Goal: Task Accomplishment & Management: Complete application form

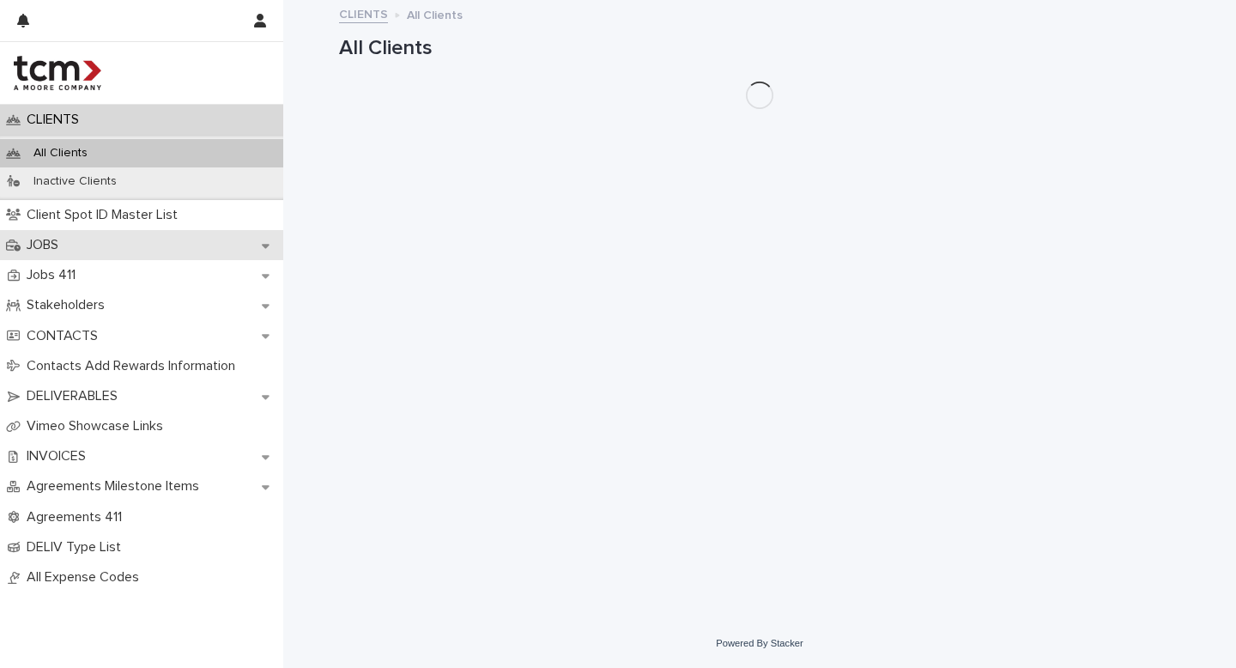
click at [95, 240] on div "JOBS" at bounding box center [141, 245] width 283 height 30
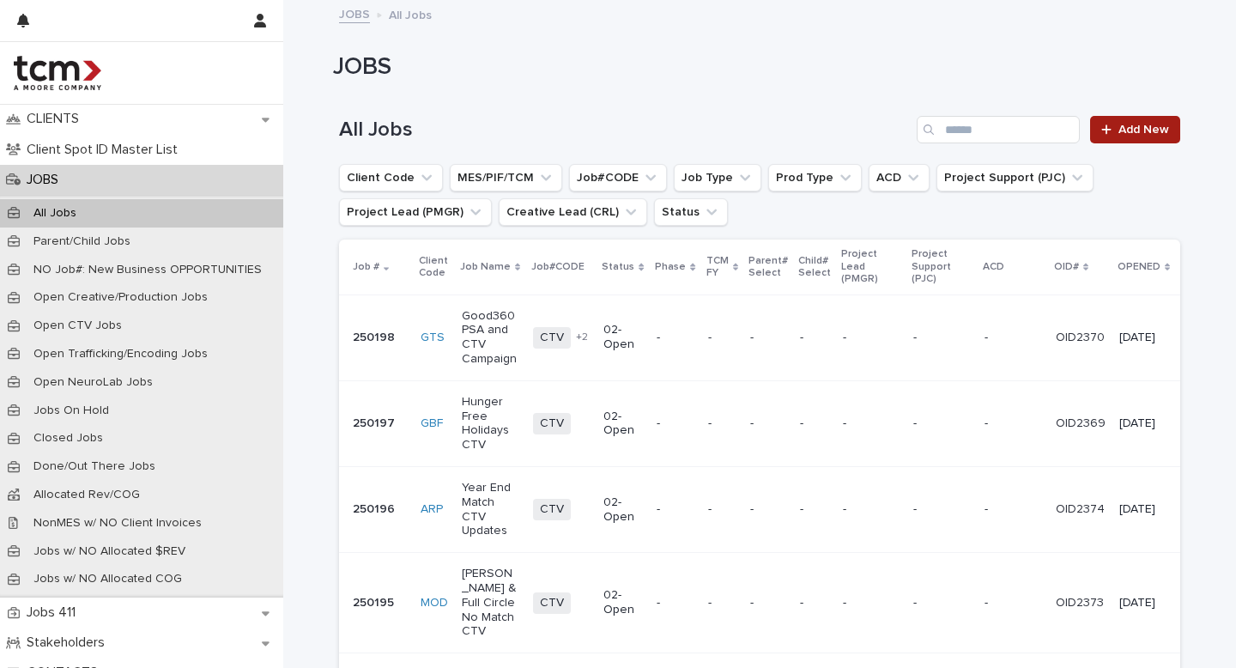
click at [1131, 128] on span "Add New" at bounding box center [1143, 130] width 51 height 12
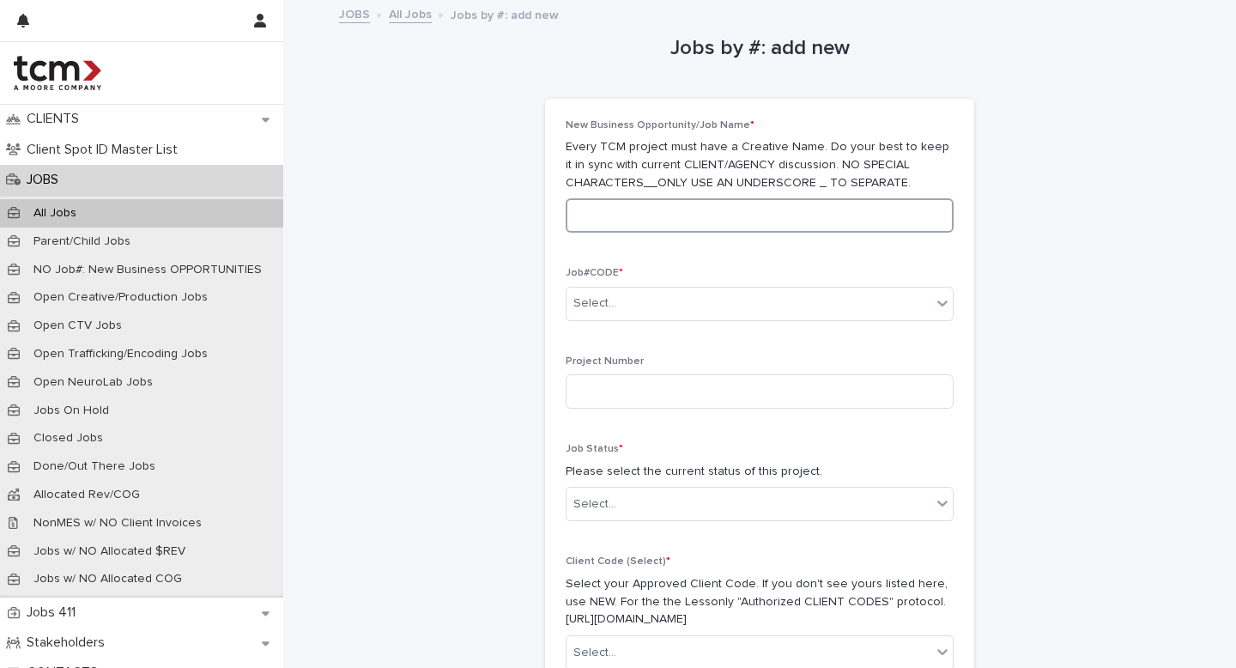
click at [722, 219] on input at bounding box center [760, 215] width 388 height 34
type input "**********"
click at [597, 315] on div "Select..." at bounding box center [748, 303] width 365 height 28
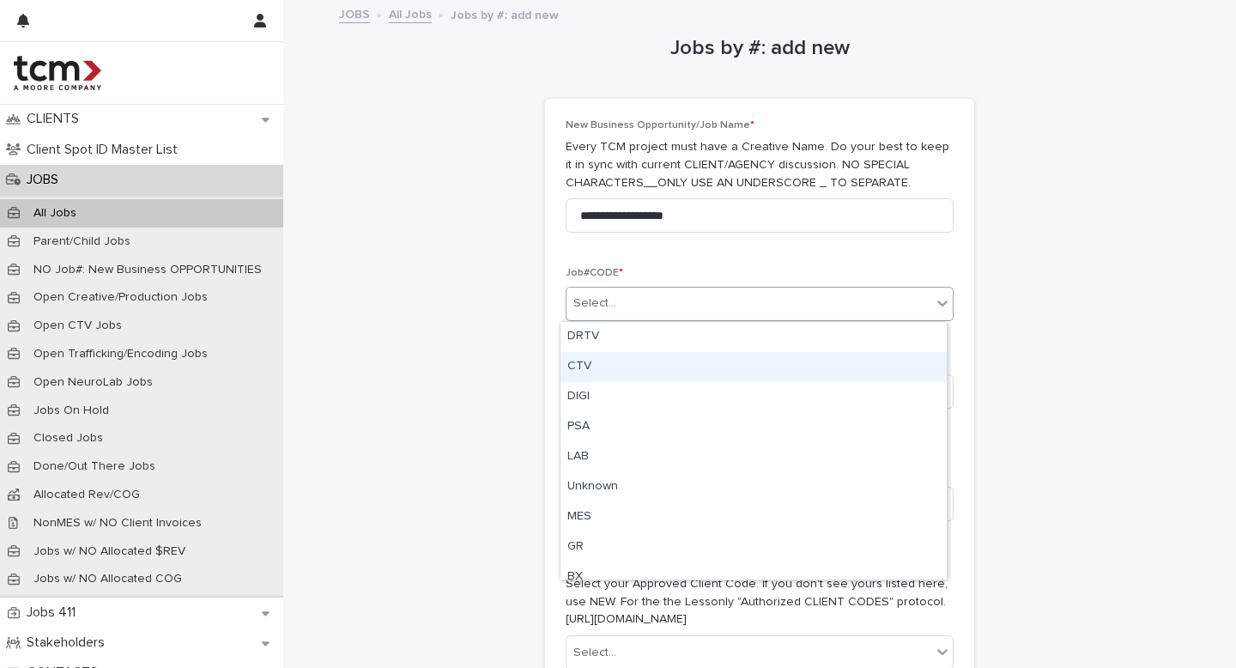
click at [595, 352] on div "CTV" at bounding box center [753, 367] width 386 height 30
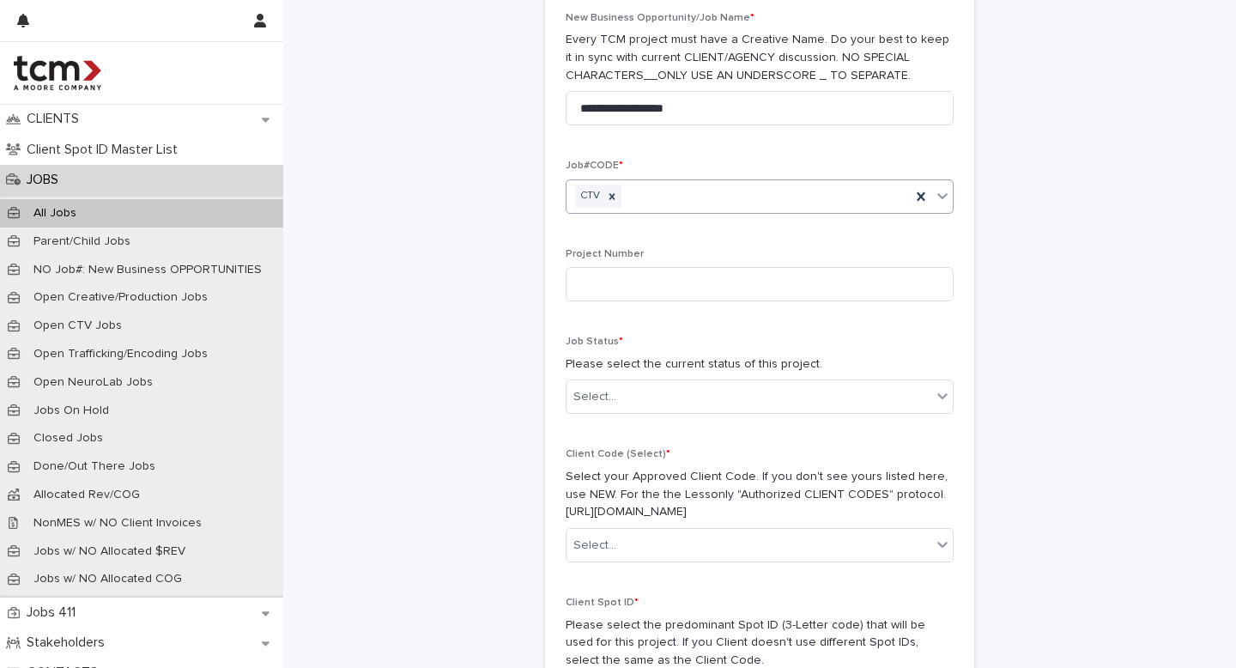
scroll to position [112, 0]
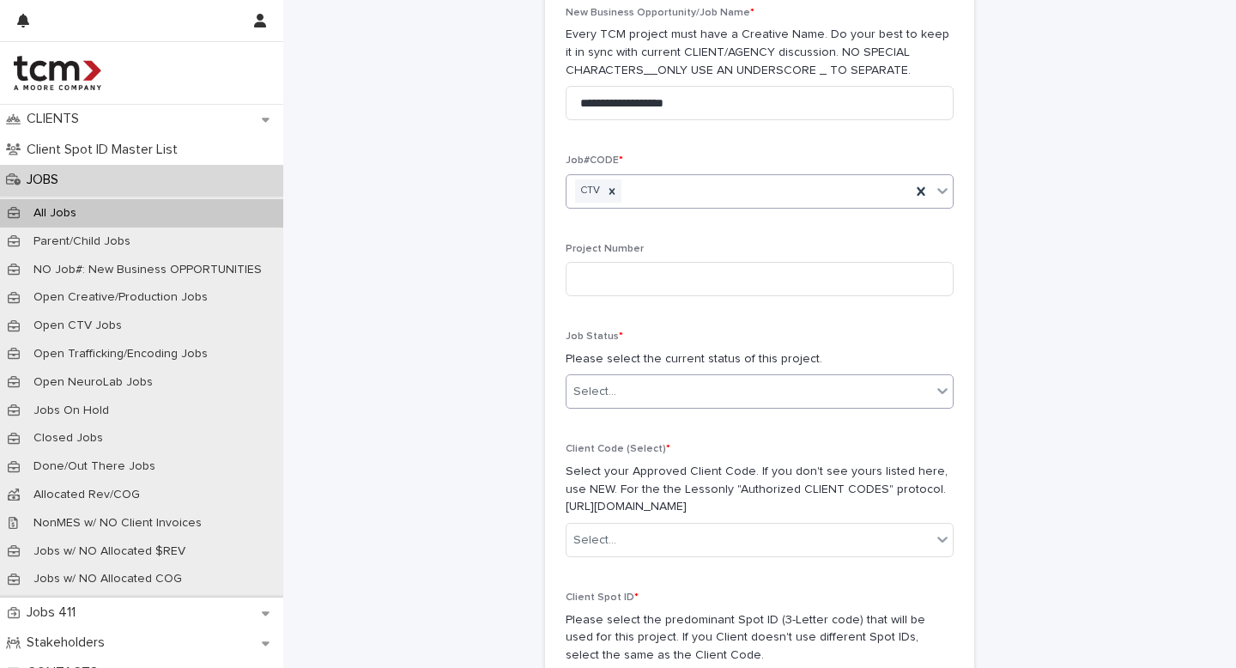
click at [600, 402] on div "Select..." at bounding box center [748, 392] width 365 height 28
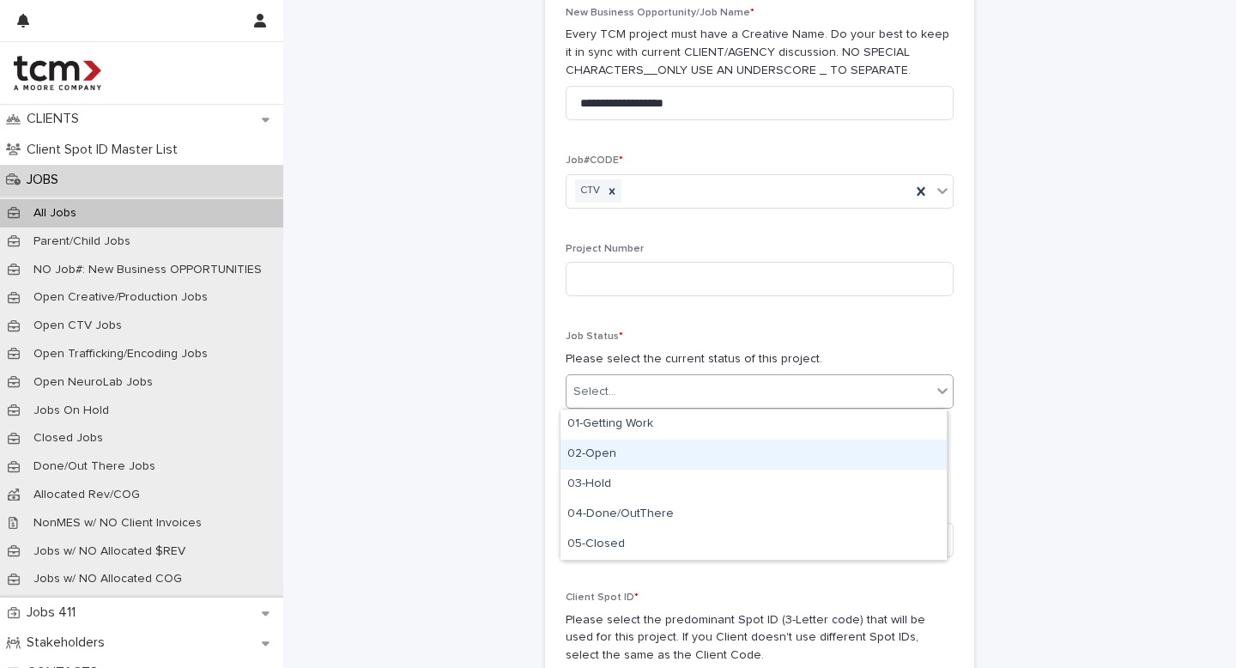
click at [602, 452] on div "02-Open" at bounding box center [753, 454] width 386 height 30
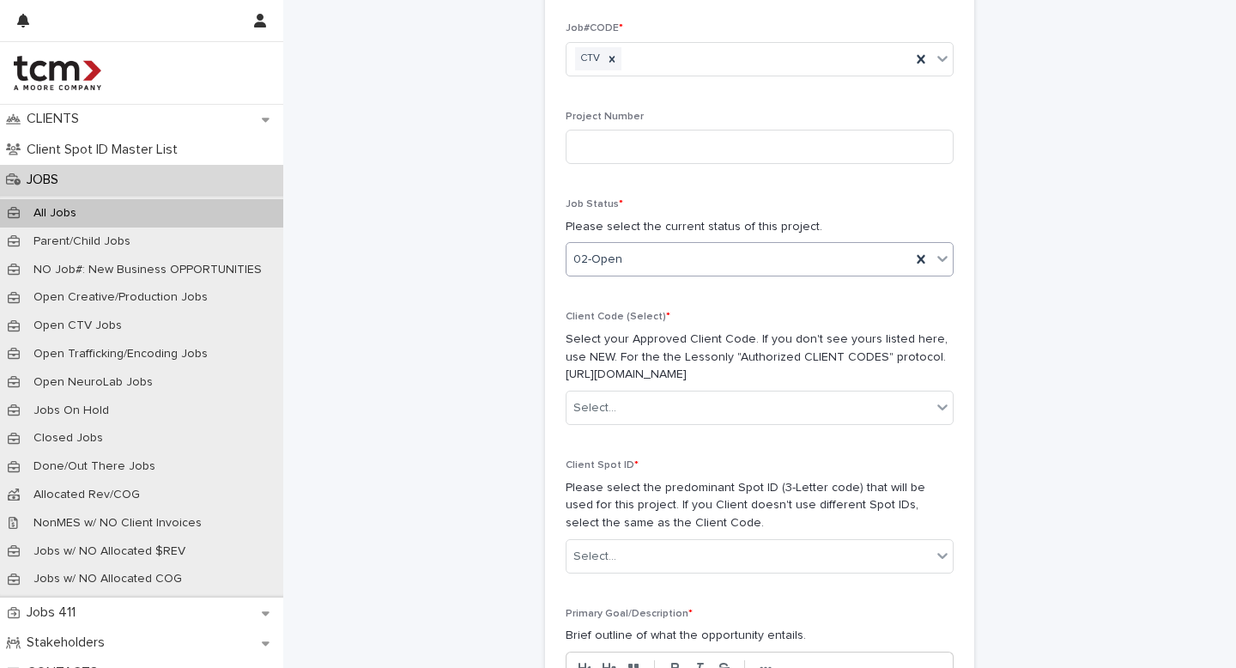
scroll to position [270, 0]
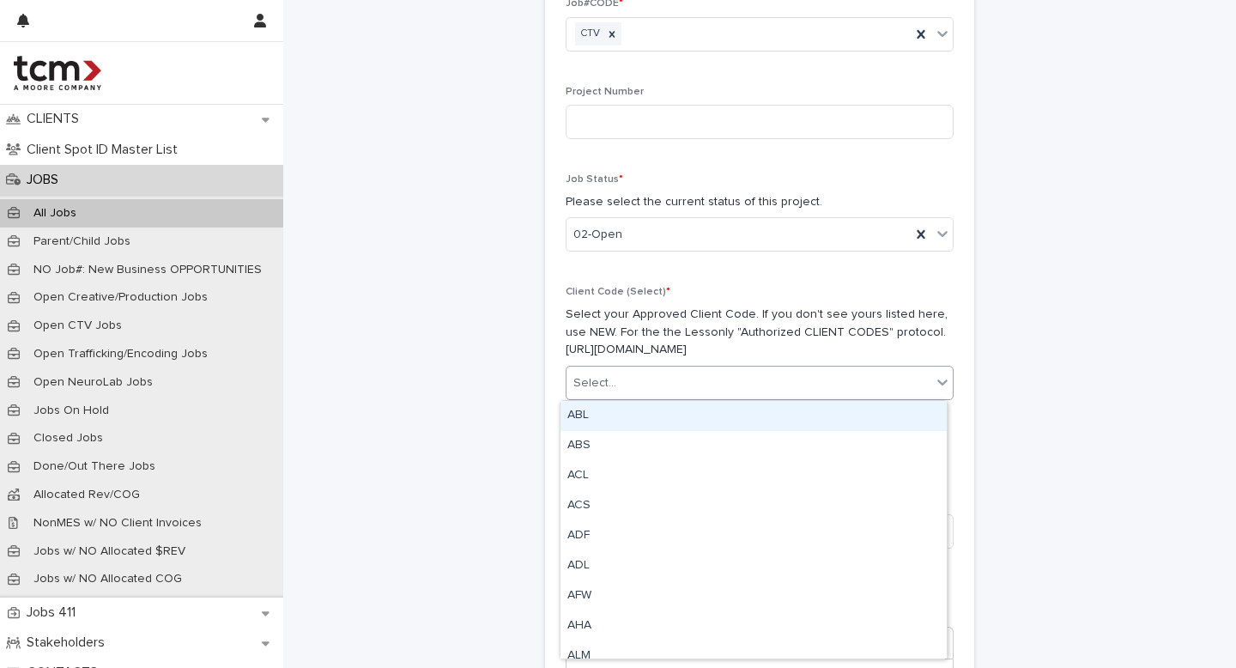
click at [603, 381] on div "Select..." at bounding box center [594, 383] width 43 height 18
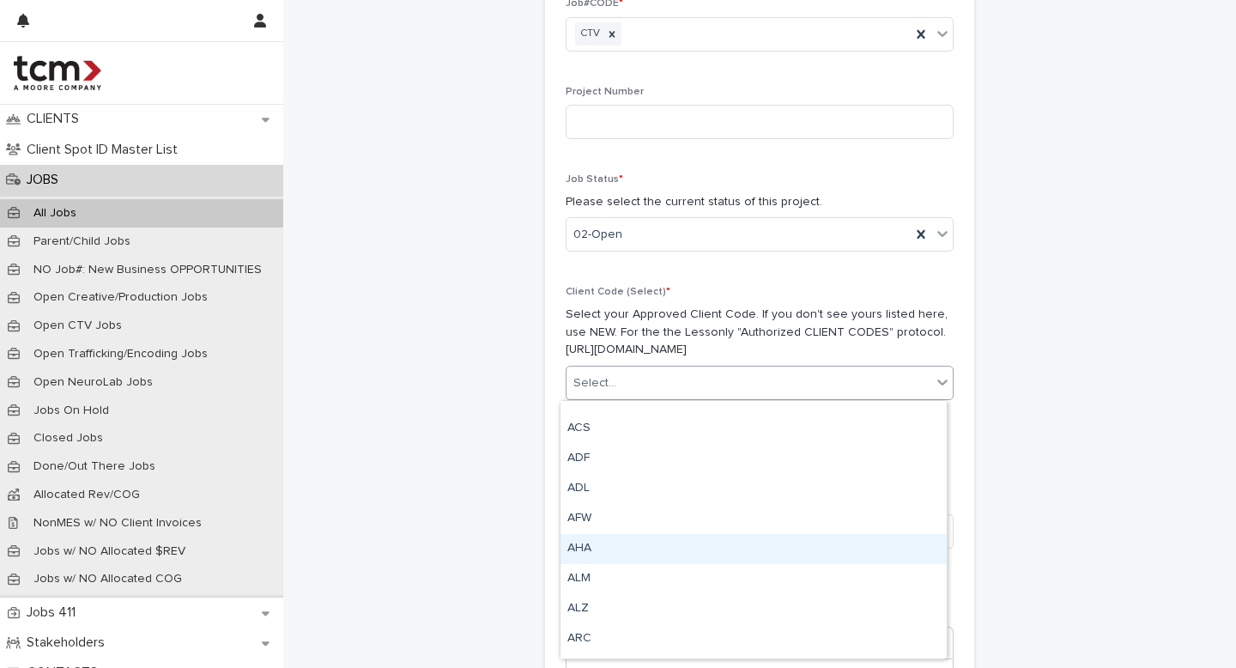
click at [579, 551] on div "AHA" at bounding box center [753, 549] width 386 height 30
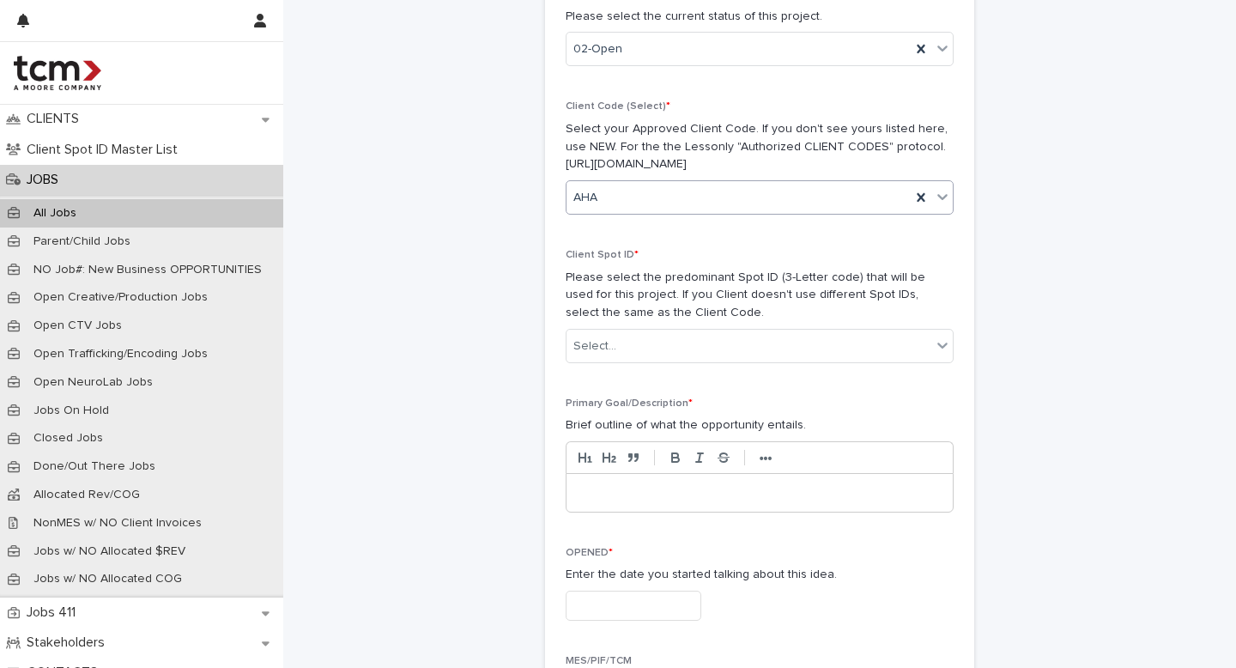
scroll to position [456, 0]
click at [614, 346] on div "Select..." at bounding box center [748, 345] width 365 height 28
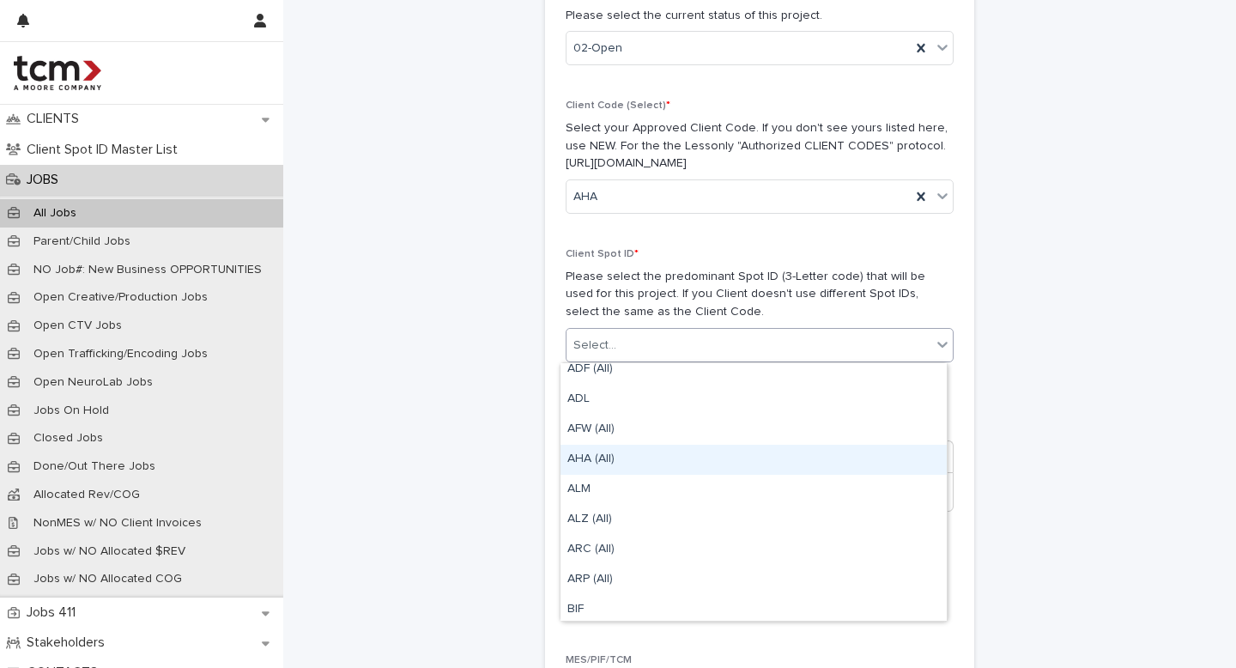
scroll to position [163, 0]
click at [618, 456] on div "AHA (All)" at bounding box center [753, 455] width 386 height 30
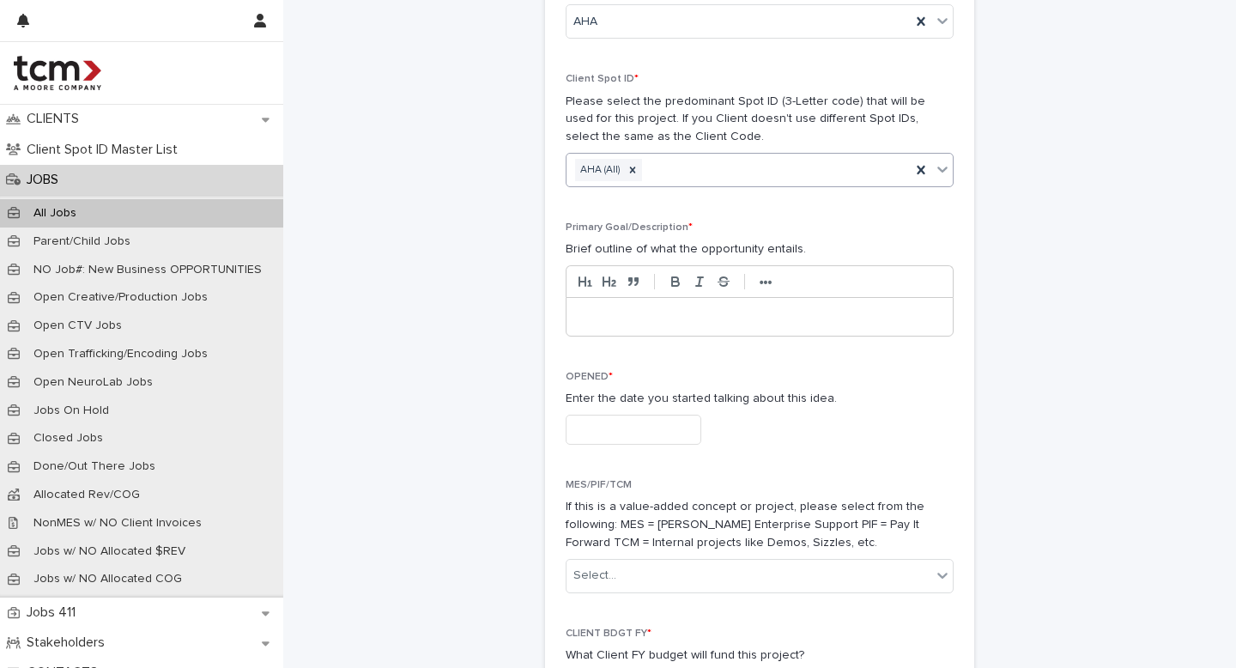
scroll to position [632, 0]
click at [621, 322] on p at bounding box center [759, 315] width 360 height 17
click at [639, 427] on input "text" at bounding box center [634, 429] width 136 height 30
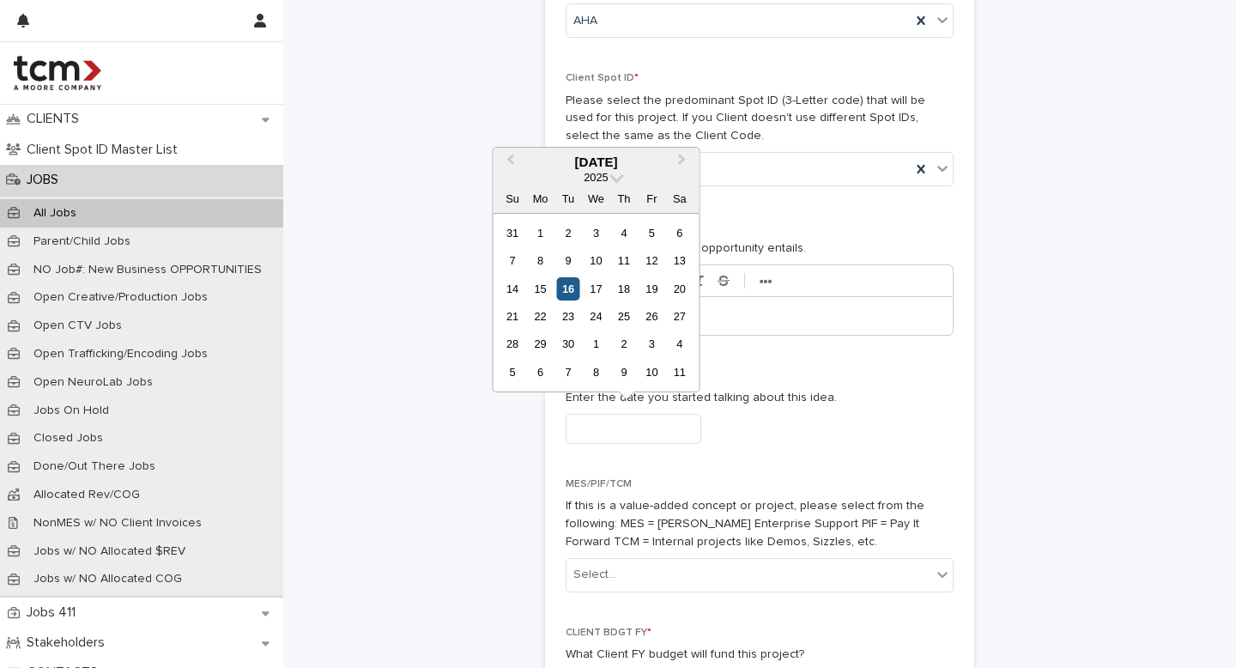
click at [568, 282] on div "16" at bounding box center [567, 288] width 23 height 23
type input "**********"
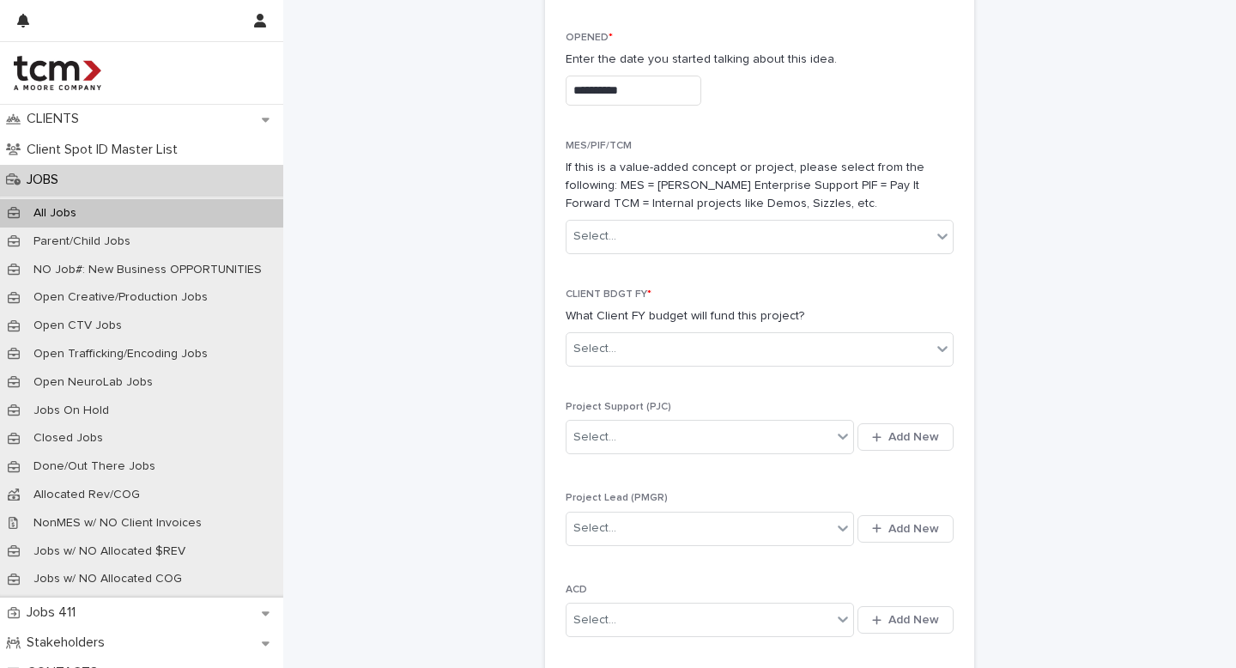
scroll to position [972, 0]
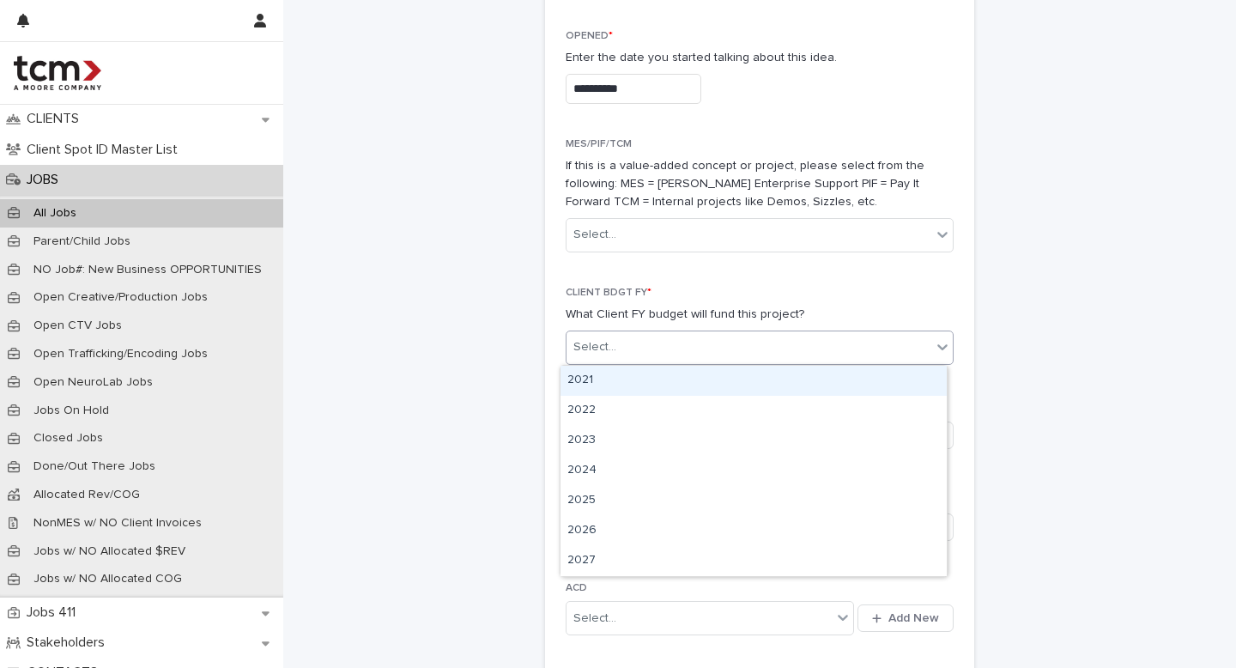
click at [715, 341] on div "Select..." at bounding box center [748, 347] width 365 height 28
click at [692, 293] on p "CLIENT BDGT FY *" at bounding box center [760, 293] width 388 height 12
click at [697, 356] on div "Select..." at bounding box center [748, 347] width 365 height 28
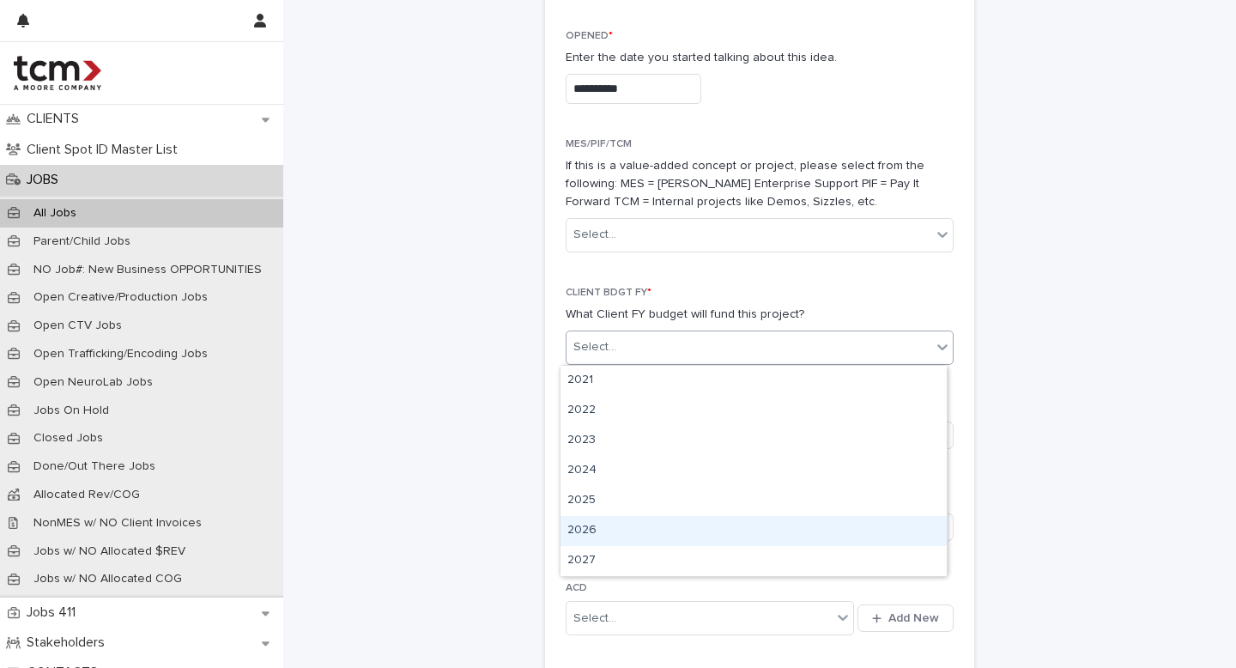
click at [624, 518] on div "2026" at bounding box center [753, 531] width 386 height 30
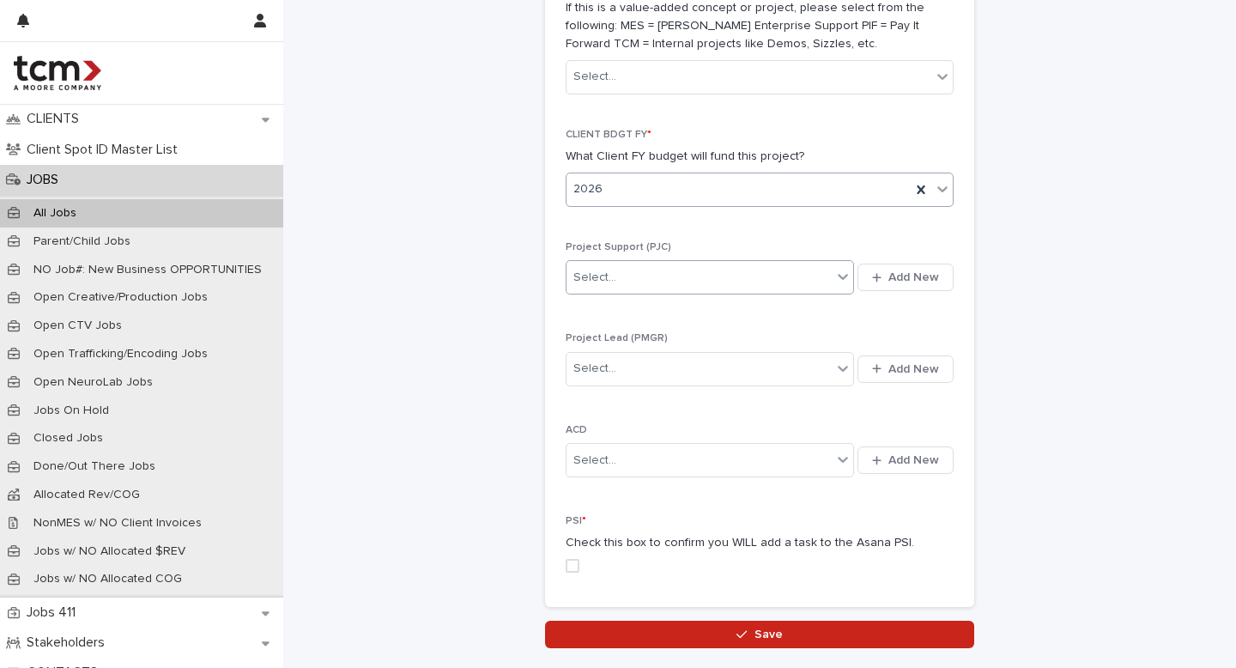
scroll to position [1131, 0]
click at [688, 285] on div "Select..." at bounding box center [698, 276] width 265 height 28
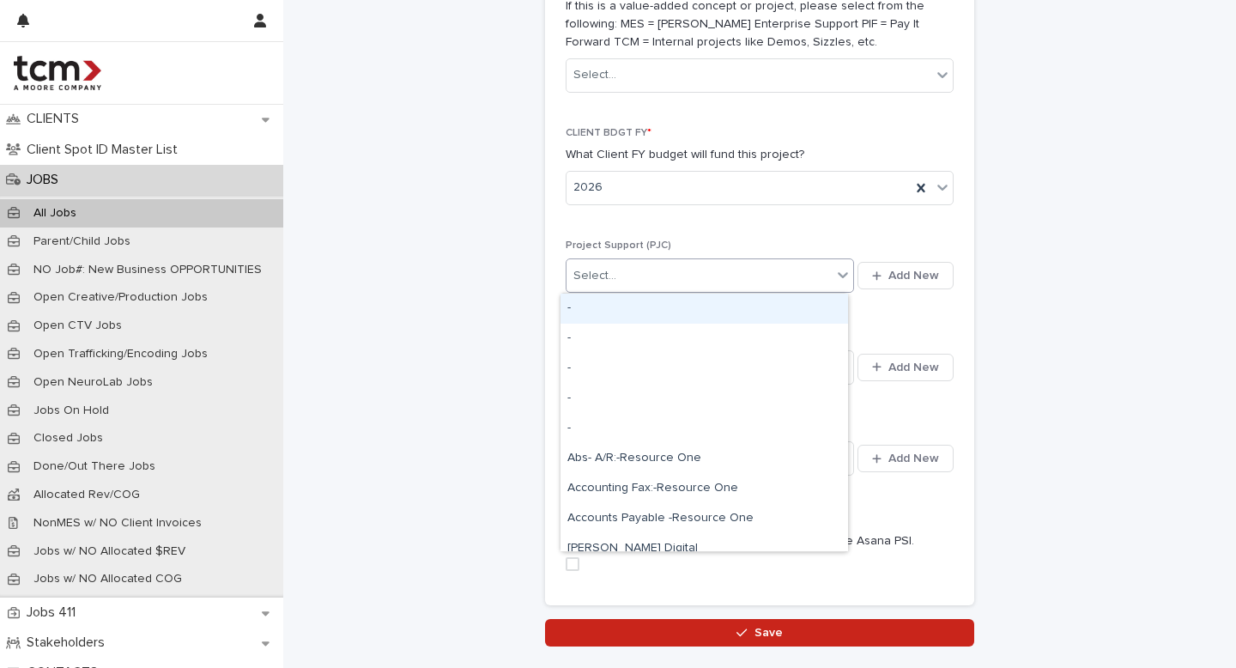
click at [682, 243] on p "Project Support (PJC)" at bounding box center [760, 245] width 388 height 12
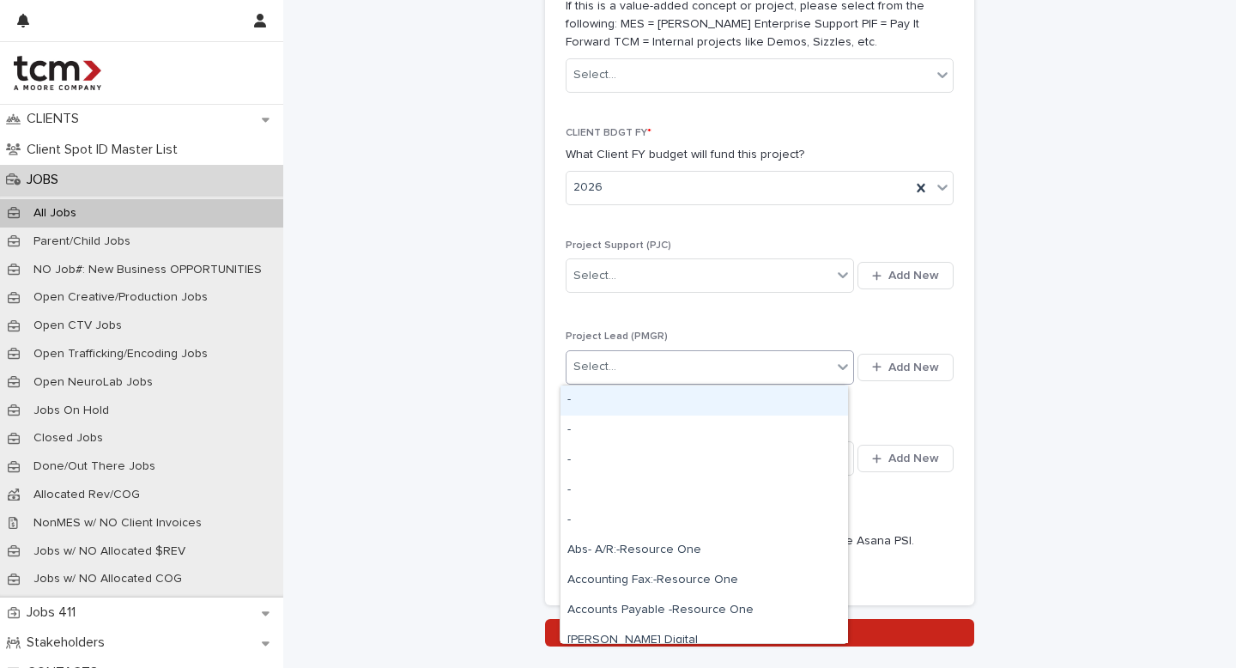
click at [665, 371] on div "Select..." at bounding box center [698, 367] width 265 height 28
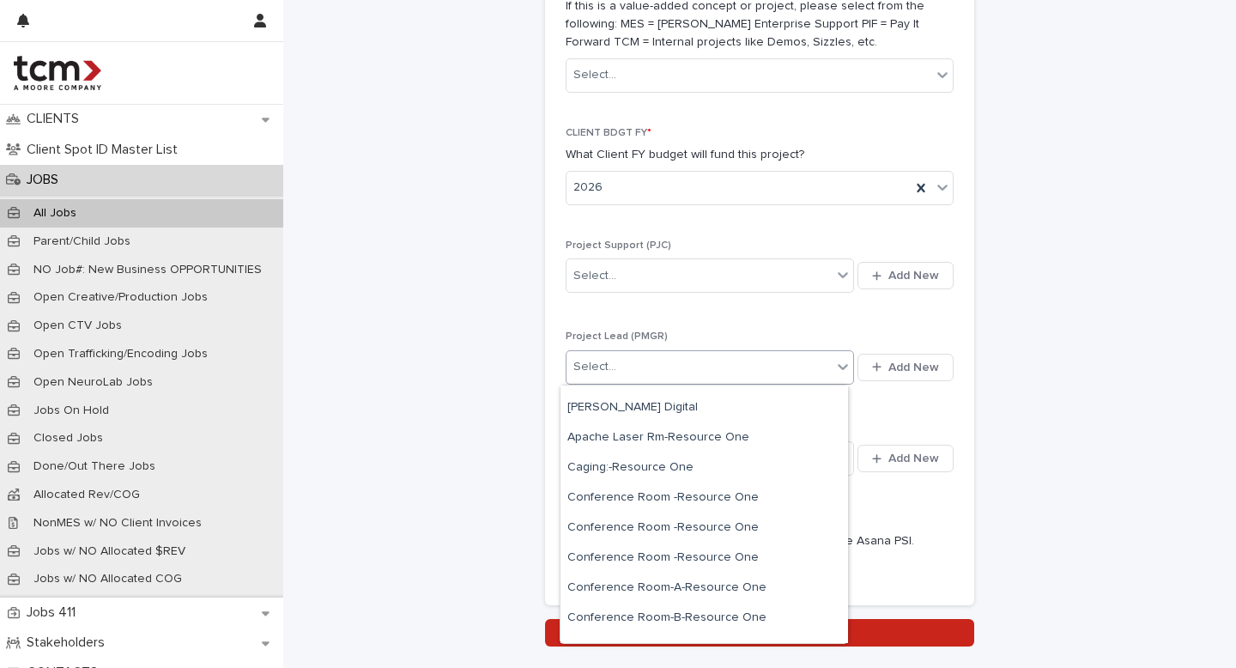
scroll to position [232, 0]
type input "***"
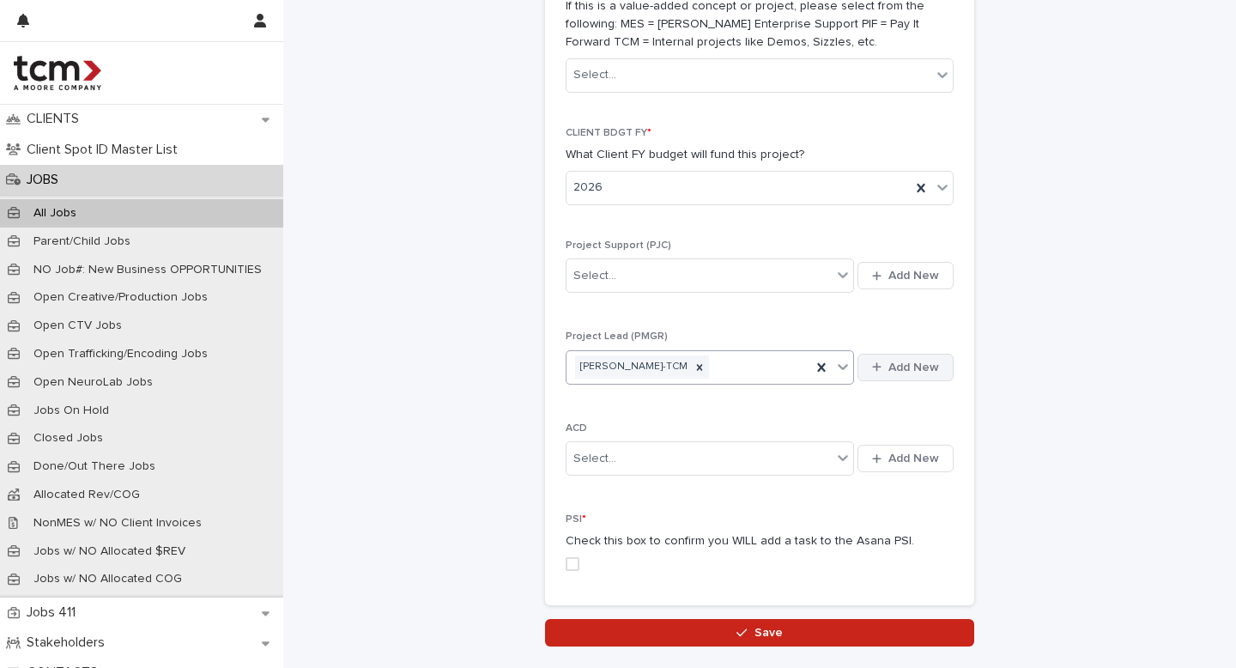
click at [906, 375] on button "Add New" at bounding box center [905, 367] width 96 height 27
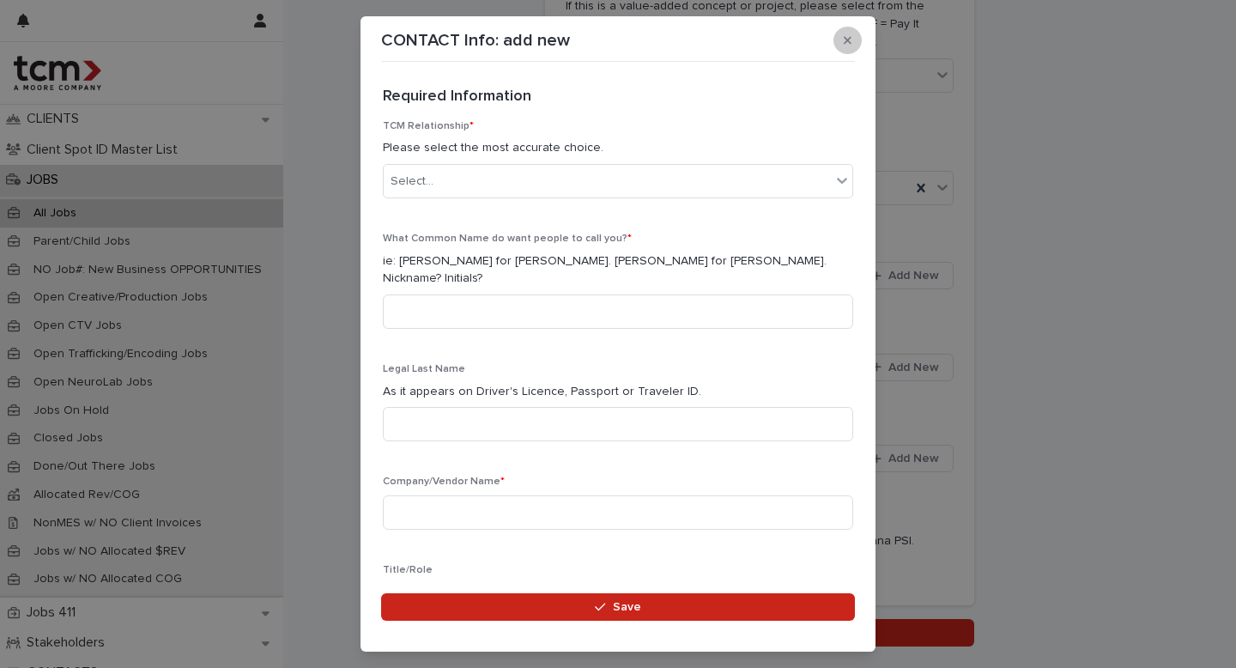
click at [848, 45] on icon "button" at bounding box center [848, 40] width 8 height 12
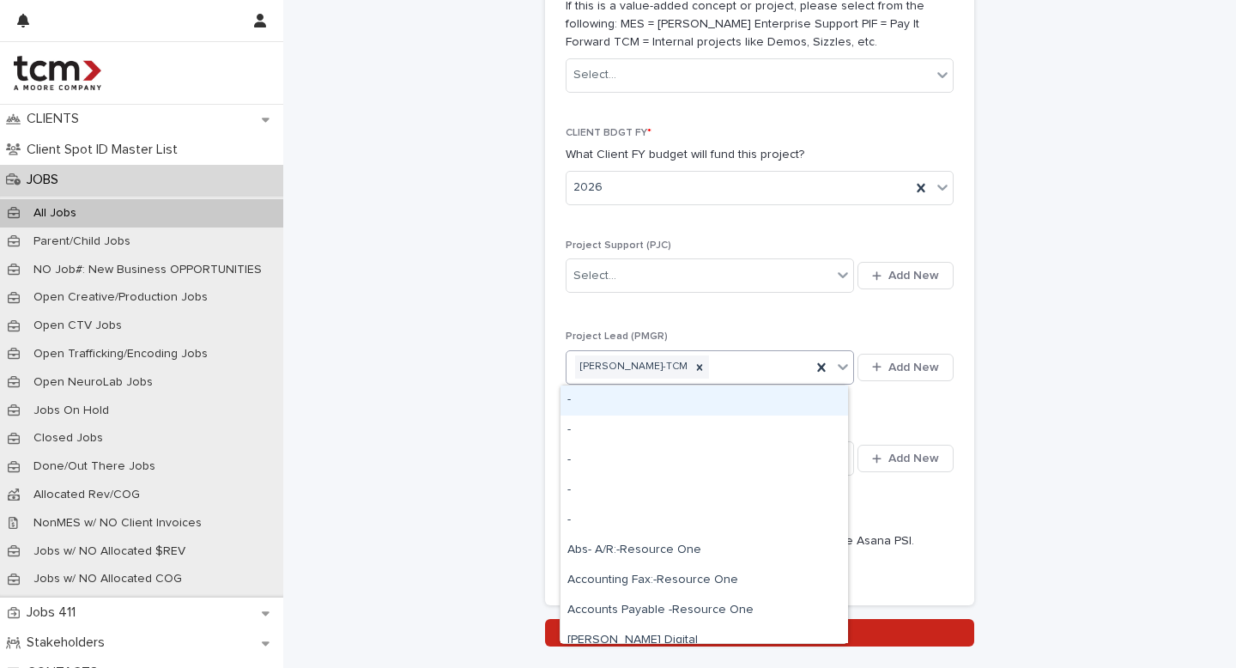
click at [722, 367] on div "[PERSON_NAME]-TCM" at bounding box center [688, 367] width 245 height 30
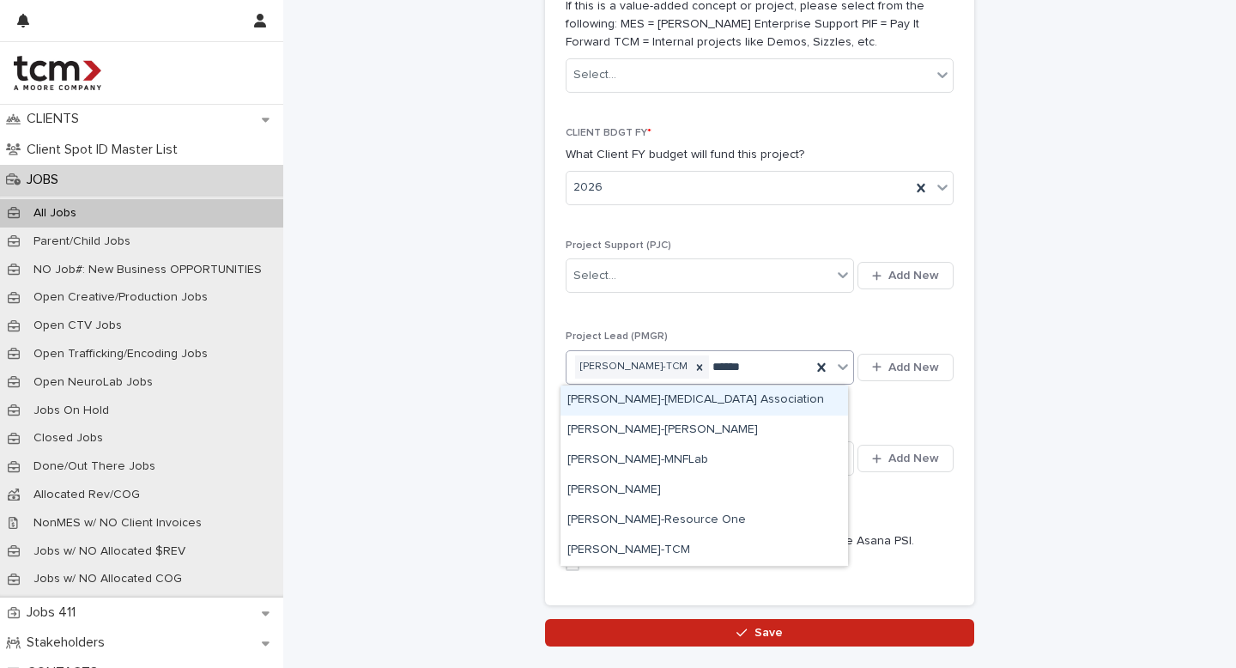
type input "*******"
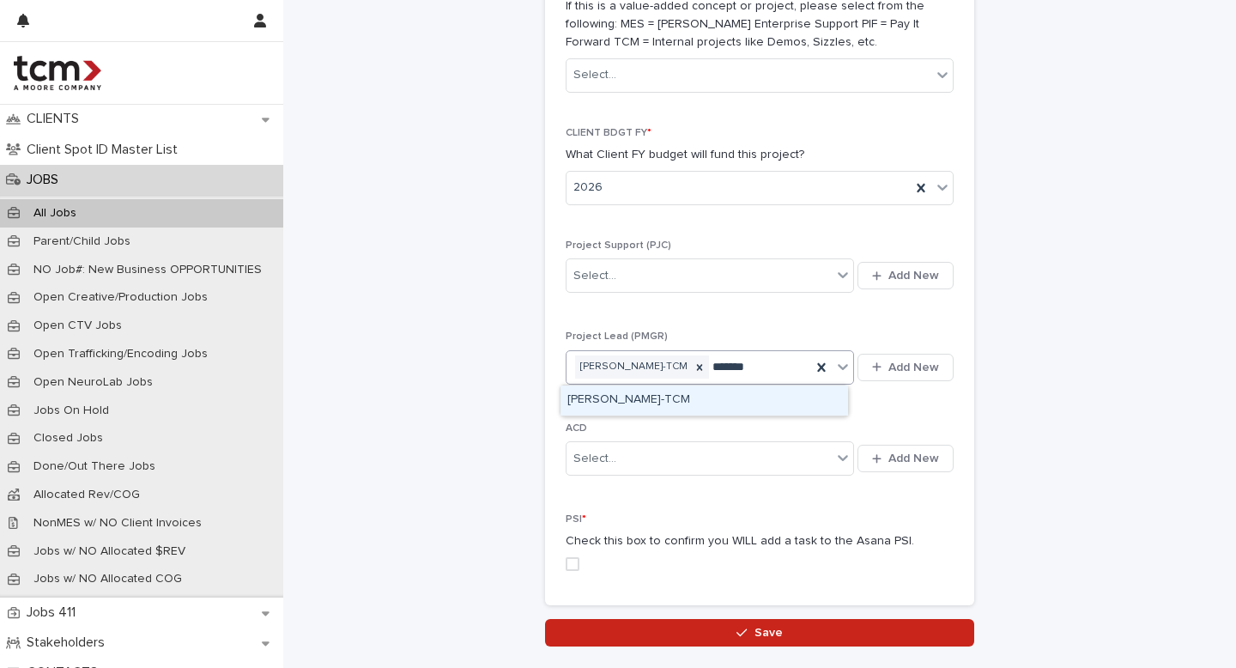
click at [661, 395] on div "[PERSON_NAME]-TCM" at bounding box center [704, 400] width 288 height 30
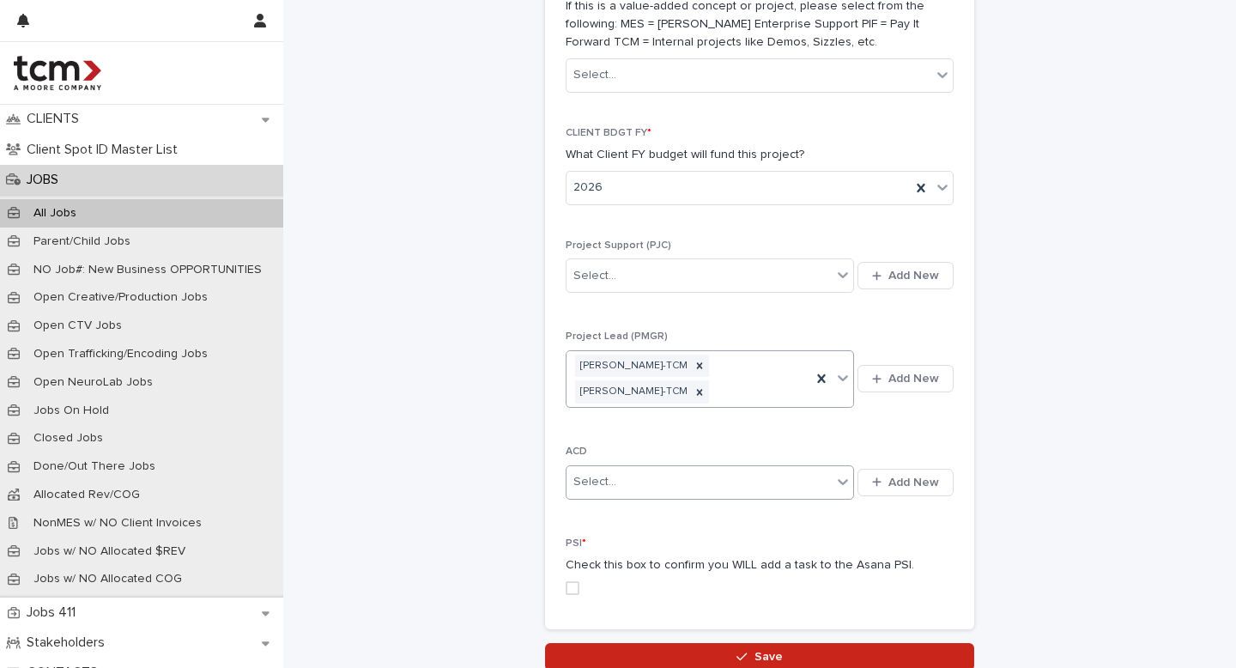
click at [624, 481] on div "Select..." at bounding box center [698, 482] width 265 height 28
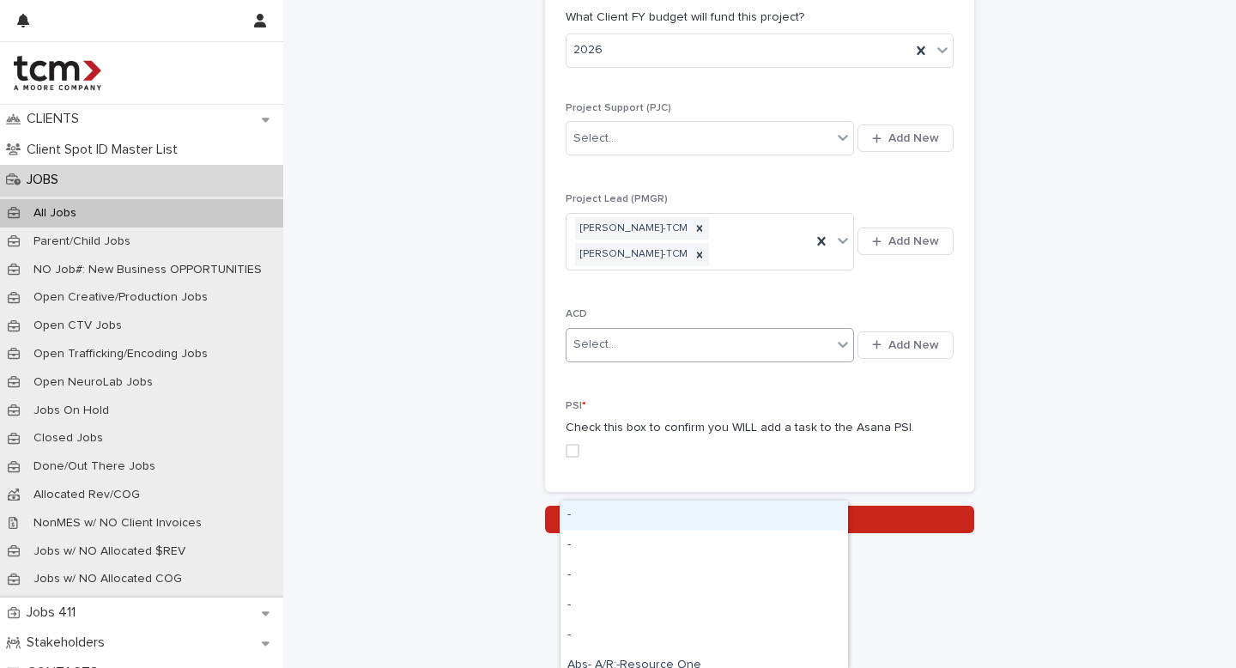
scroll to position [1256, 0]
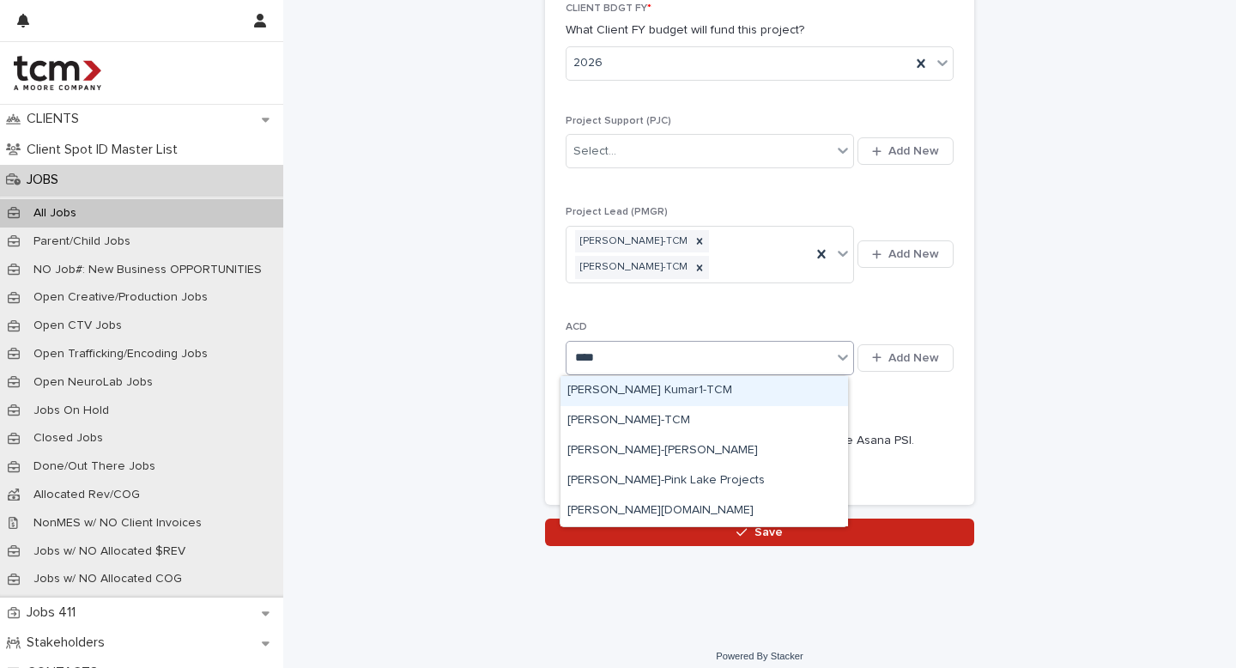
type input "*****"
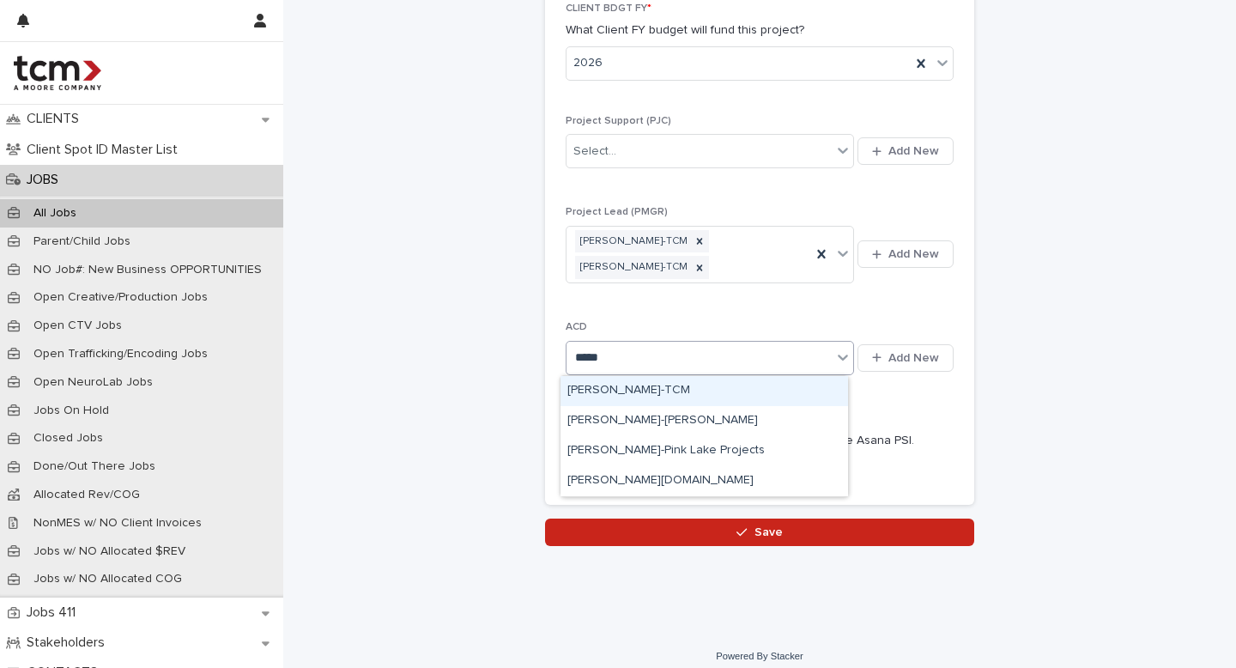
click at [602, 387] on div "[PERSON_NAME]-TCM" at bounding box center [704, 391] width 288 height 30
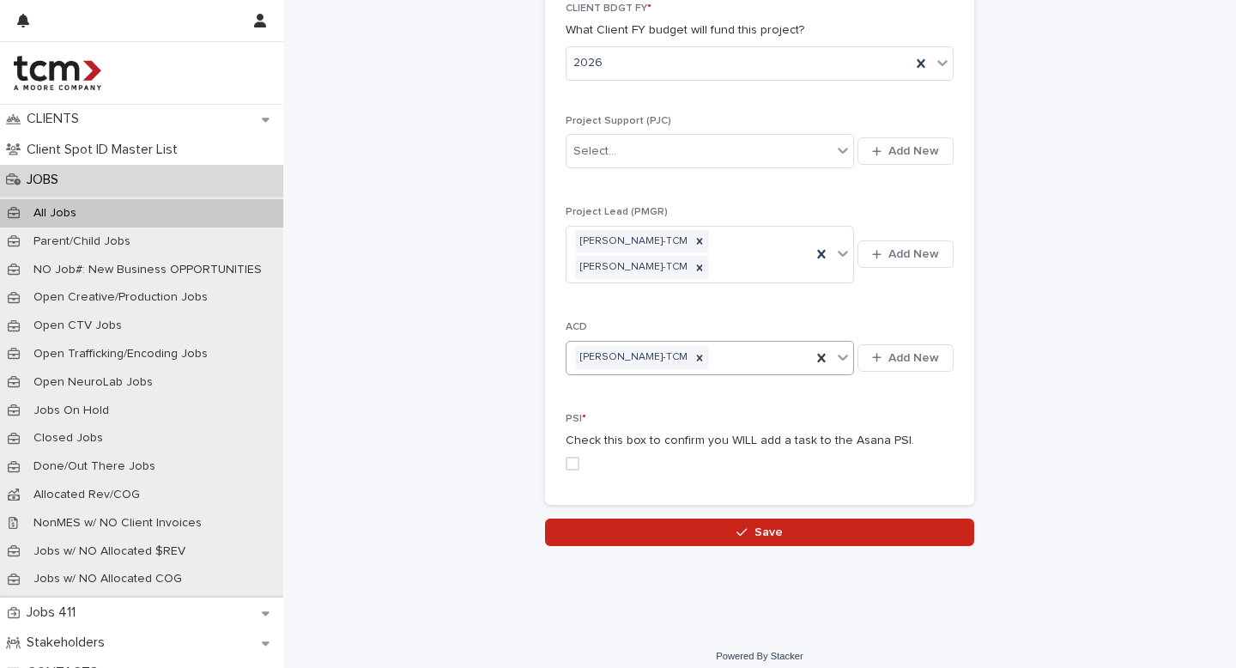
scroll to position [1269, 0]
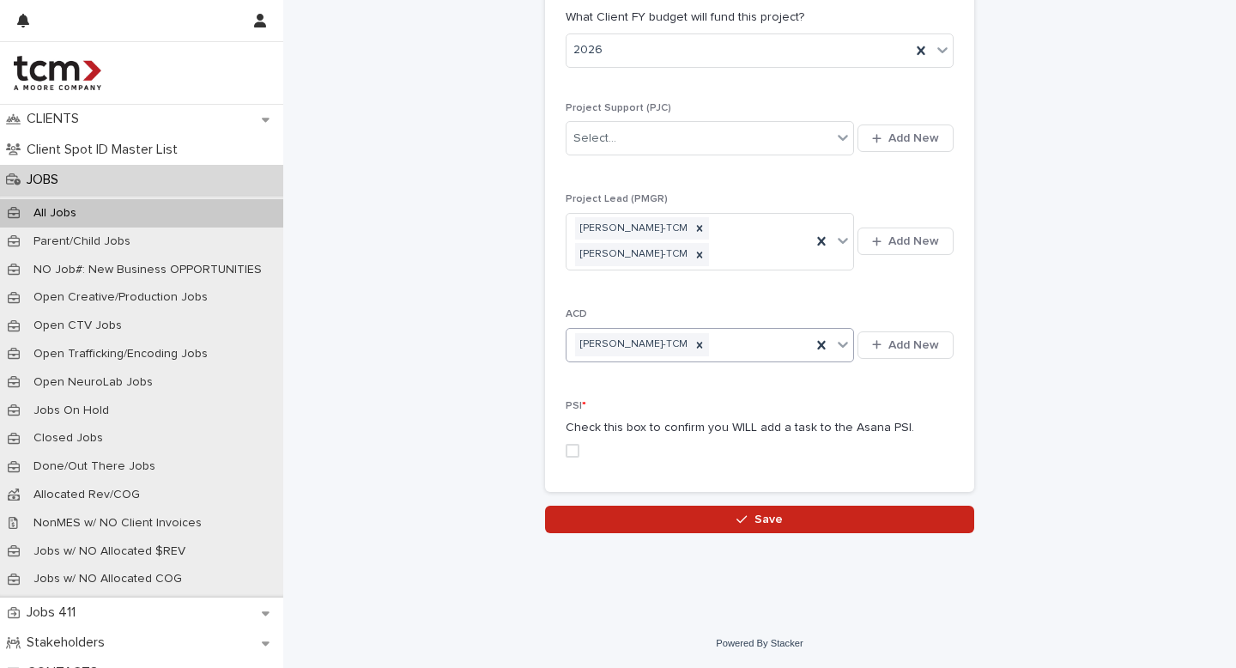
click at [566, 453] on span at bounding box center [573, 451] width 14 height 14
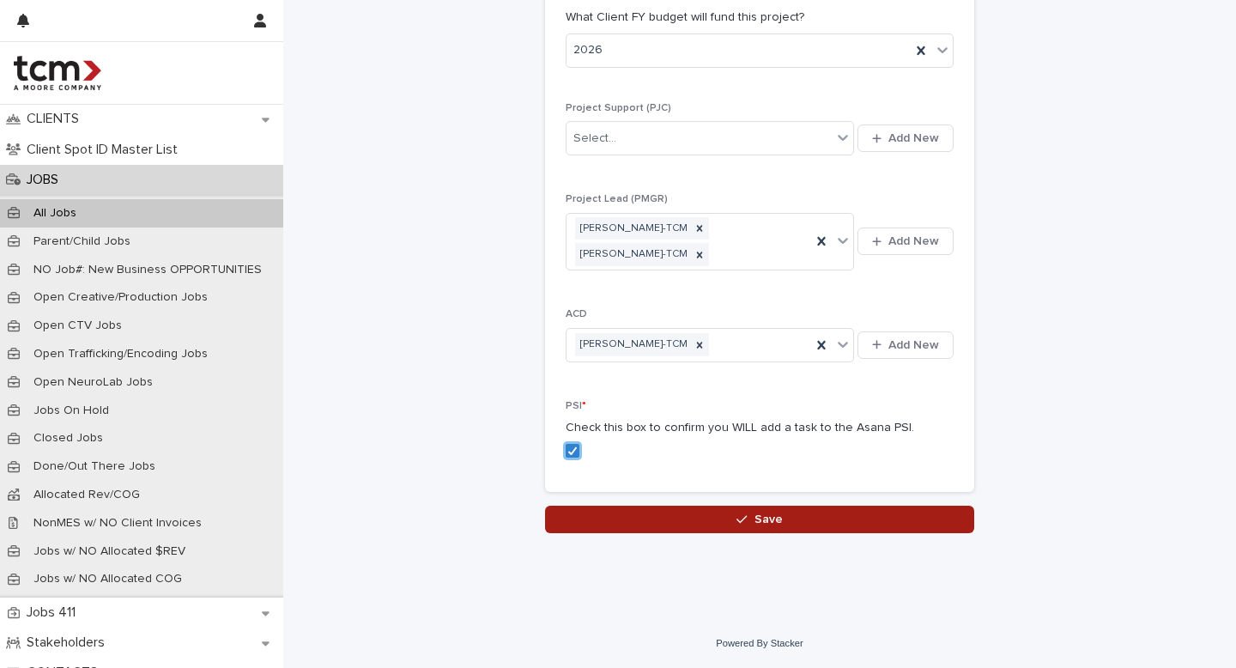
click at [644, 526] on button "Save" at bounding box center [759, 519] width 429 height 27
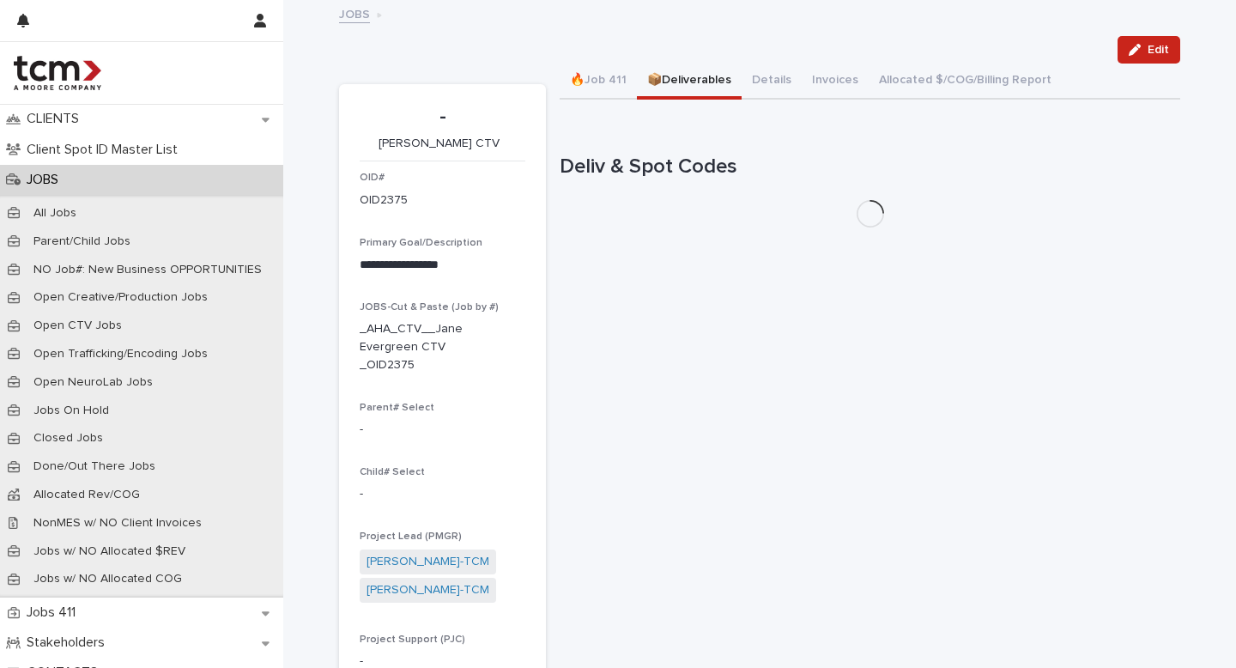
click at [677, 89] on button "📦Deliverables" at bounding box center [689, 82] width 105 height 36
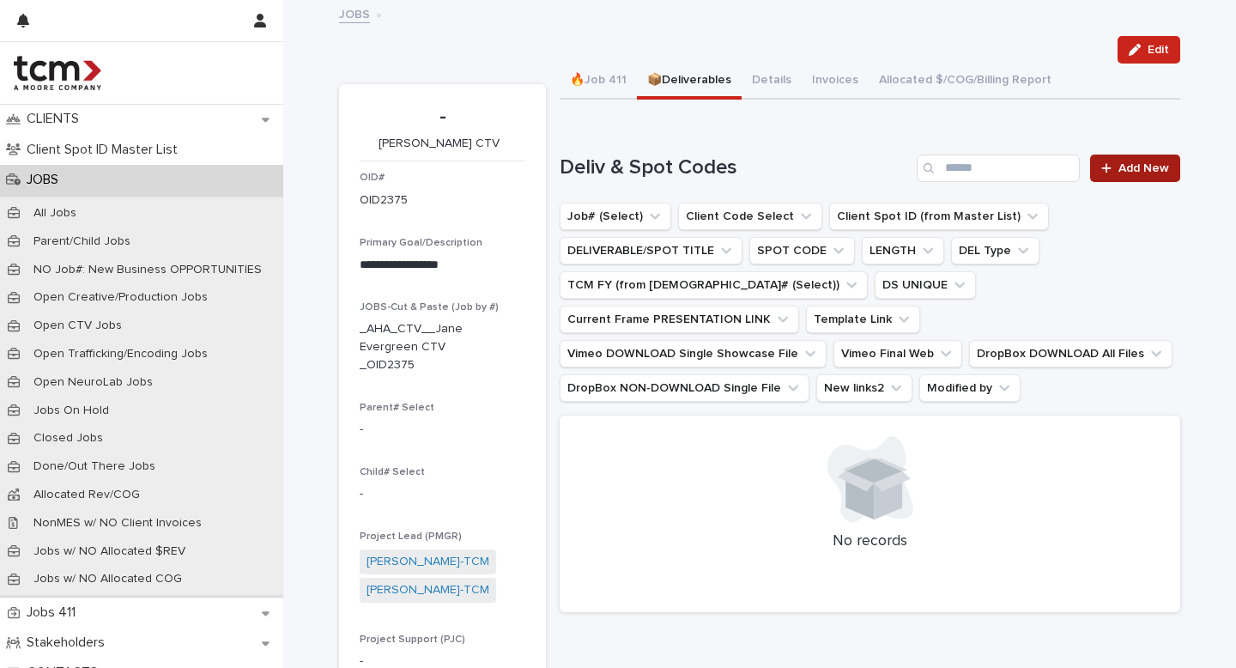
click at [1128, 167] on span "Add New" at bounding box center [1143, 168] width 51 height 12
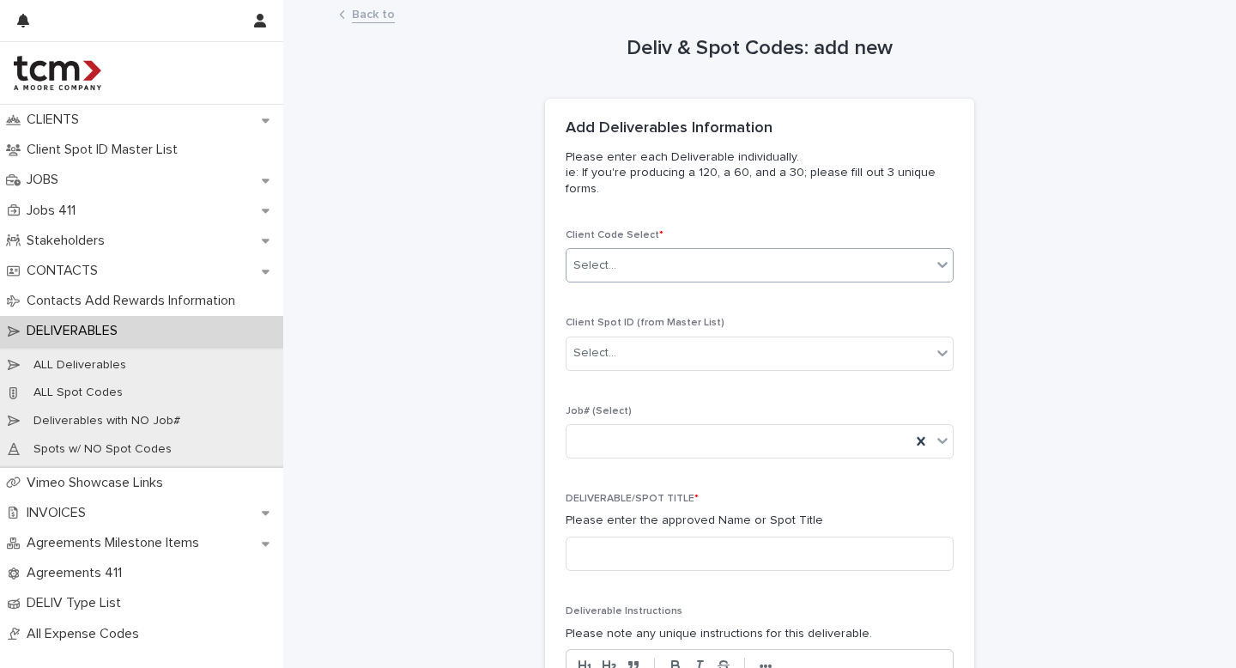
click at [640, 254] on div "Select..." at bounding box center [748, 265] width 365 height 28
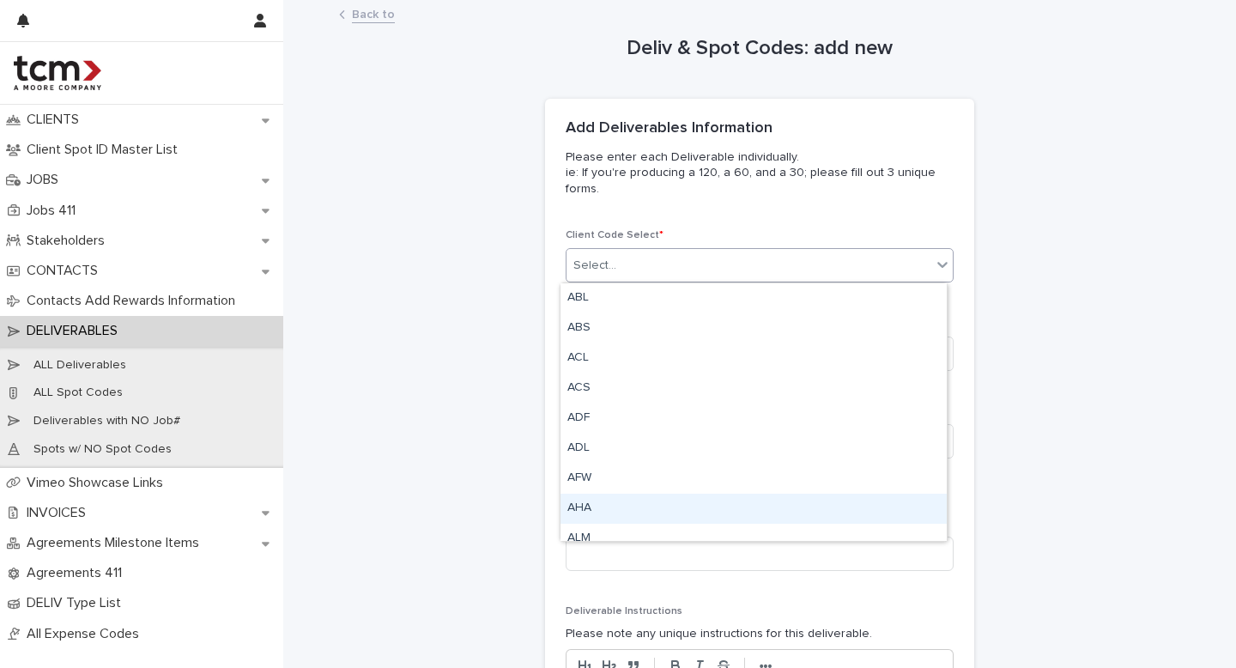
click at [605, 501] on div "AHA" at bounding box center [753, 509] width 386 height 30
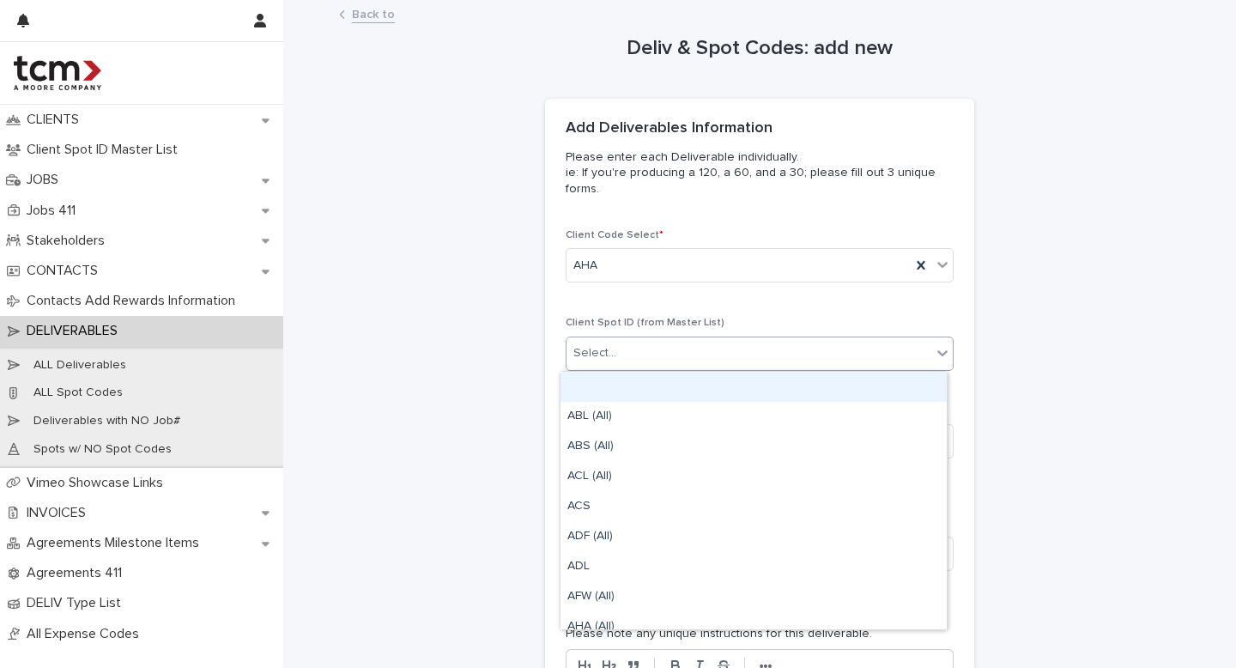
click at [640, 358] on div "Select..." at bounding box center [748, 353] width 365 height 28
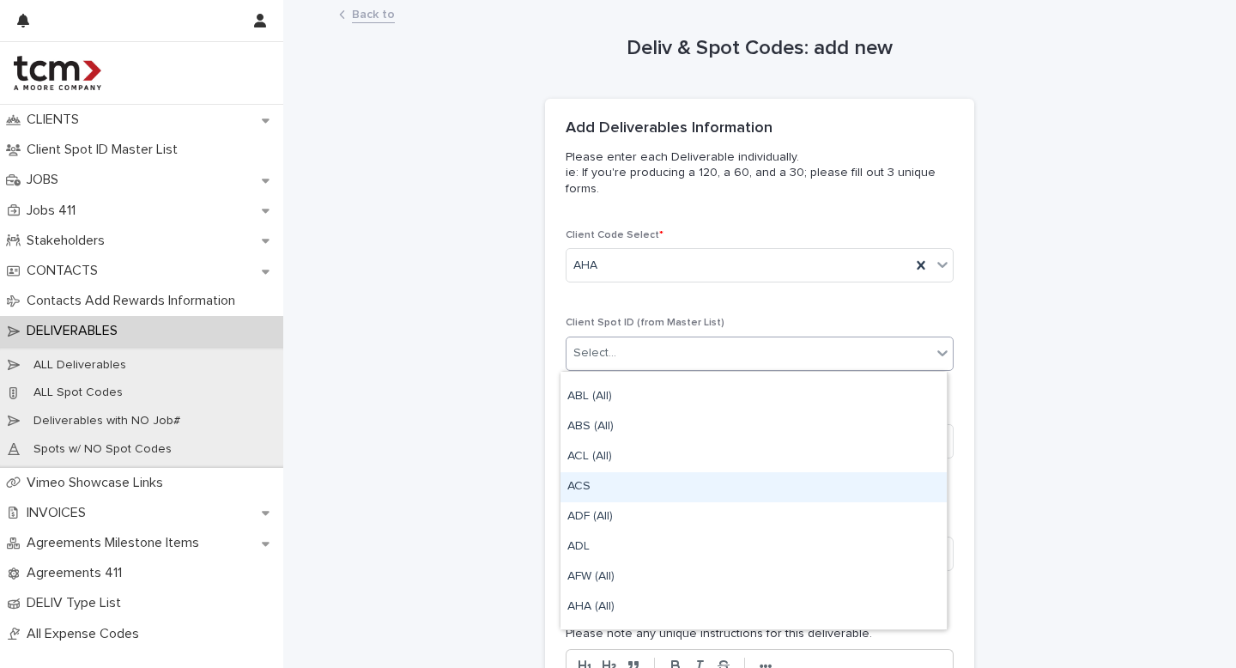
scroll to position [21, 0]
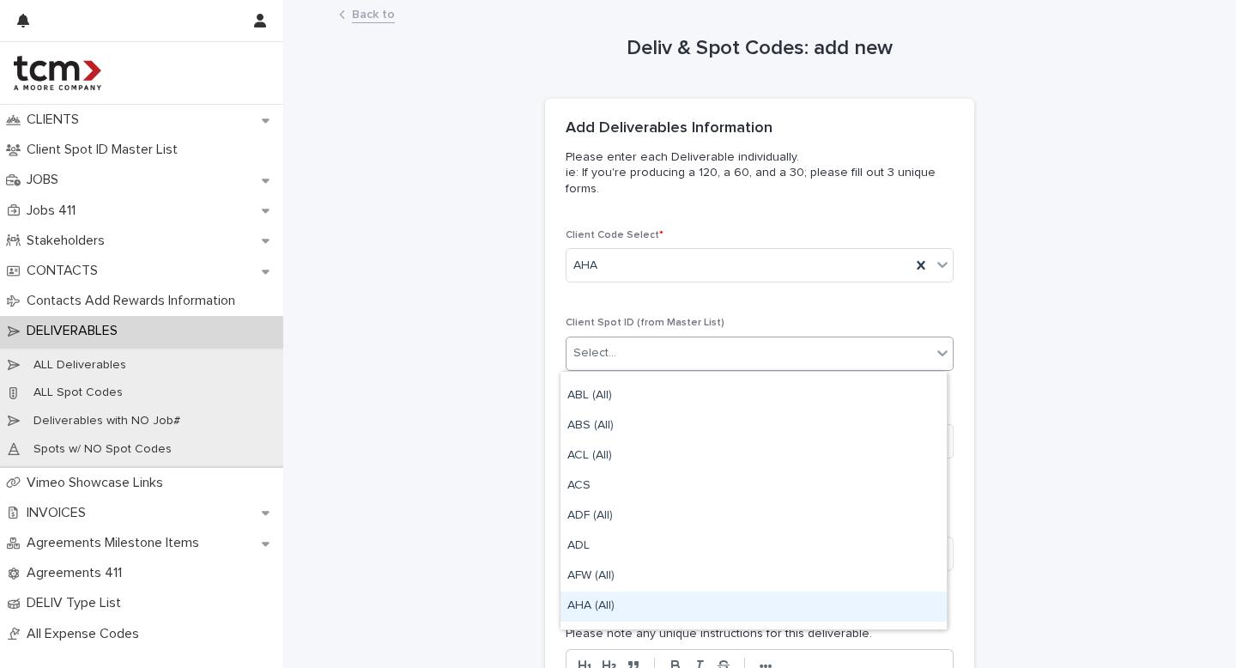
click at [608, 598] on div "AHA (All)" at bounding box center [753, 606] width 386 height 30
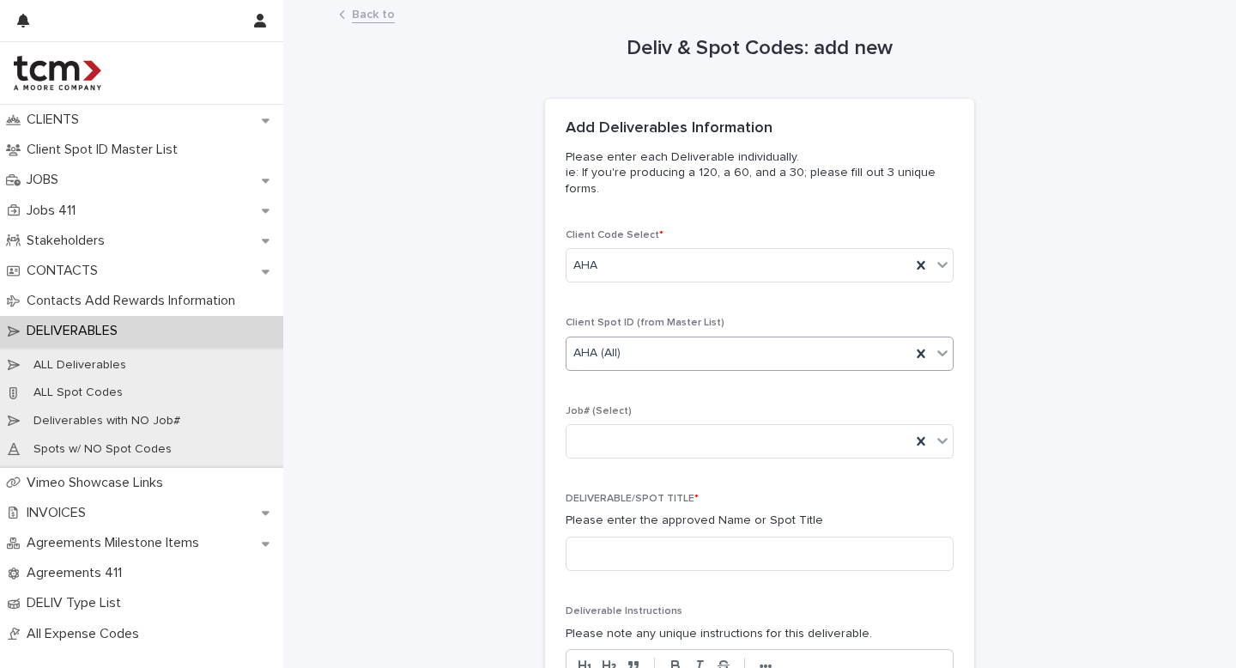
scroll to position [67, 0]
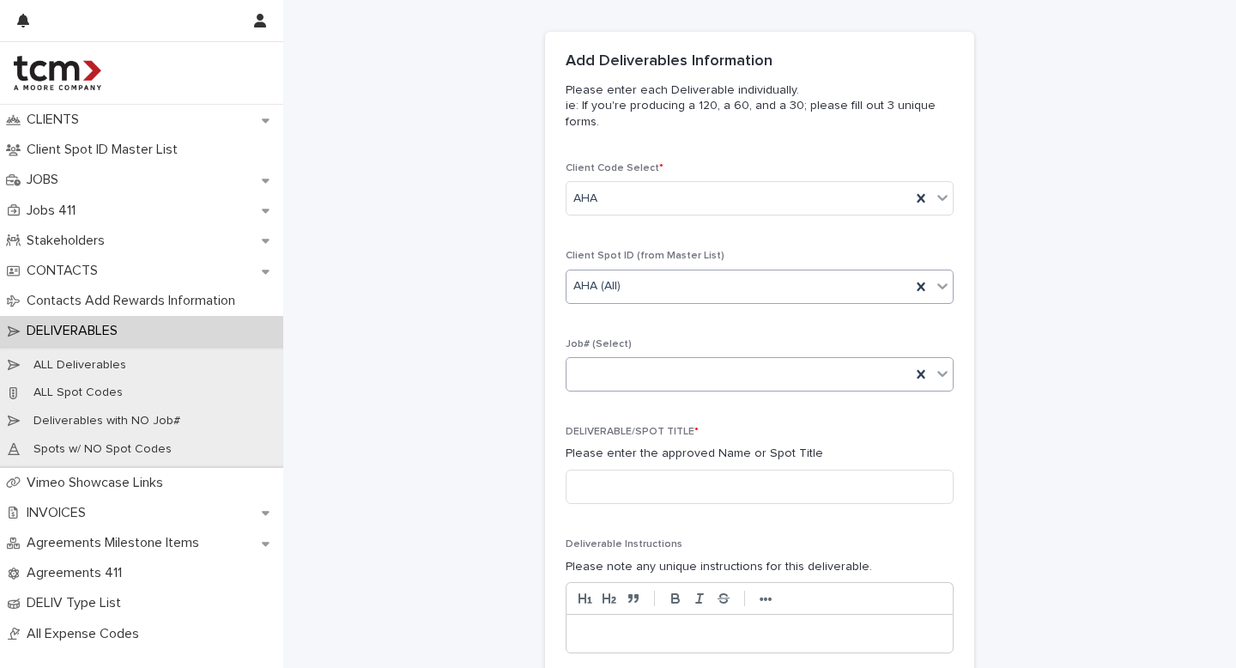
click at [645, 385] on div at bounding box center [738, 374] width 344 height 28
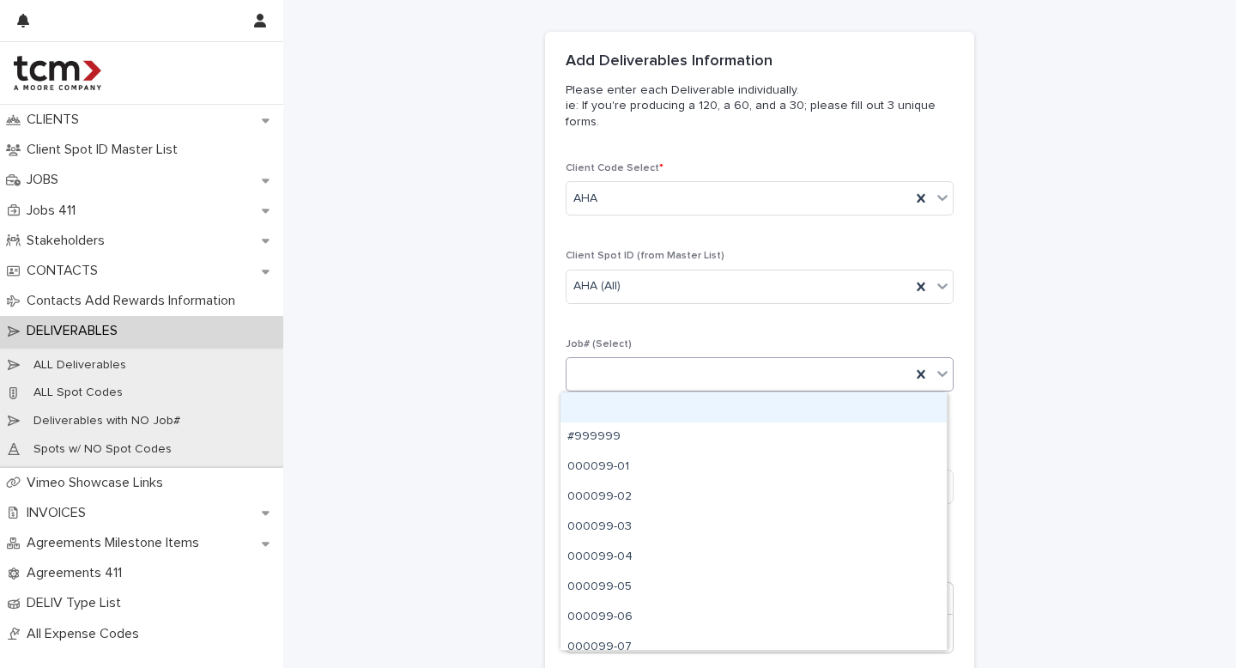
click at [669, 338] on p "Job# (Select)" at bounding box center [760, 344] width 388 height 12
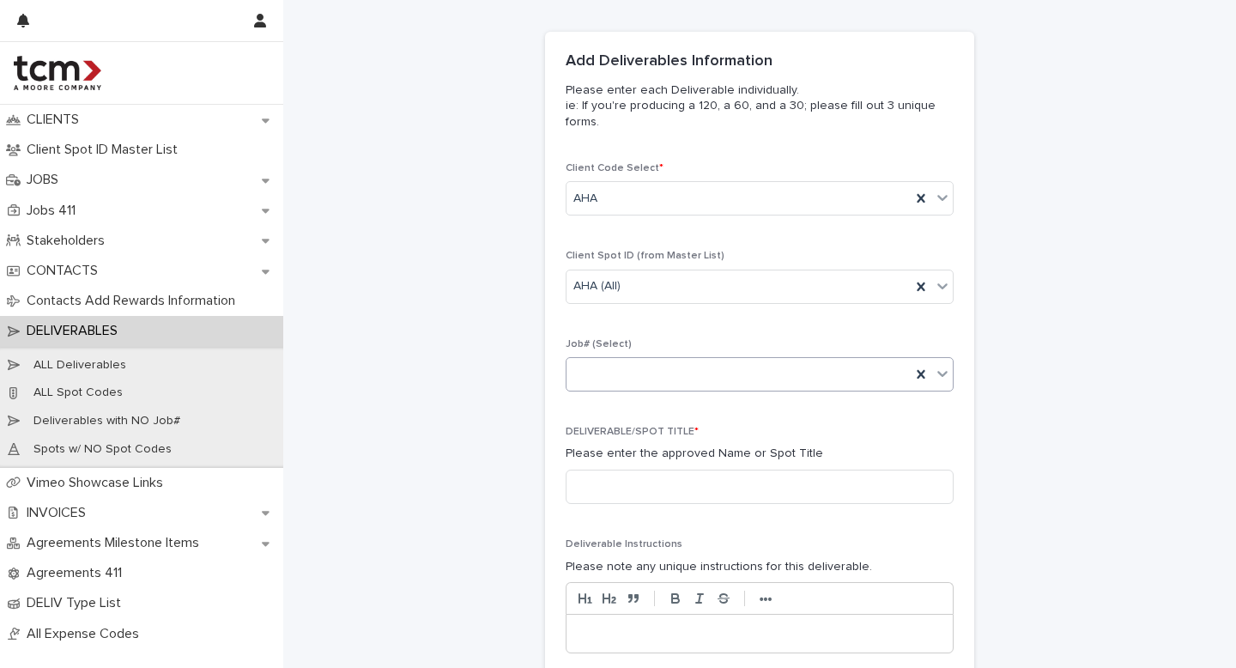
scroll to position [184, 0]
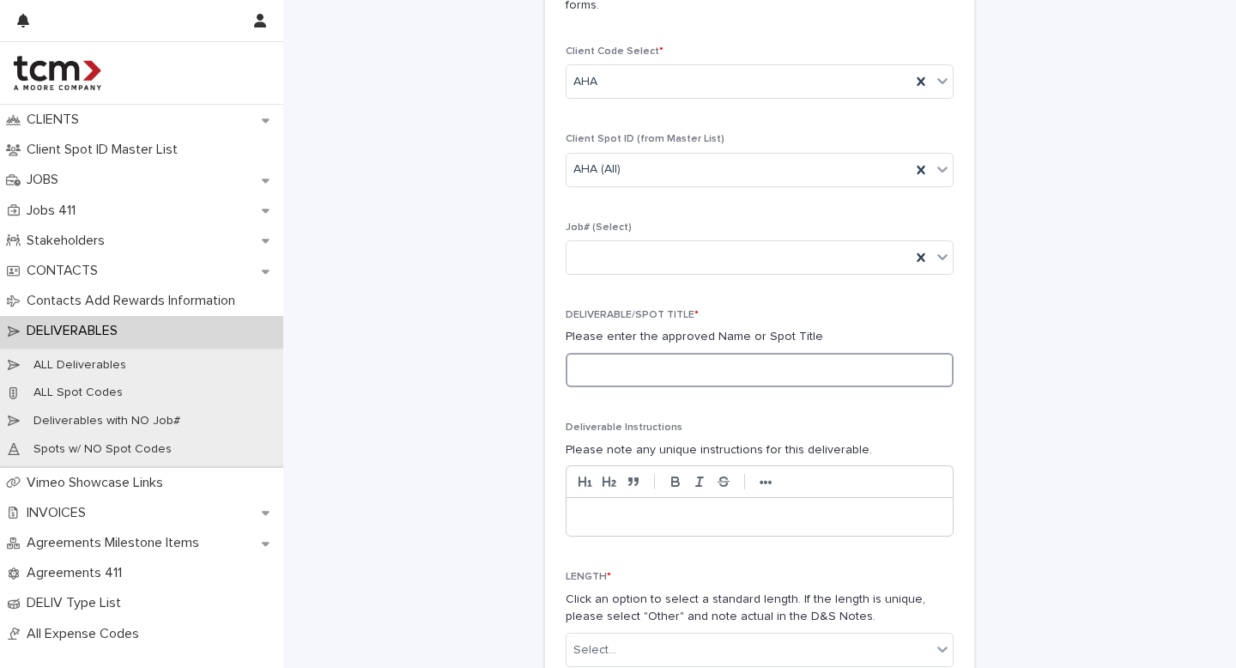
click at [660, 381] on input at bounding box center [760, 370] width 388 height 34
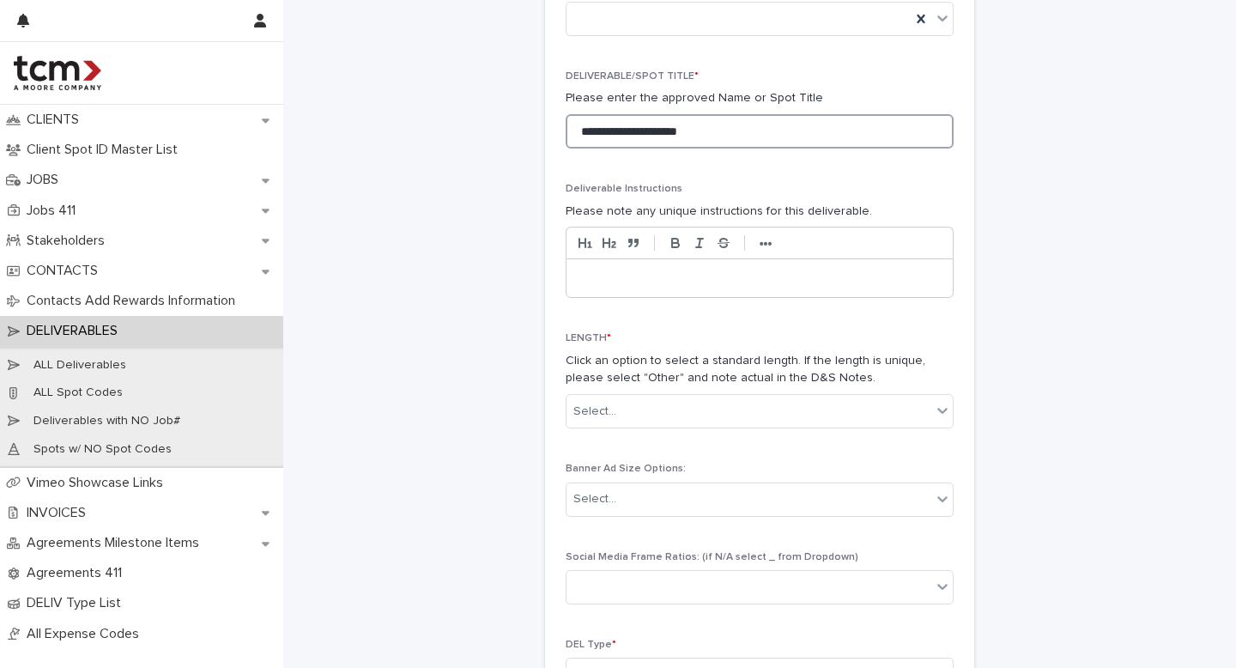
scroll to position [433, 0]
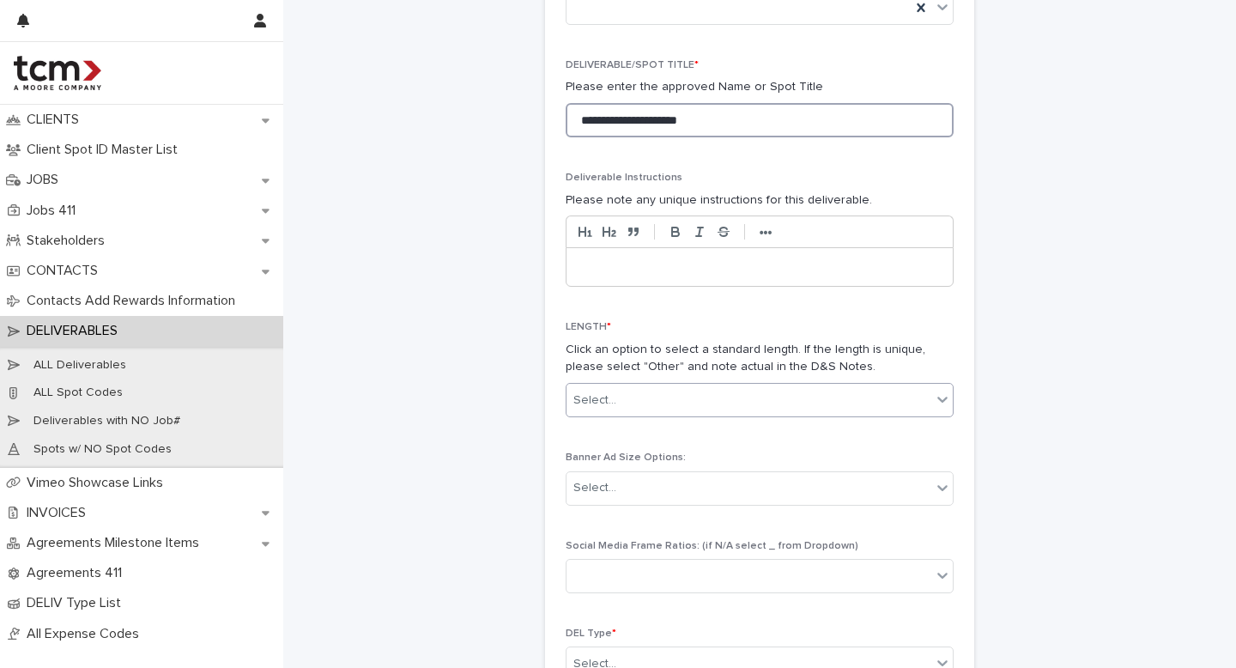
type input "**********"
click at [635, 400] on div "Select..." at bounding box center [748, 400] width 365 height 28
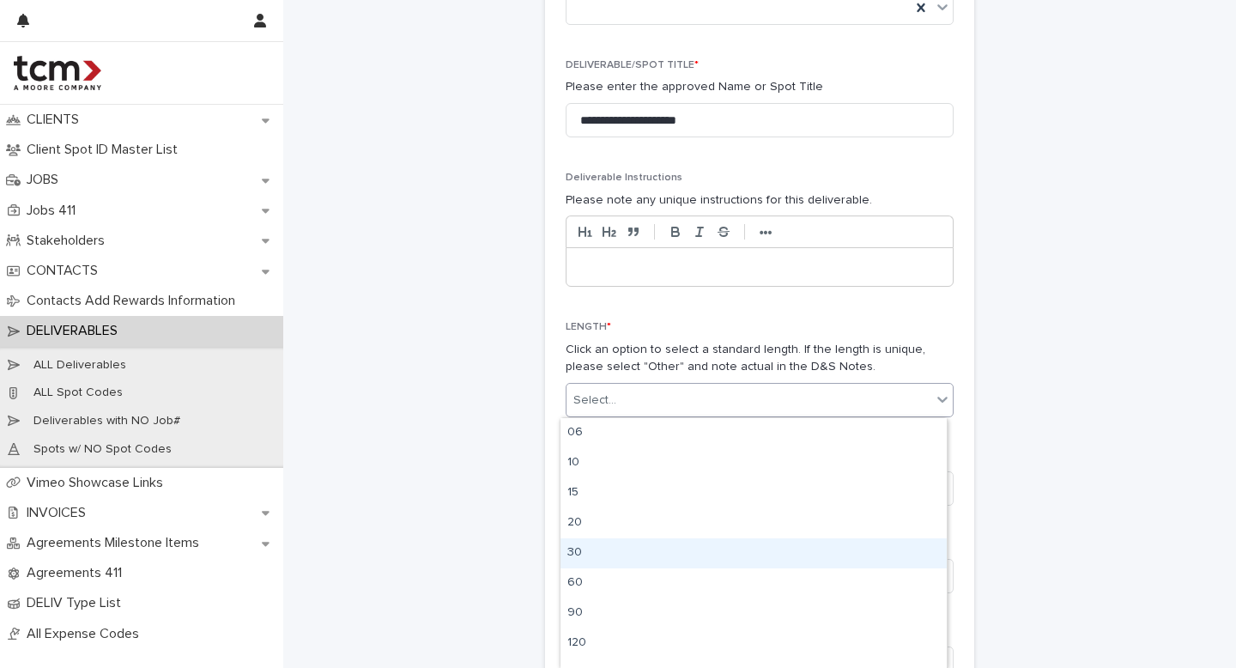
click at [609, 550] on div "30" at bounding box center [753, 553] width 386 height 30
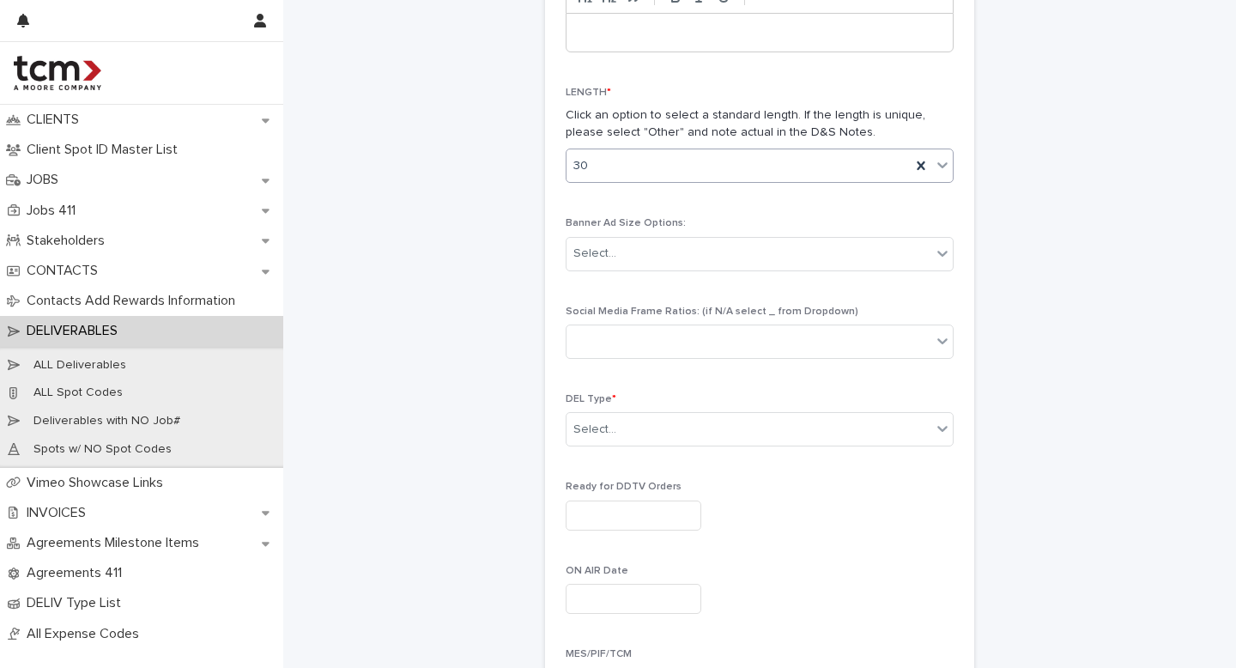
scroll to position [669, 0]
click at [625, 260] on div "Select..." at bounding box center [748, 252] width 365 height 28
click at [625, 259] on div "Select..." at bounding box center [748, 252] width 365 height 28
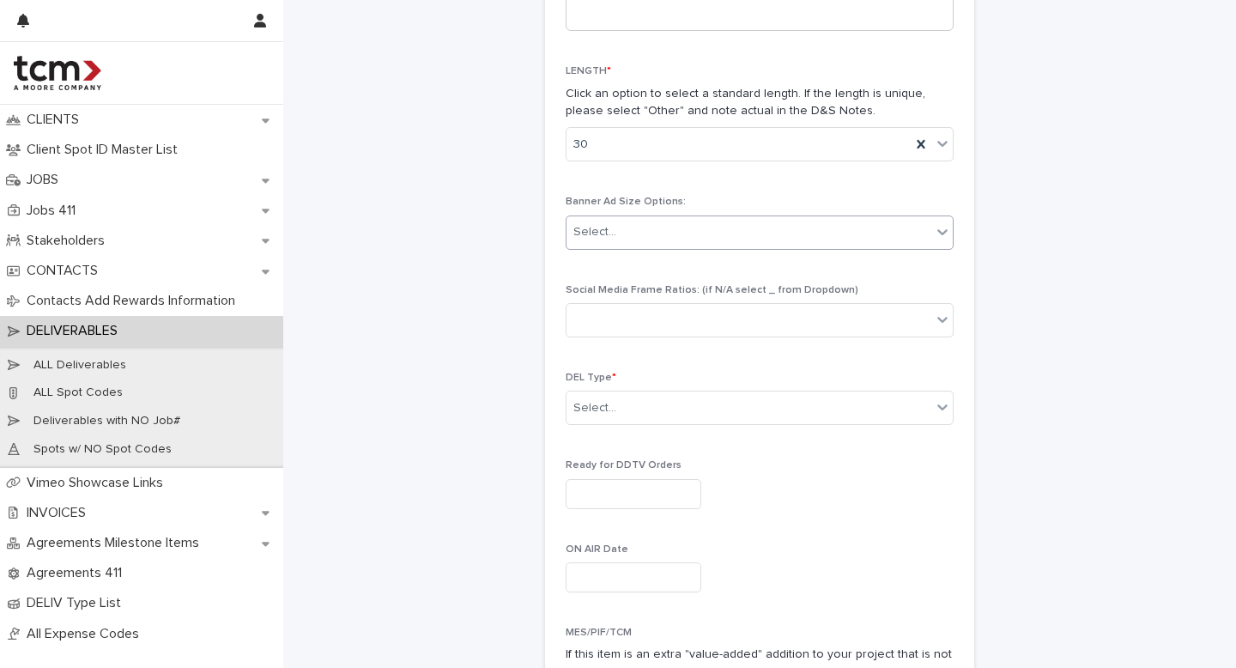
scroll to position [756, 0]
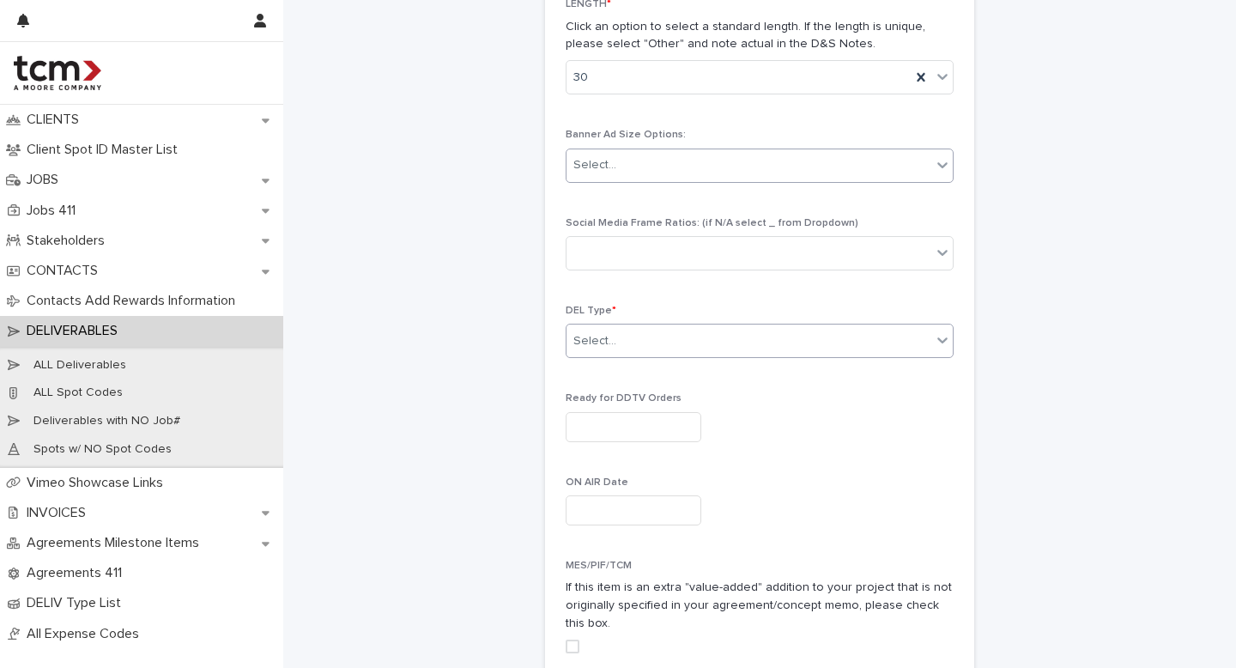
click at [615, 330] on div "Select..." at bounding box center [748, 341] width 365 height 28
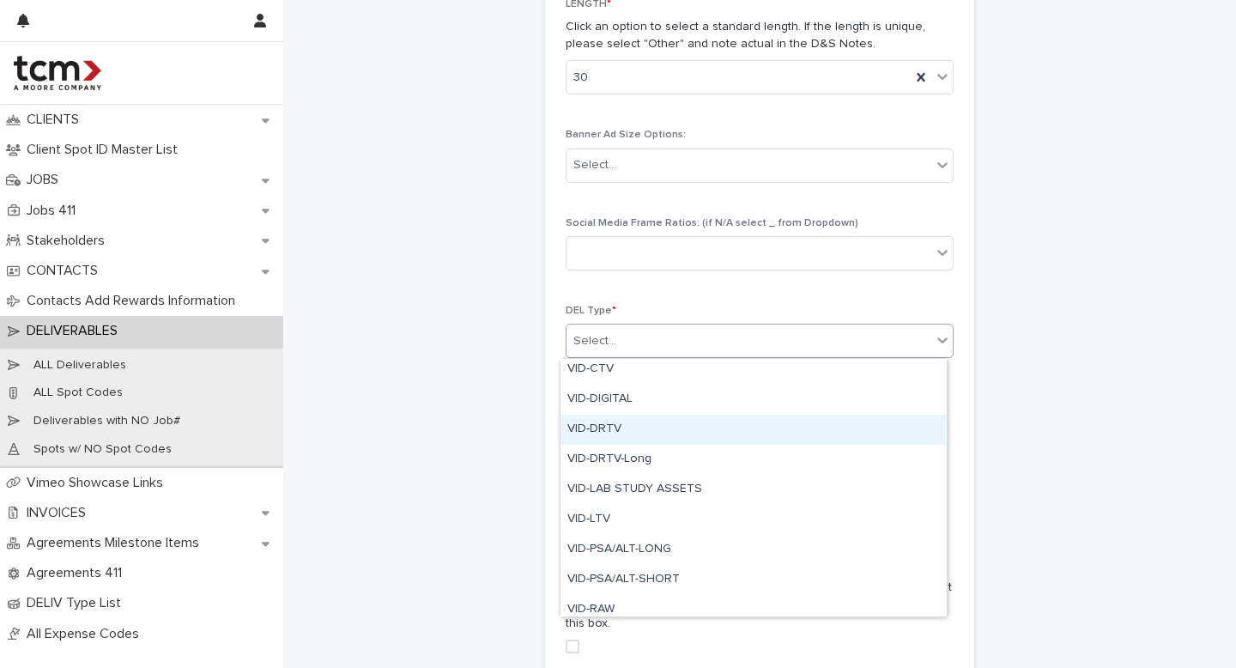
scroll to position [685, 0]
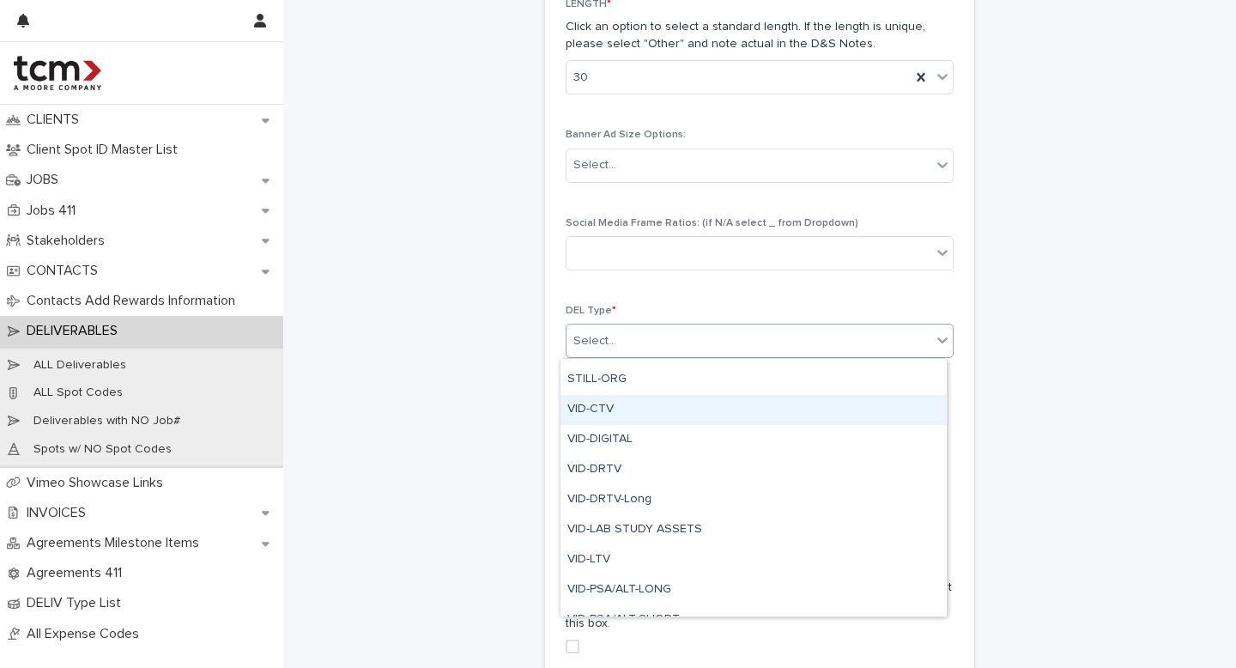
click at [641, 420] on div "VID-CTV" at bounding box center [753, 410] width 386 height 30
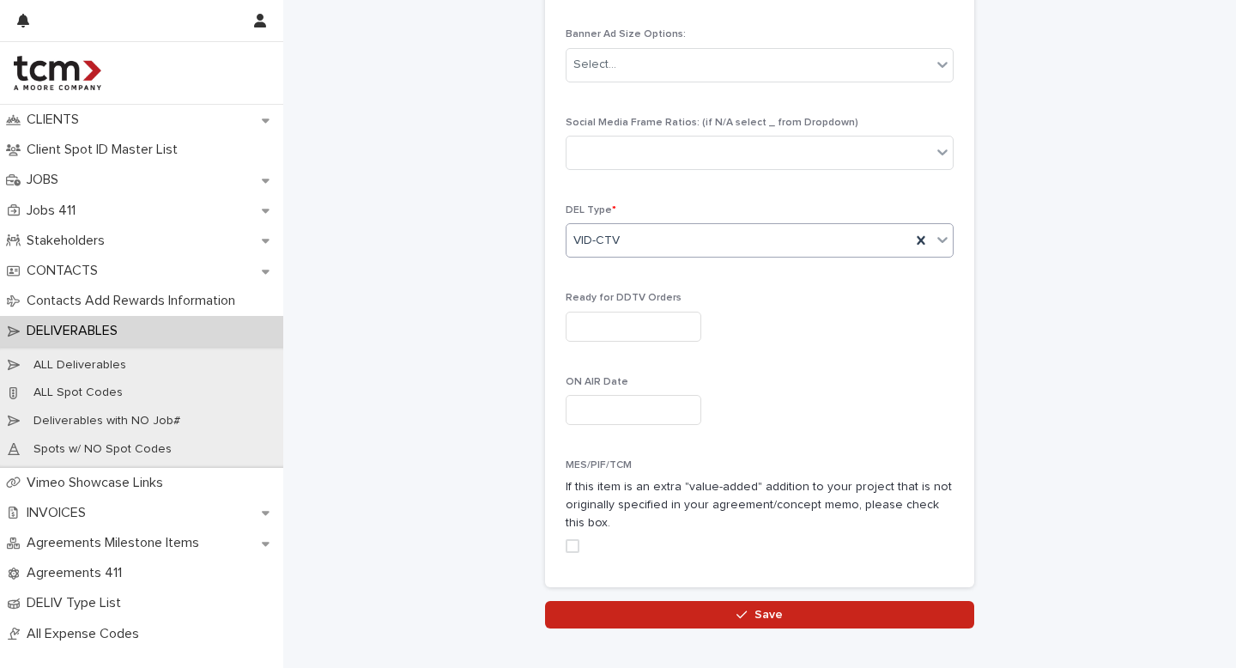
scroll to position [951, 0]
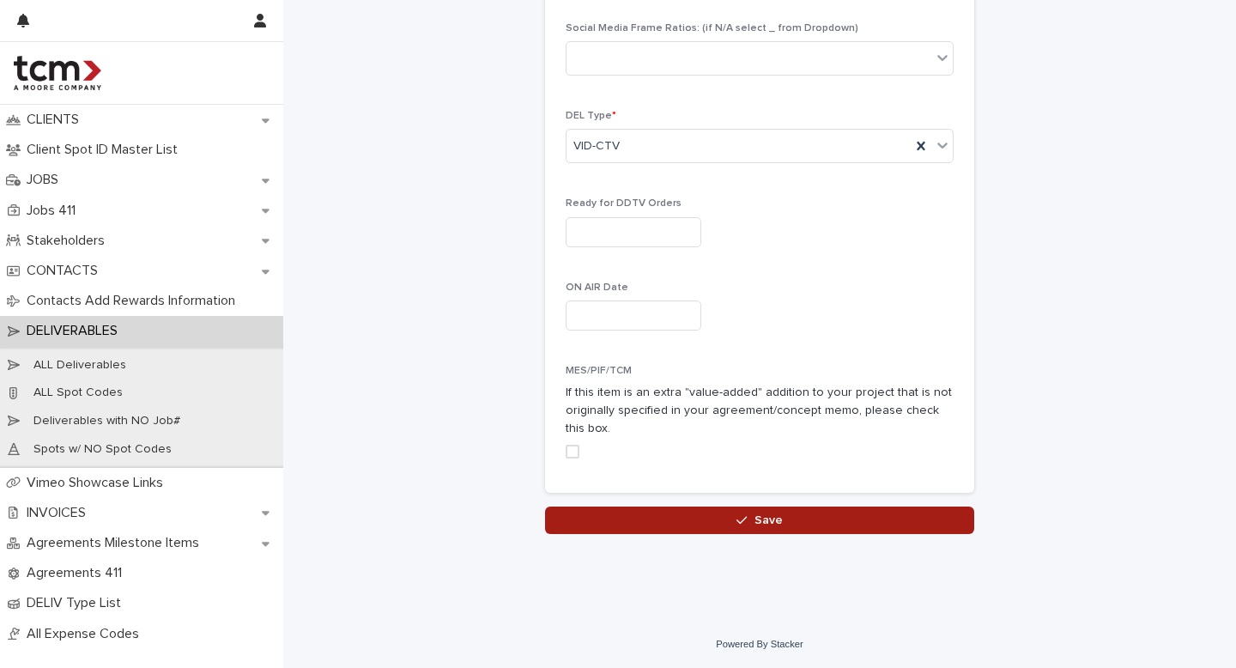
click at [658, 510] on button "Save" at bounding box center [759, 519] width 429 height 27
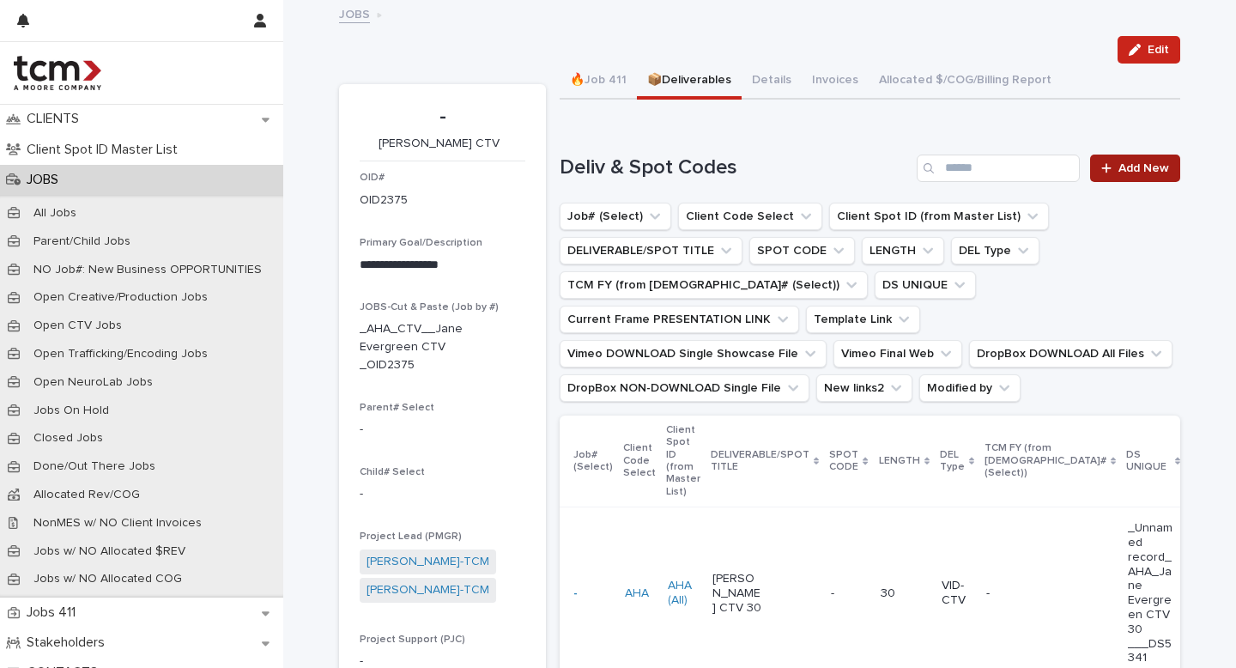
click at [1122, 160] on link "Add New" at bounding box center [1135, 167] width 90 height 27
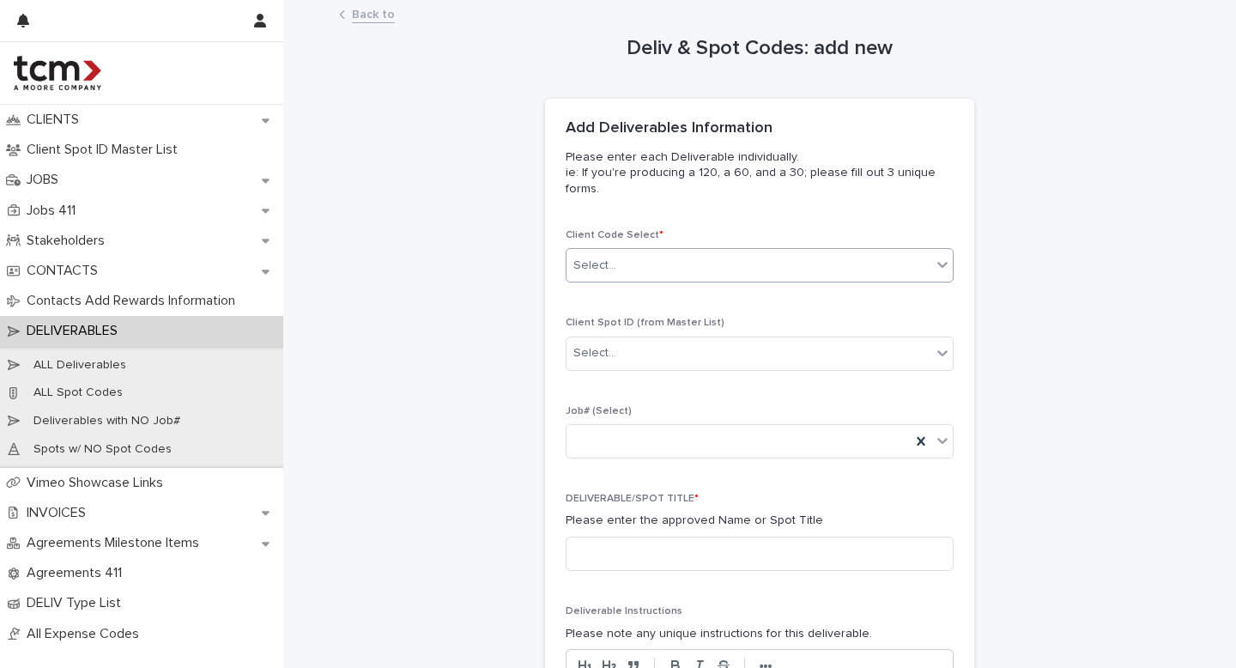
click at [620, 275] on div "Select..." at bounding box center [748, 265] width 365 height 28
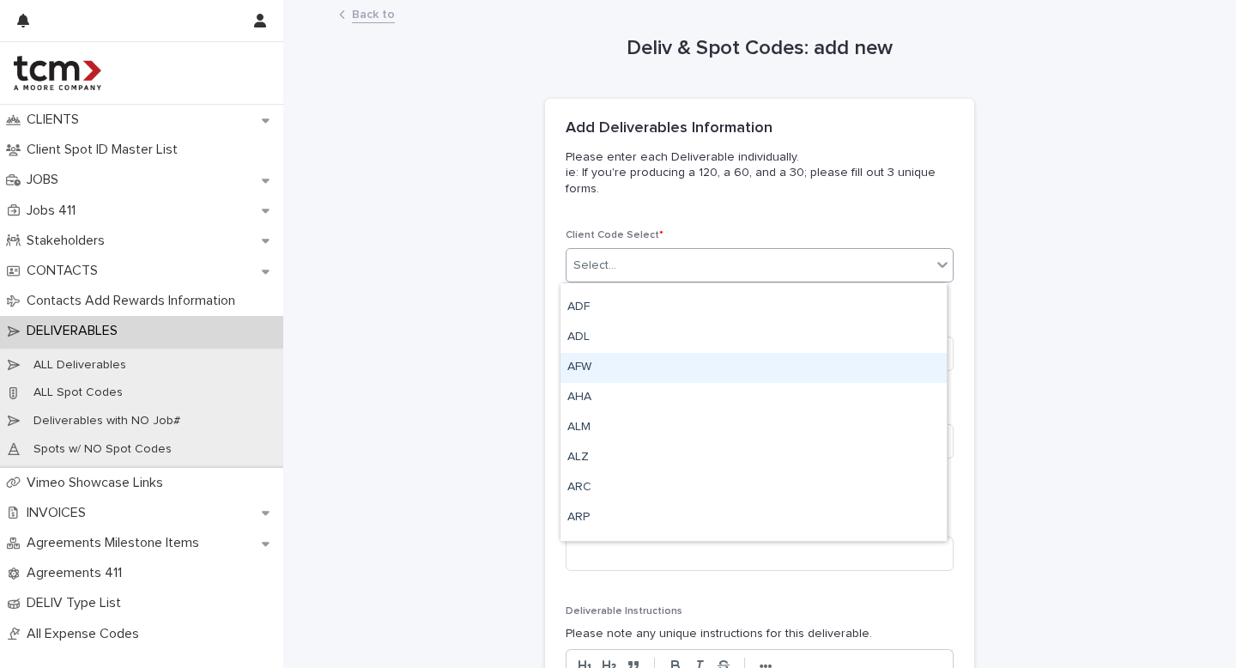
scroll to position [124, 0]
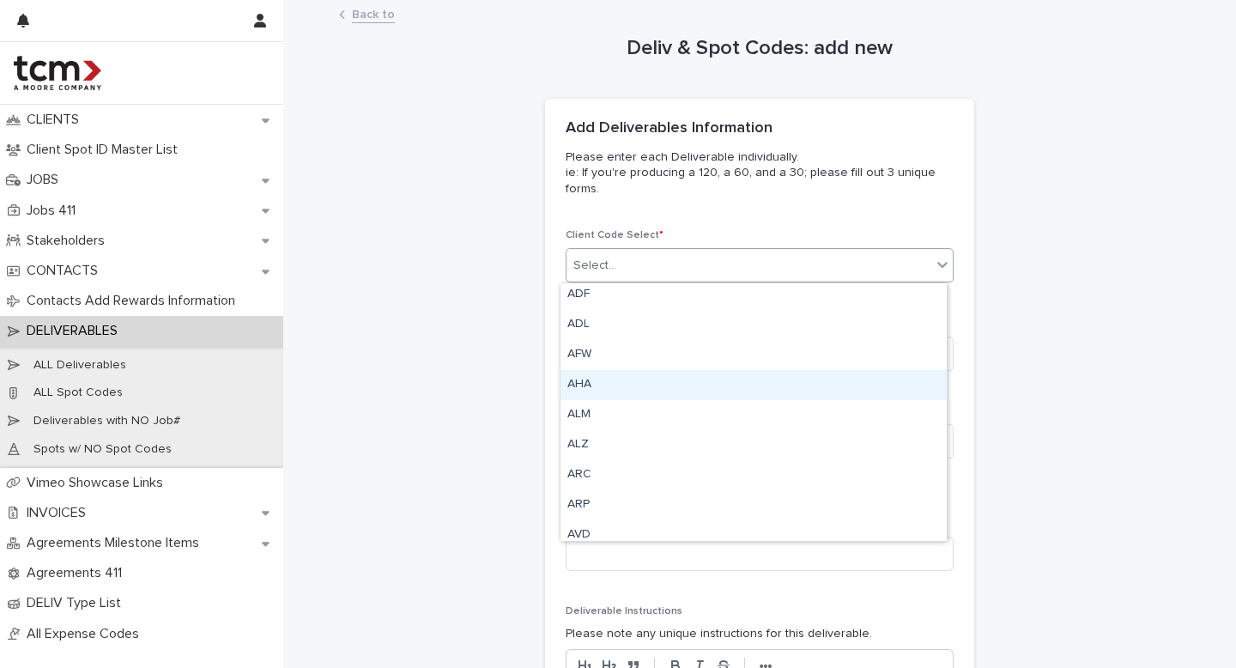
click at [603, 388] on div "AHA" at bounding box center [753, 385] width 386 height 30
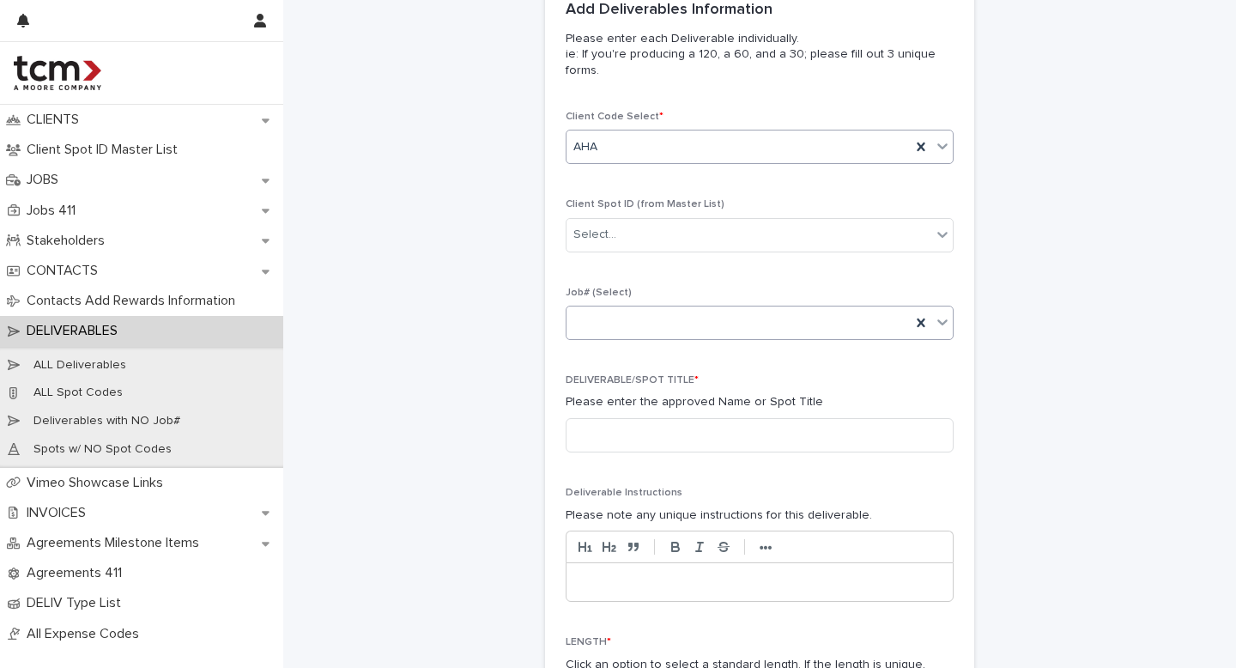
scroll to position [207, 0]
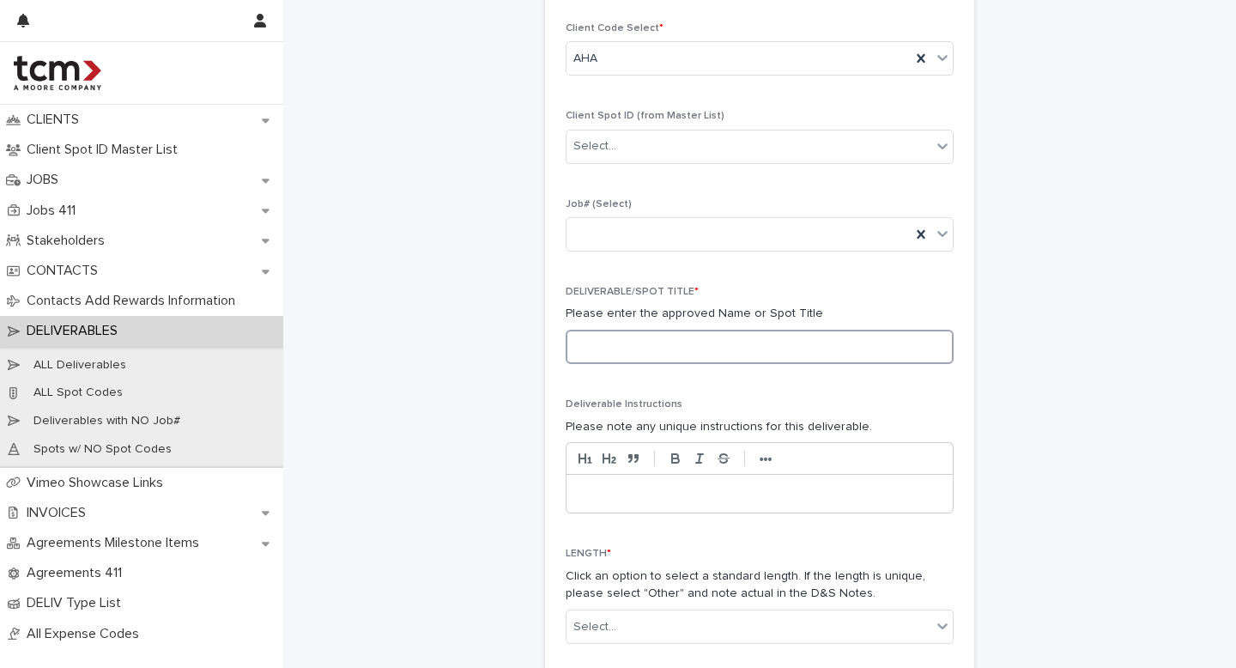
click at [621, 342] on input at bounding box center [760, 347] width 388 height 34
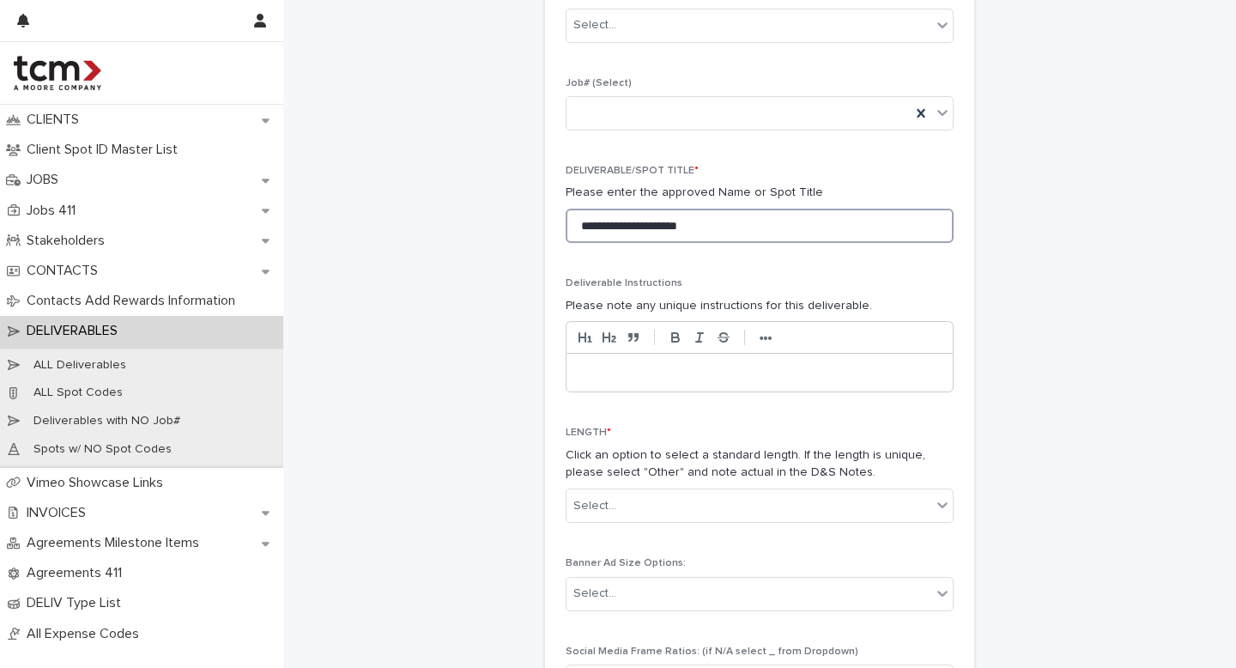
scroll to position [356, 0]
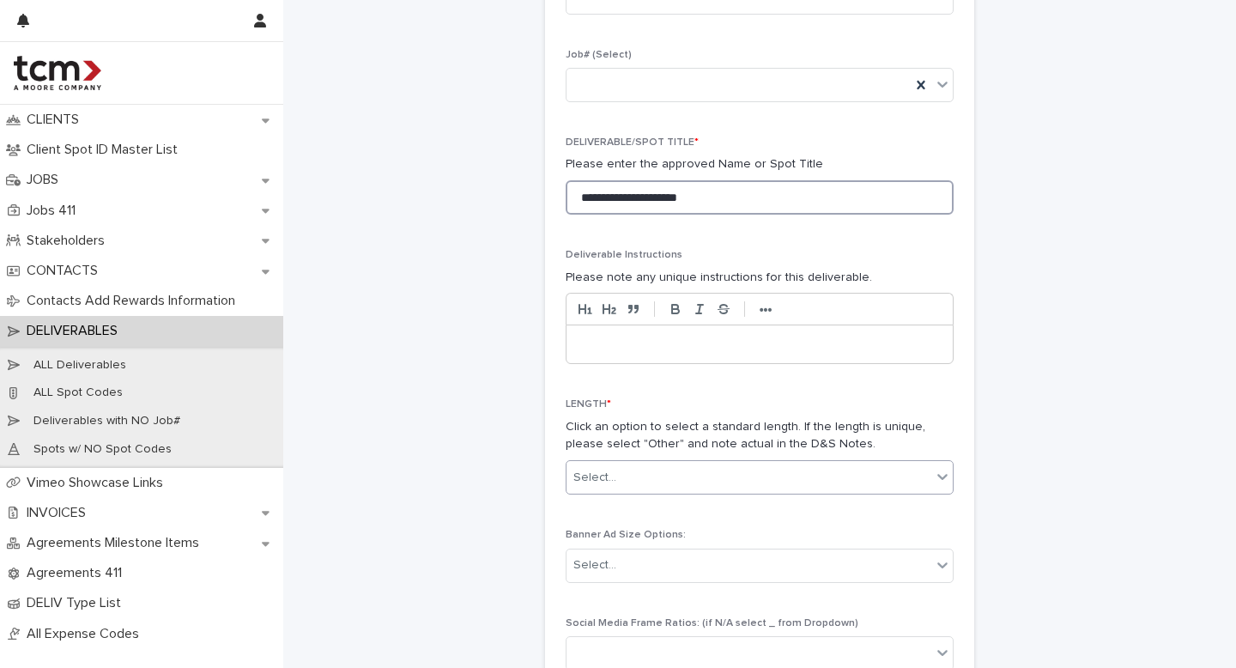
type input "**********"
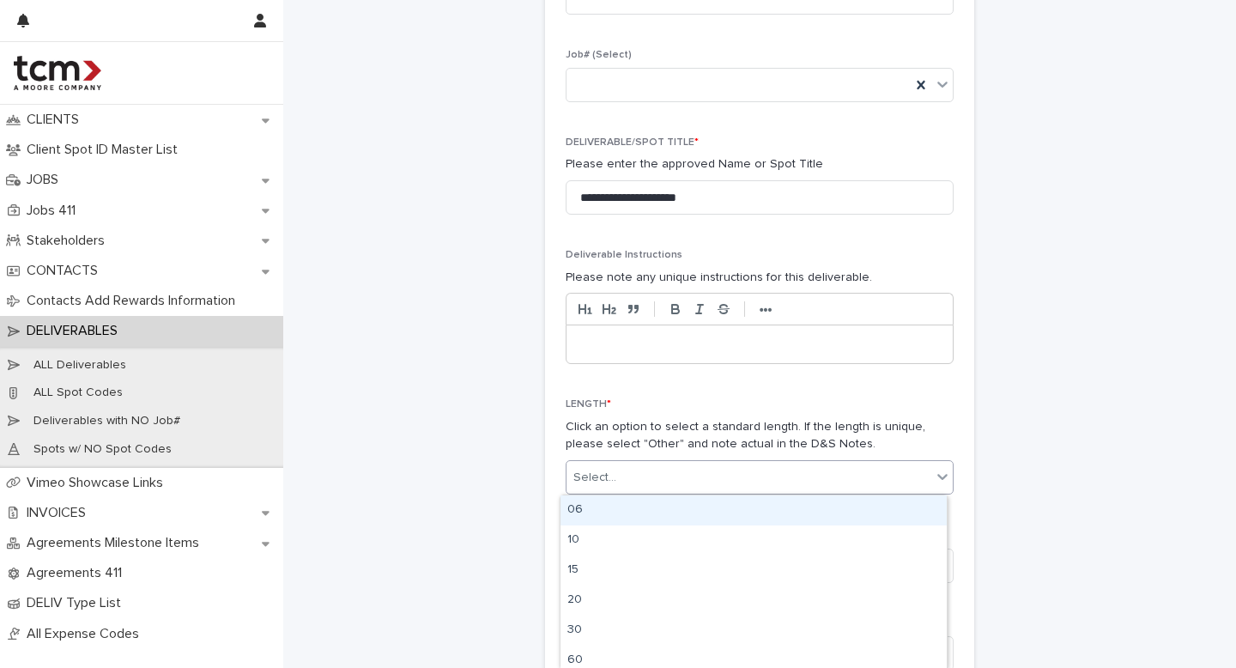
click at [611, 485] on div "Select..." at bounding box center [748, 477] width 365 height 28
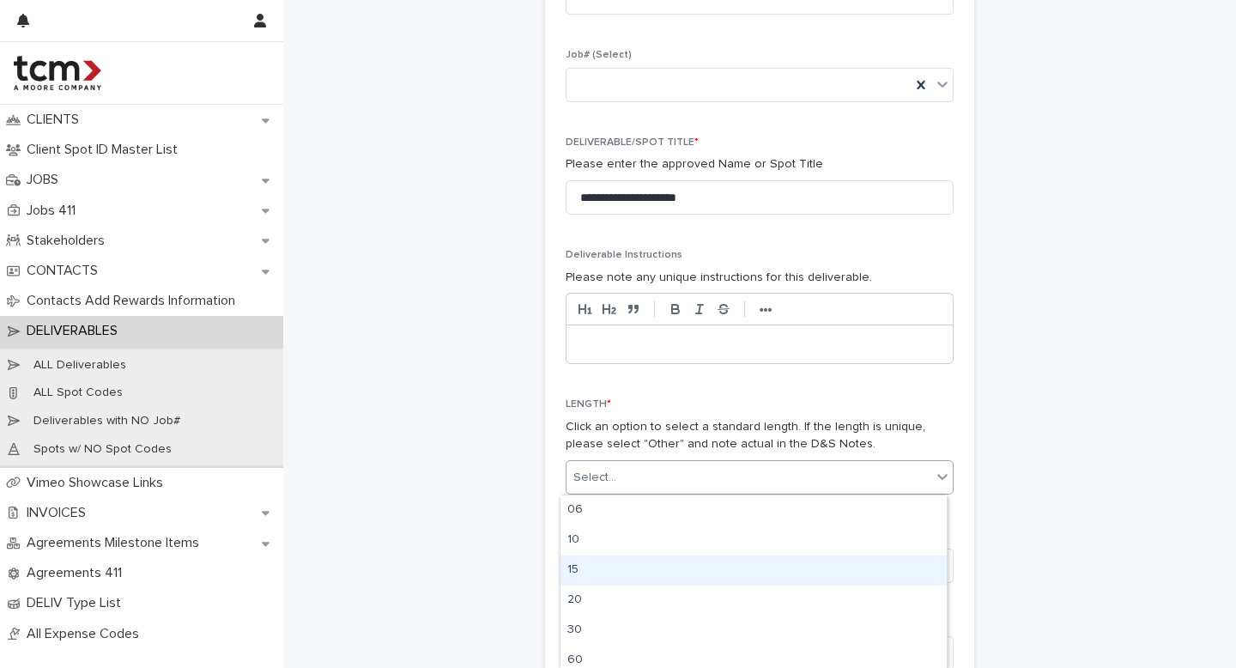
click at [591, 575] on div "15" at bounding box center [753, 570] width 386 height 30
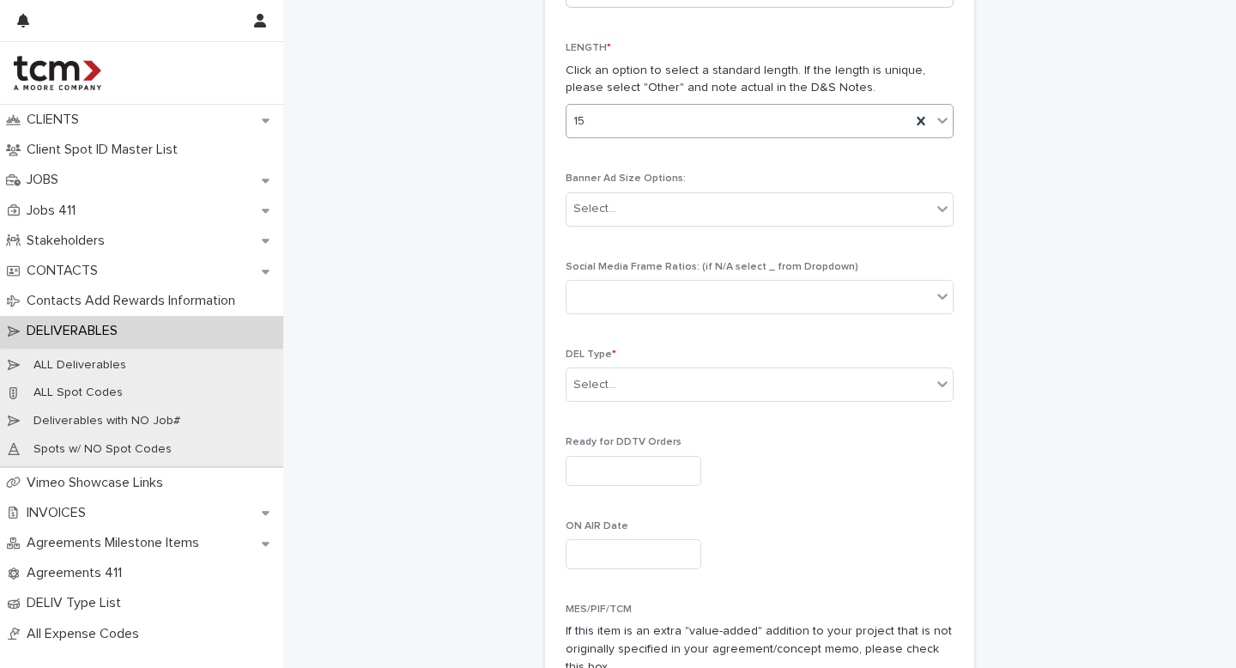
scroll to position [713, 0]
click at [603, 389] on div "Select..." at bounding box center [594, 384] width 43 height 18
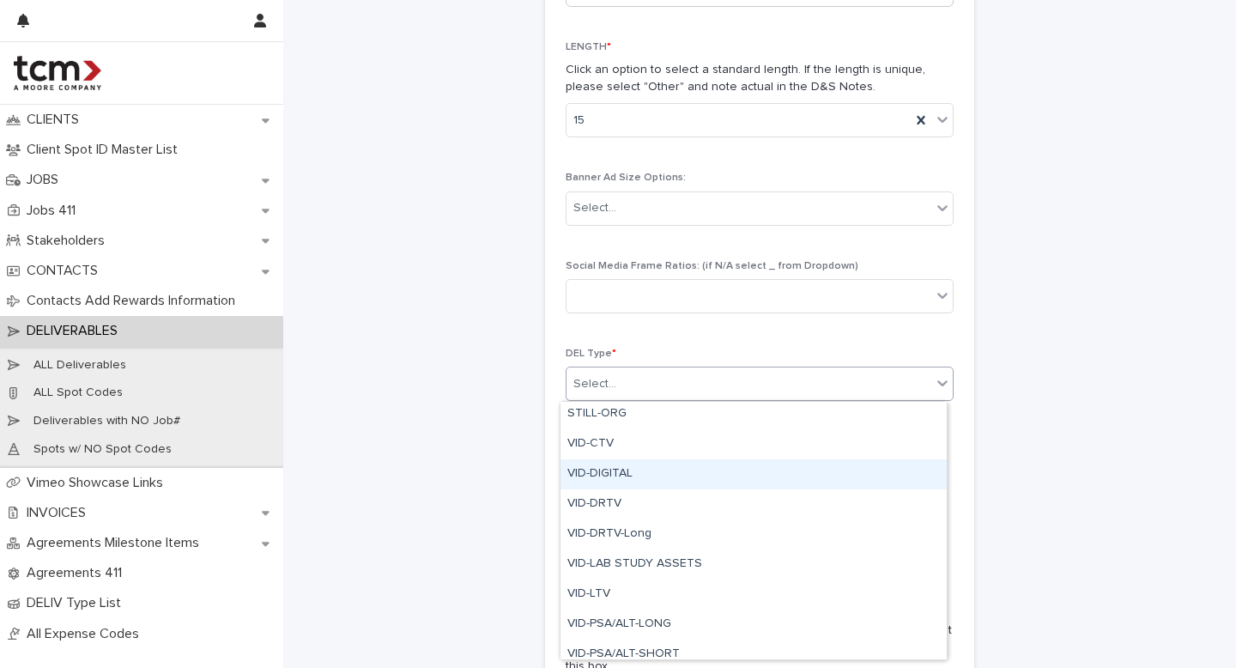
scroll to position [690, 0]
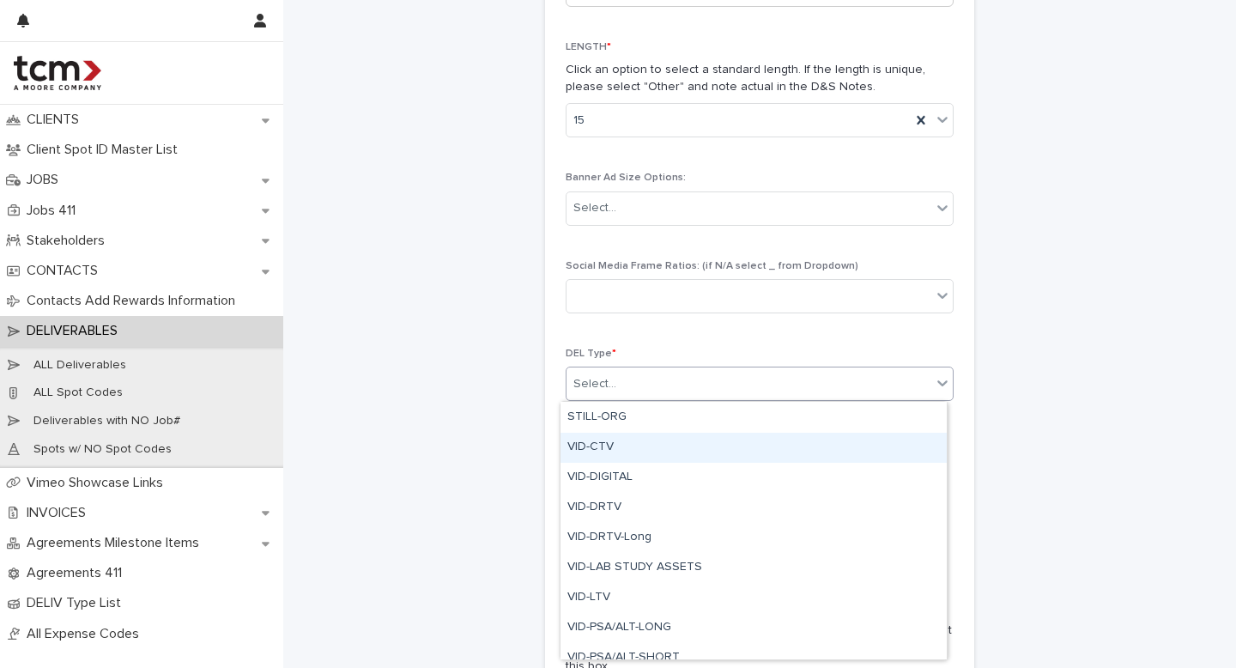
click at [634, 439] on div "VID-CTV" at bounding box center [753, 448] width 386 height 30
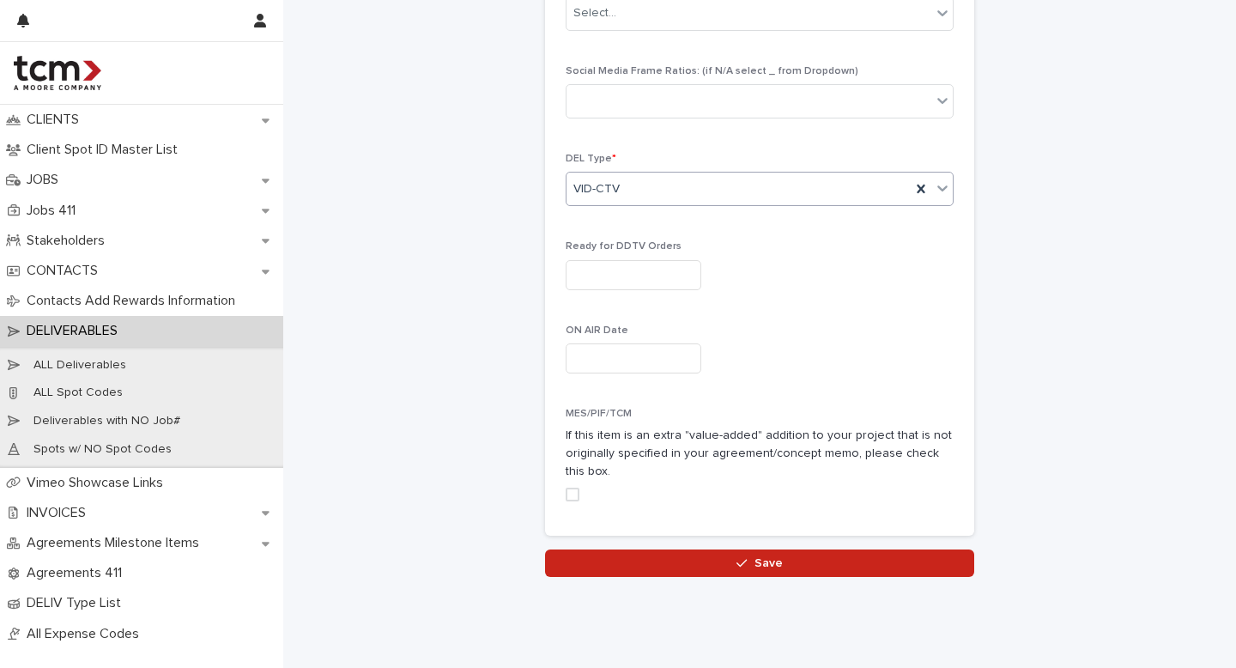
scroll to position [909, 0]
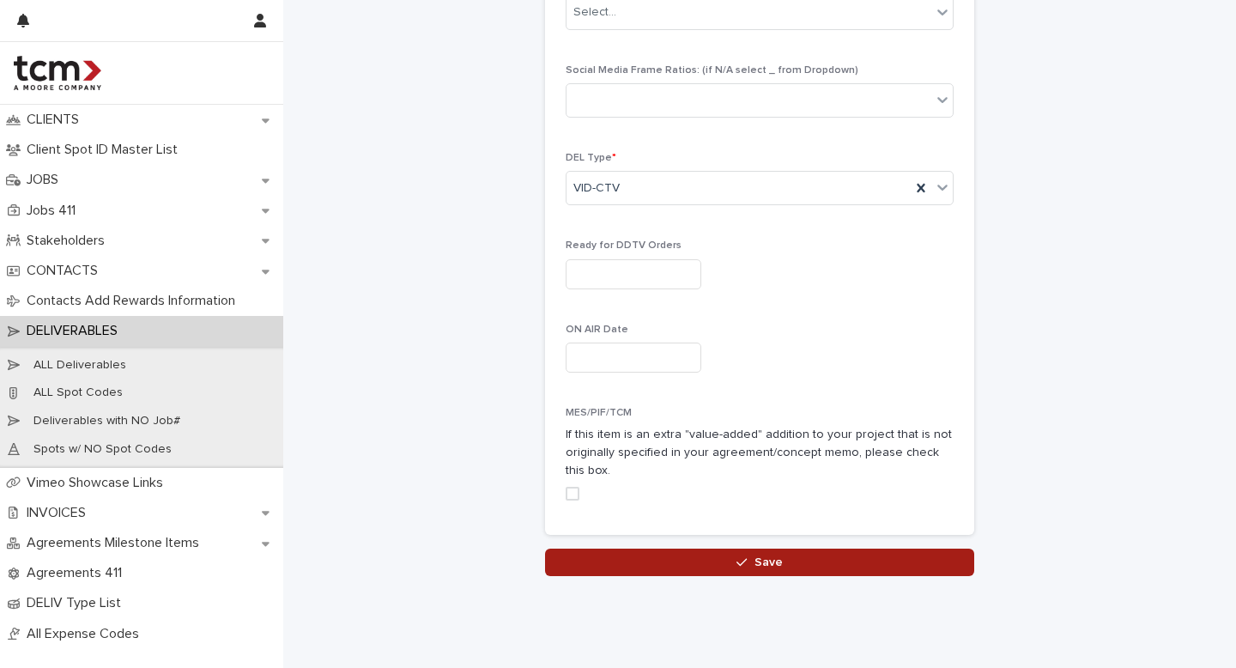
click at [638, 560] on button "Save" at bounding box center [759, 561] width 429 height 27
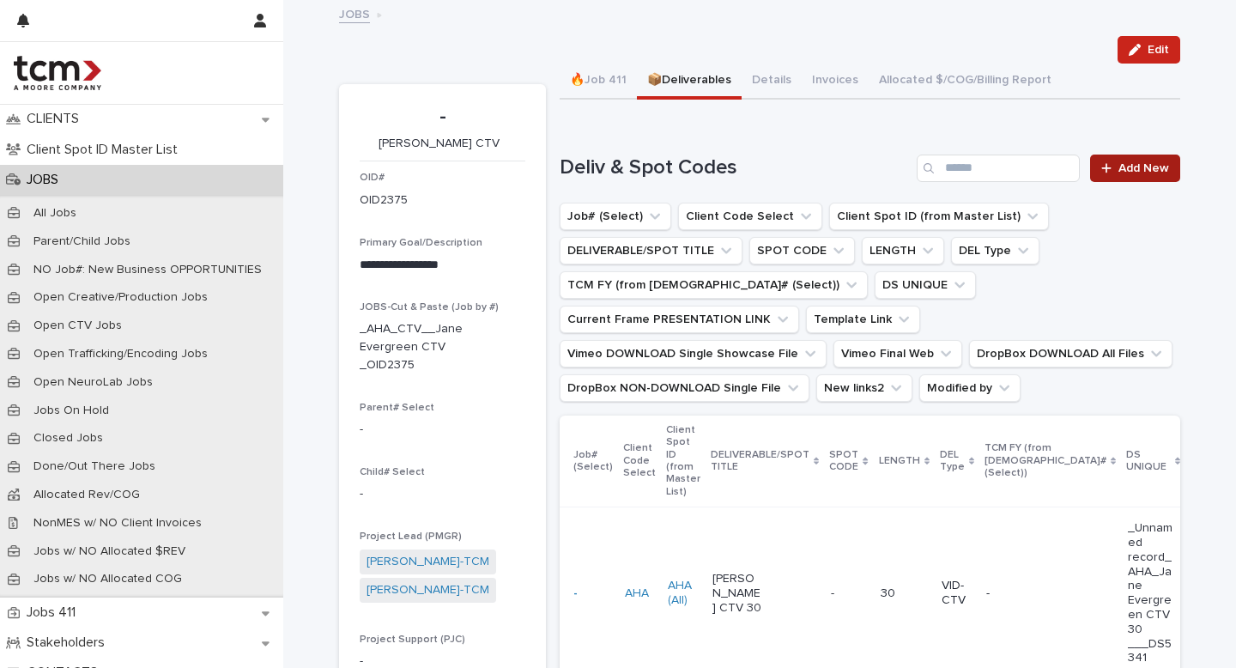
click at [1122, 158] on link "Add New" at bounding box center [1135, 167] width 90 height 27
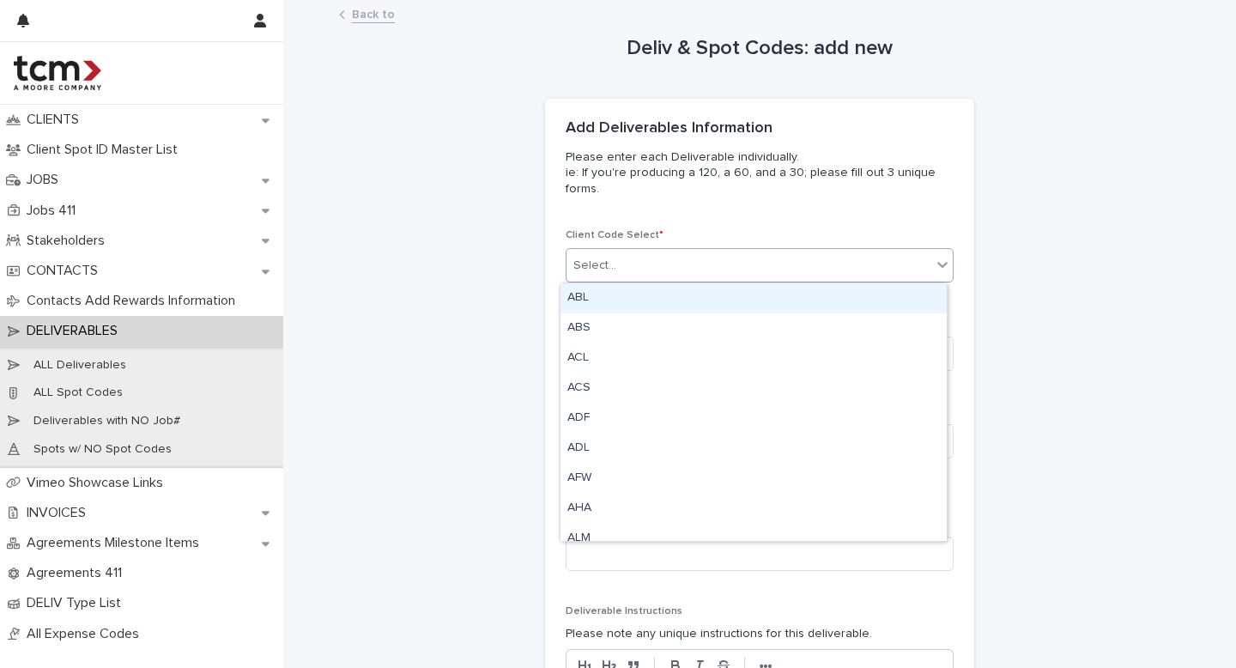
click at [603, 263] on div "Select..." at bounding box center [594, 266] width 43 height 18
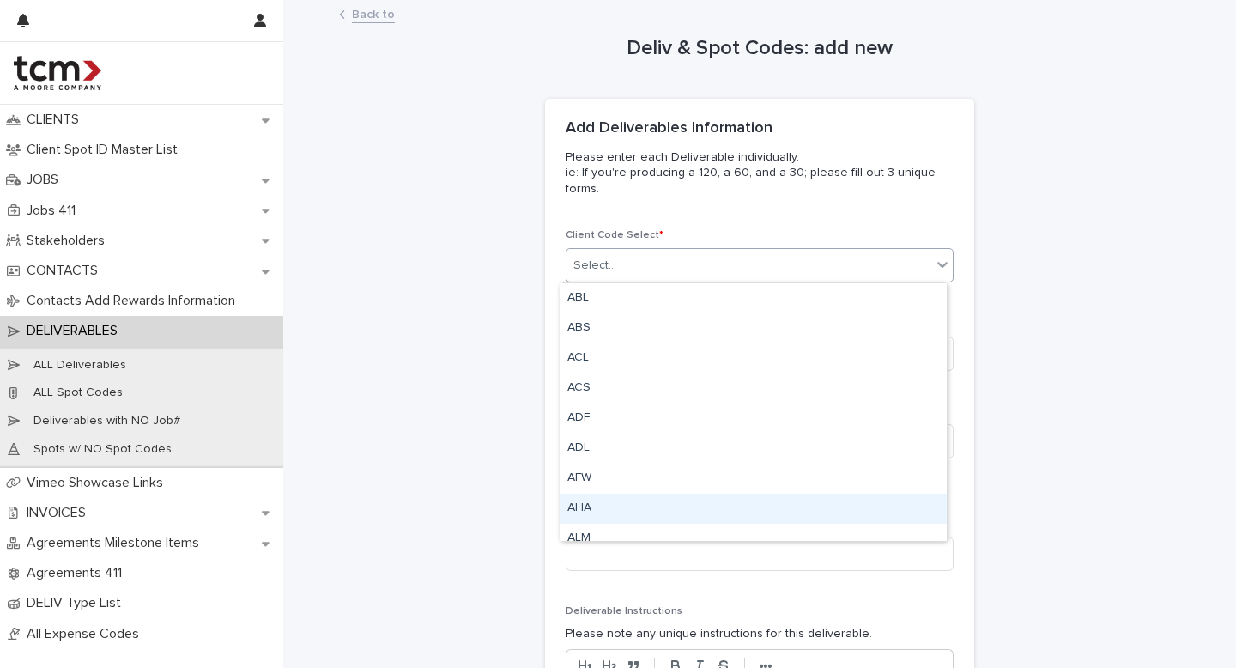
click at [639, 508] on div "AHA" at bounding box center [753, 509] width 386 height 30
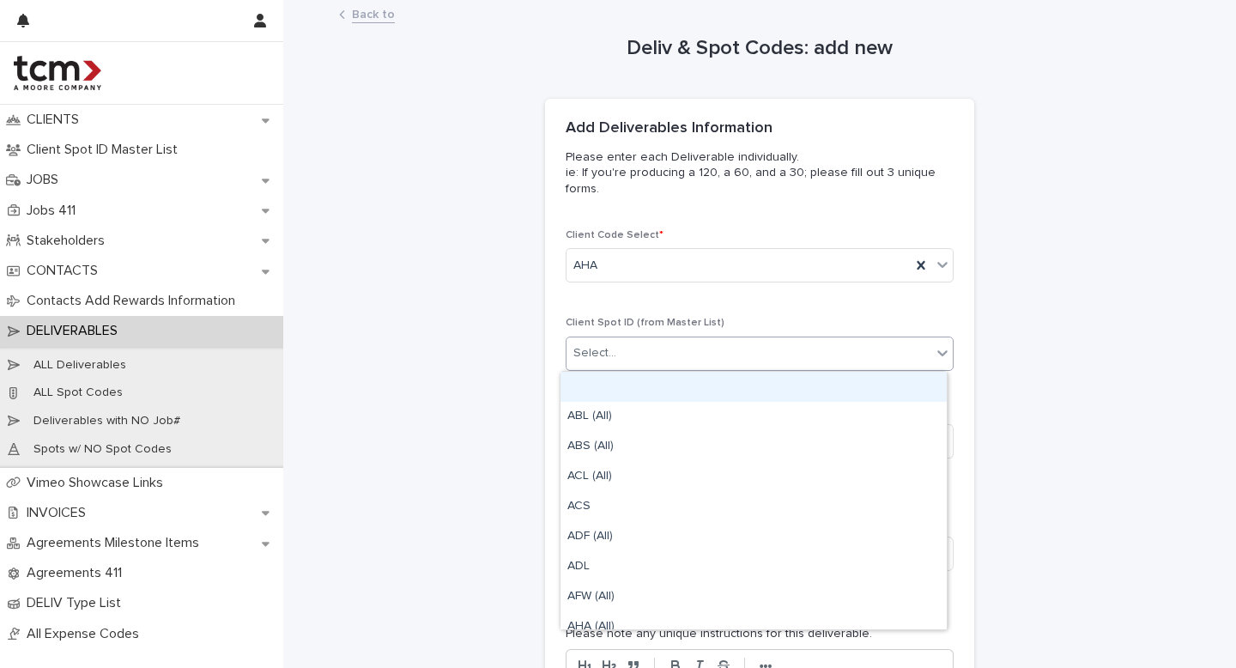
click at [645, 352] on div "Select..." at bounding box center [748, 353] width 365 height 28
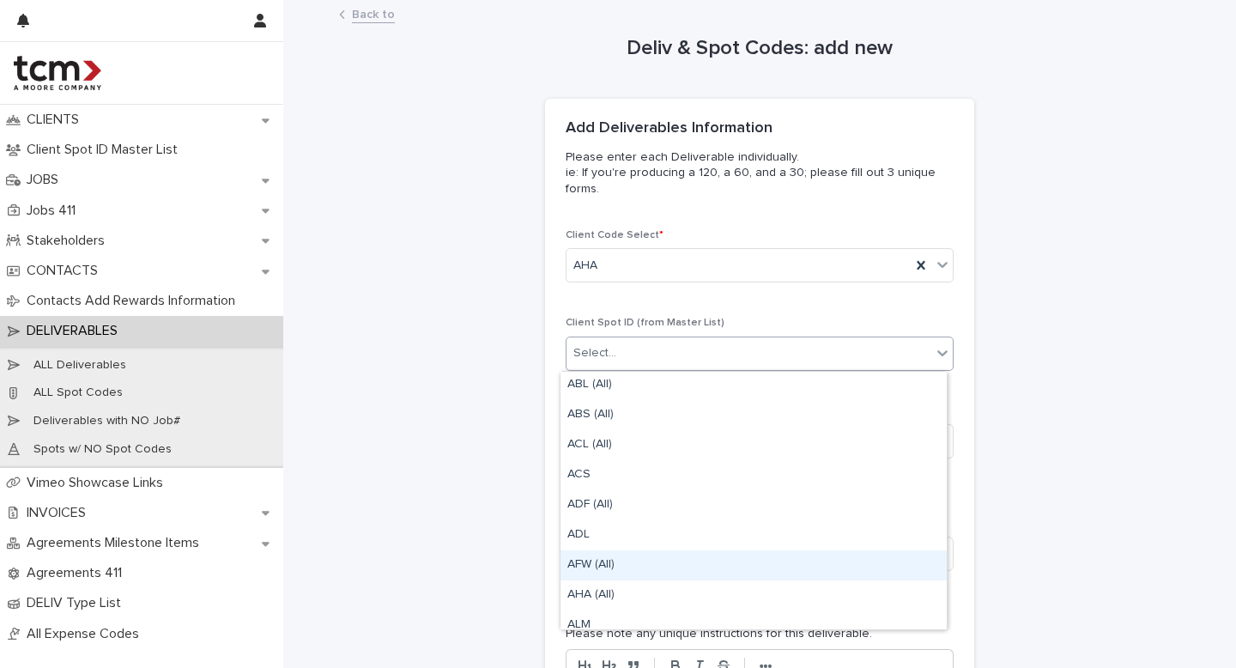
scroll to position [37, 0]
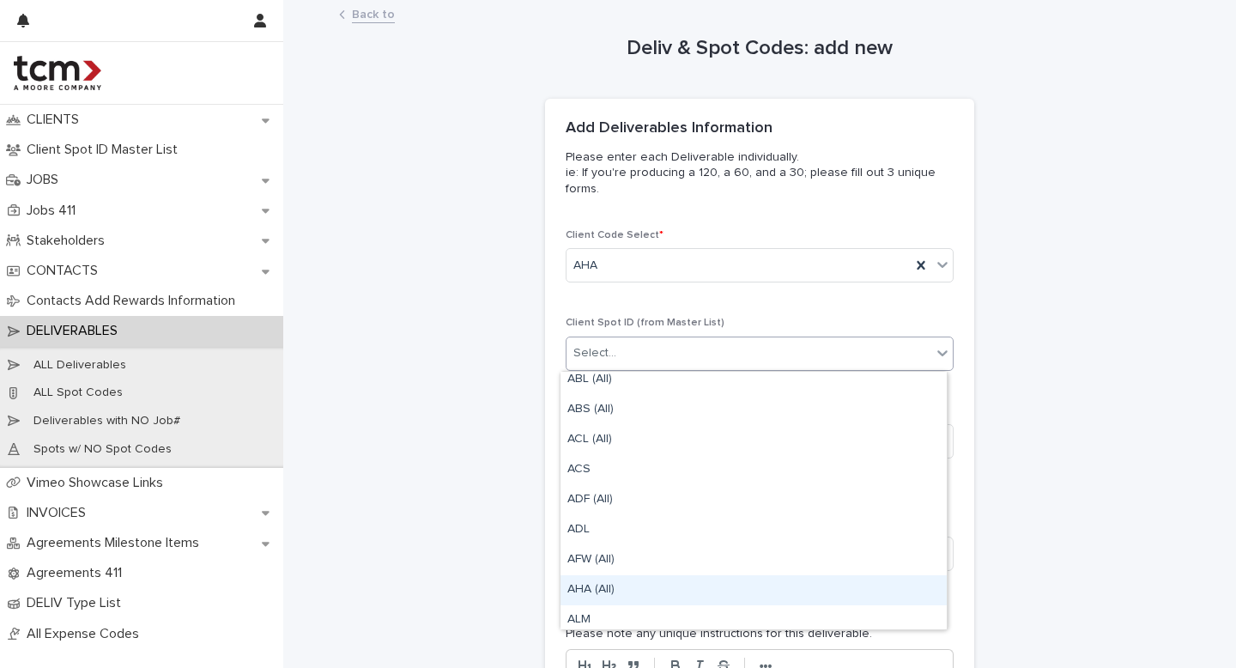
click at [586, 592] on div "AHA (All)" at bounding box center [753, 590] width 386 height 30
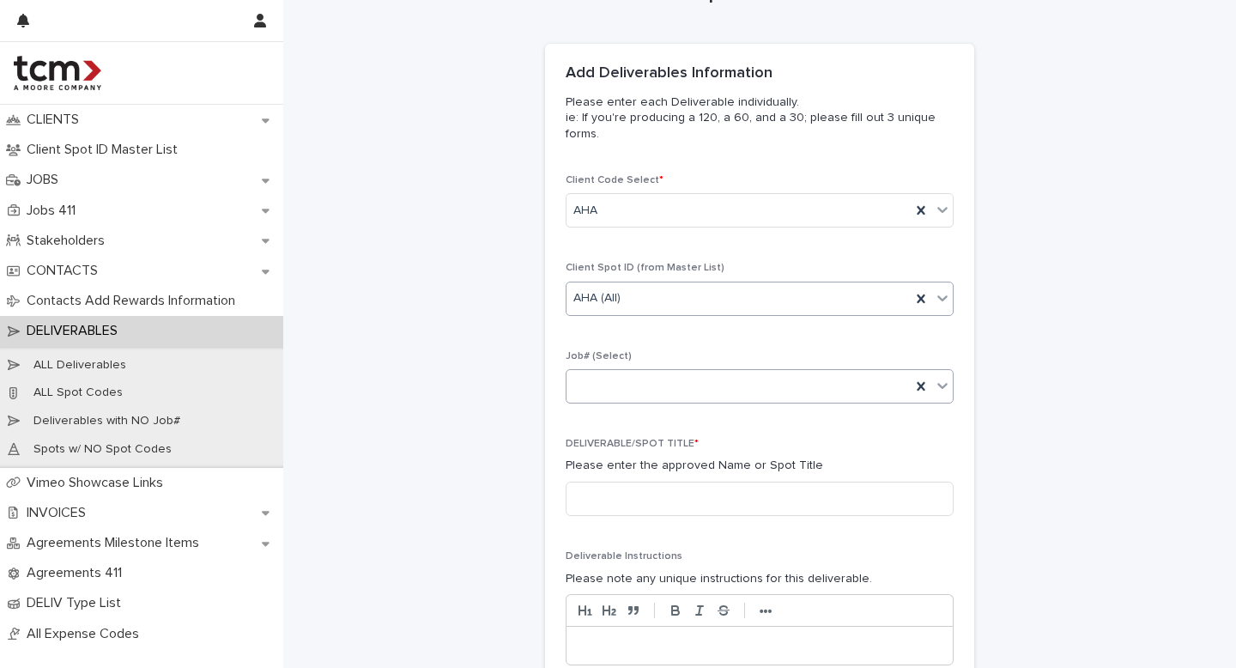
scroll to position [142, 0]
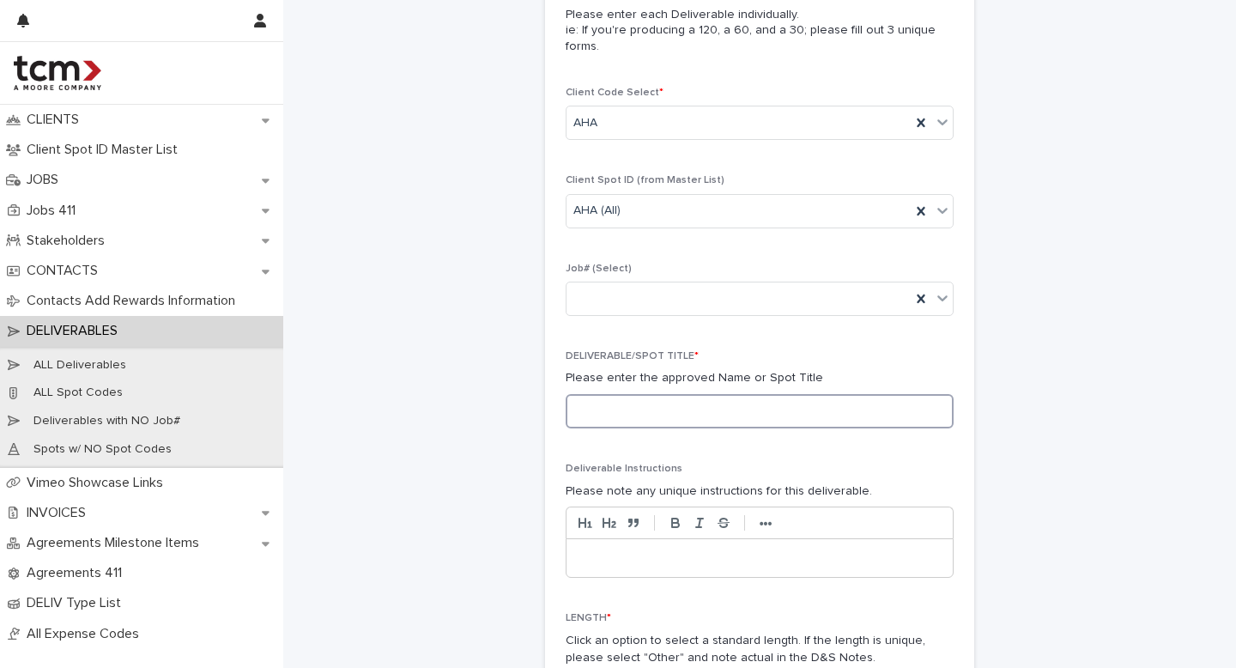
click at [612, 418] on input at bounding box center [760, 411] width 388 height 34
type input "*"
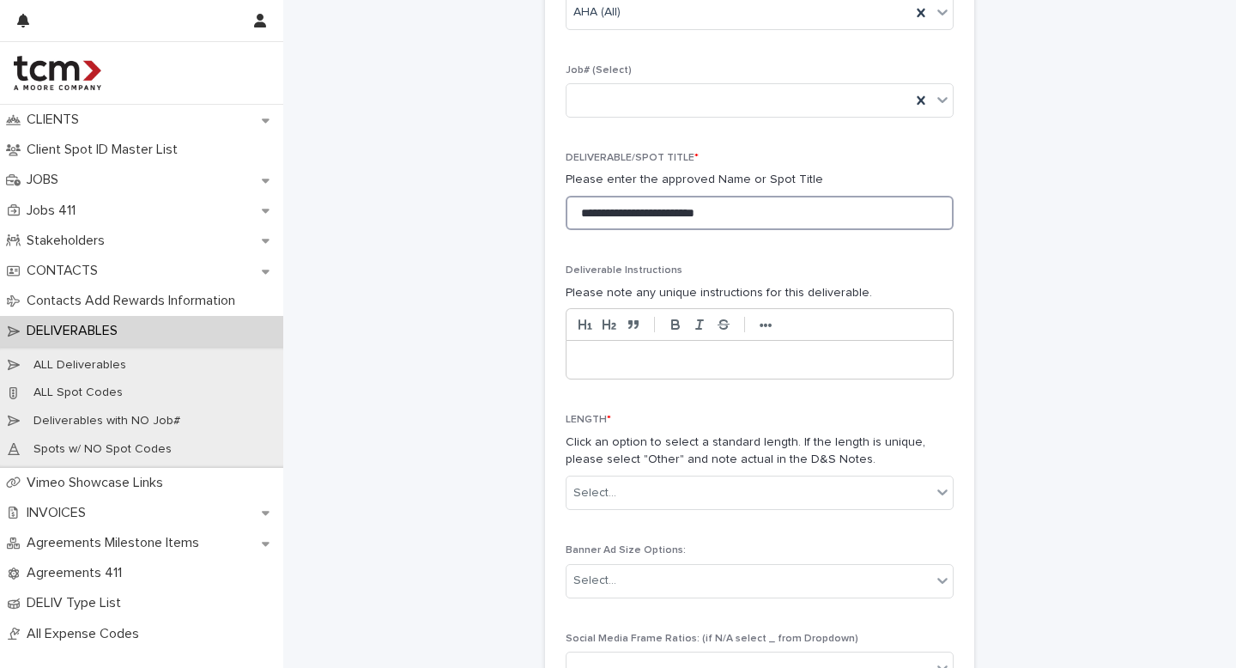
scroll to position [379, 0]
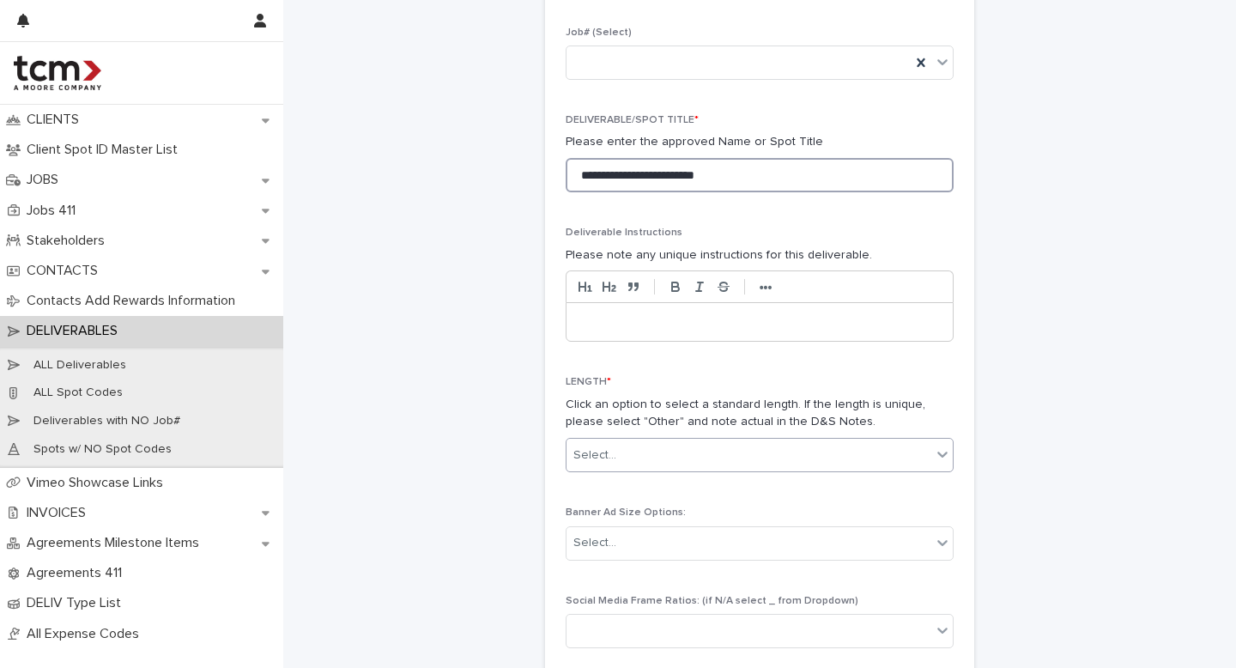
type input "**********"
click at [639, 451] on div "Select..." at bounding box center [748, 455] width 365 height 28
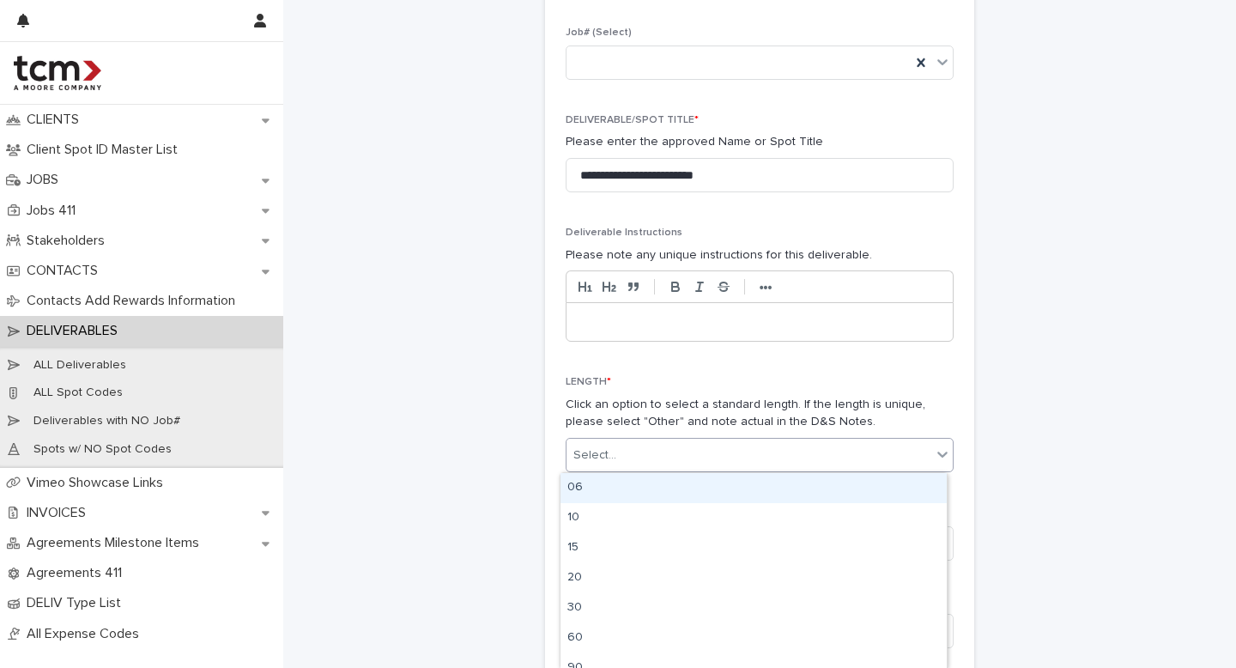
click at [627, 326] on p at bounding box center [759, 321] width 360 height 17
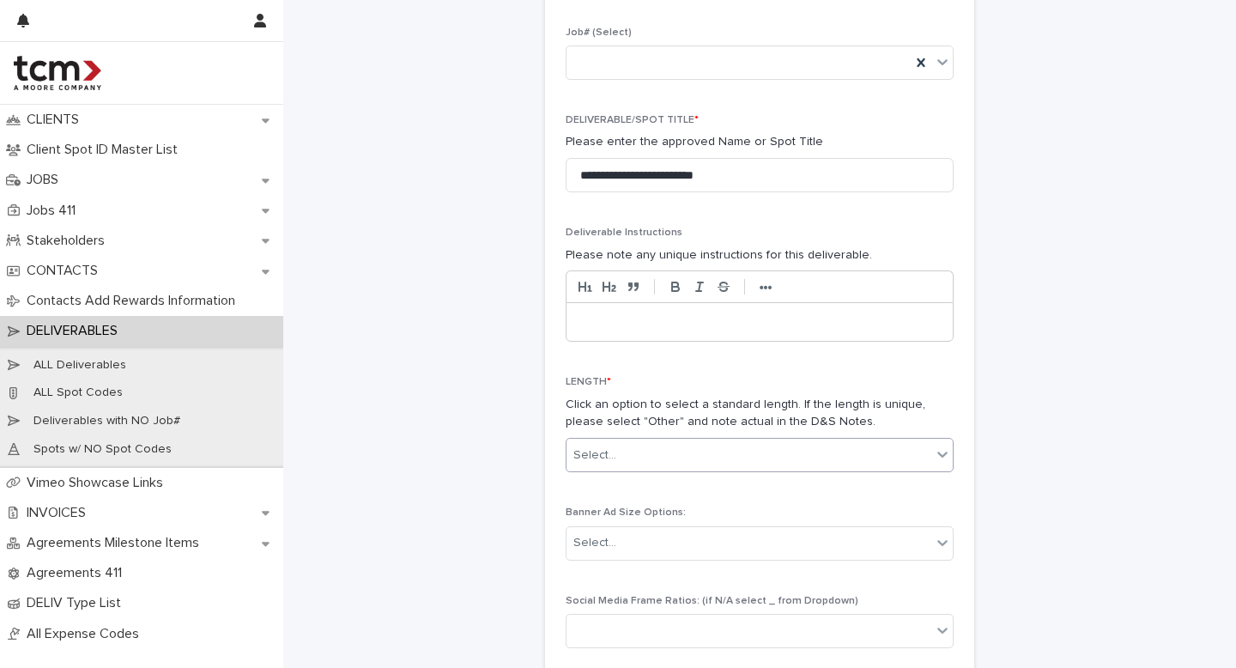
click at [608, 452] on div "Select..." at bounding box center [594, 455] width 43 height 18
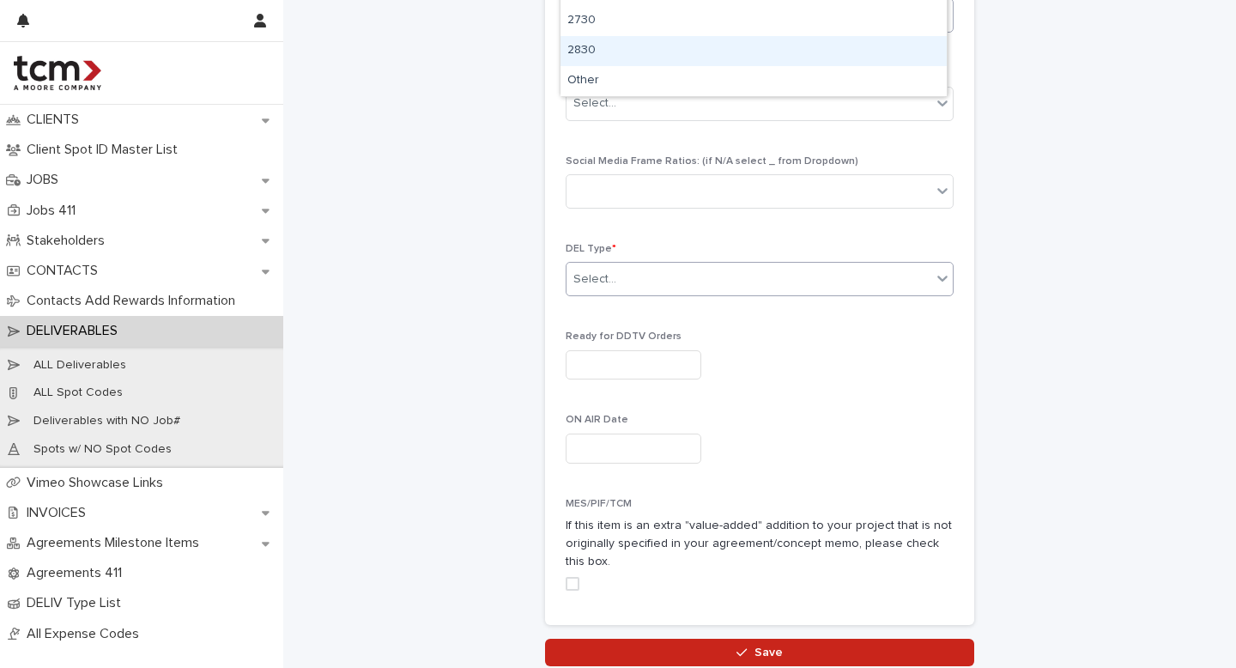
scroll to position [706, 0]
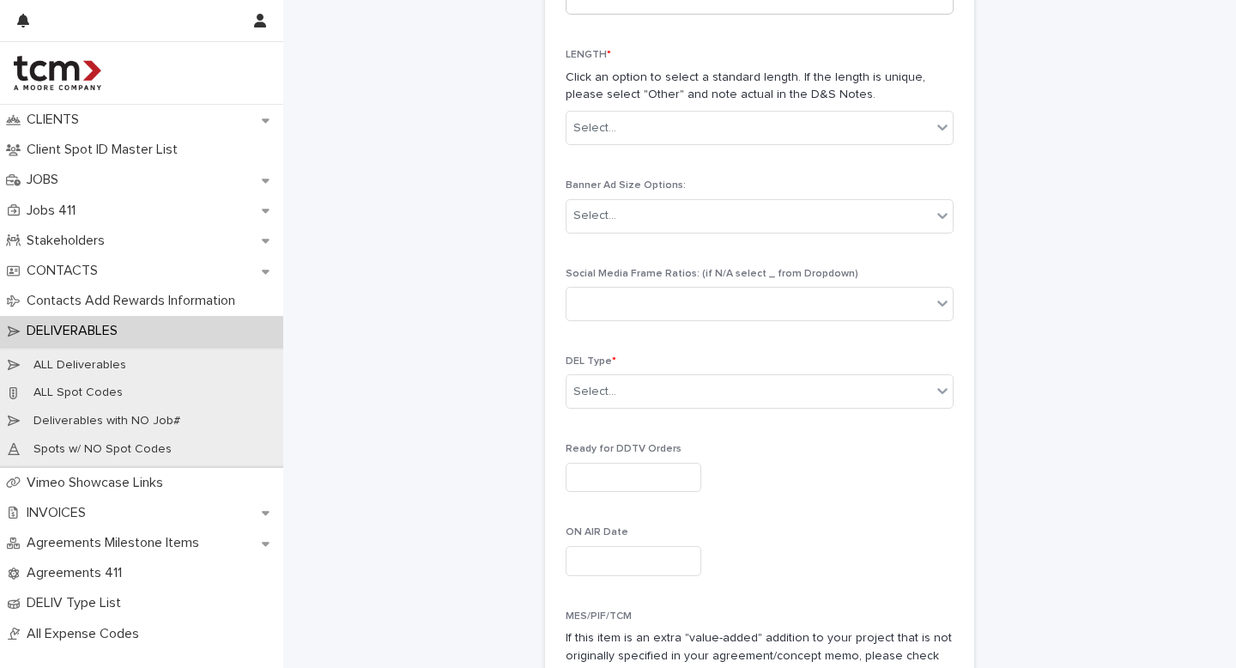
click at [777, 441] on div "**********" at bounding box center [760, 121] width 388 height 1194
click at [700, 387] on div "Select..." at bounding box center [748, 392] width 365 height 28
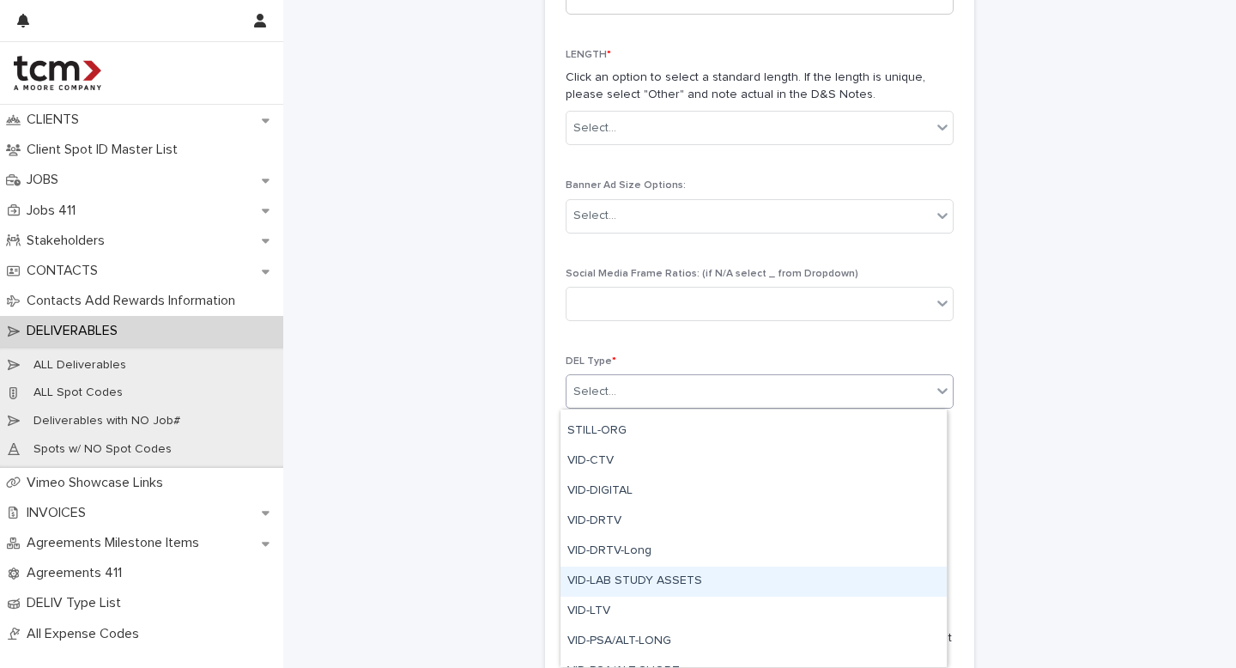
scroll to position [661, 0]
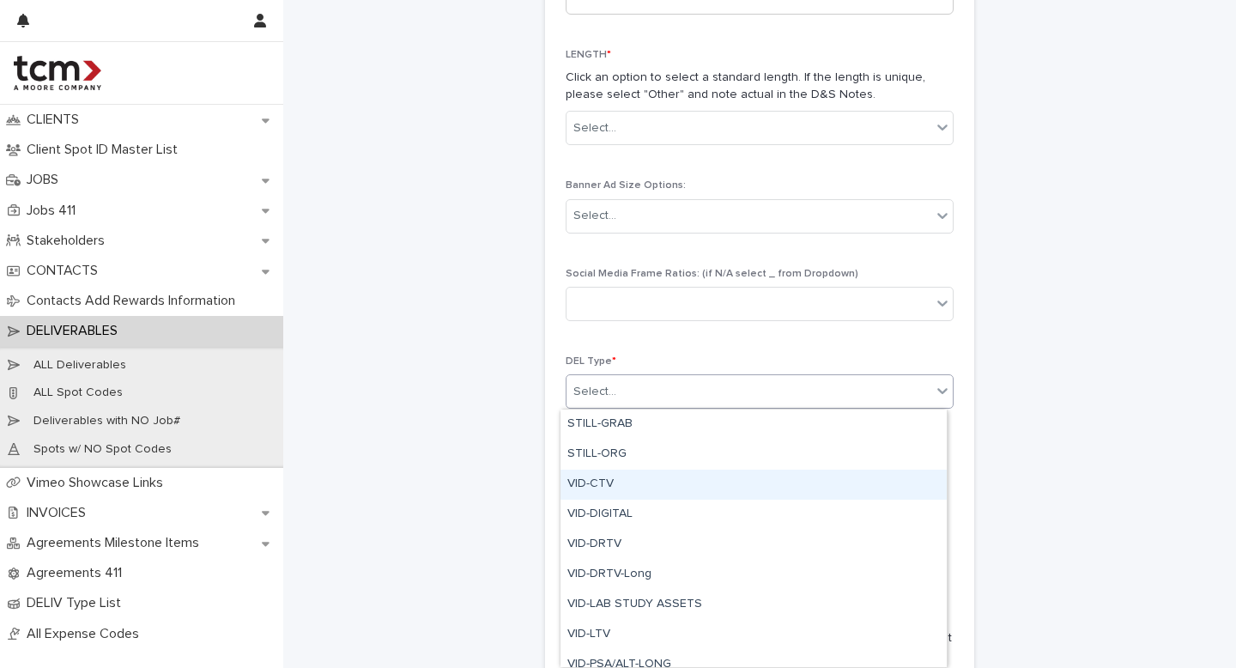
click at [636, 491] on div "VID-CTV" at bounding box center [753, 485] width 386 height 30
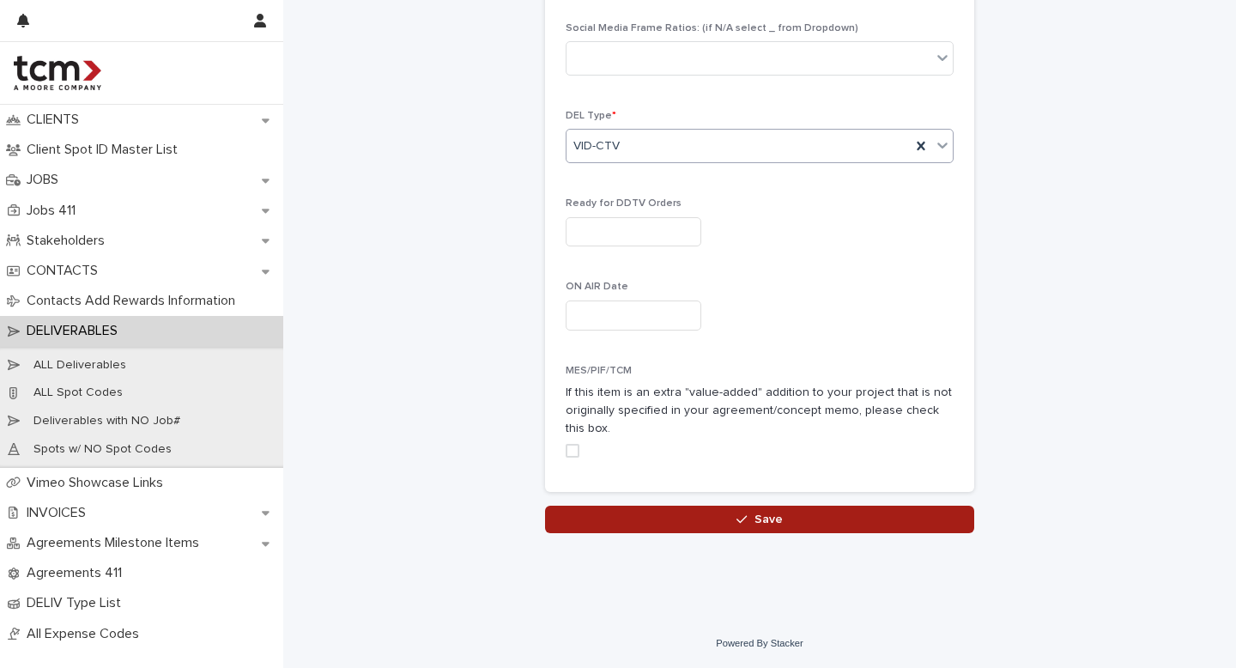
click at [609, 519] on button "Save" at bounding box center [759, 519] width 429 height 27
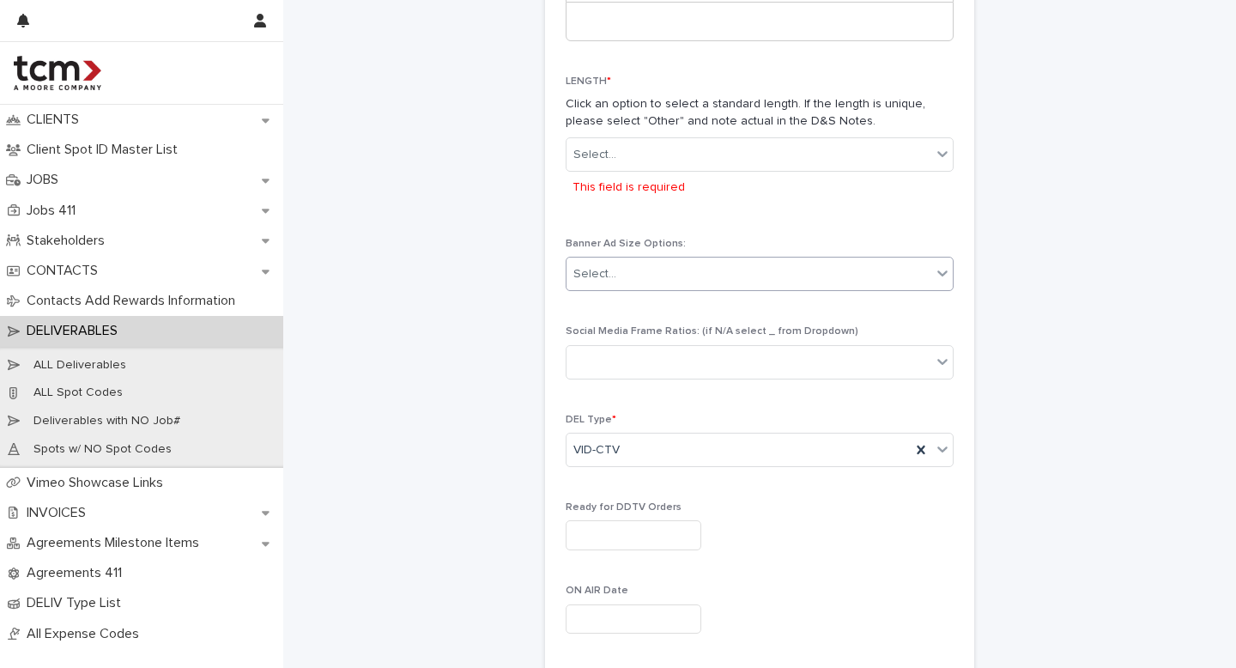
scroll to position [676, 0]
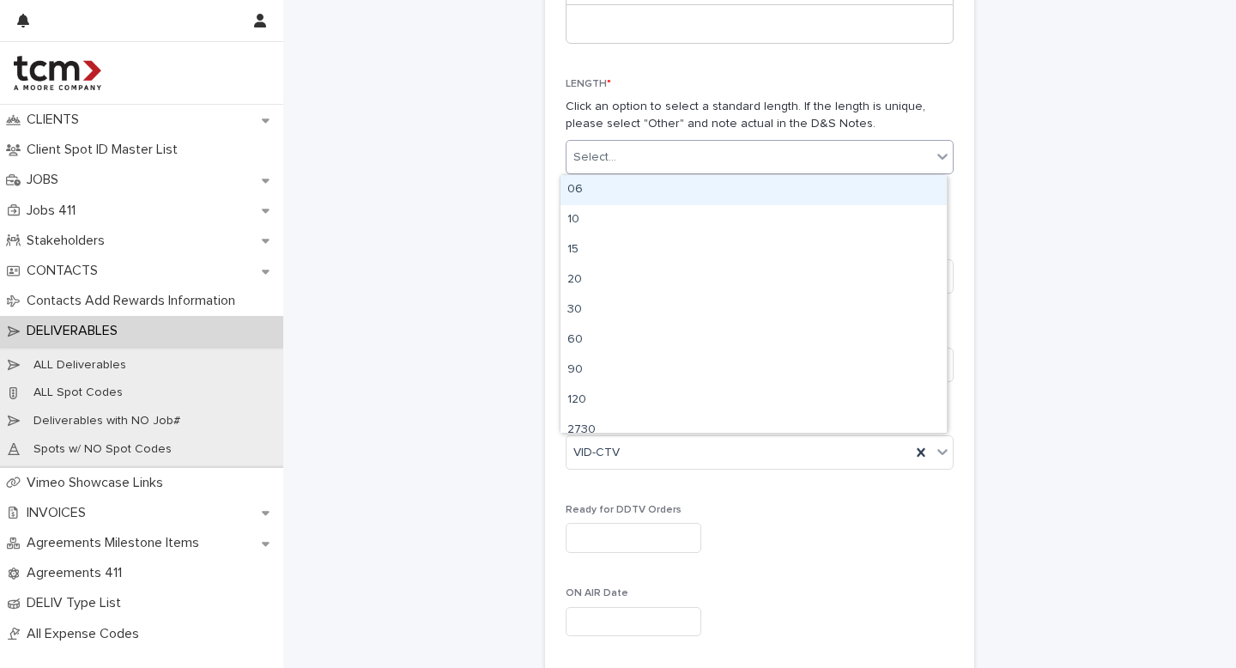
click at [632, 155] on div "Select..." at bounding box center [748, 157] width 365 height 28
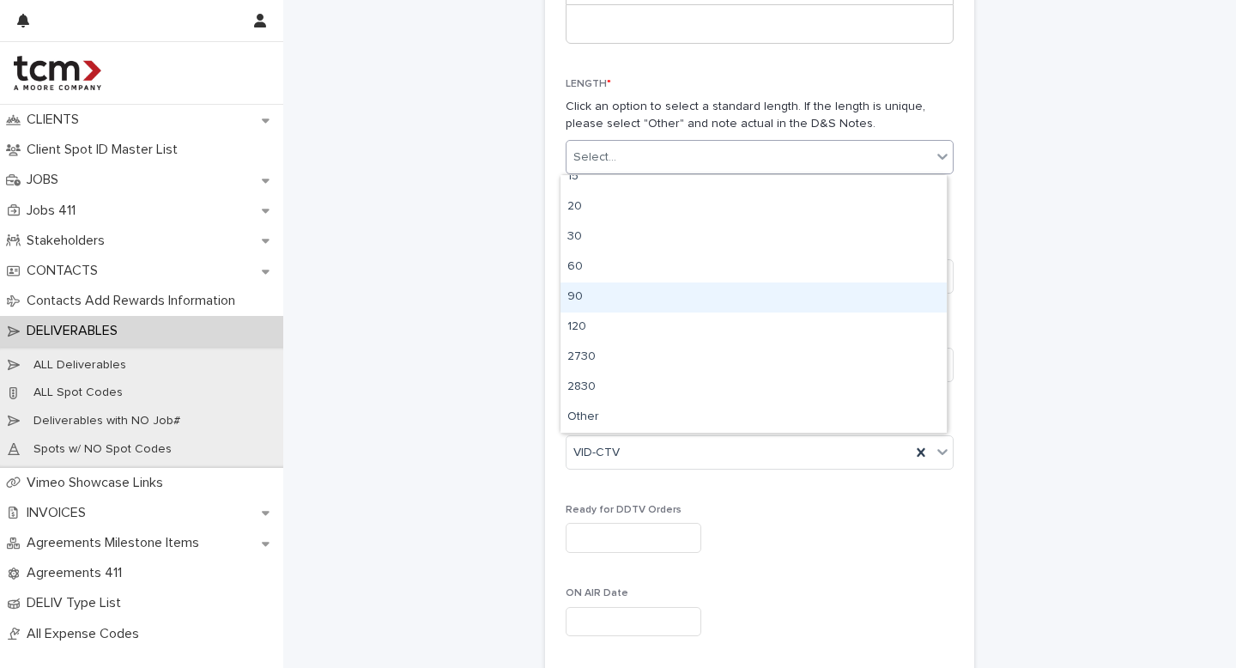
scroll to position [0, 0]
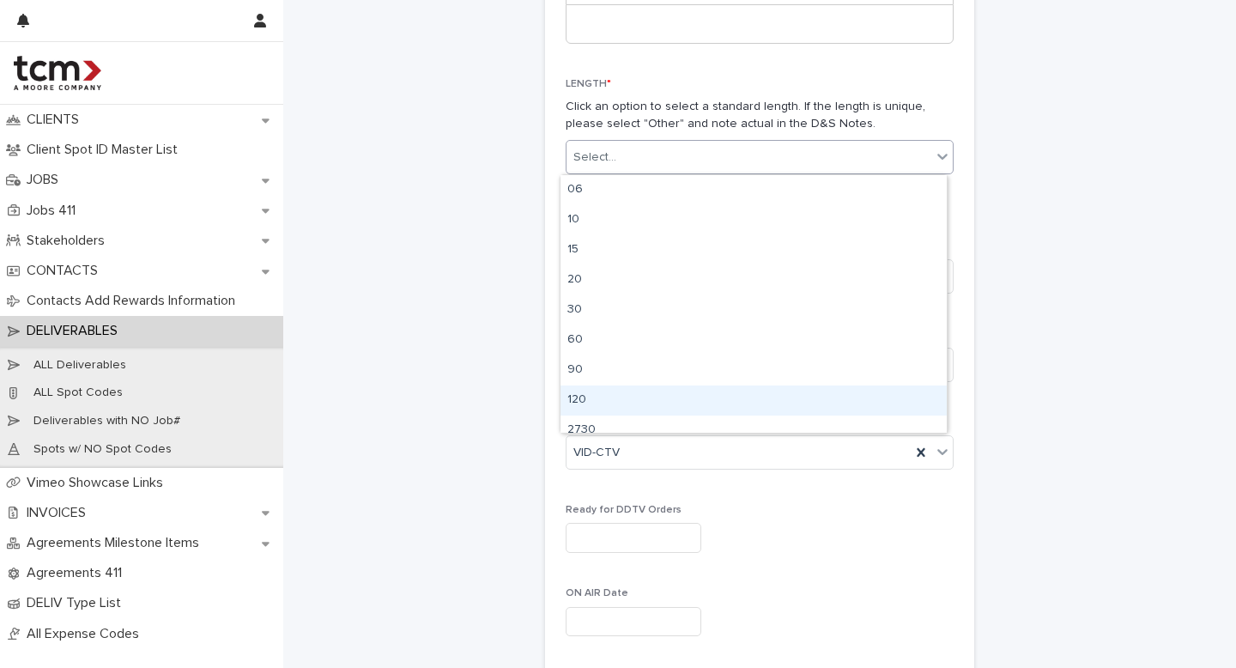
click at [723, 481] on div "DEL Type * VID-CTV" at bounding box center [760, 449] width 388 height 67
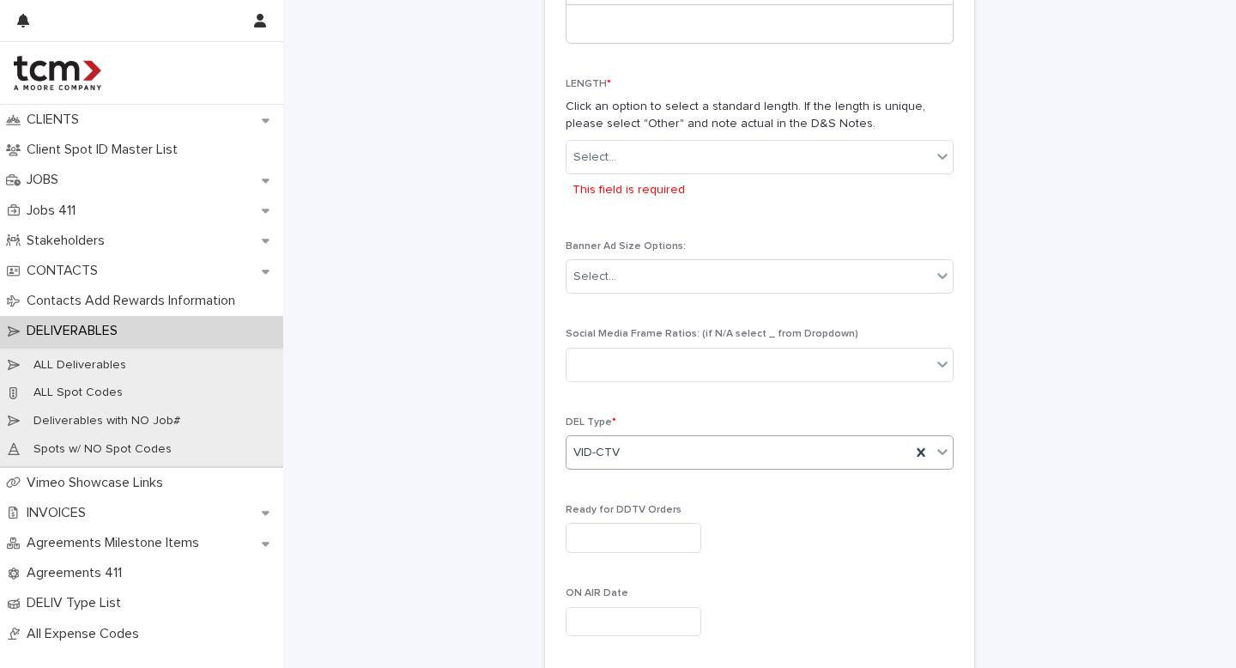
click at [692, 454] on div "VID-CTV" at bounding box center [738, 453] width 344 height 28
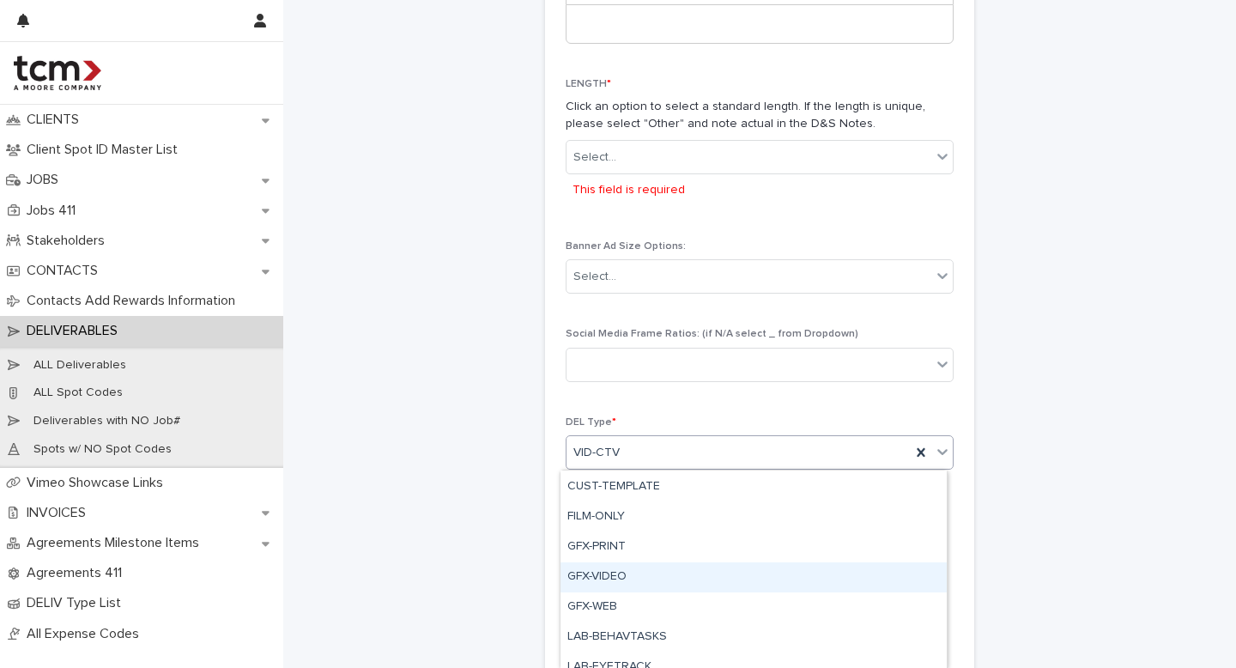
scroll to position [227, 0]
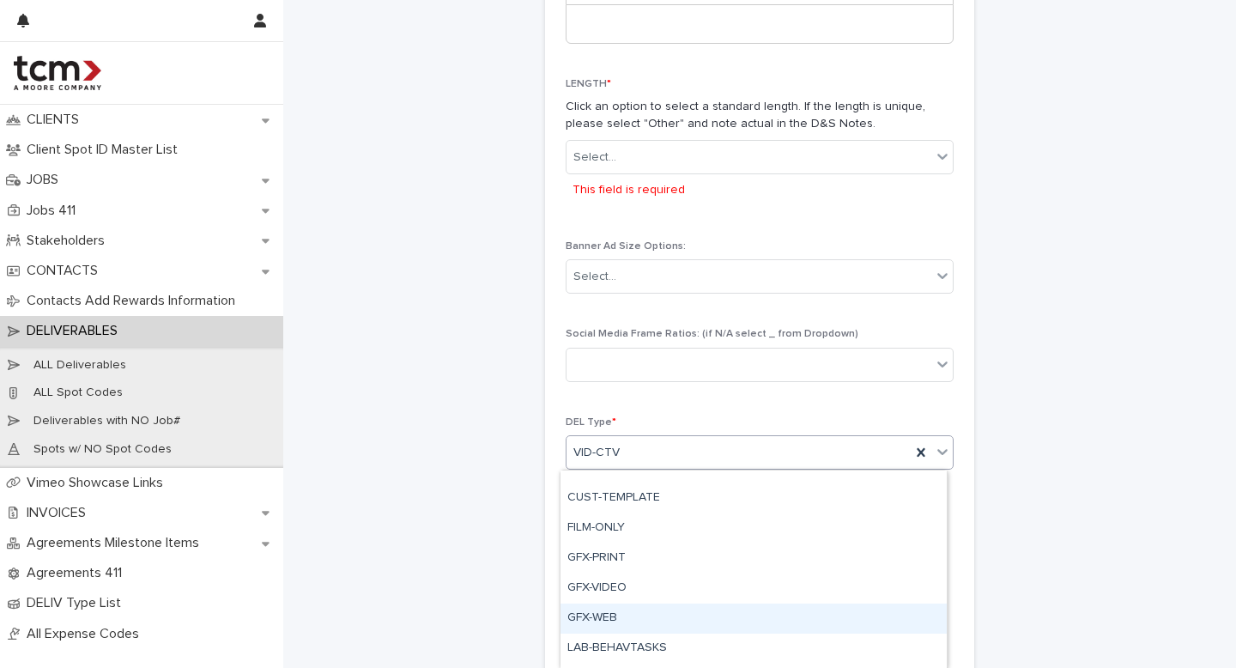
click at [625, 615] on div "GFX-WEB" at bounding box center [753, 618] width 386 height 30
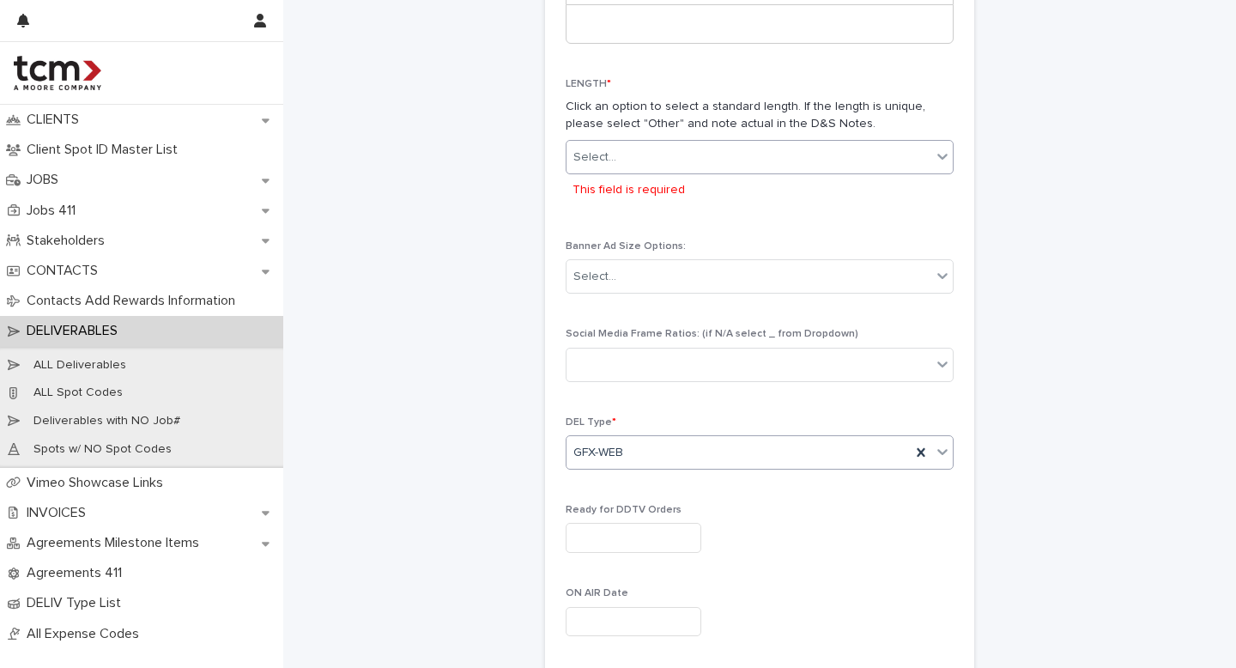
click at [643, 147] on div "Select..." at bounding box center [748, 157] width 365 height 28
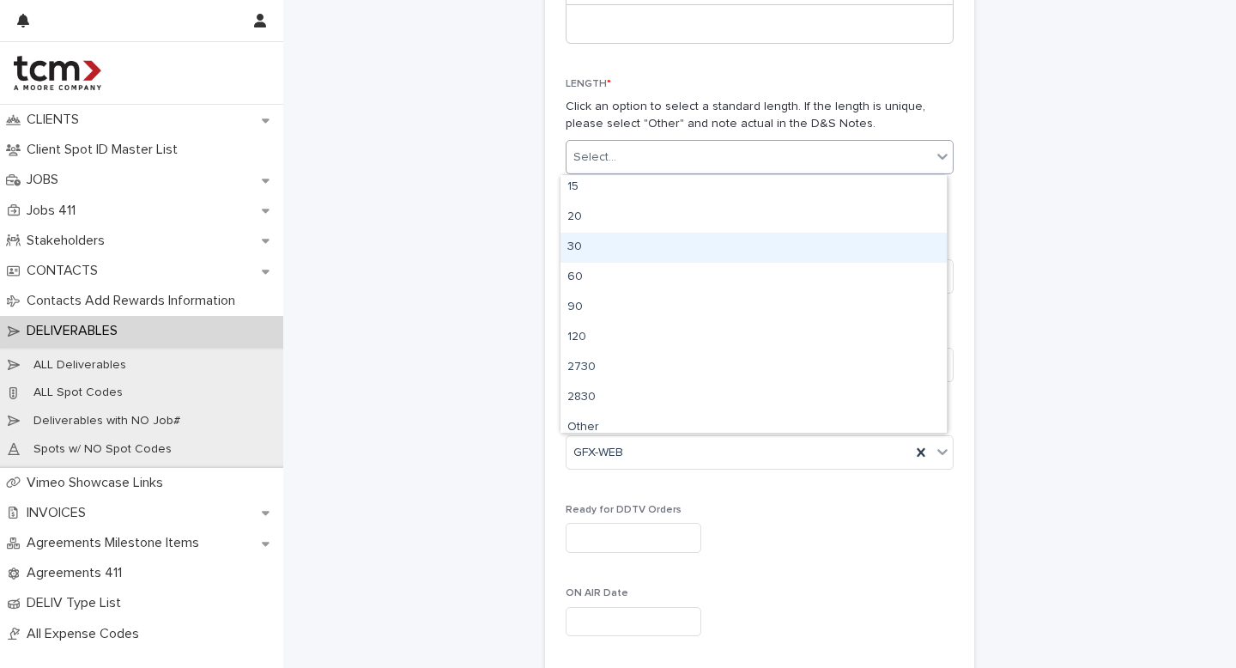
scroll to position [73, 0]
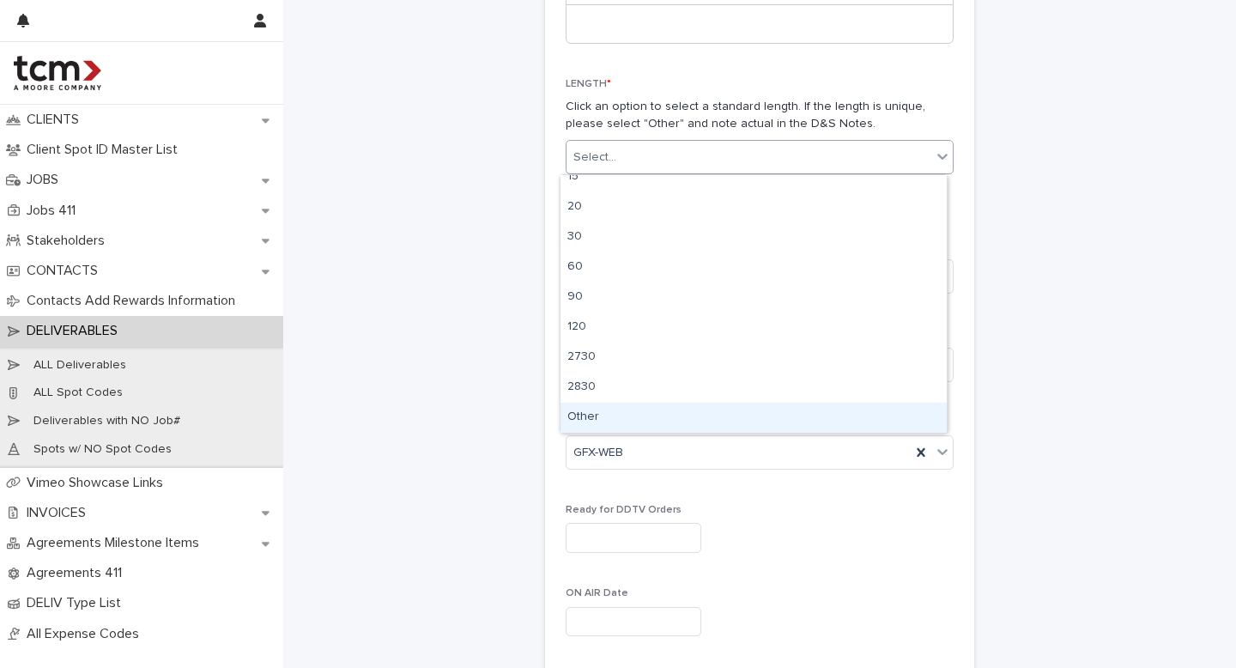
click at [603, 417] on div "Other" at bounding box center [753, 418] width 386 height 30
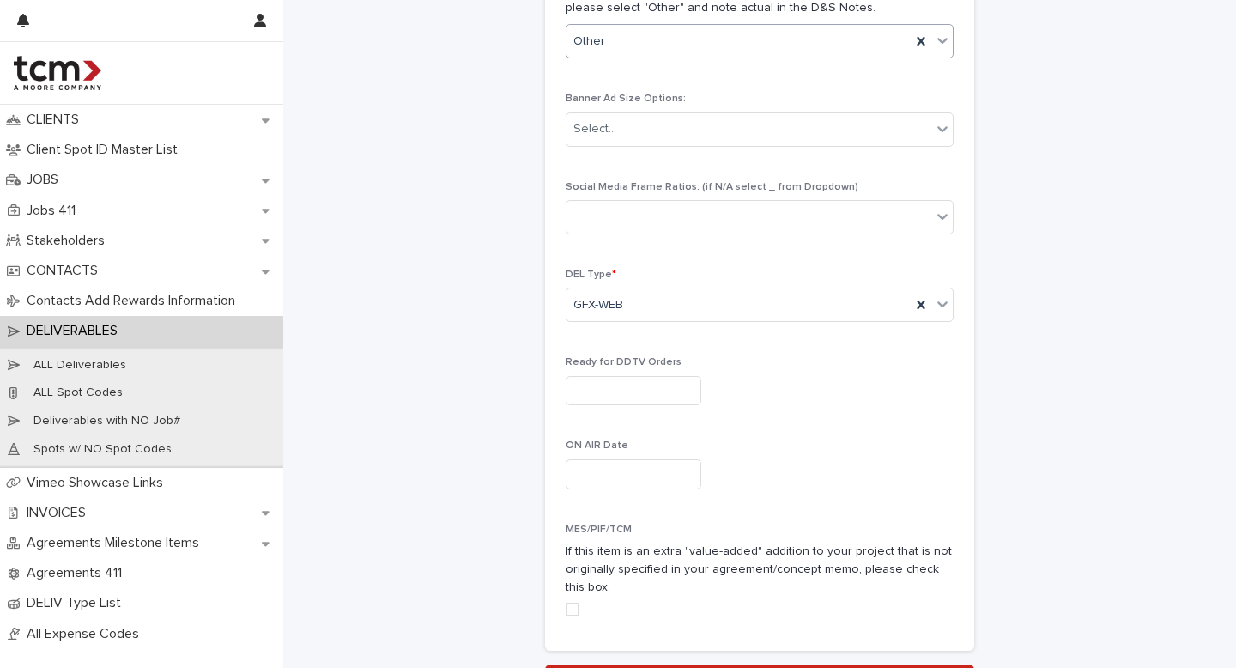
scroll to position [951, 0]
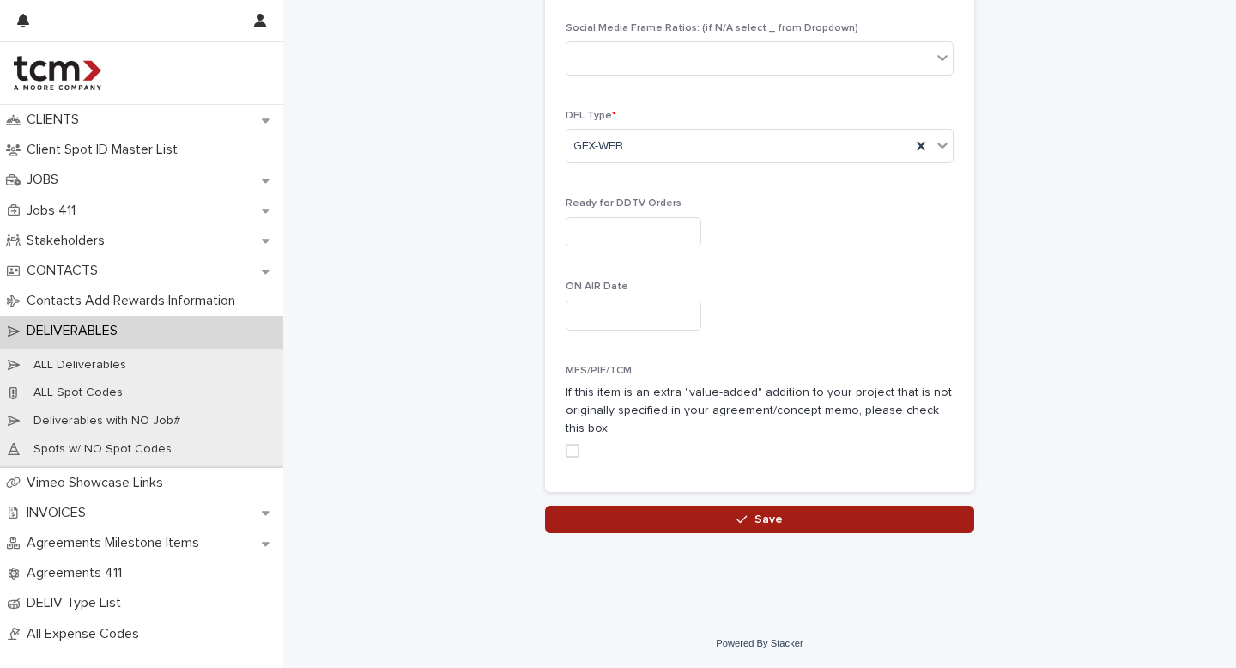
click at [627, 528] on button "Save" at bounding box center [759, 519] width 429 height 27
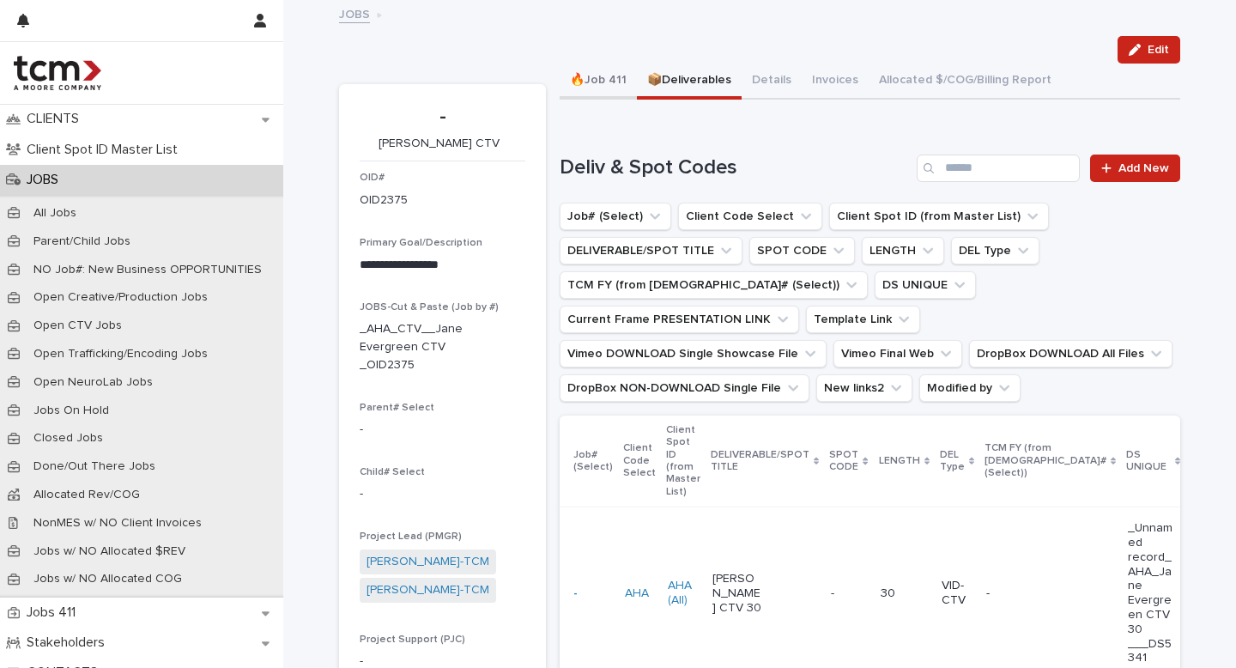
click at [586, 77] on button "🔥Job 411" at bounding box center [598, 82] width 77 height 36
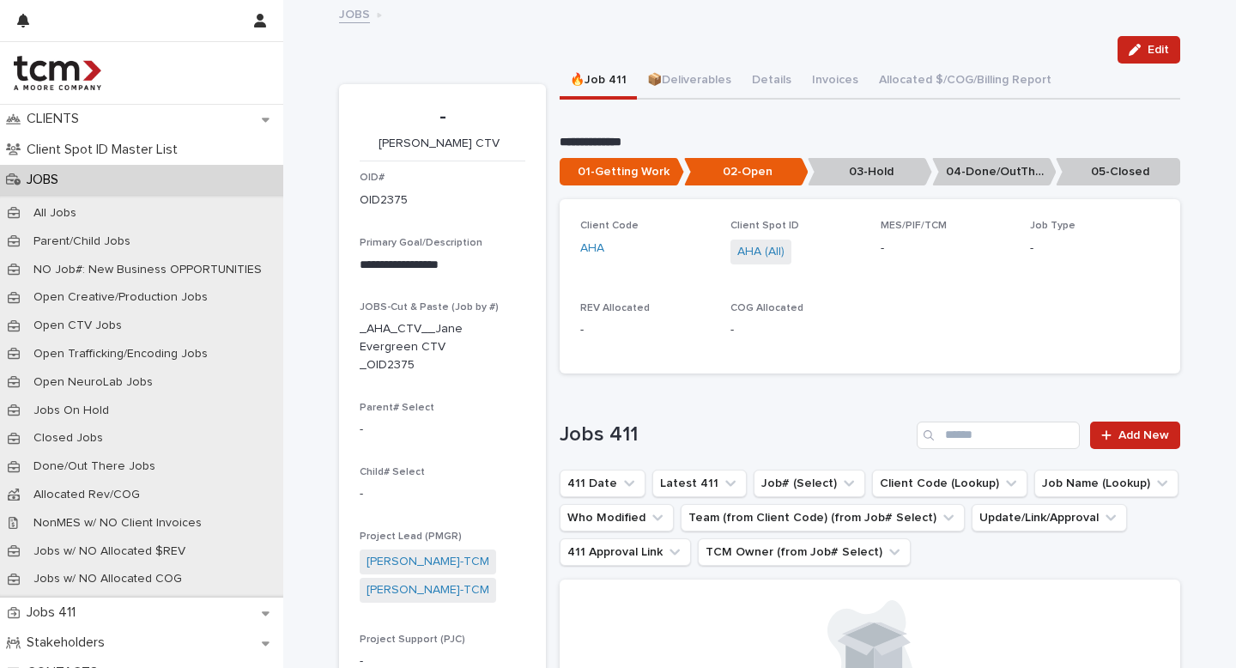
scroll to position [21, 0]
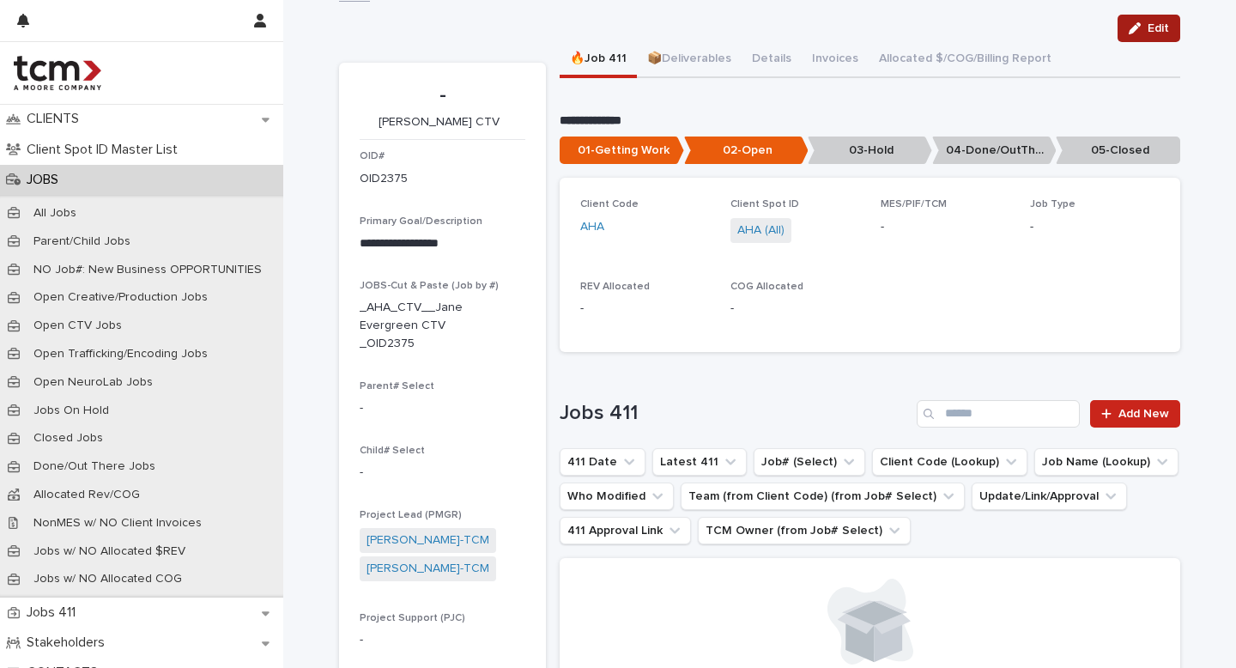
click at [1148, 27] on span "Edit" at bounding box center [1158, 28] width 21 height 12
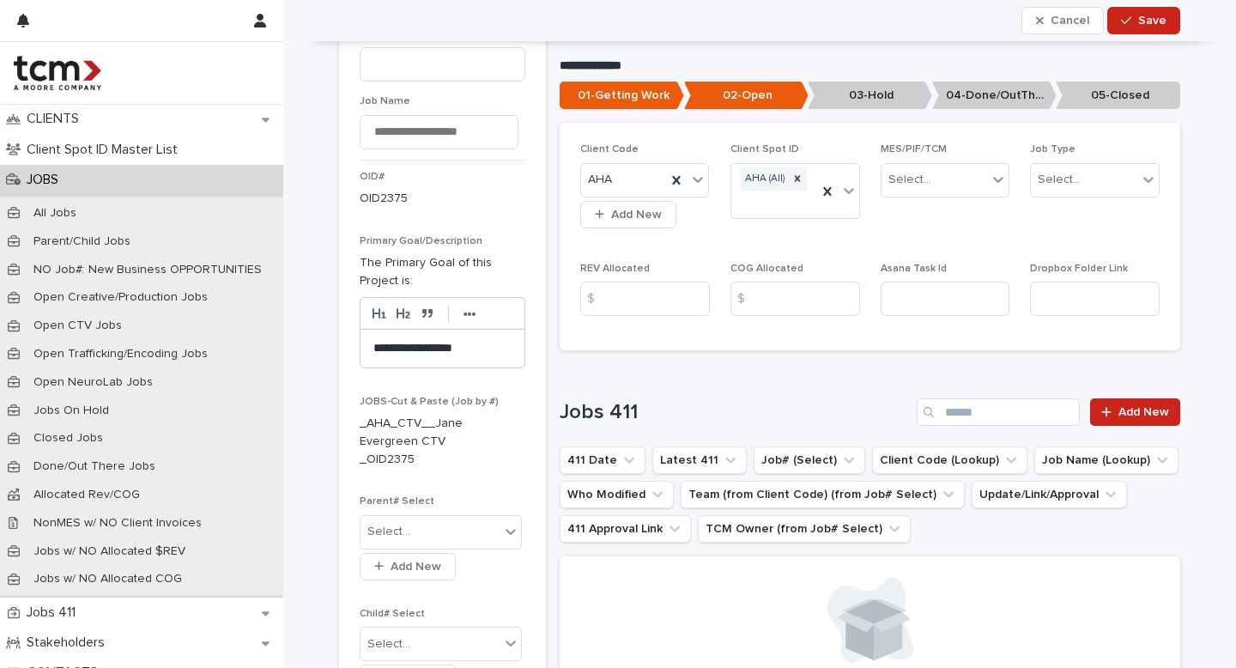
scroll to position [79, 0]
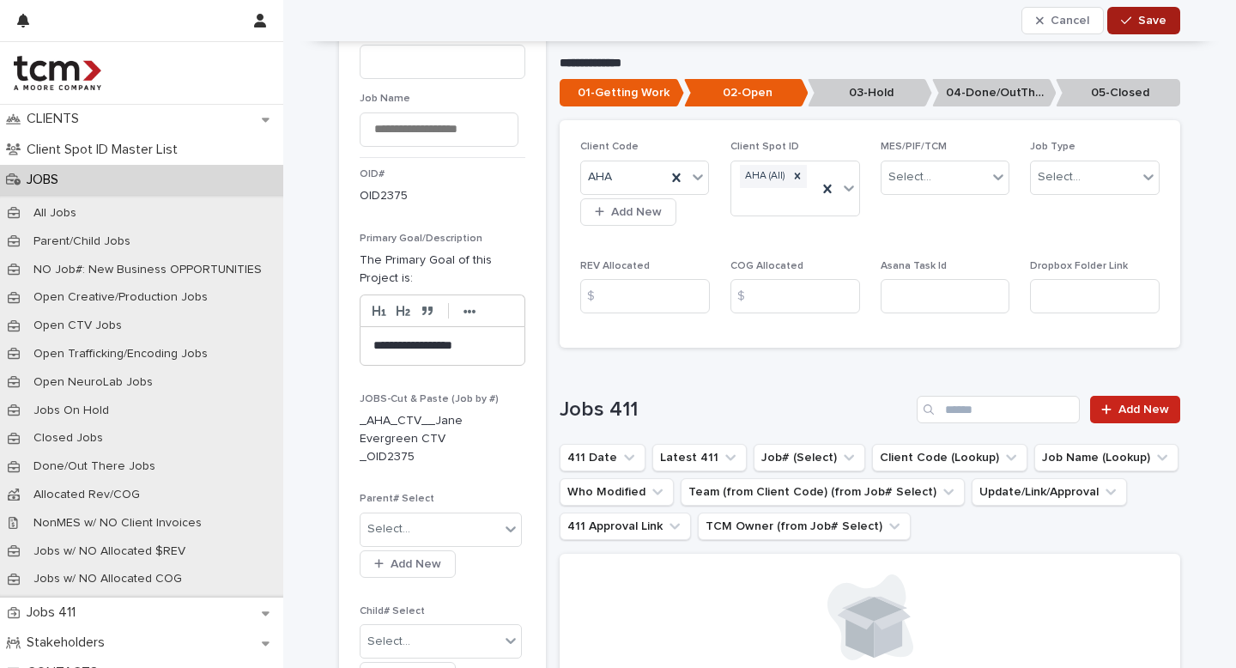
click at [1140, 16] on span "Save" at bounding box center [1152, 21] width 28 height 12
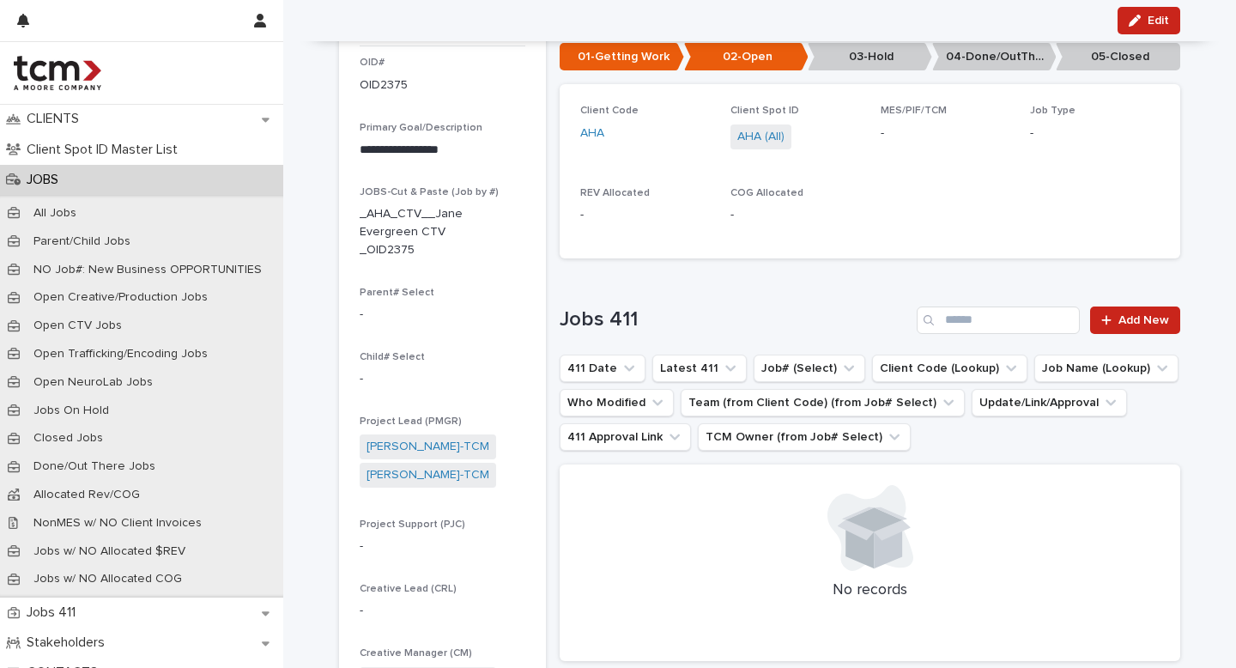
scroll to position [38, 0]
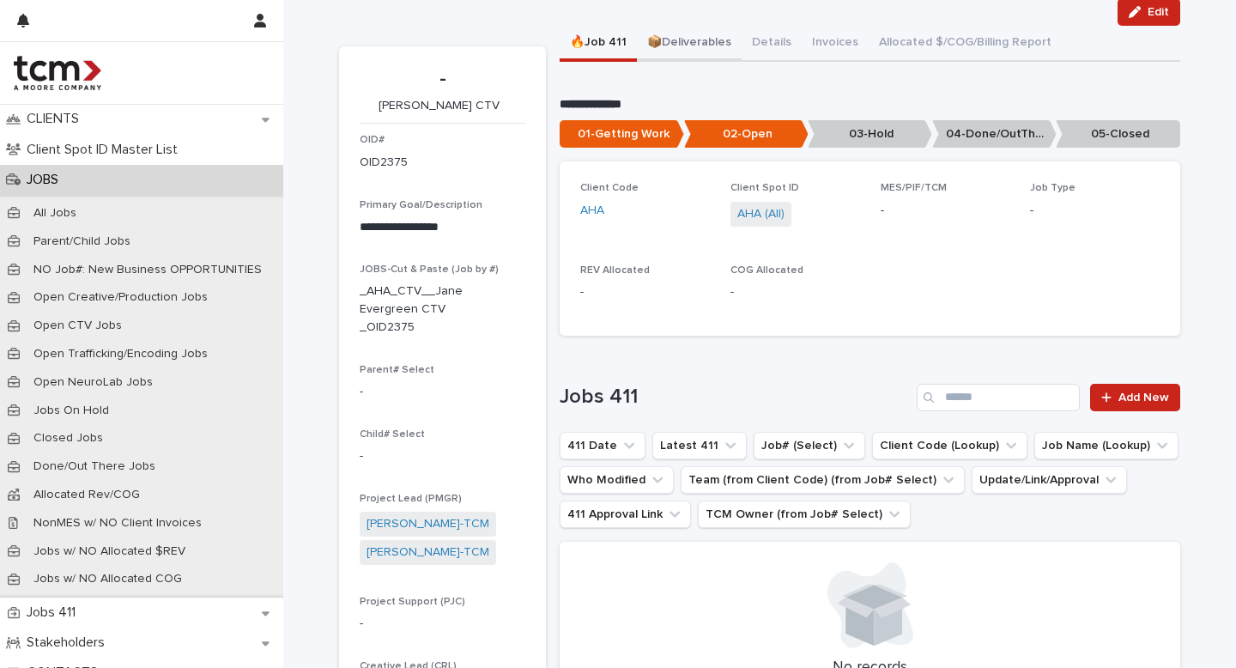
click at [681, 51] on div "**********" at bounding box center [870, 389] width 621 height 727
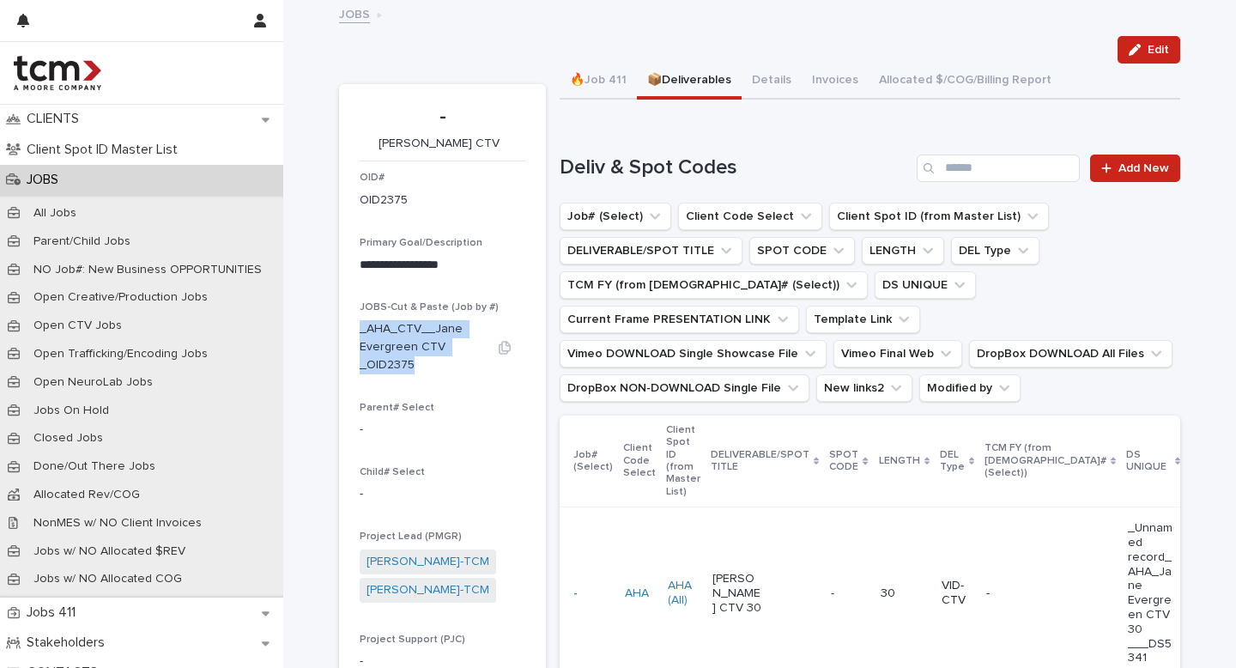
drag, startPoint x: 415, startPoint y: 369, endPoint x: 353, endPoint y: 323, distance: 77.9
click at [360, 322] on p "_AHA_CTV__Jane Evergreen CTV _OID2375" at bounding box center [422, 346] width 124 height 53
copy p "_AHA_CTV__Jane Evergreen CTV _OID2375"
click at [400, 352] on p "_AHA_CTV__Jane Evergreen CTV _OID2375" at bounding box center [422, 346] width 124 height 53
drag, startPoint x: 413, startPoint y: 367, endPoint x: 351, endPoint y: 330, distance: 72.0
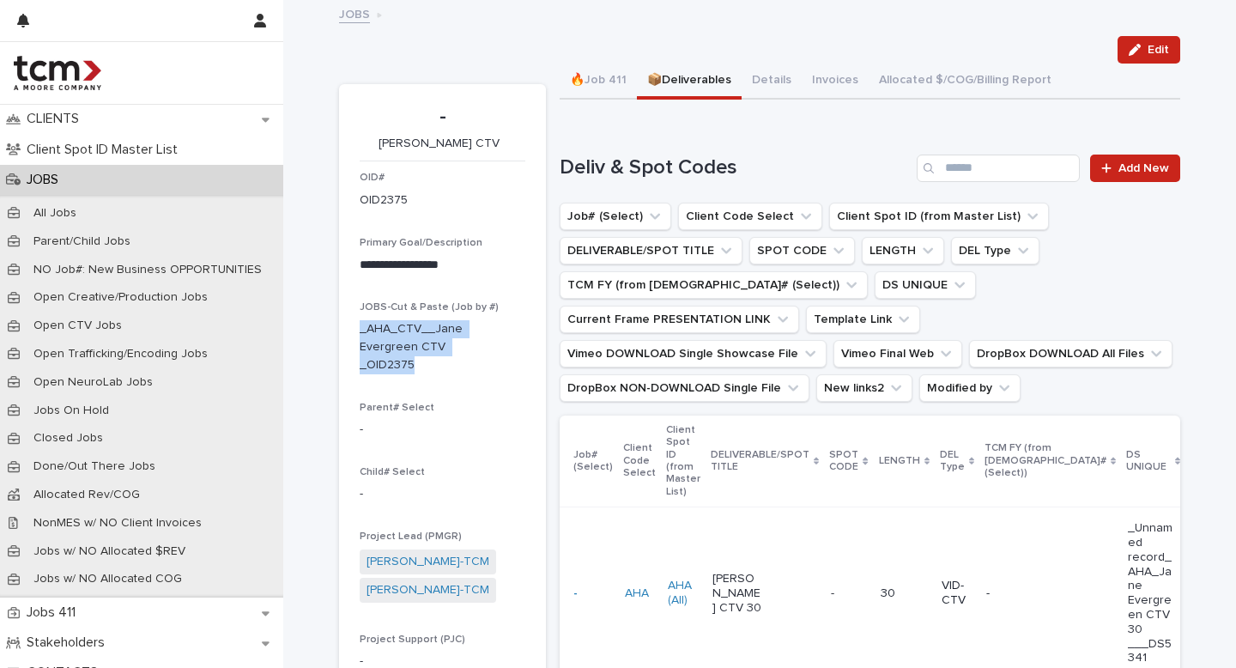
click at [351, 330] on section "**********" at bounding box center [442, 496] width 207 height 825
copy p "_AHA_CTV__Jane Evergreen CTV _OID2375"
click at [36, 174] on p "JOBS" at bounding box center [46, 180] width 52 height 16
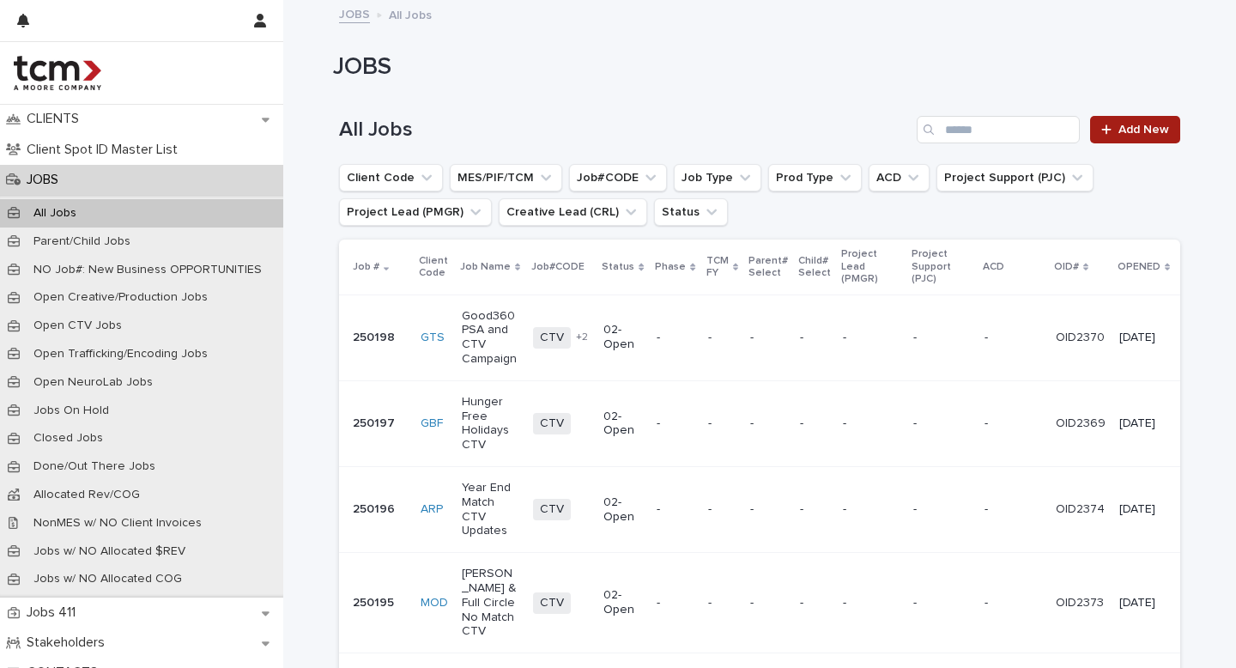
click at [1140, 129] on span "Add New" at bounding box center [1143, 130] width 51 height 12
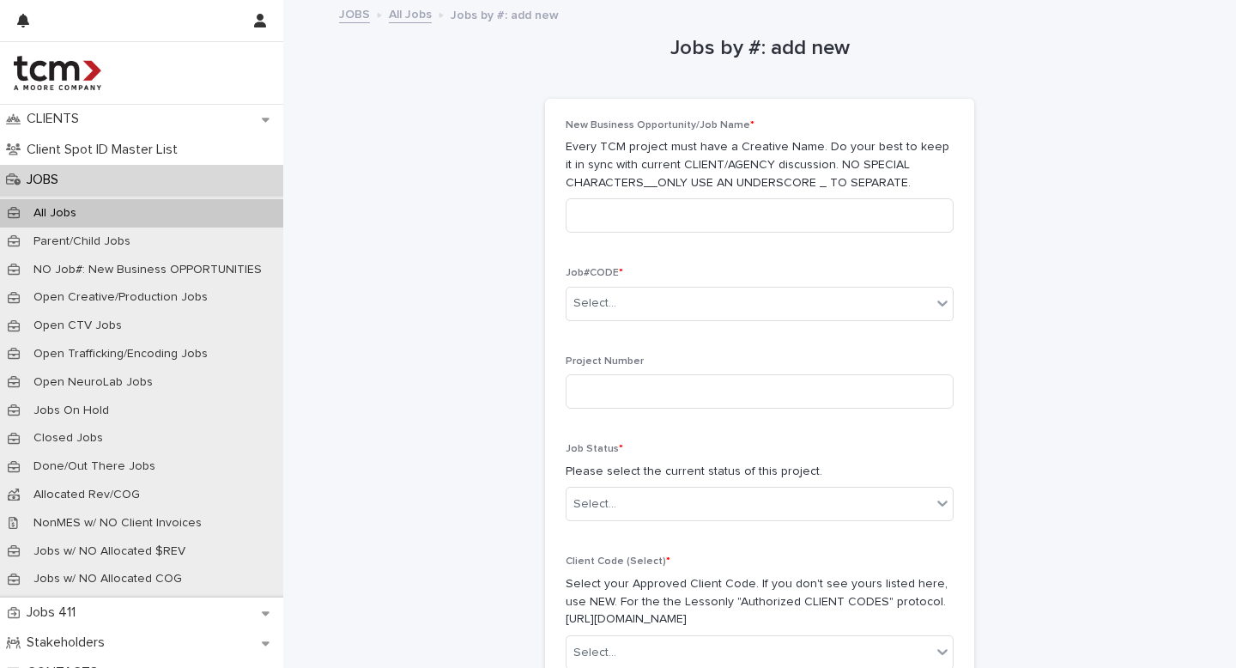
click at [616, 197] on div "New Business Opportunity/Job Name * Every TCM project must have a Creative Name…" at bounding box center [760, 183] width 388 height 128
click at [614, 214] on input at bounding box center [760, 215] width 388 height 34
type input "**********"
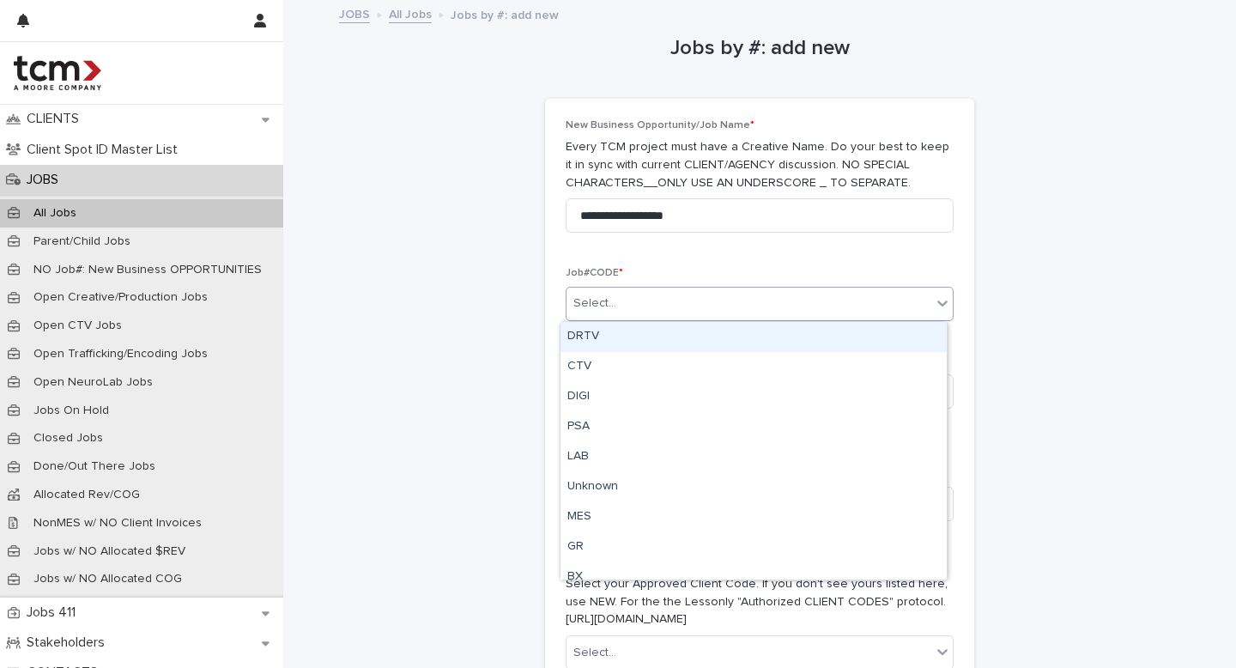
click at [657, 310] on div "Select..." at bounding box center [748, 303] width 365 height 28
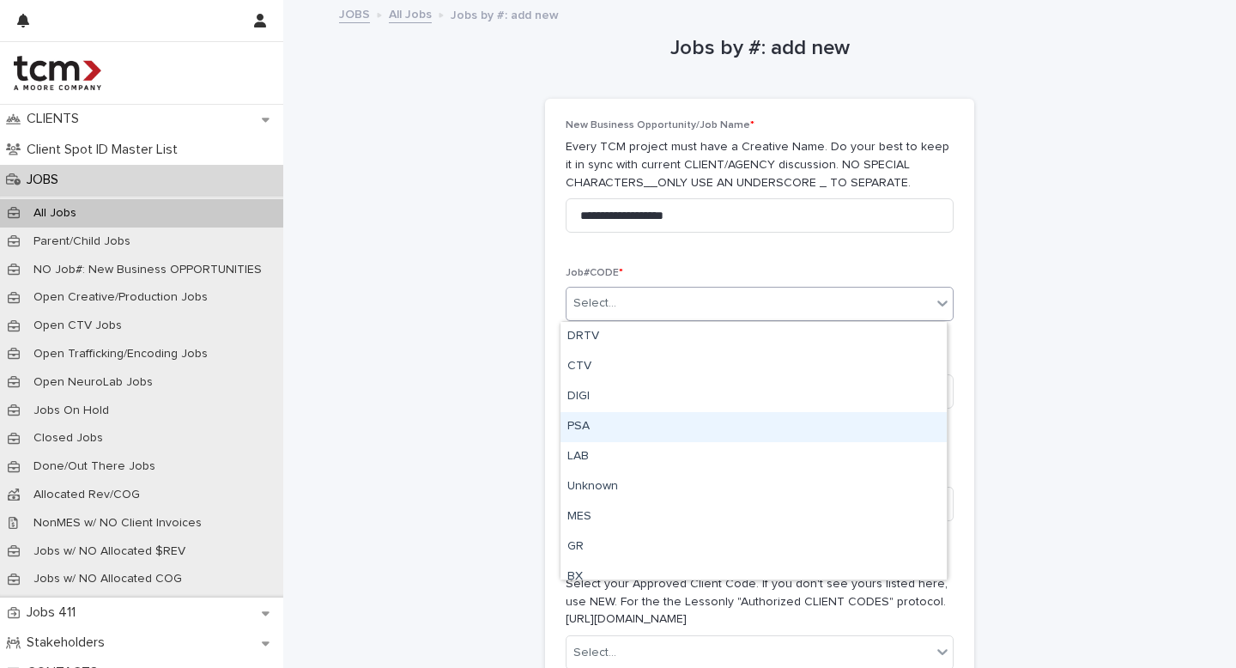
click at [600, 424] on div "PSA" at bounding box center [753, 427] width 386 height 30
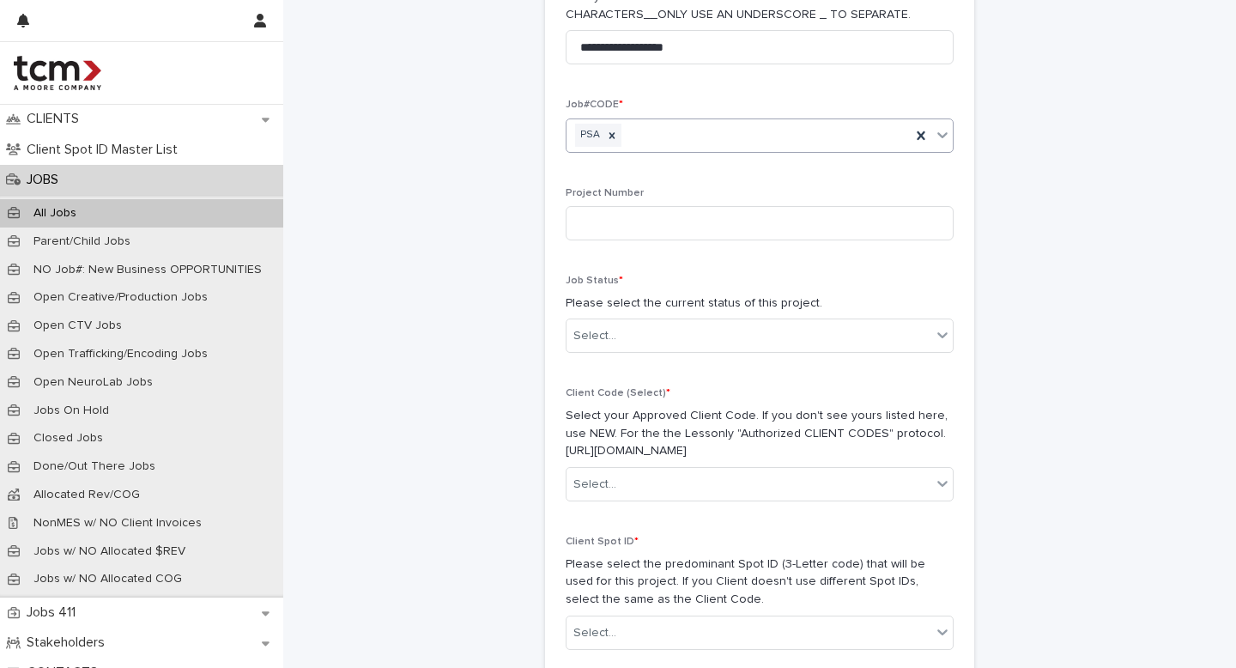
scroll to position [169, 0]
click at [633, 341] on div "Select..." at bounding box center [748, 335] width 365 height 28
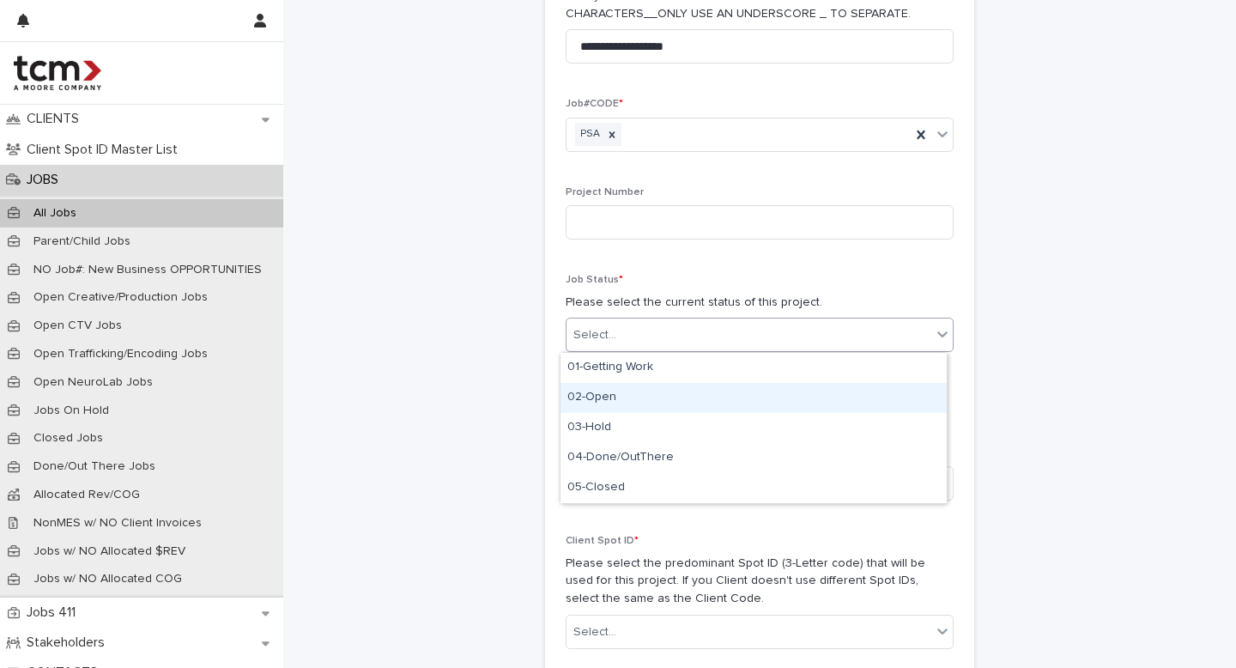
click at [610, 391] on div "02-Open" at bounding box center [753, 398] width 386 height 30
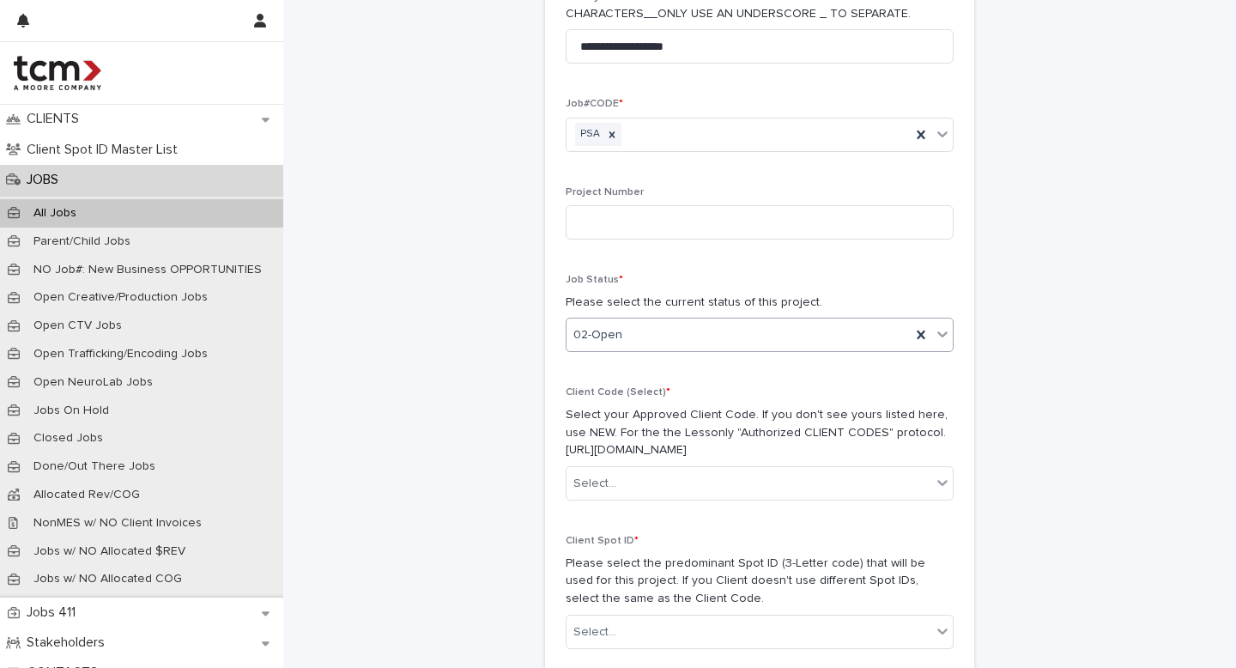
scroll to position [332, 0]
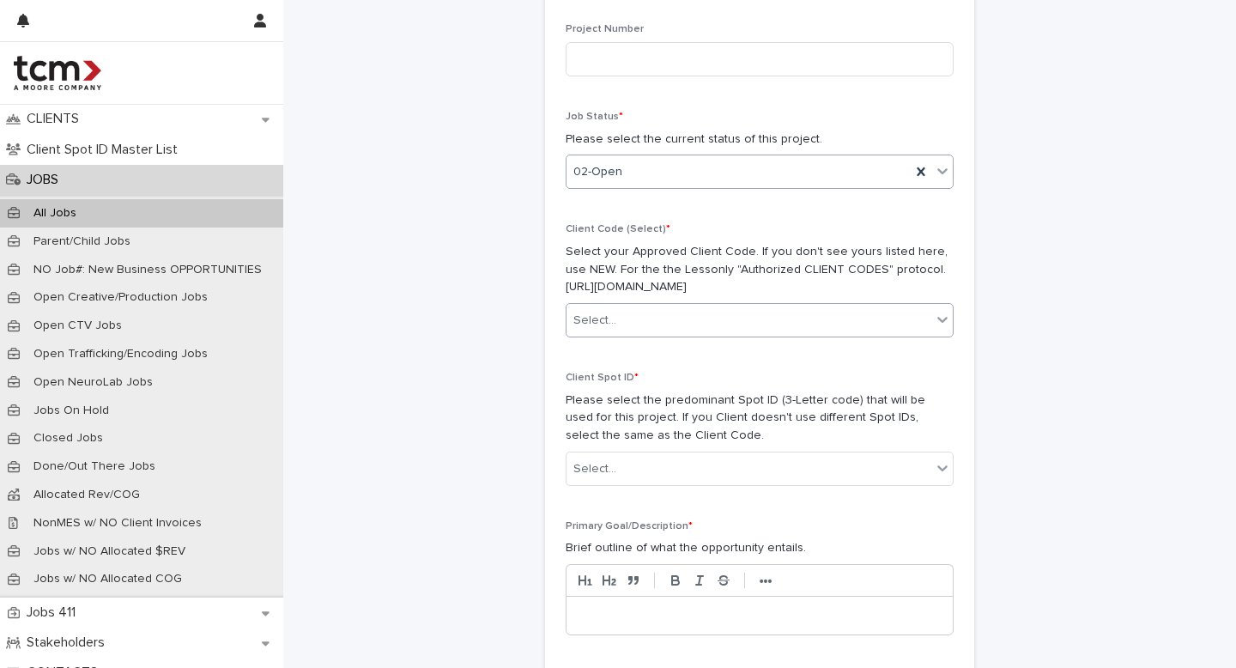
click at [611, 331] on div "Select..." at bounding box center [748, 320] width 365 height 28
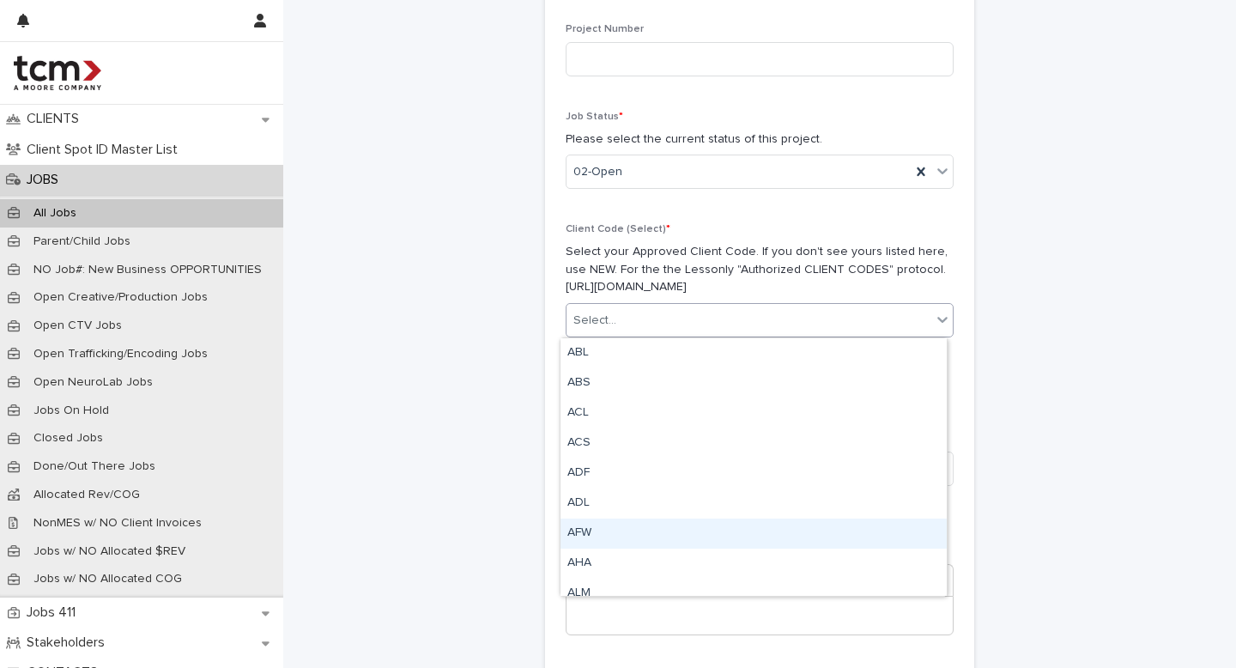
scroll to position [9, 0]
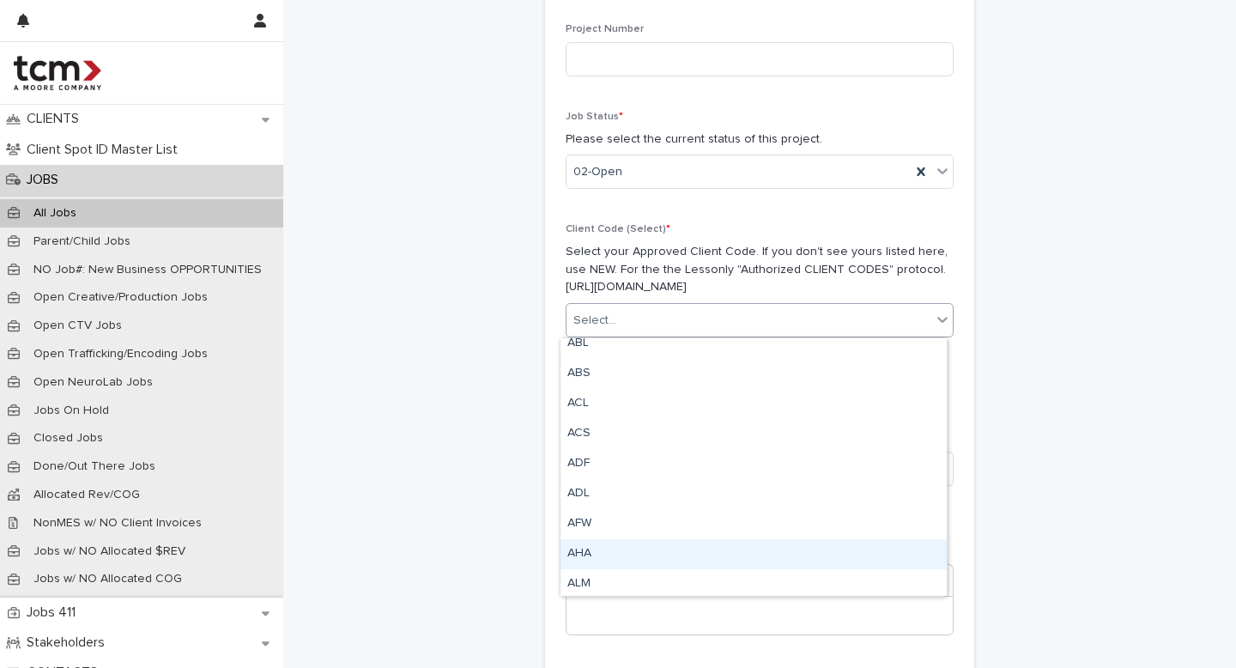
click at [593, 550] on div "AHA" at bounding box center [753, 554] width 386 height 30
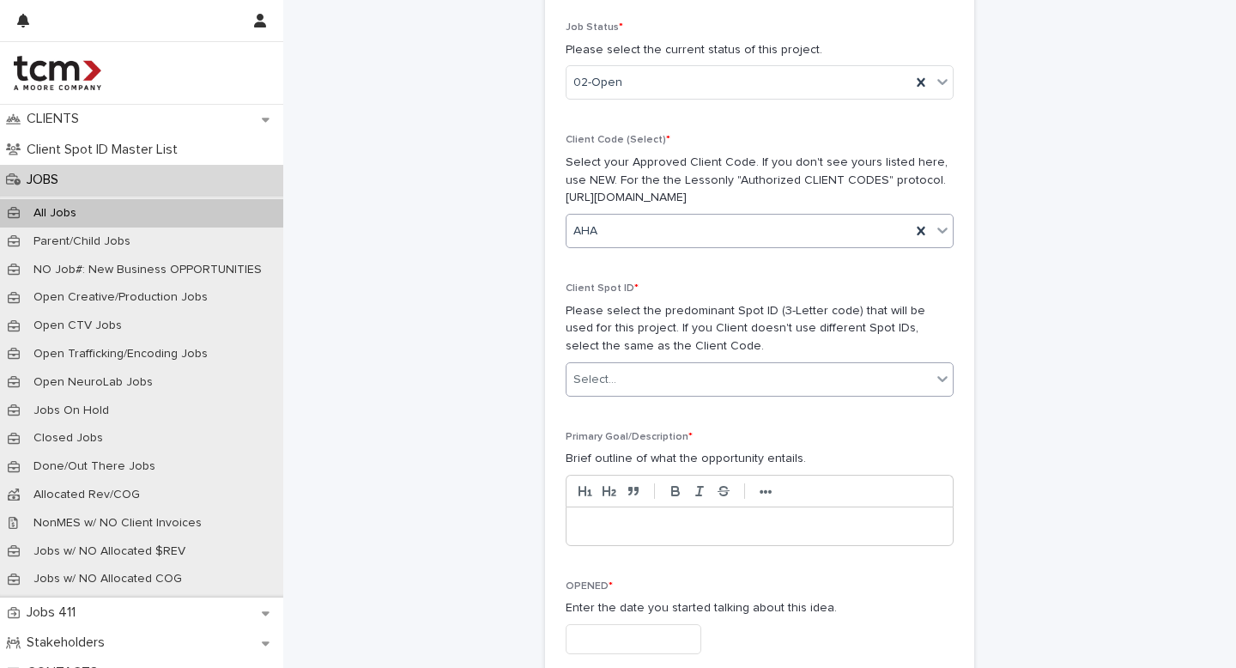
scroll to position [445, 0]
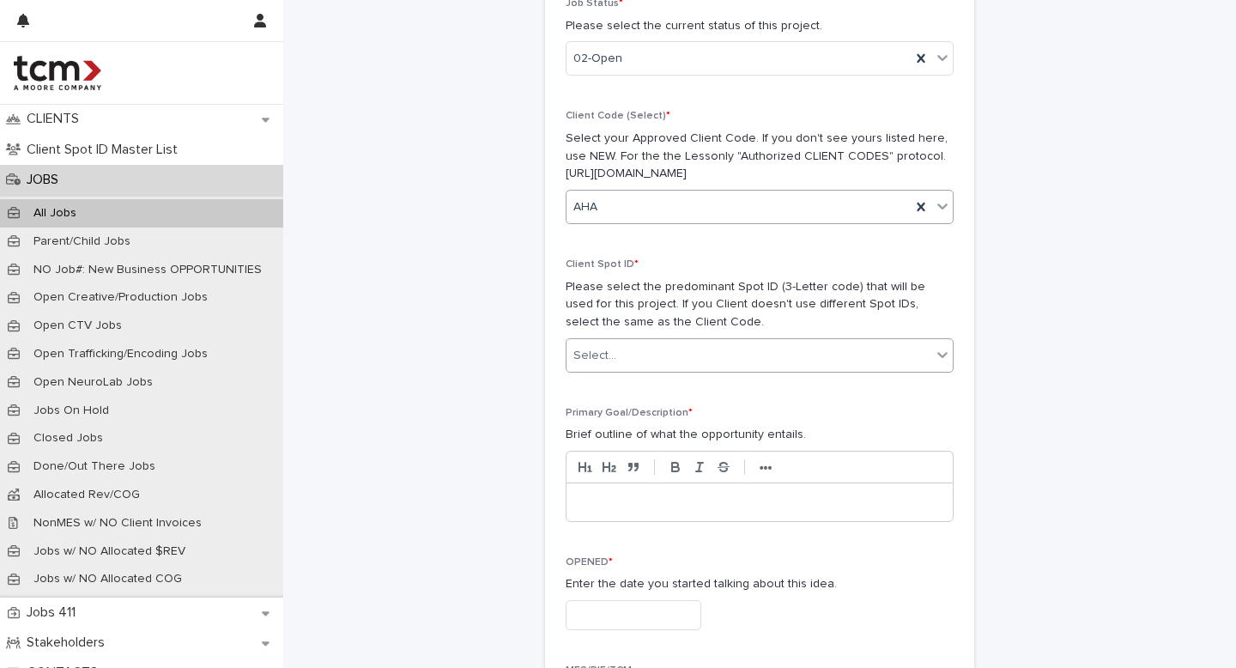
click at [622, 357] on div "Select..." at bounding box center [748, 356] width 365 height 28
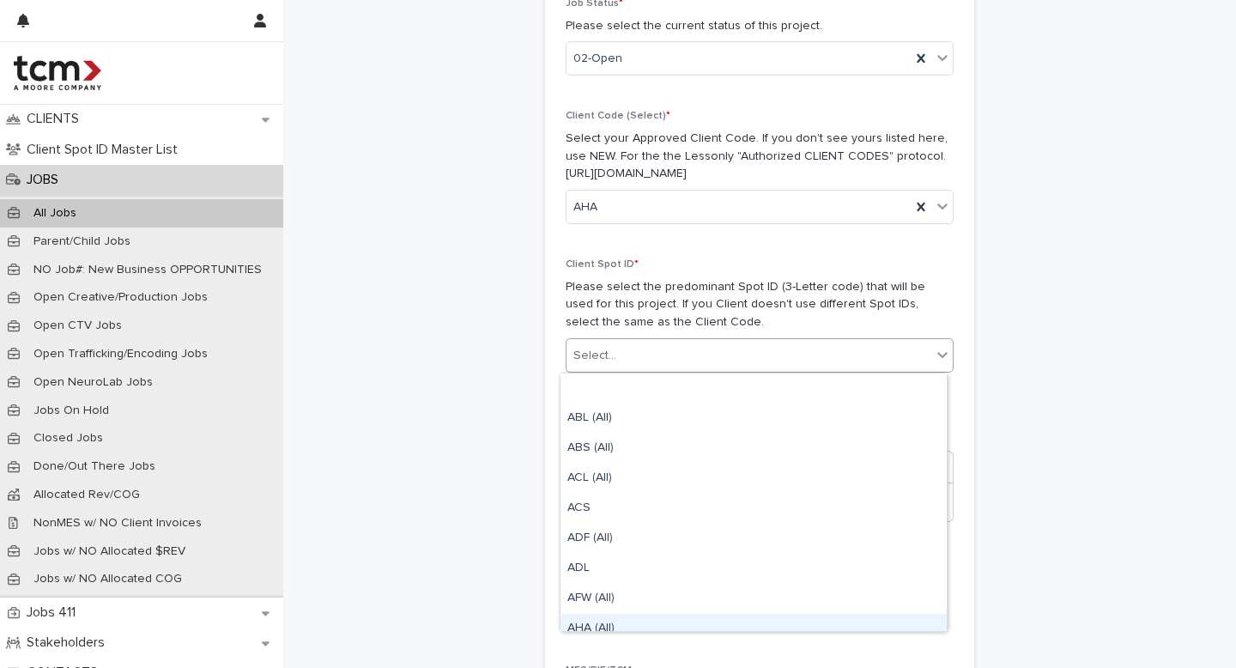
click at [597, 628] on div "AHA (All)" at bounding box center [753, 629] width 386 height 30
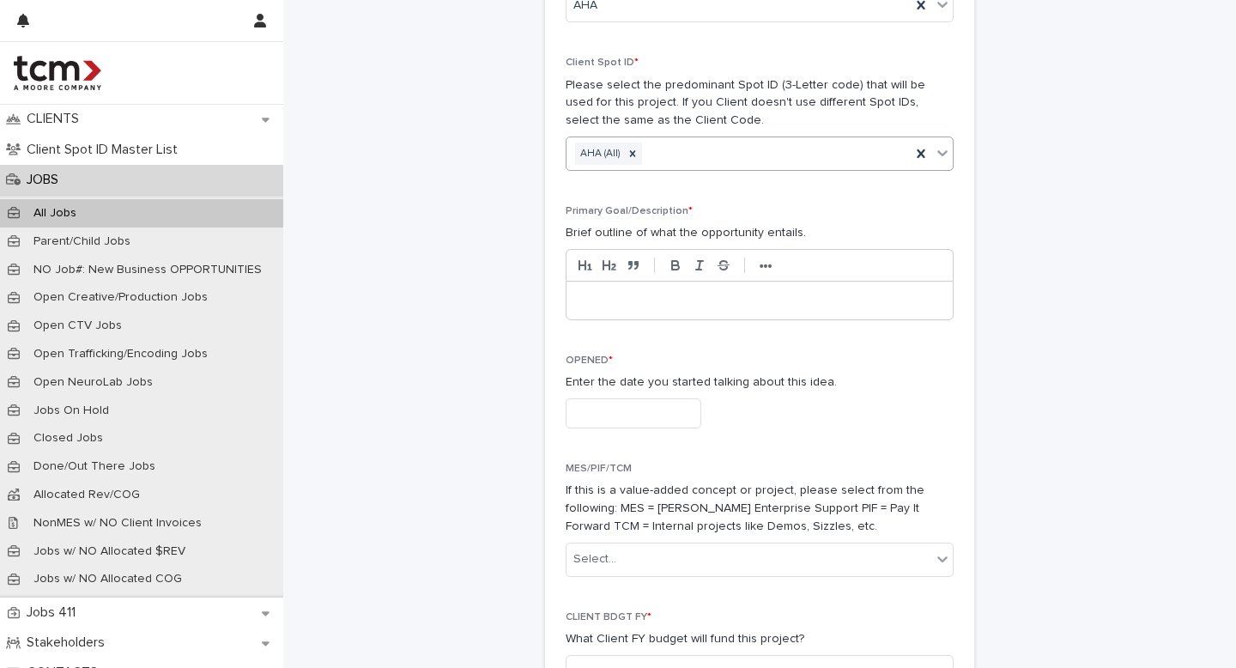
scroll to position [655, 0]
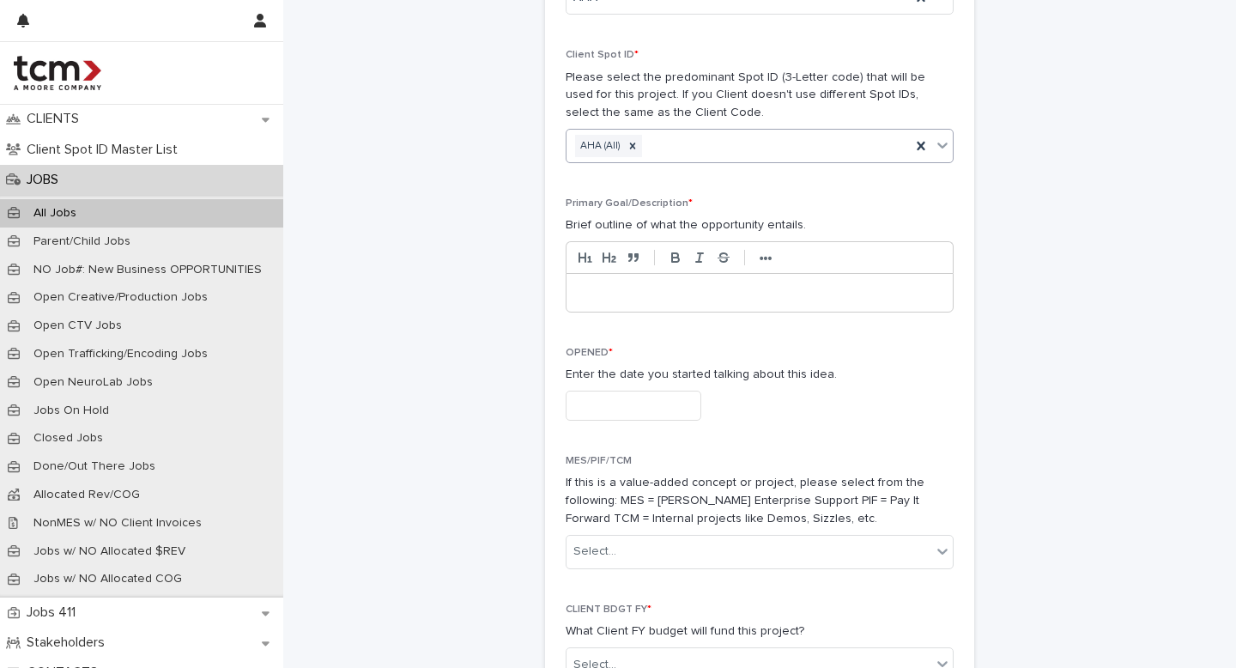
click at [591, 283] on div at bounding box center [759, 293] width 386 height 38
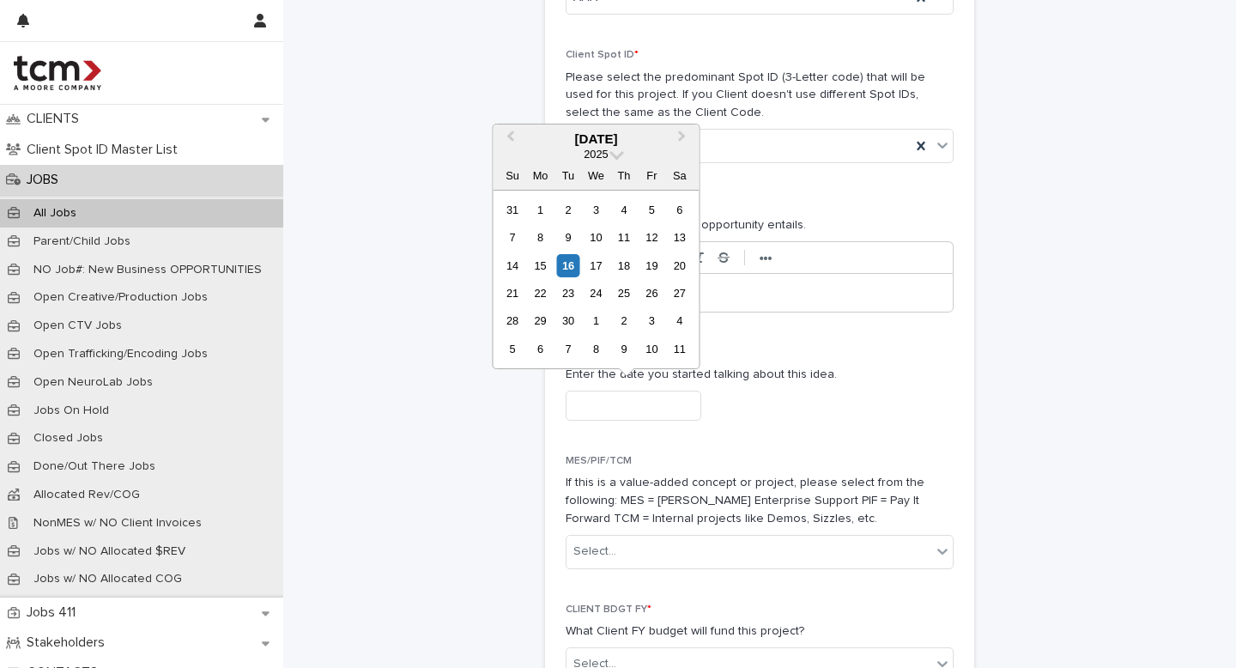
click at [637, 407] on input "text" at bounding box center [634, 406] width 136 height 30
click at [572, 266] on div "16" at bounding box center [567, 265] width 23 height 23
type input "**********"
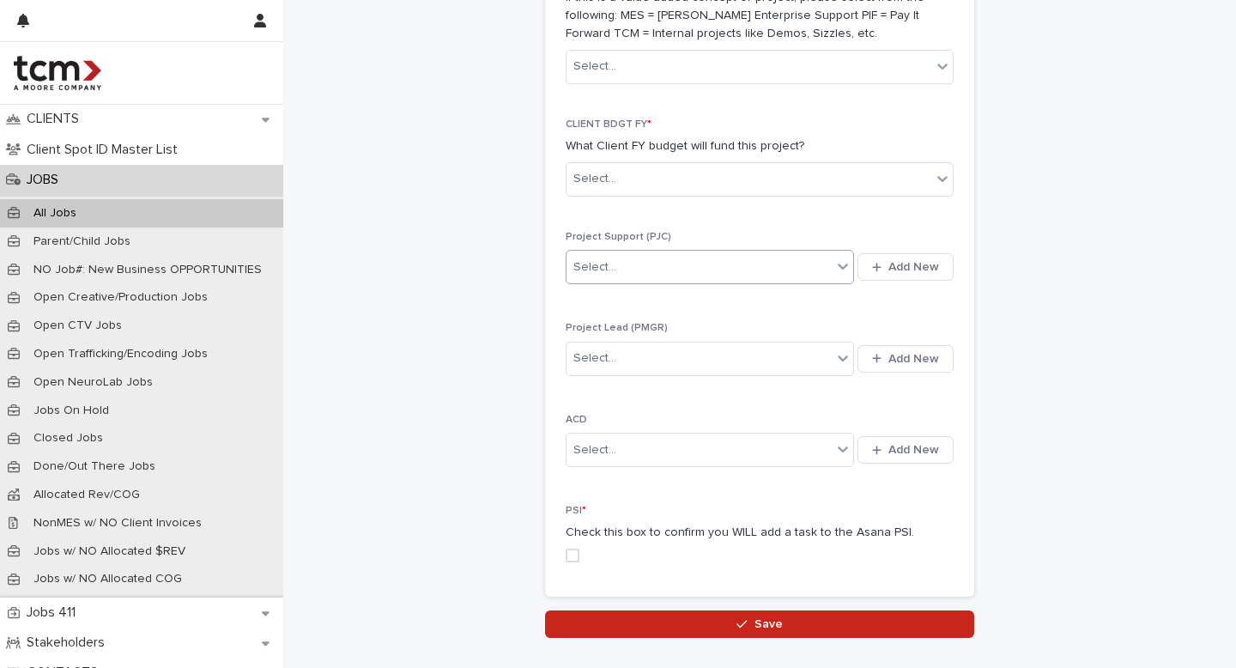
scroll to position [1158, 0]
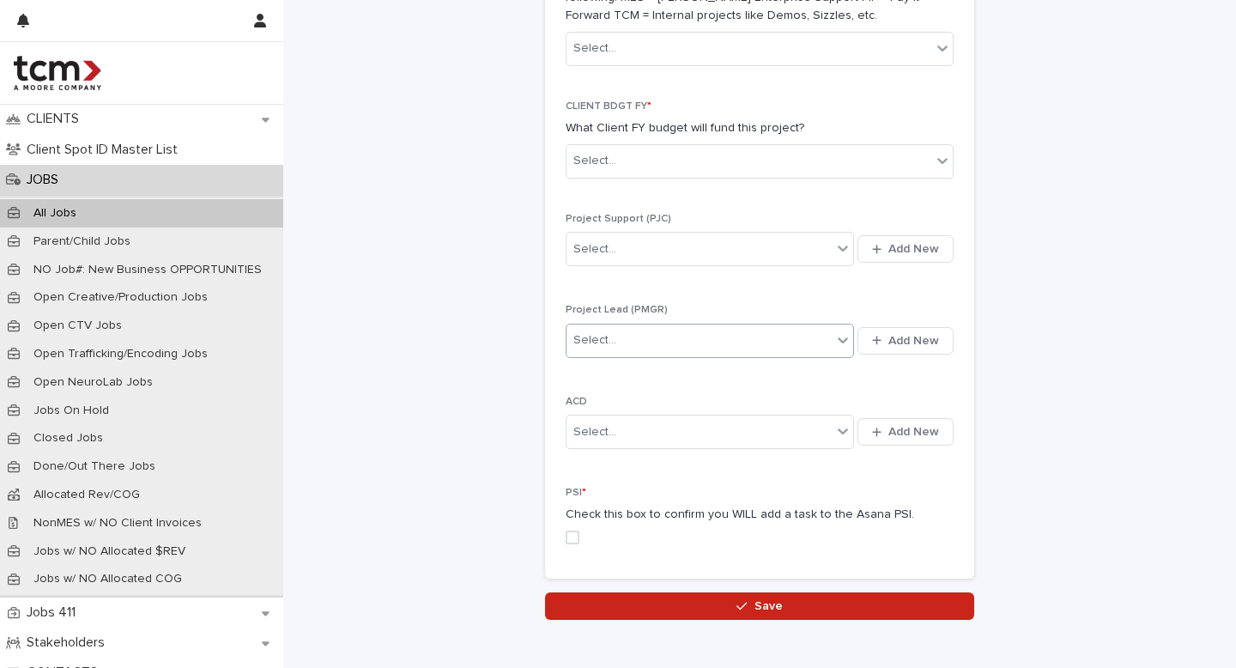
click at [646, 343] on div "Select..." at bounding box center [698, 340] width 265 height 28
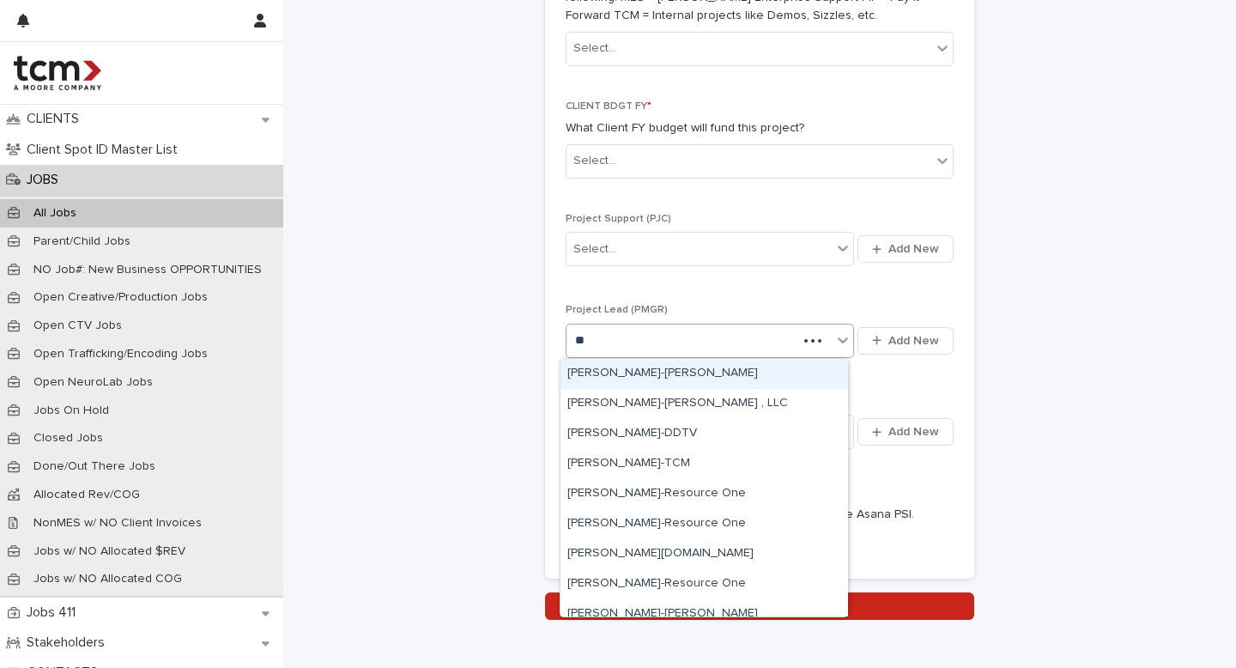
type input "***"
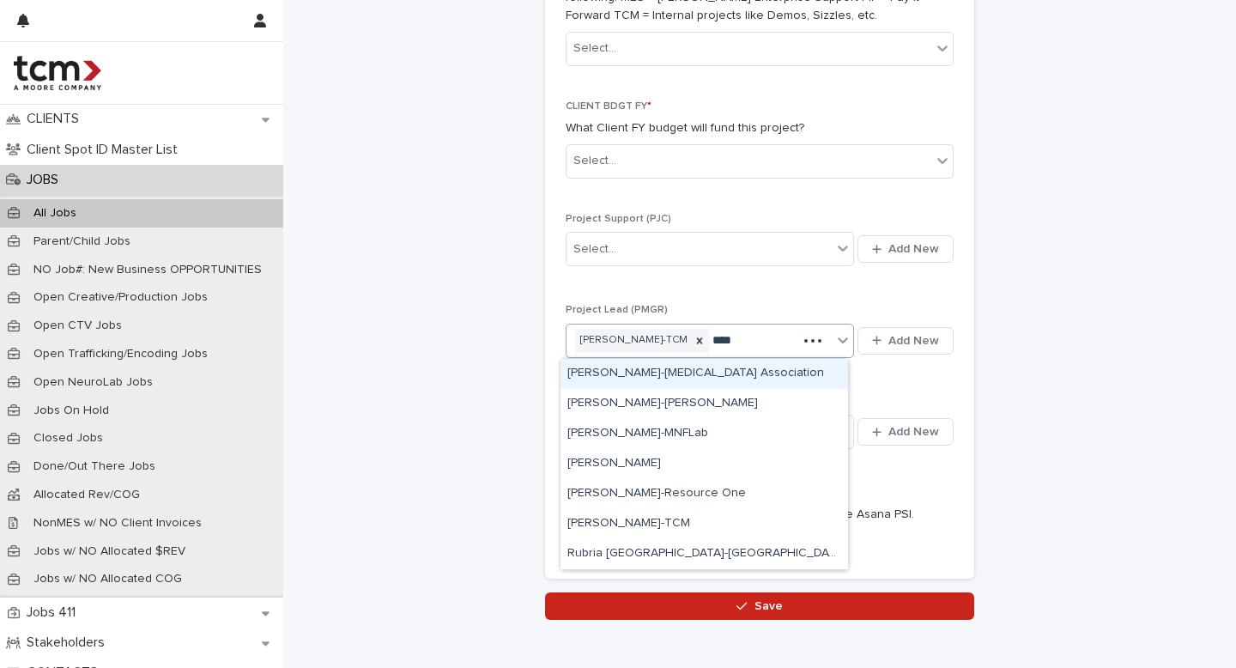
type input "*****"
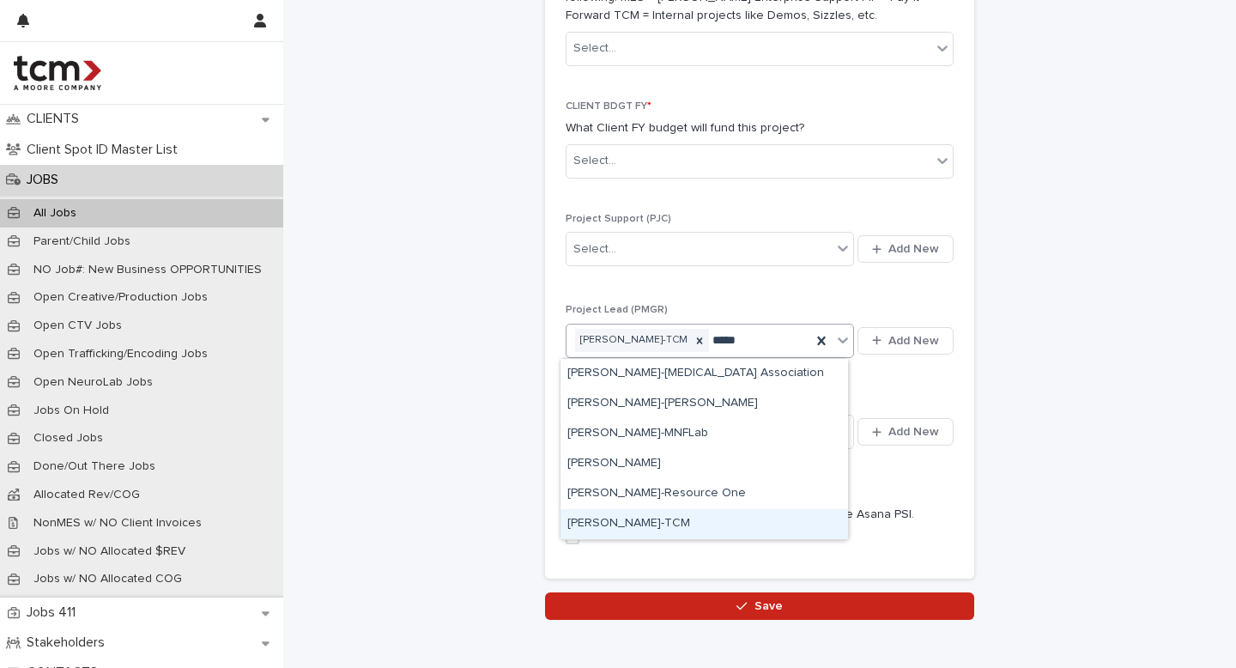
click at [657, 524] on div "[PERSON_NAME]-TCM" at bounding box center [704, 524] width 288 height 30
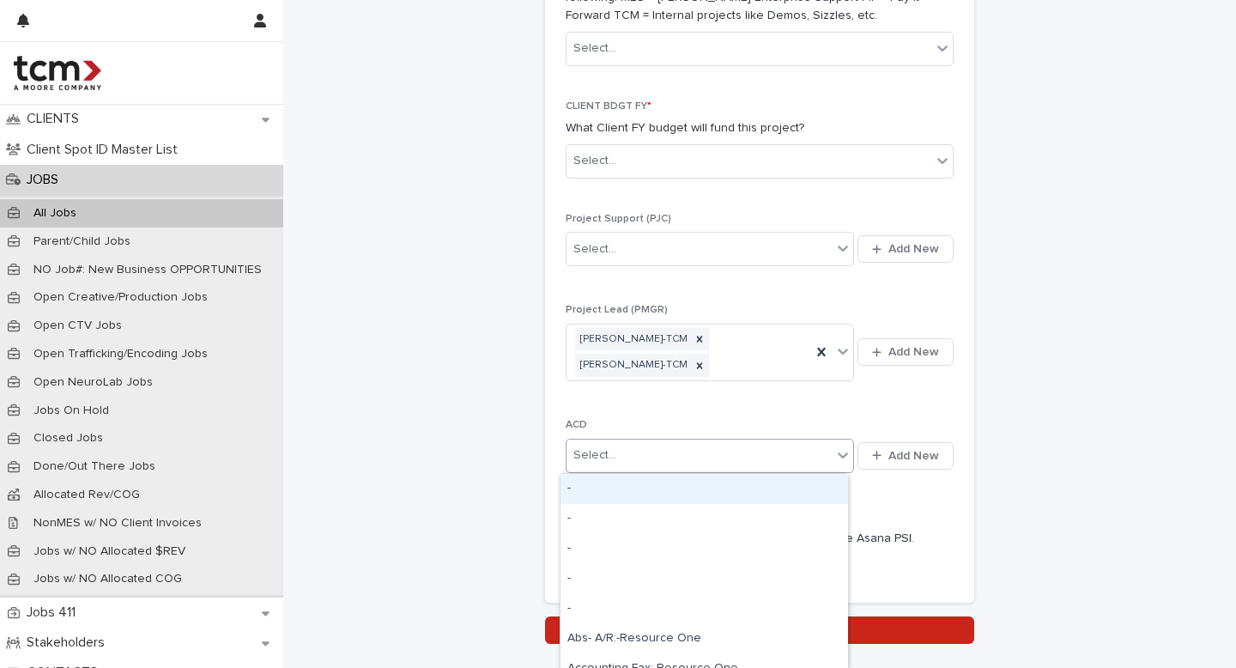
click at [614, 448] on div "Select..." at bounding box center [698, 455] width 265 height 28
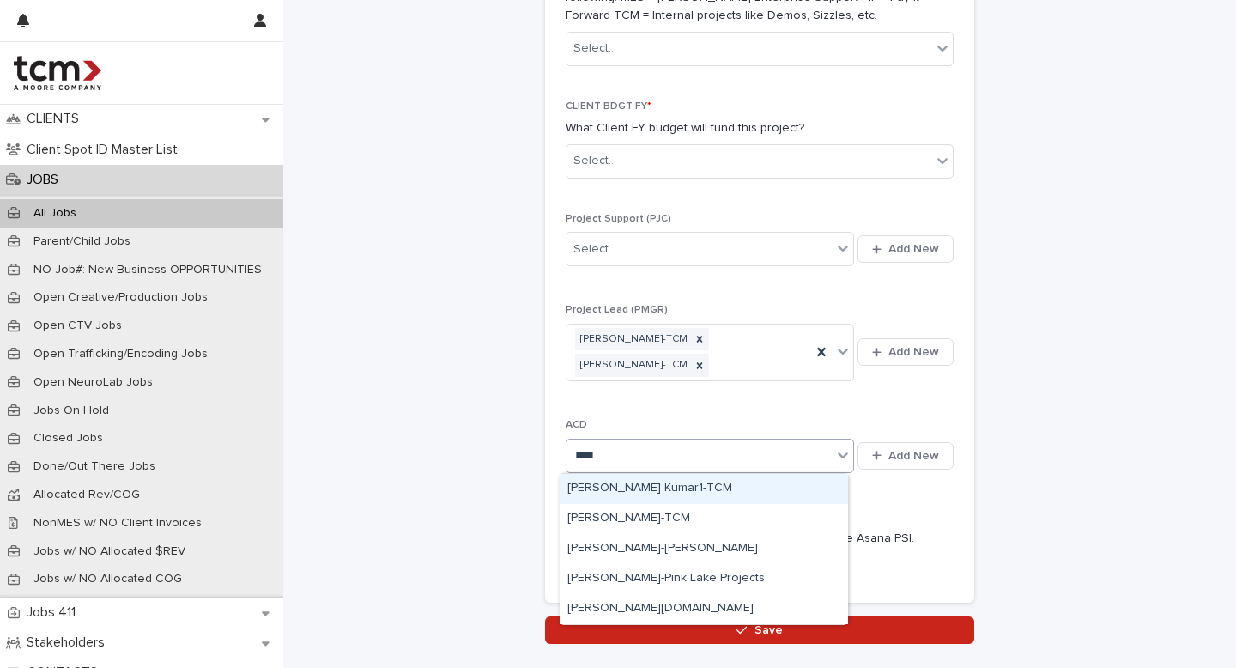
type input "*****"
click at [694, 484] on div "[PERSON_NAME]-TCM" at bounding box center [704, 489] width 288 height 30
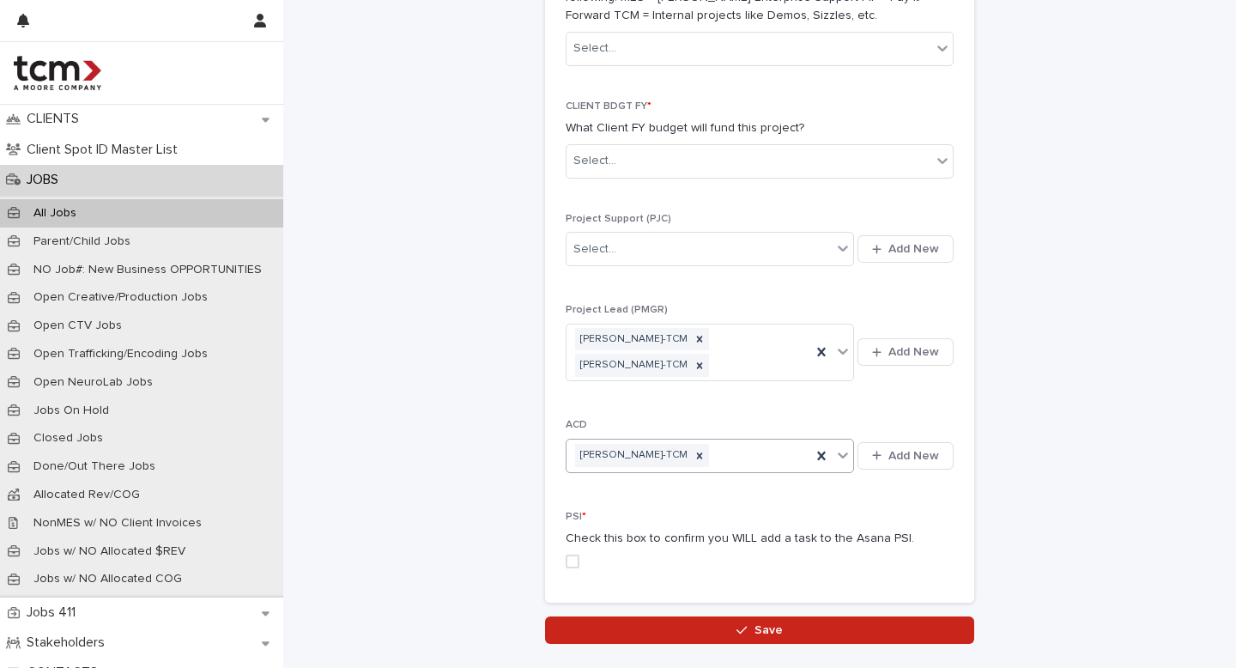
scroll to position [1263, 0]
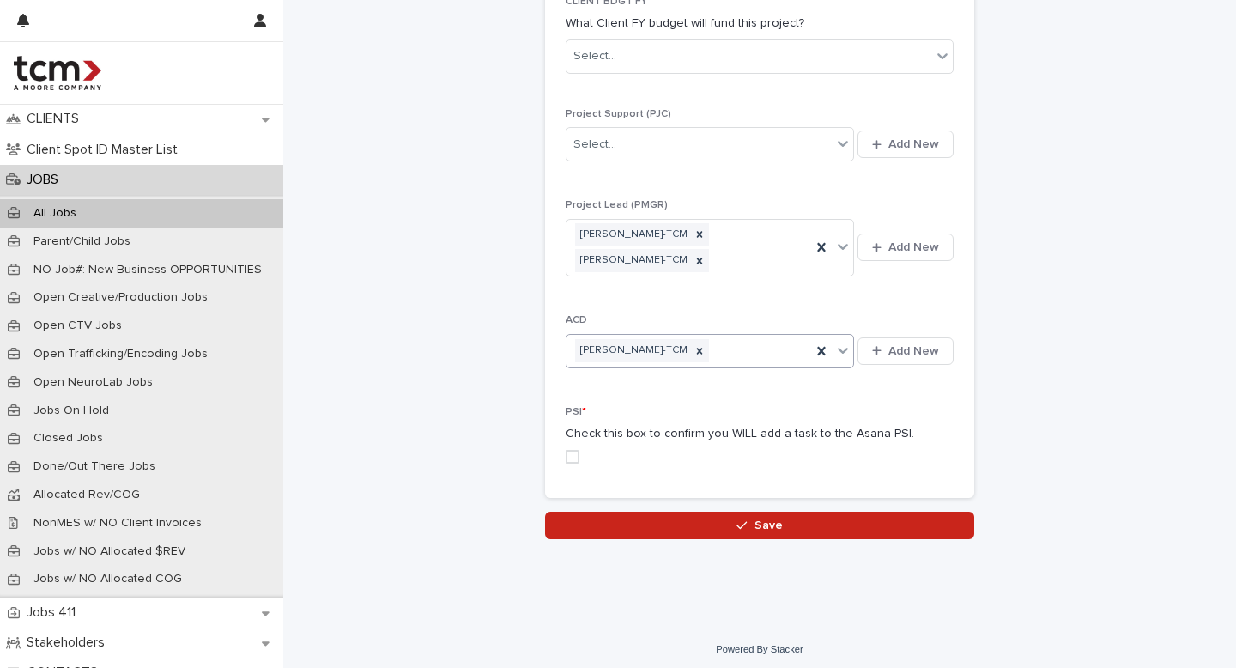
click at [574, 458] on label at bounding box center [760, 457] width 388 height 14
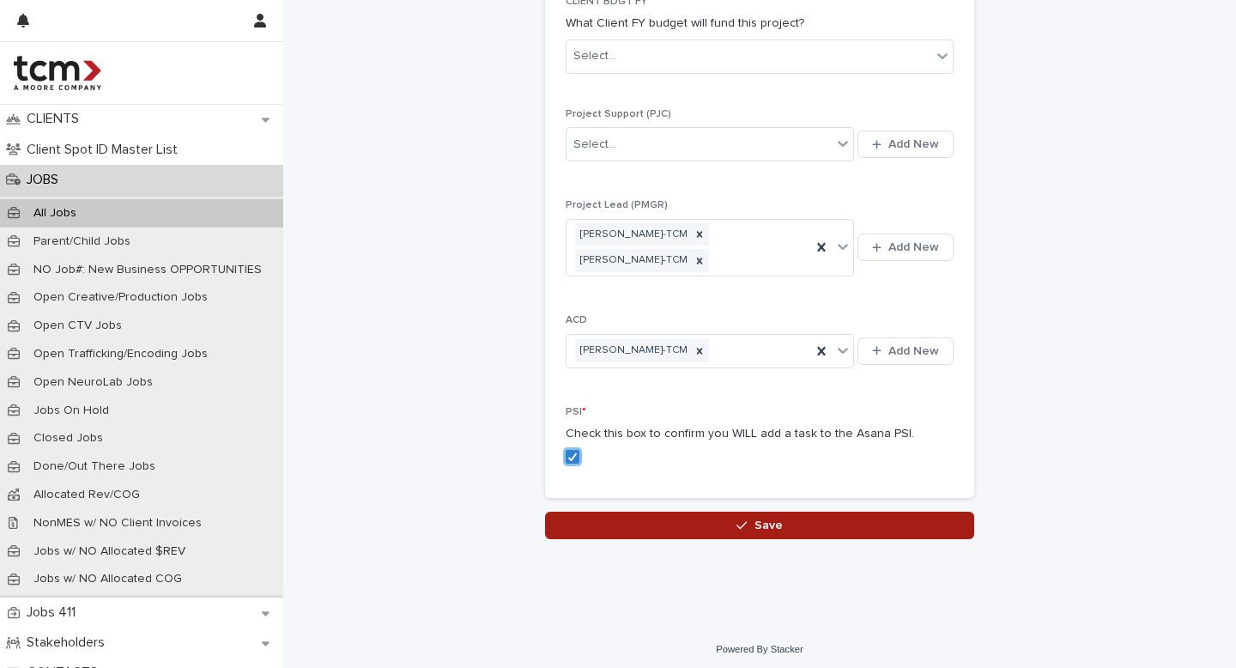
click at [675, 525] on button "Save" at bounding box center [759, 525] width 429 height 27
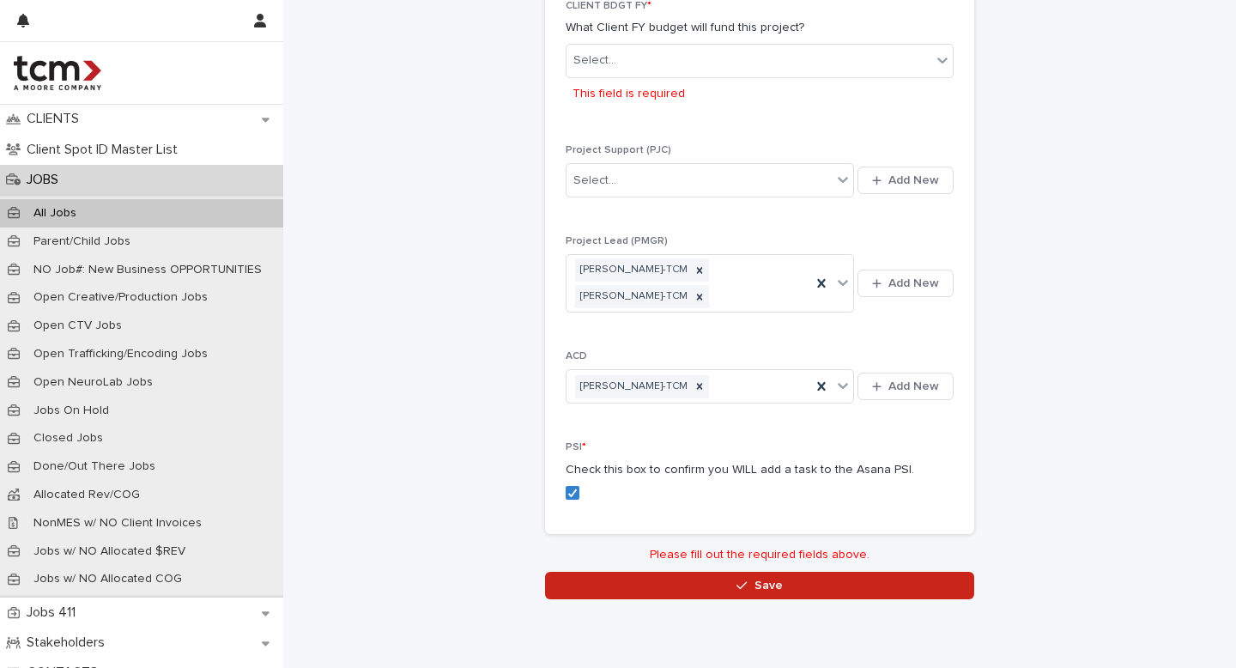
scroll to position [1167, 0]
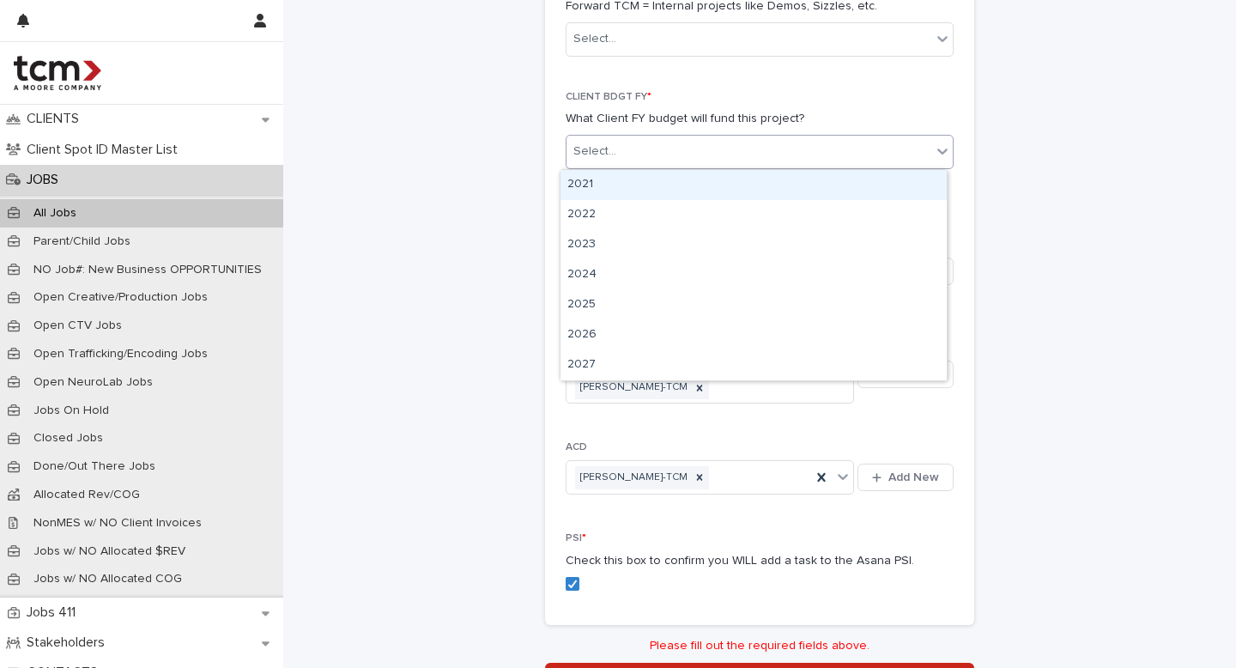
click at [637, 161] on div "Select..." at bounding box center [748, 151] width 365 height 28
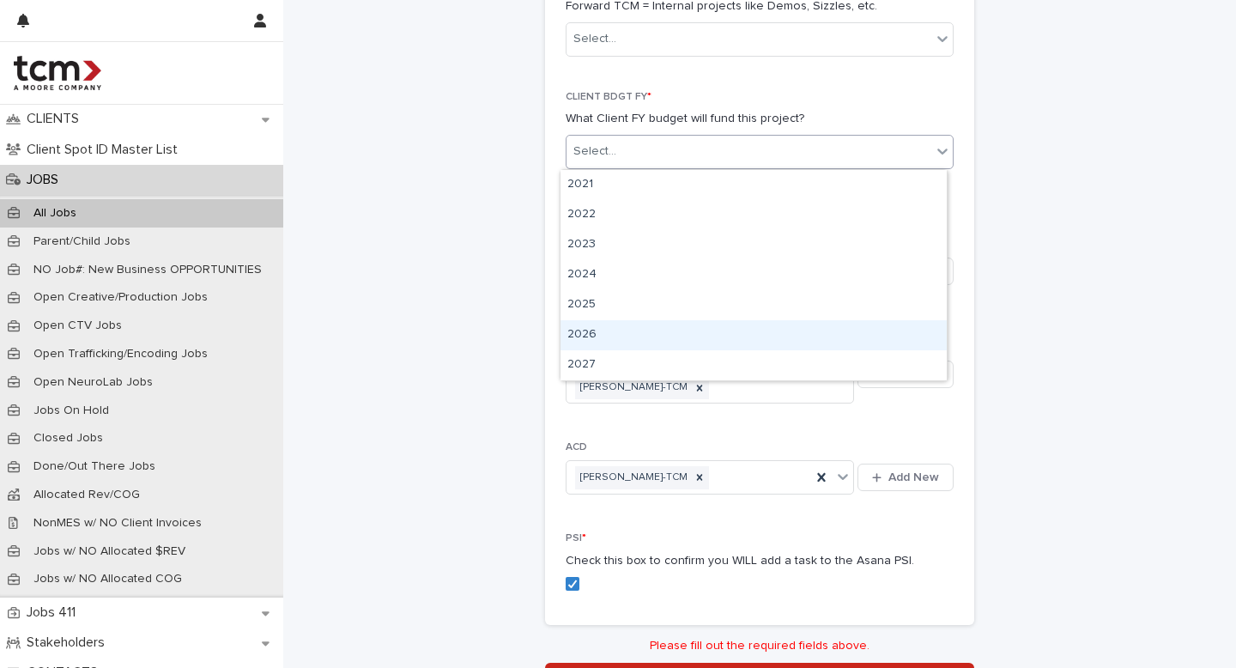
click at [605, 330] on div "2026" at bounding box center [753, 335] width 386 height 30
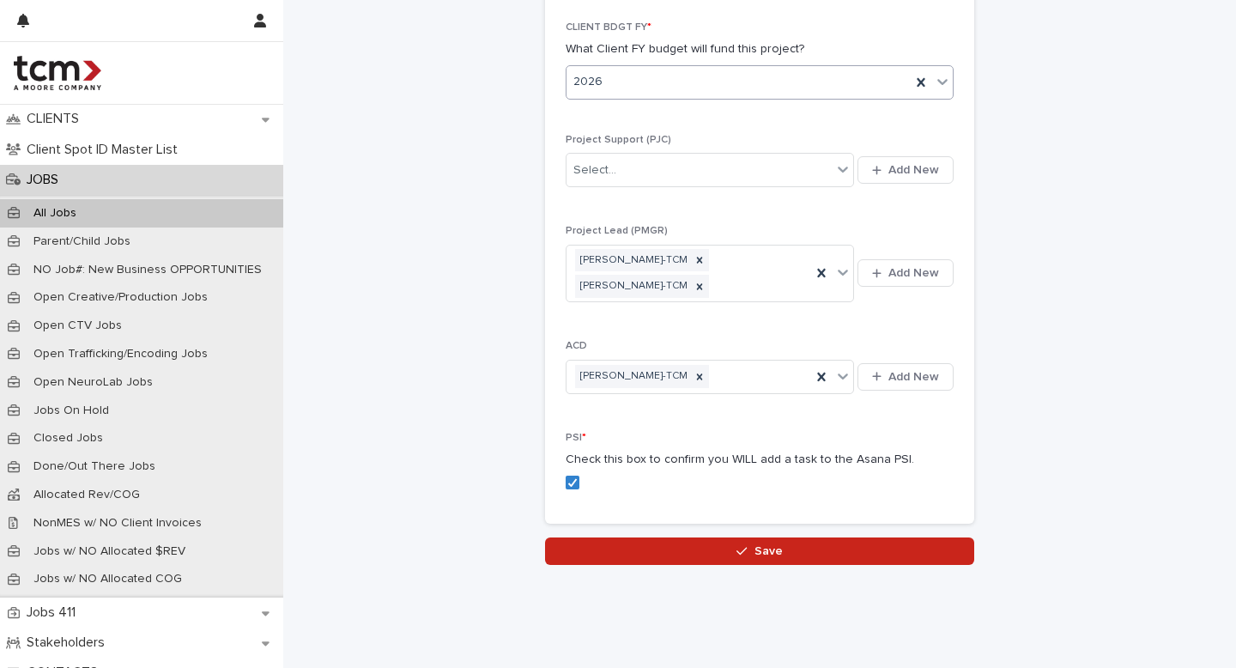
scroll to position [1269, 0]
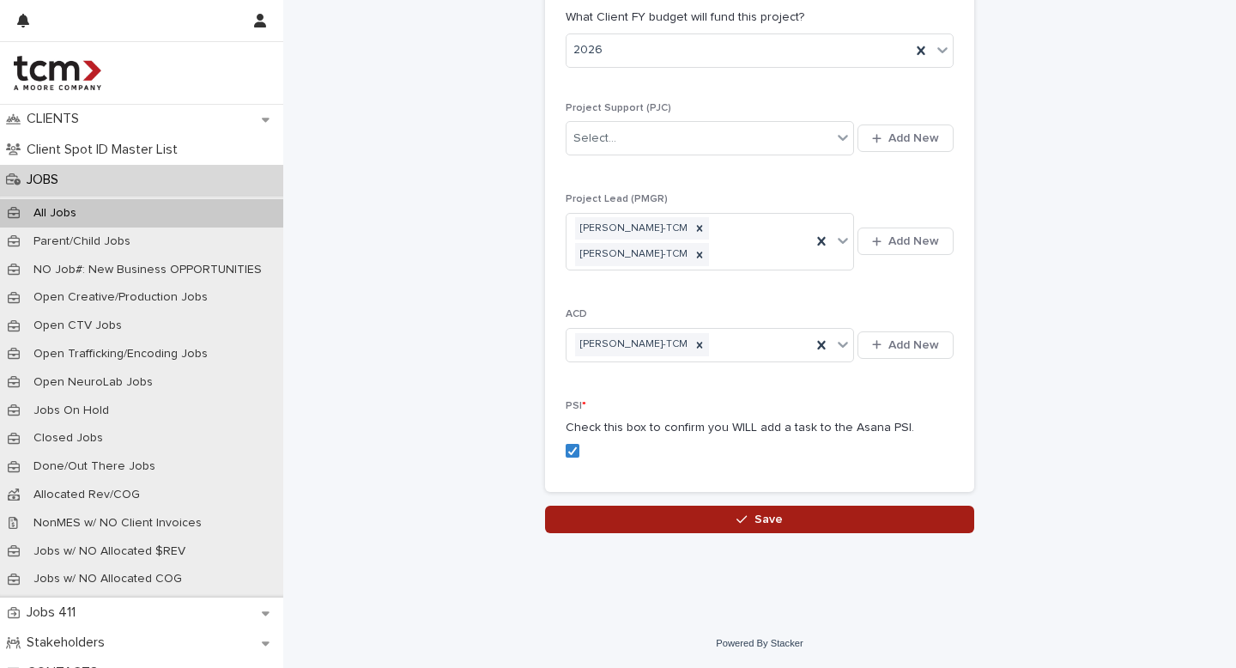
click at [678, 530] on button "Save" at bounding box center [759, 519] width 429 height 27
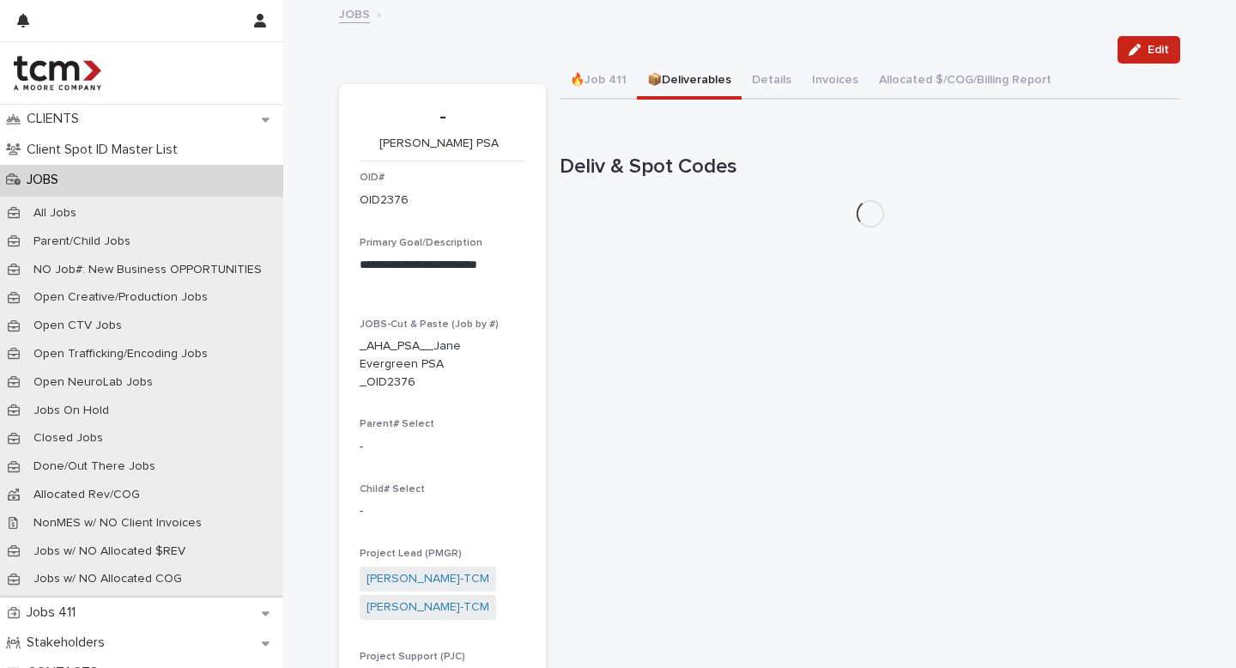
click at [687, 72] on button "📦Deliverables" at bounding box center [689, 82] width 105 height 36
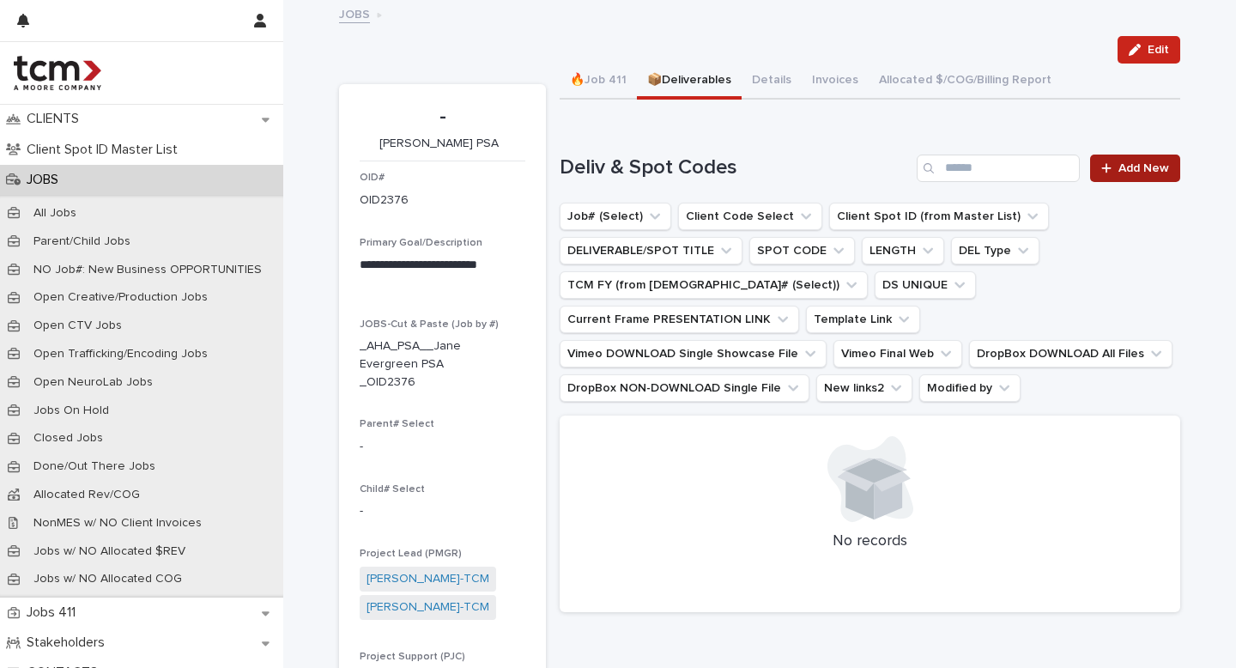
click at [1142, 165] on span "Add New" at bounding box center [1143, 168] width 51 height 12
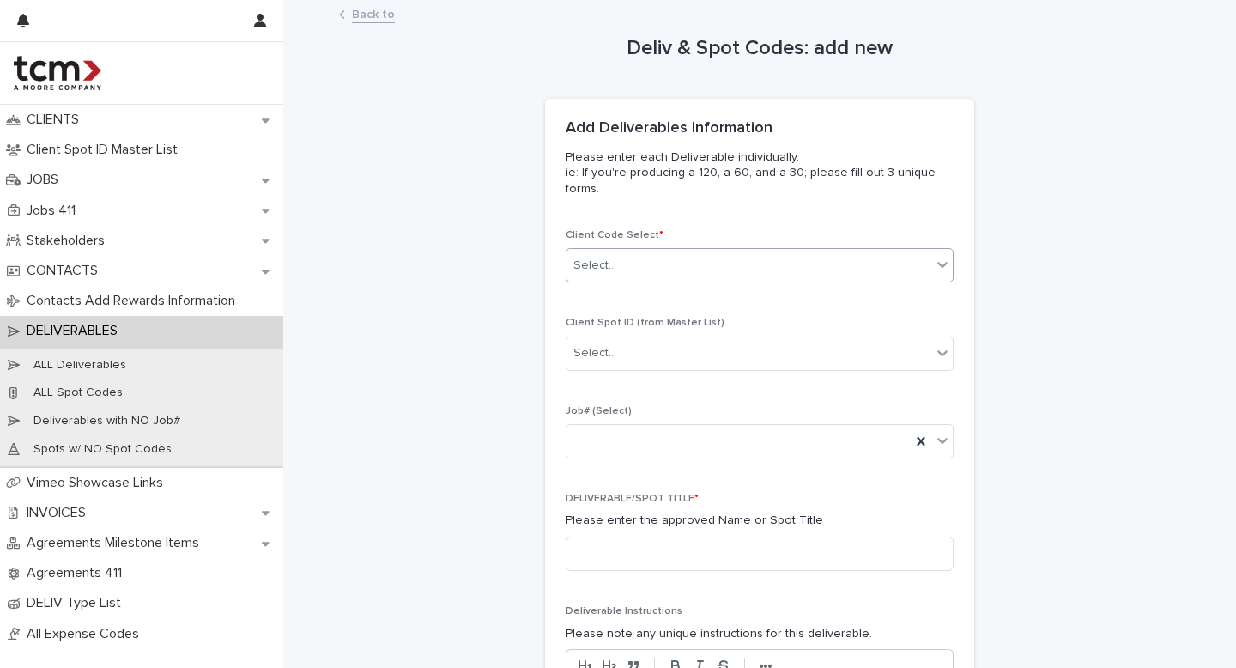
click at [657, 258] on div "Select..." at bounding box center [748, 265] width 365 height 28
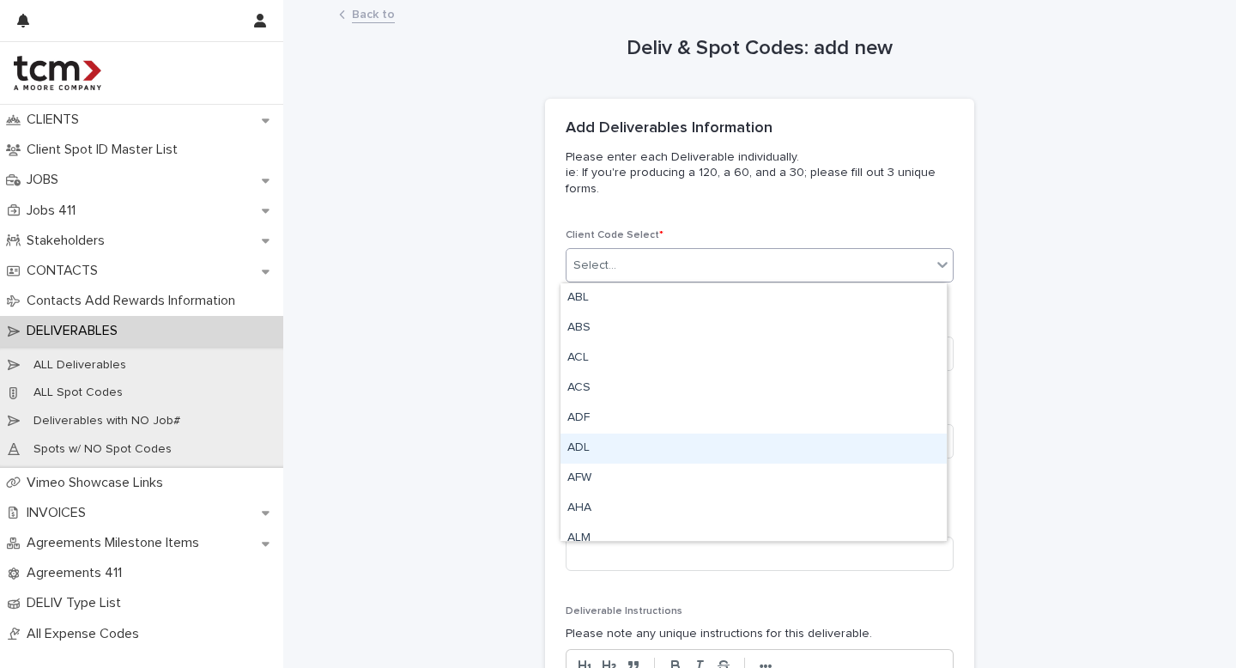
scroll to position [26, 0]
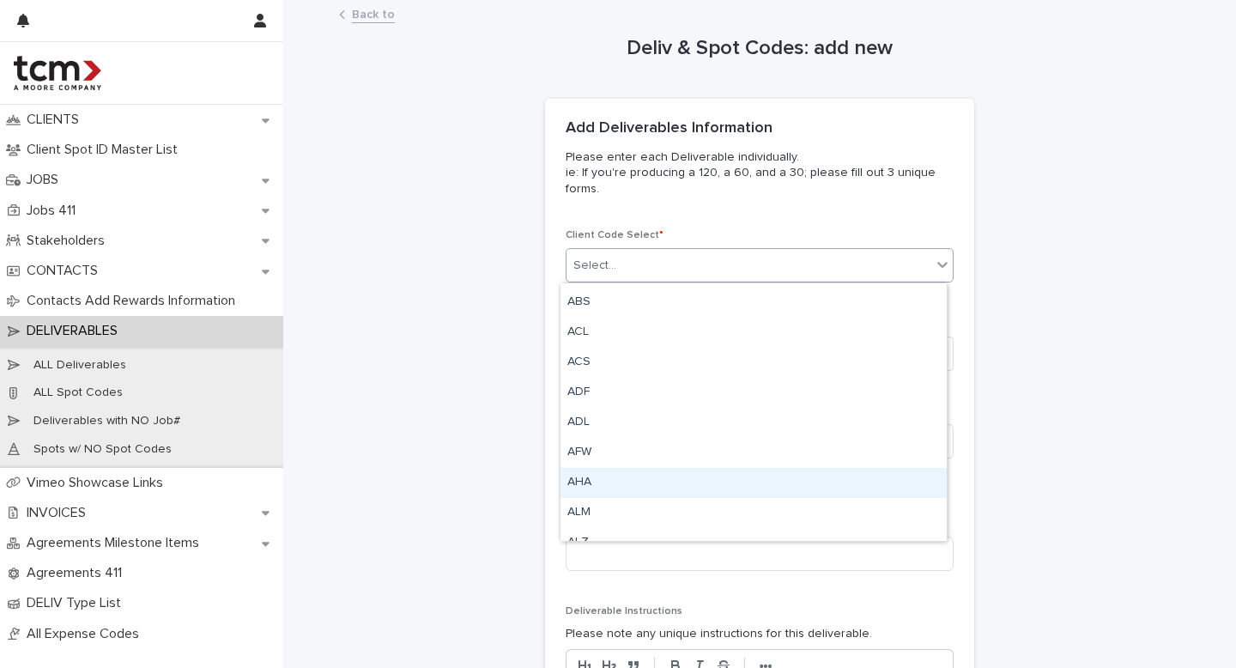
click at [597, 482] on div "AHA" at bounding box center [753, 483] width 386 height 30
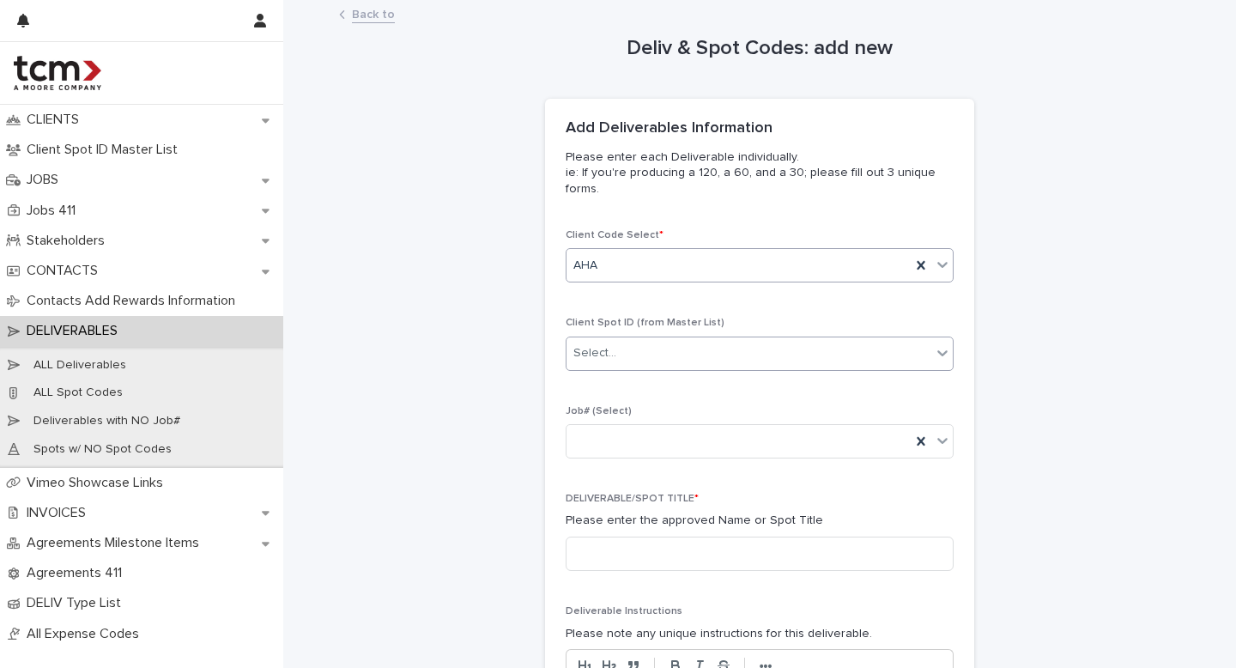
click at [615, 348] on div "Select..." at bounding box center [748, 353] width 365 height 28
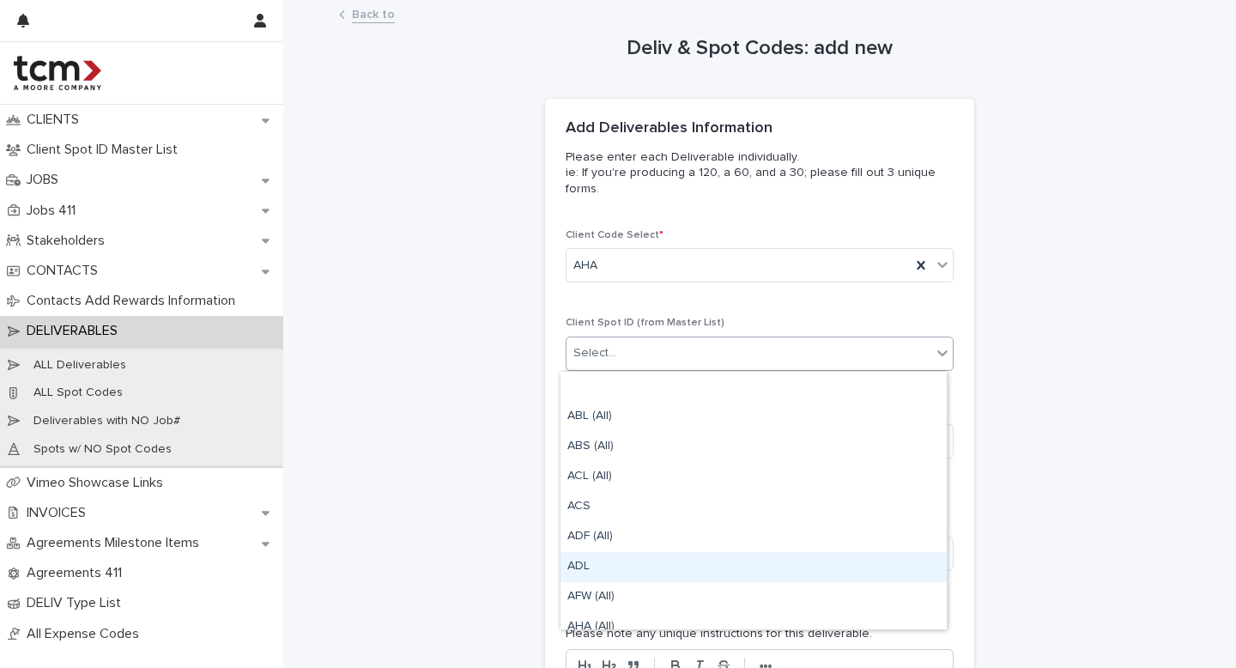
scroll to position [33, 0]
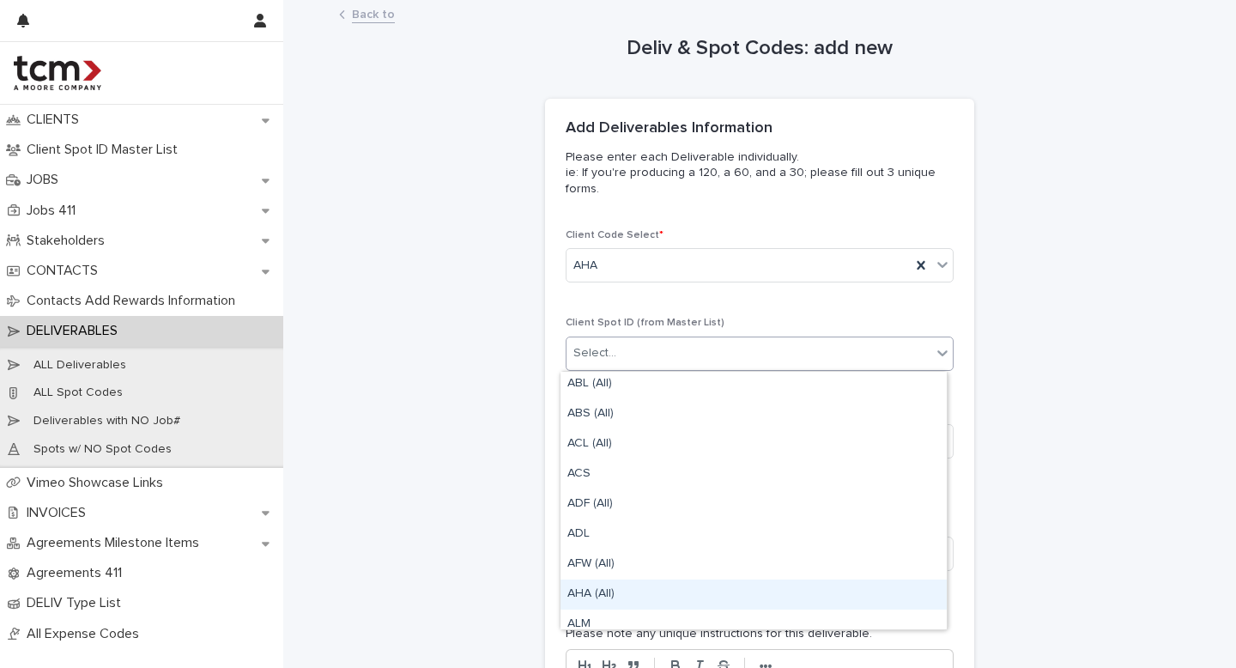
click at [597, 591] on div "AHA (All)" at bounding box center [753, 594] width 386 height 30
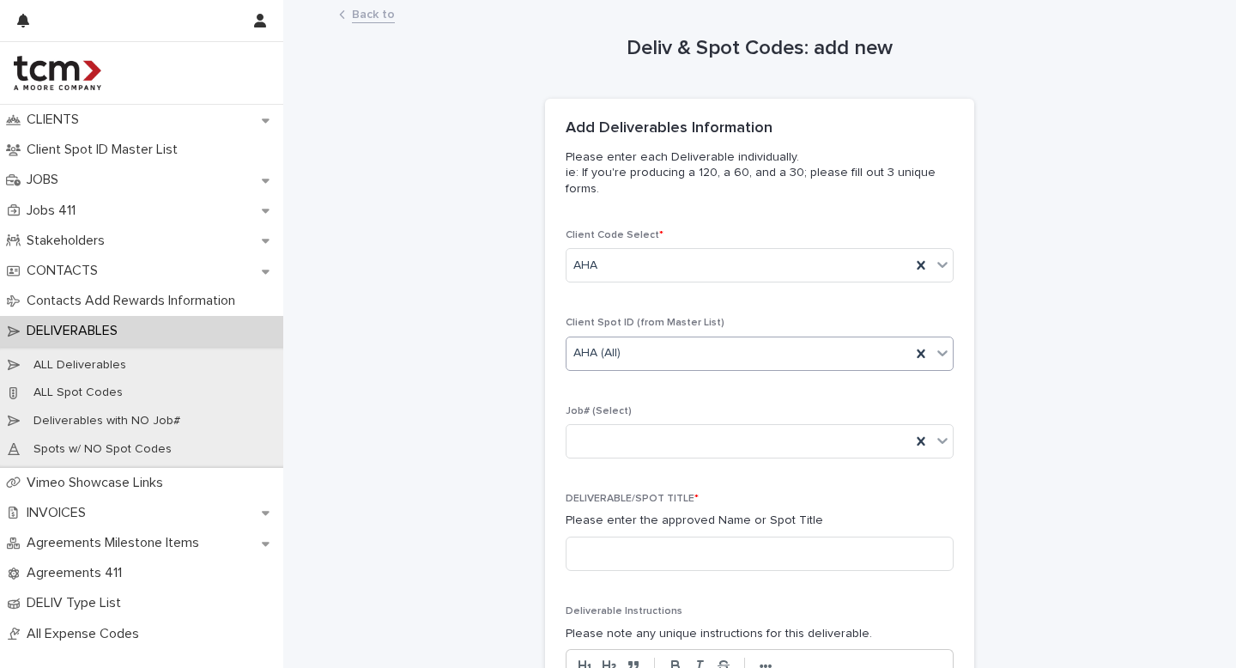
scroll to position [58, 0]
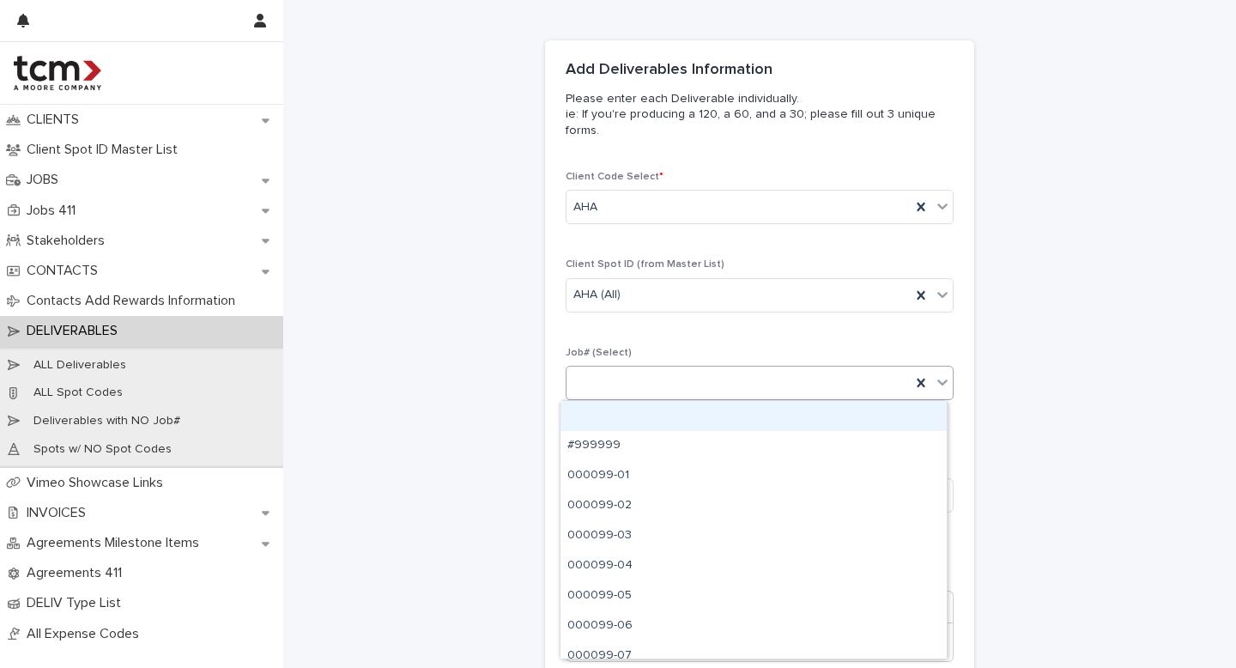
click at [604, 379] on div at bounding box center [738, 383] width 344 height 28
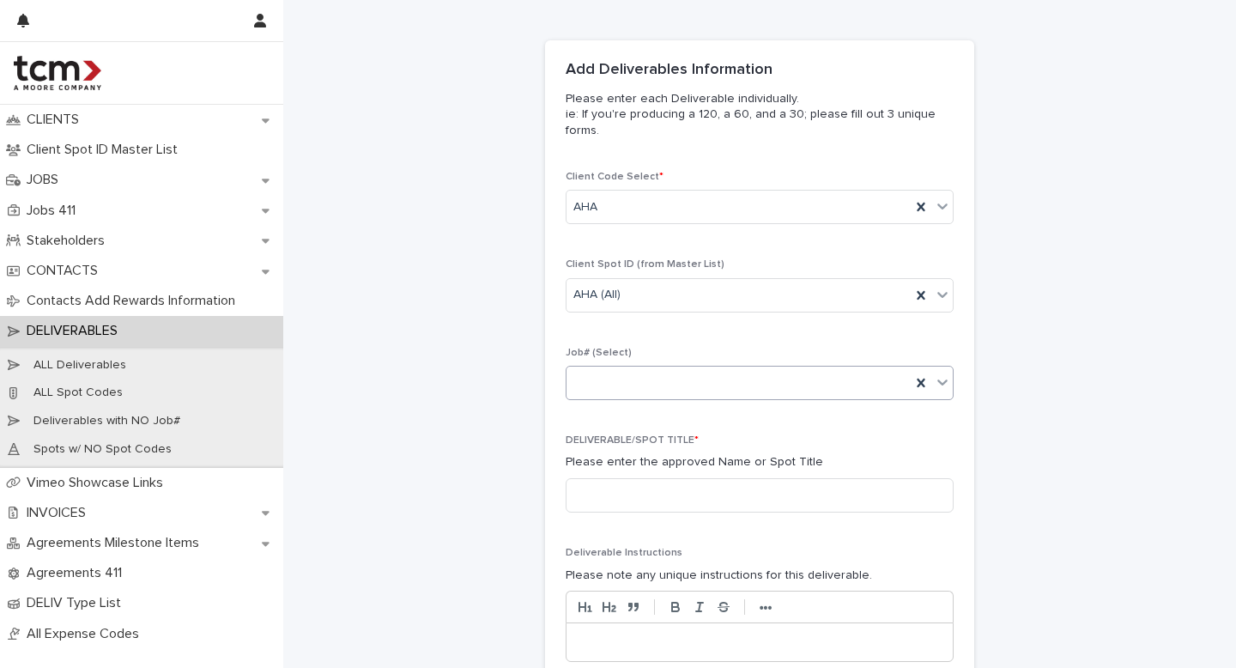
click at [604, 379] on div at bounding box center [738, 383] width 344 height 28
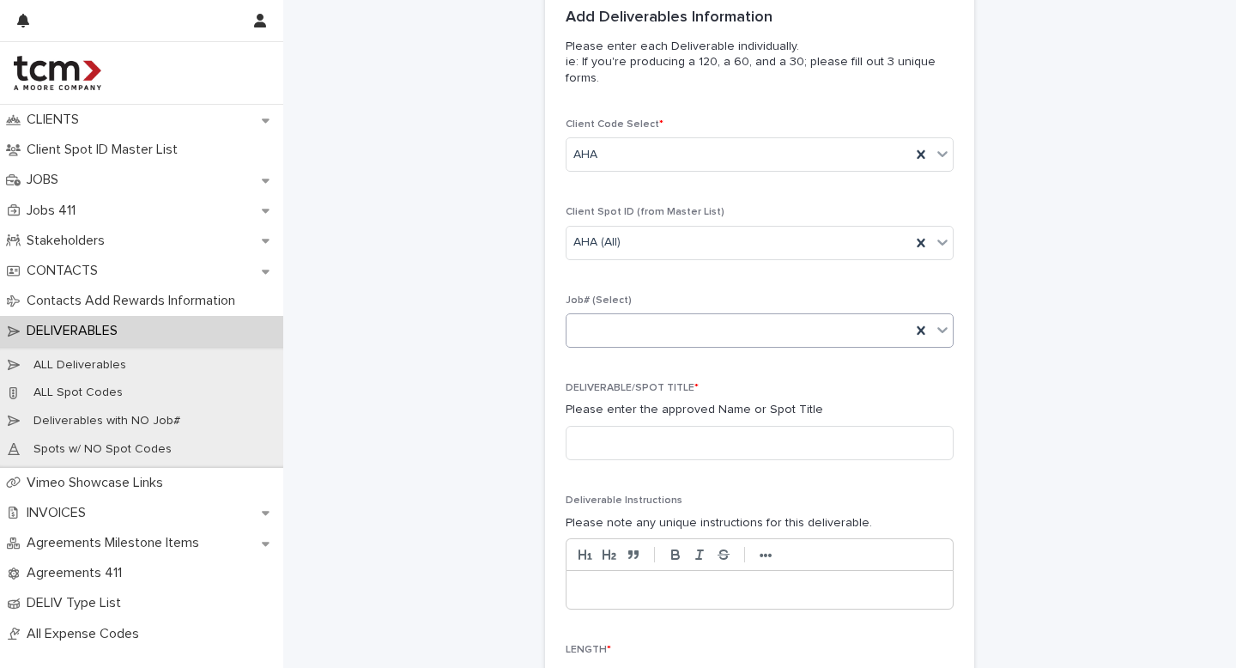
scroll to position [152, 0]
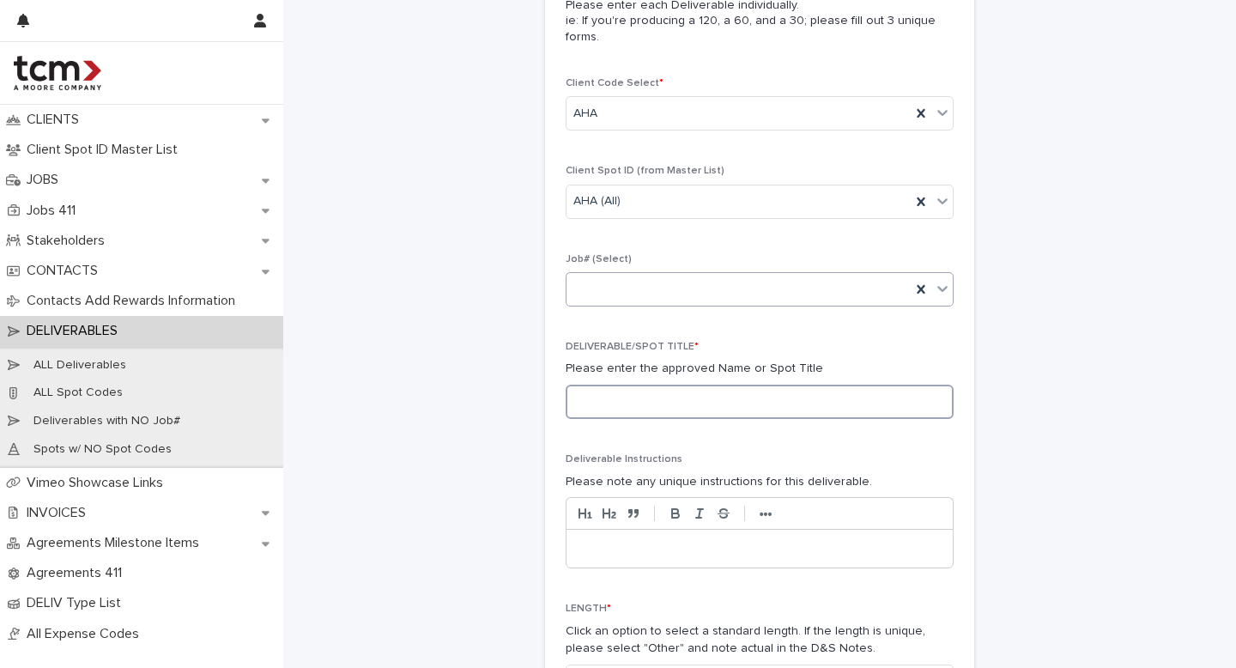
click at [611, 397] on input at bounding box center [760, 402] width 388 height 34
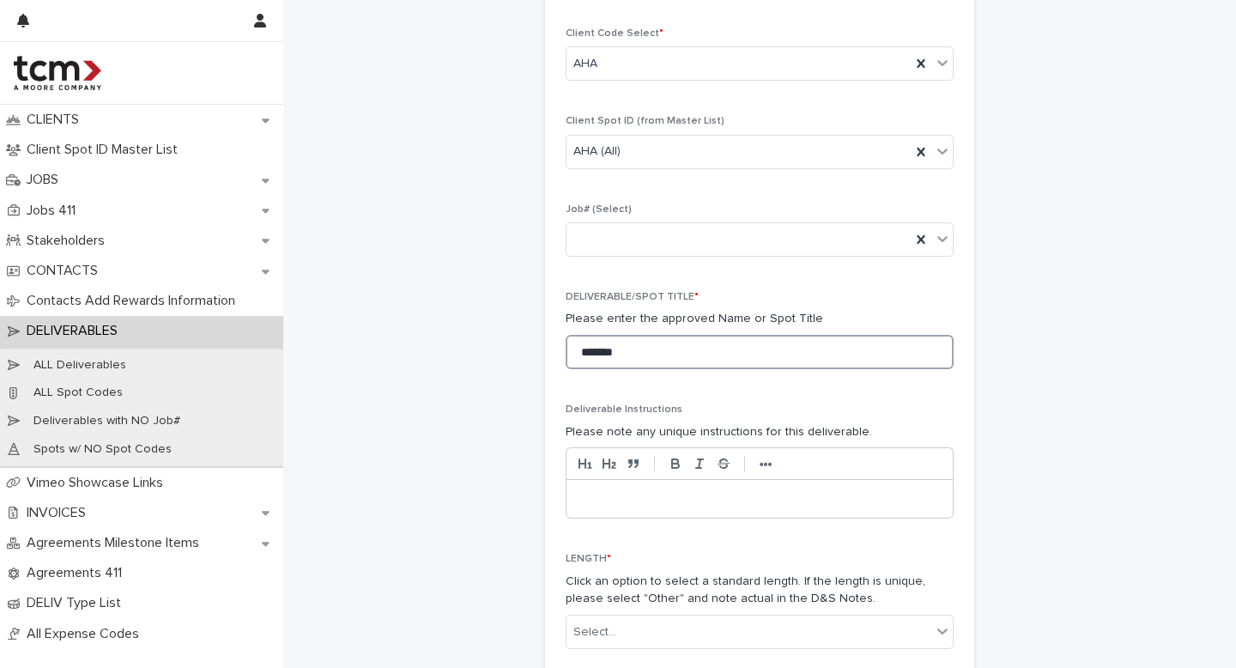
scroll to position [203, 0]
drag, startPoint x: 639, startPoint y: 348, endPoint x: 566, endPoint y: 348, distance: 73.8
click at [576, 348] on input "******" at bounding box center [760, 350] width 388 height 34
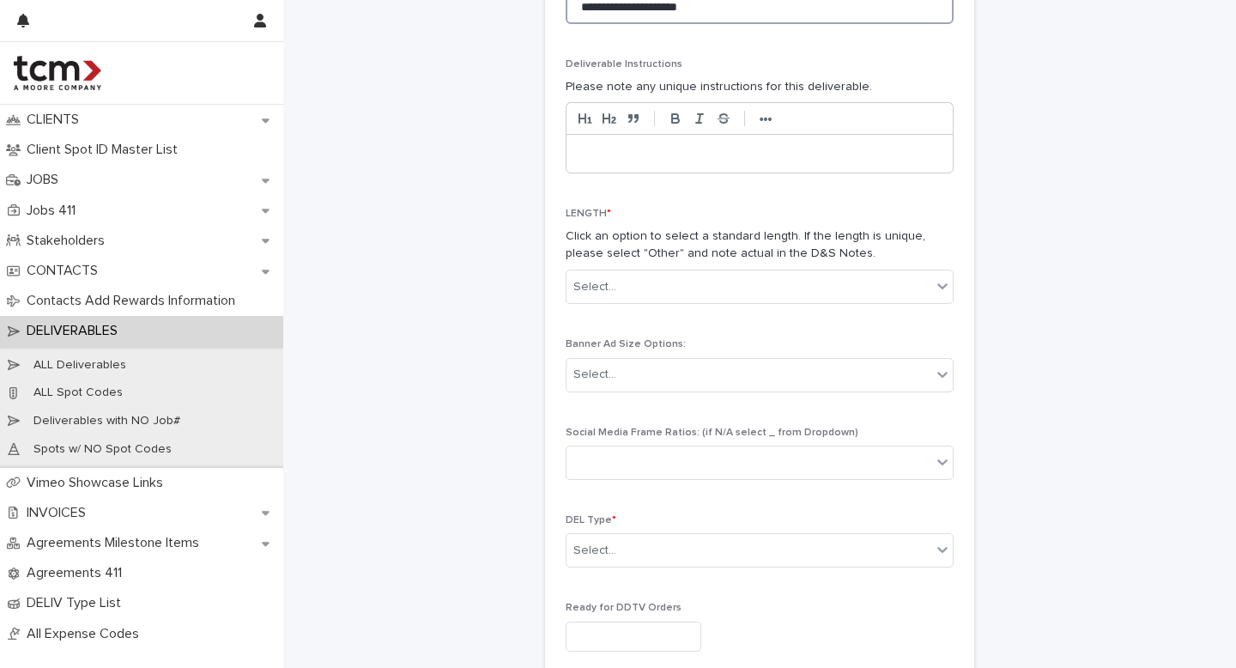
scroll to position [548, 0]
type input "**********"
click at [621, 290] on div "Select..." at bounding box center [748, 286] width 365 height 28
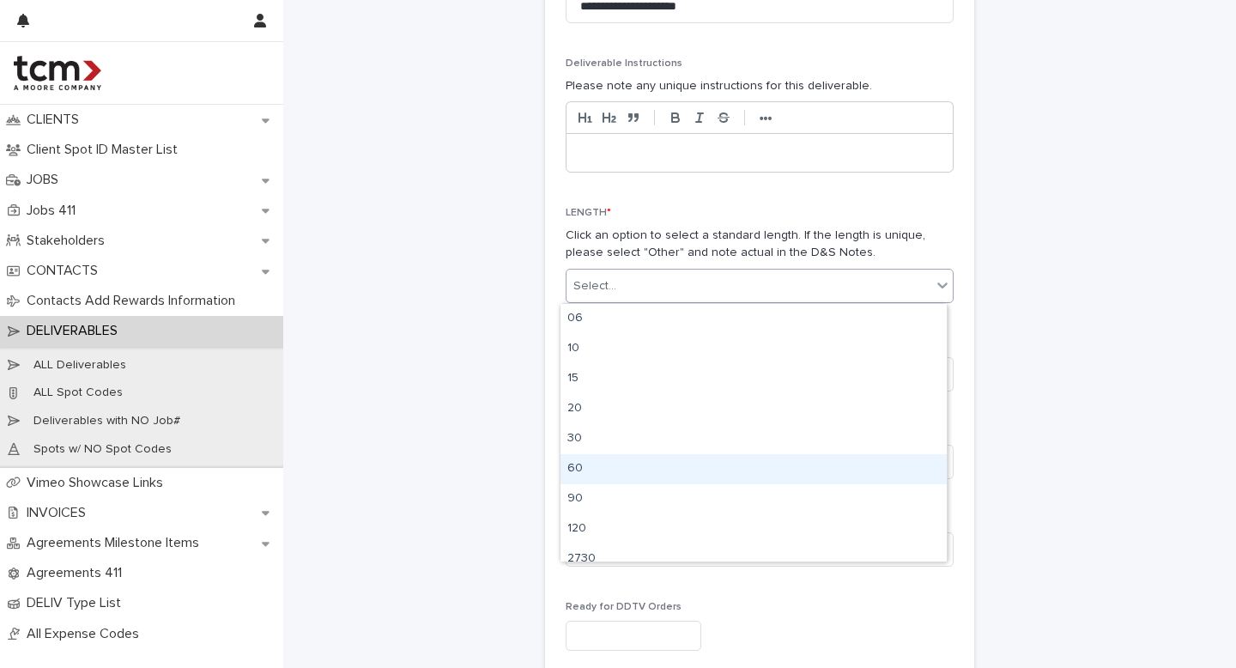
click at [583, 475] on div "60" at bounding box center [753, 469] width 386 height 30
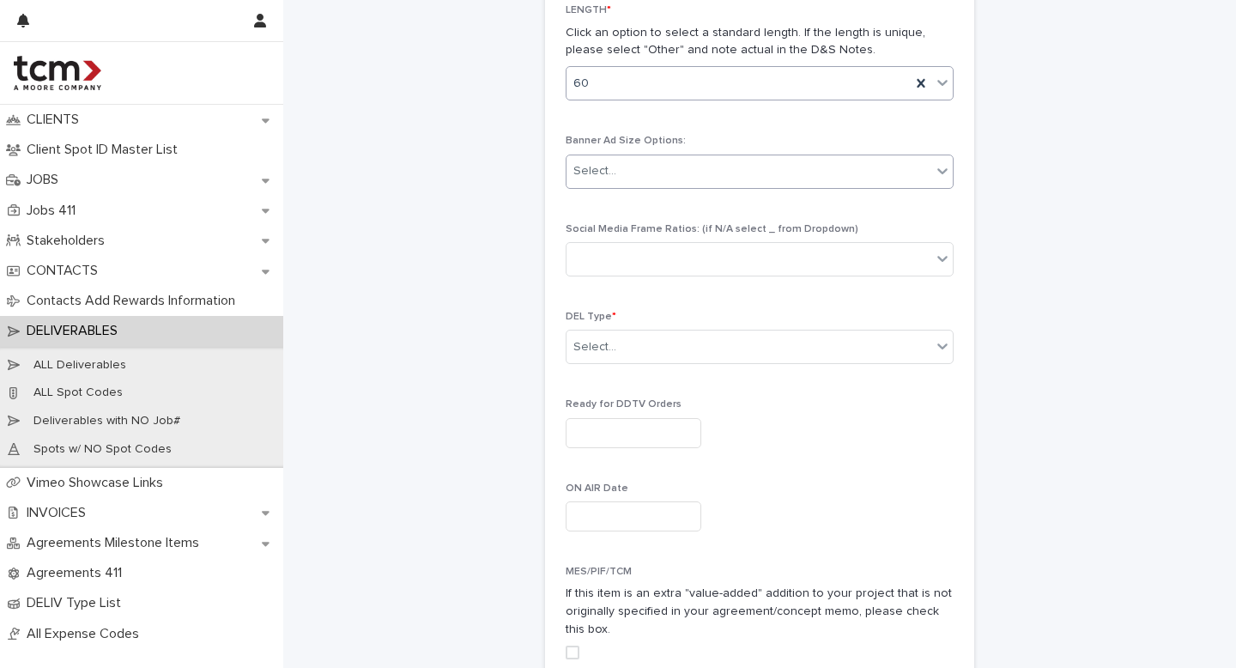
scroll to position [766, 0]
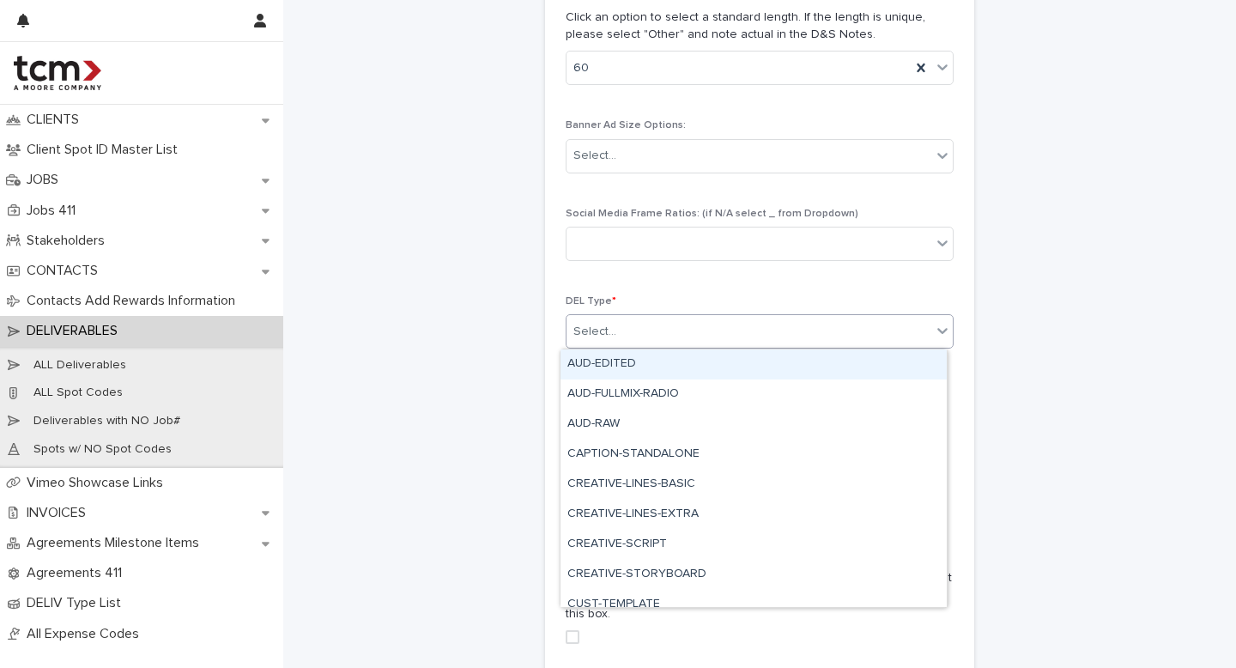
click at [618, 326] on input "text" at bounding box center [619, 331] width 2 height 15
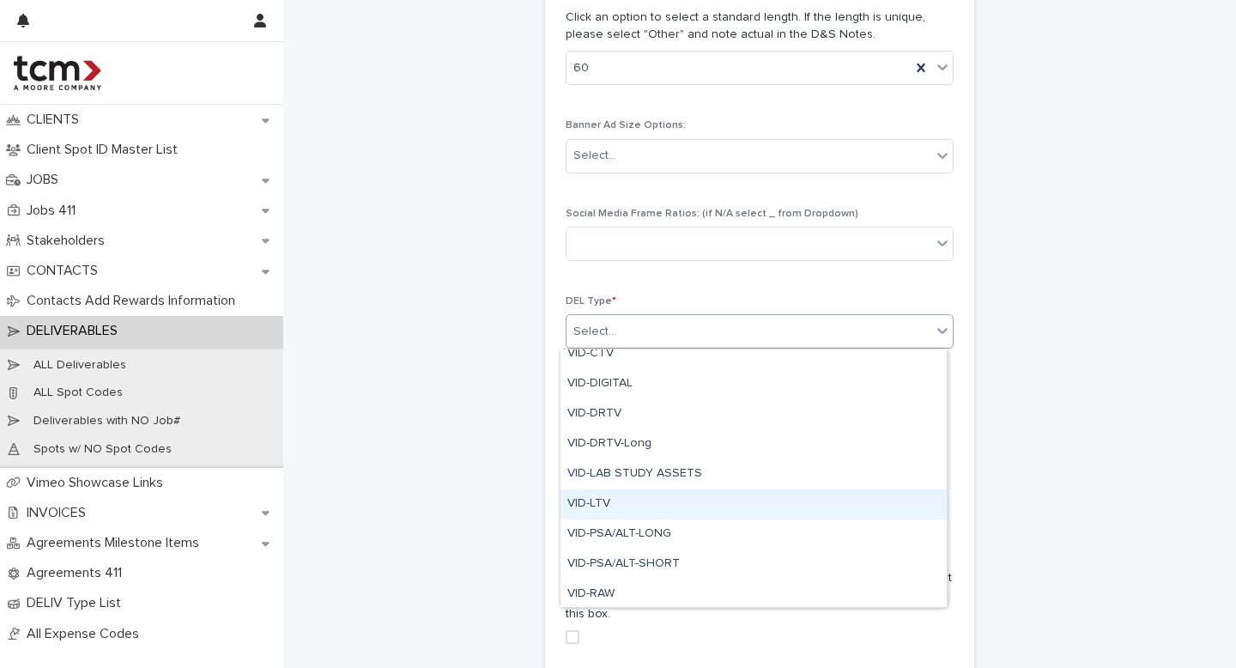
scroll to position [734, 0]
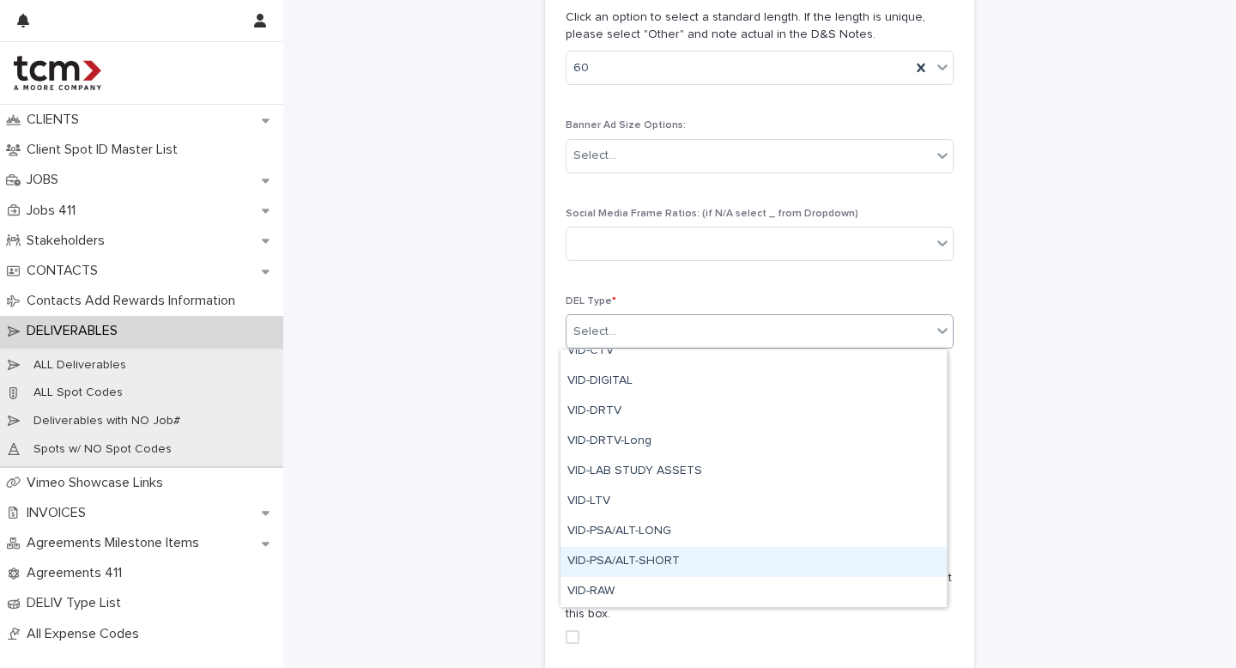
click at [639, 566] on div "VID-PSA/ALT-SHORT" at bounding box center [753, 562] width 386 height 30
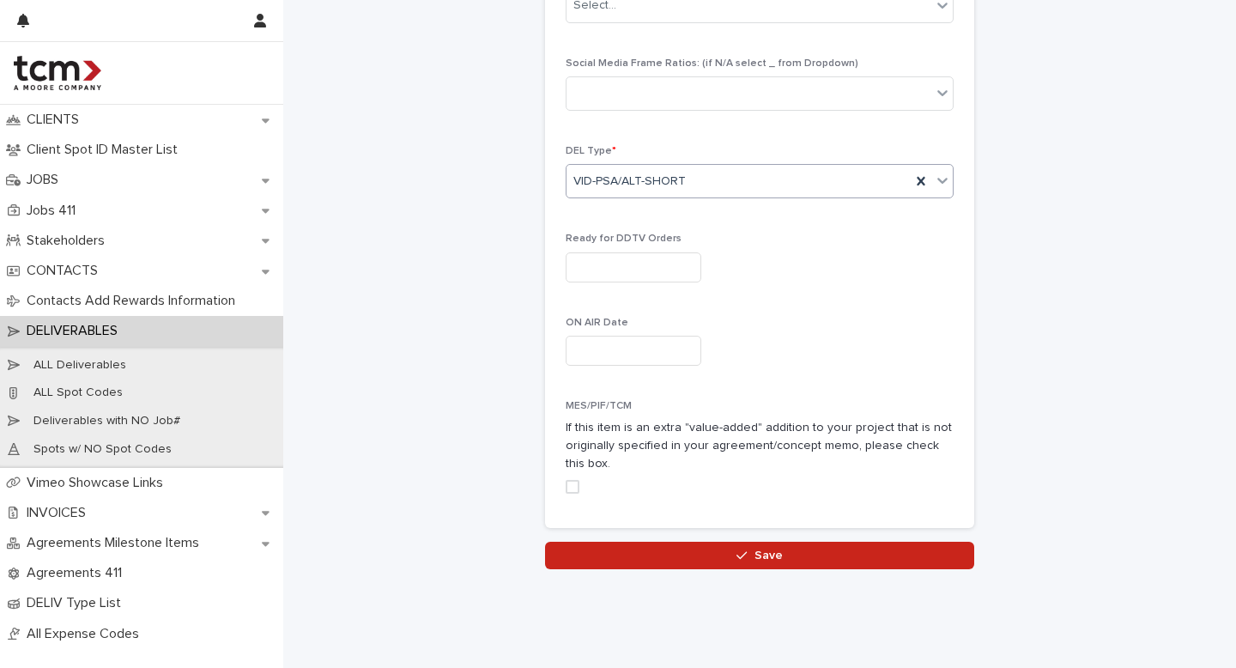
scroll to position [918, 0]
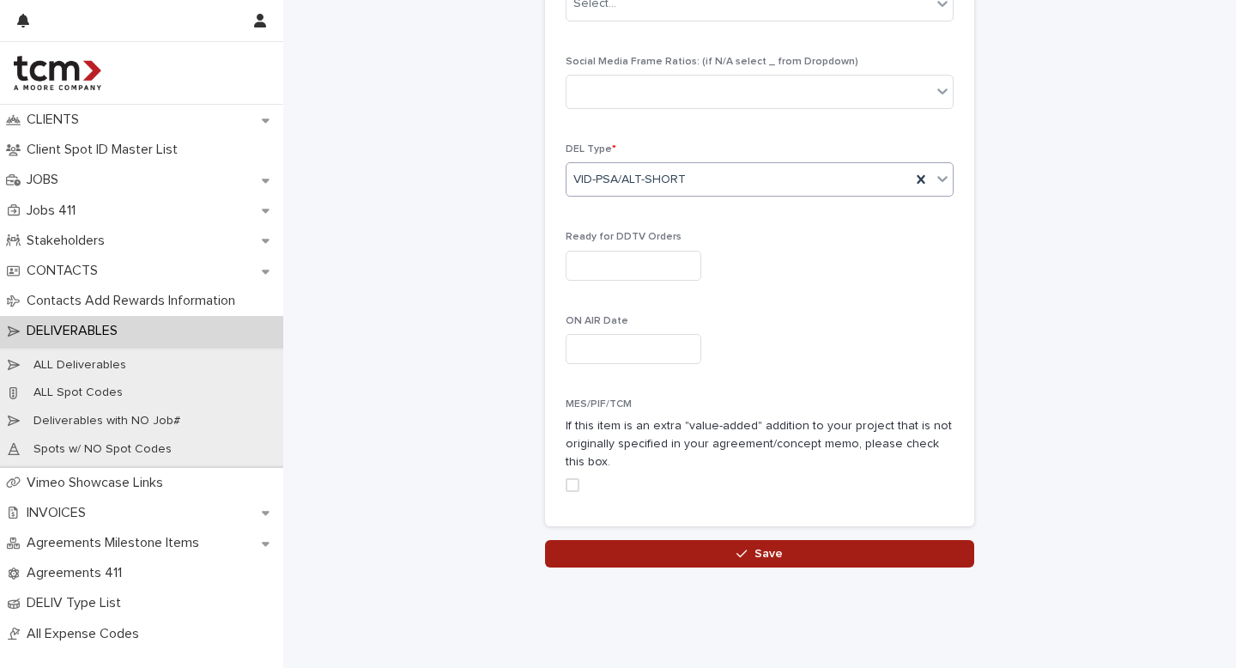
click at [738, 548] on icon "button" at bounding box center [741, 554] width 10 height 12
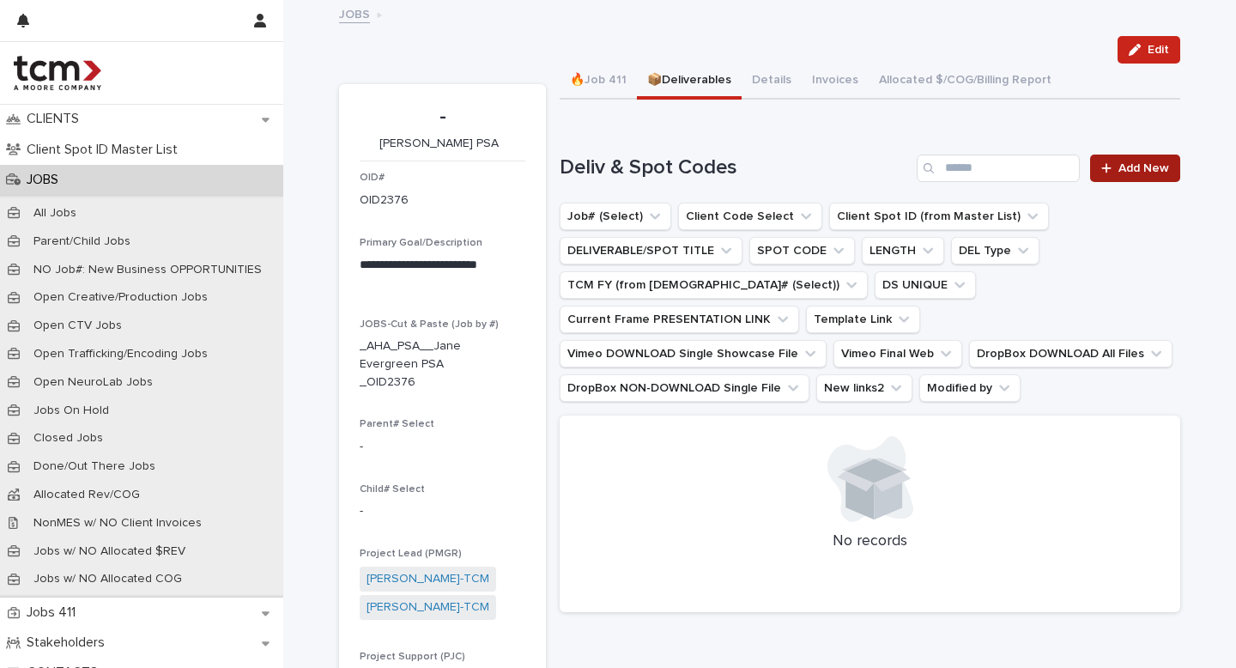
click at [1118, 175] on link "Add New" at bounding box center [1135, 167] width 90 height 27
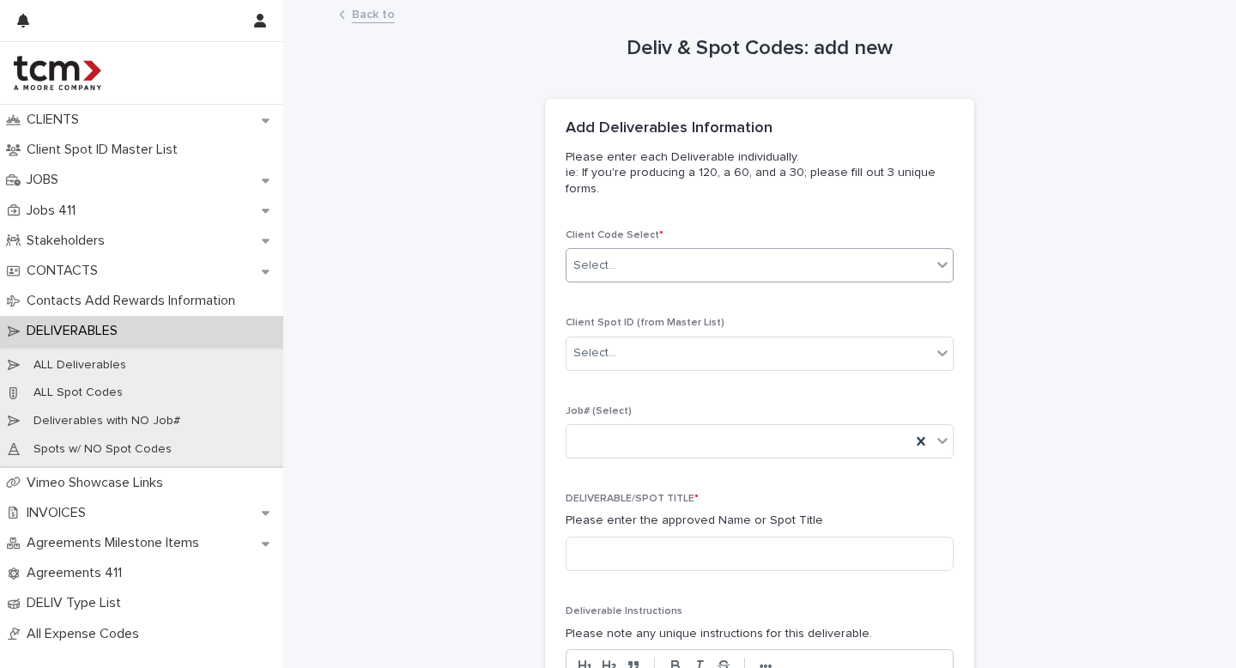
click at [682, 271] on div "Select..." at bounding box center [748, 265] width 365 height 28
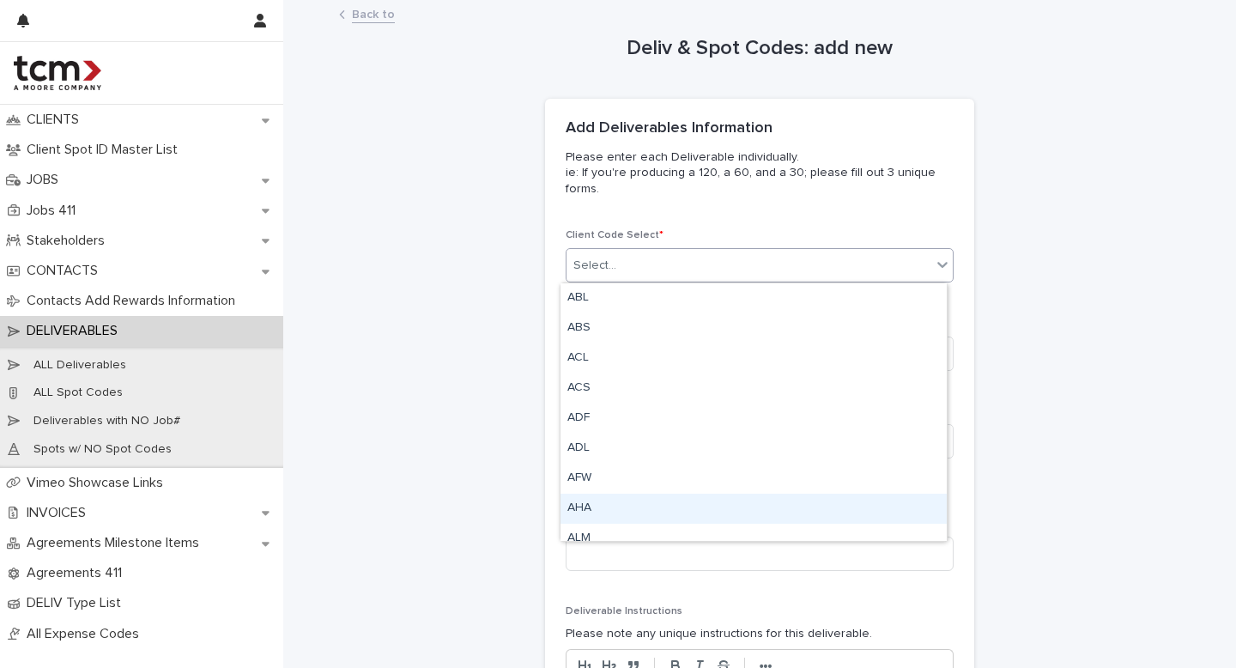
click at [591, 501] on div "AHA" at bounding box center [753, 509] width 386 height 30
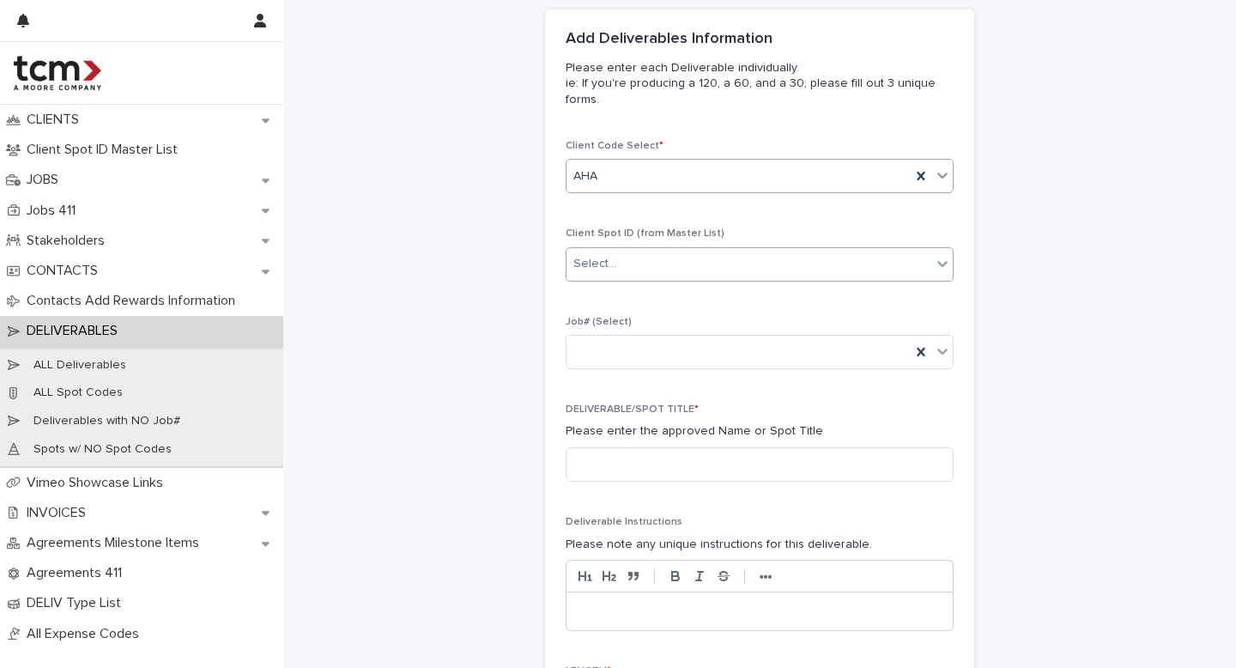
scroll to position [90, 0]
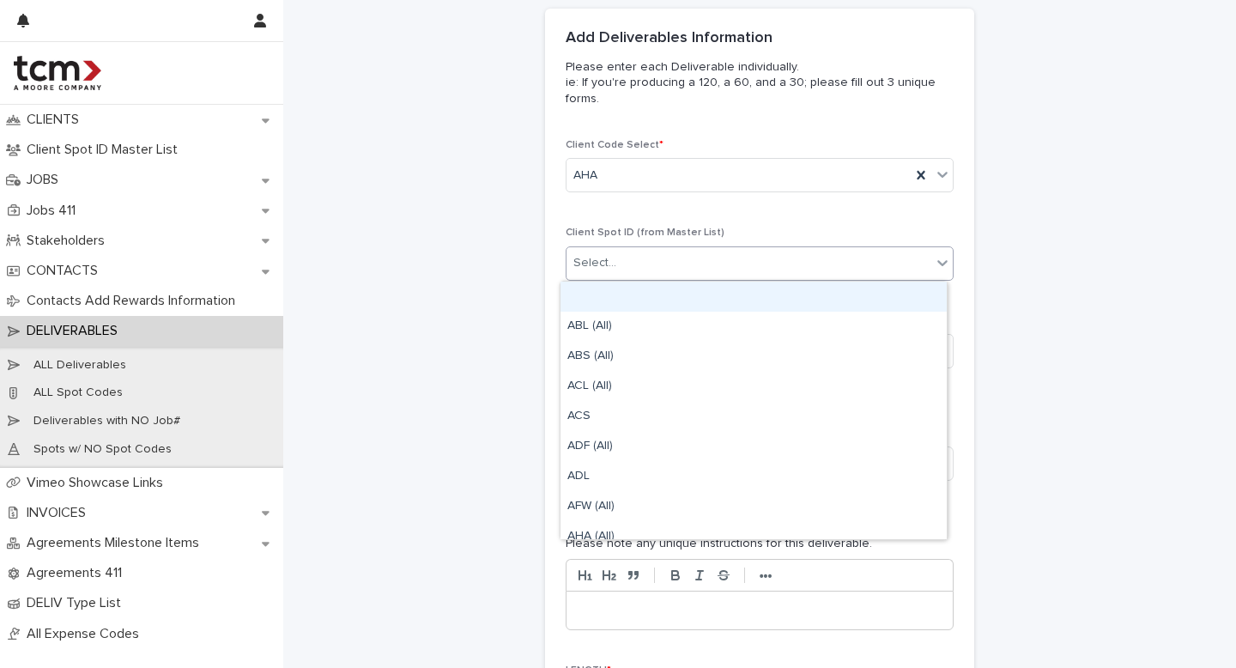
click at [630, 250] on div "Select..." at bounding box center [748, 263] width 365 height 28
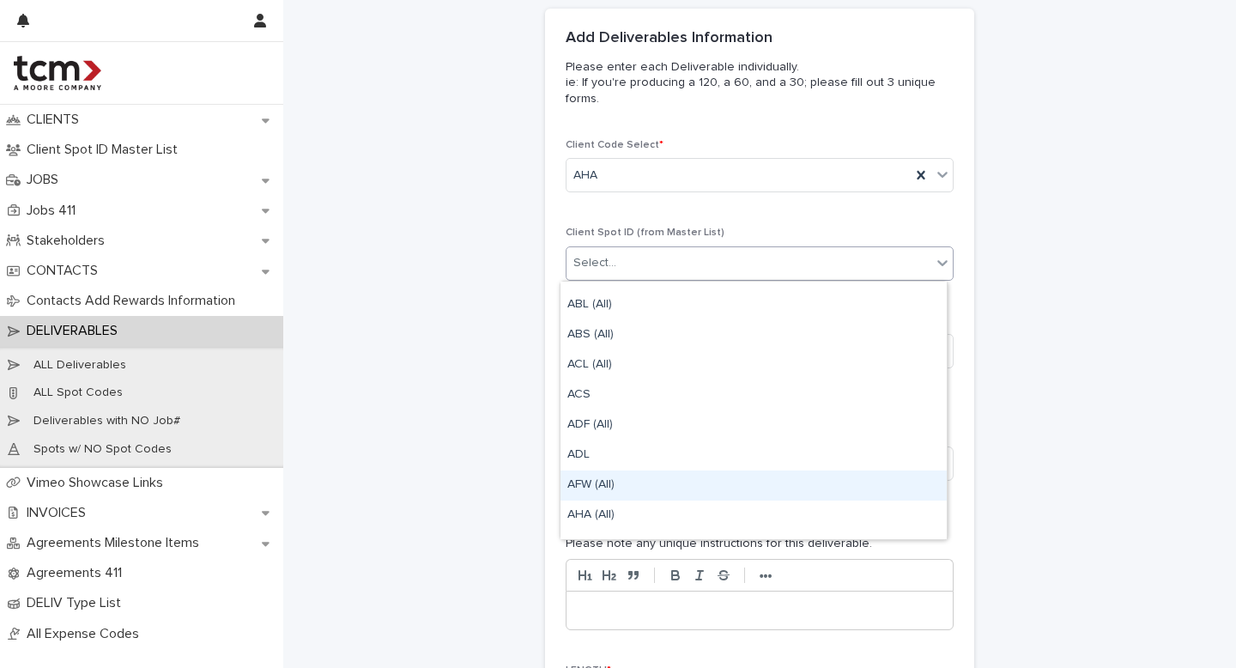
scroll to position [22, 0]
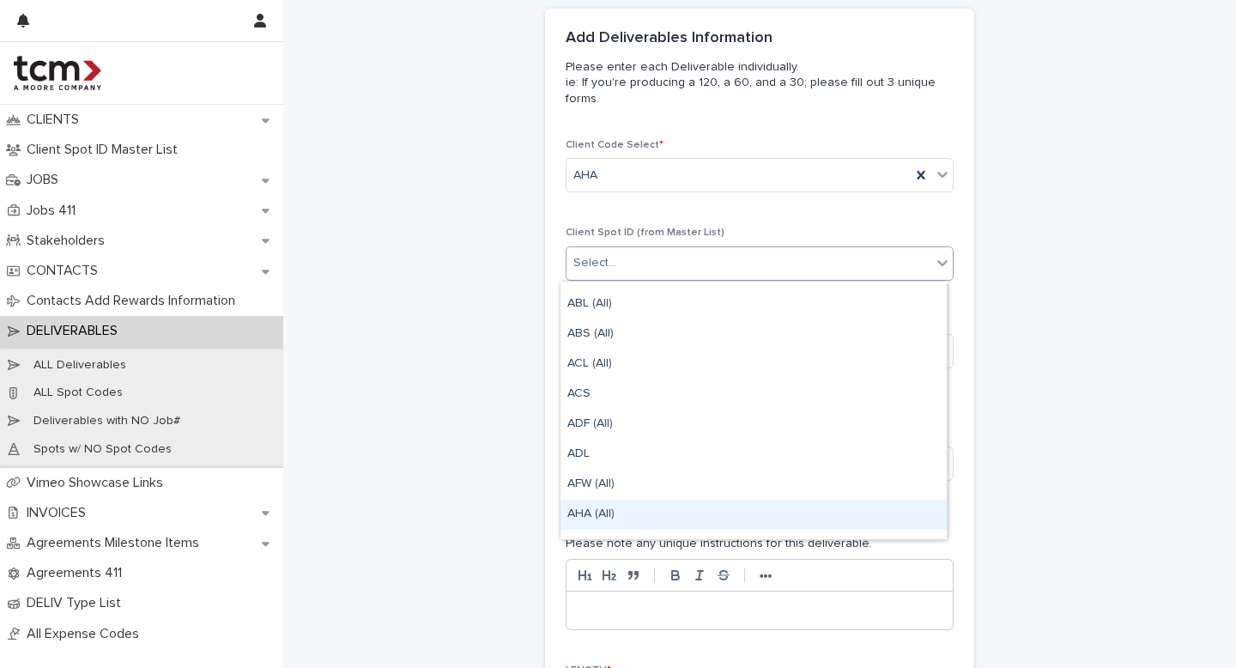
click at [599, 515] on div "AHA (All)" at bounding box center [753, 515] width 386 height 30
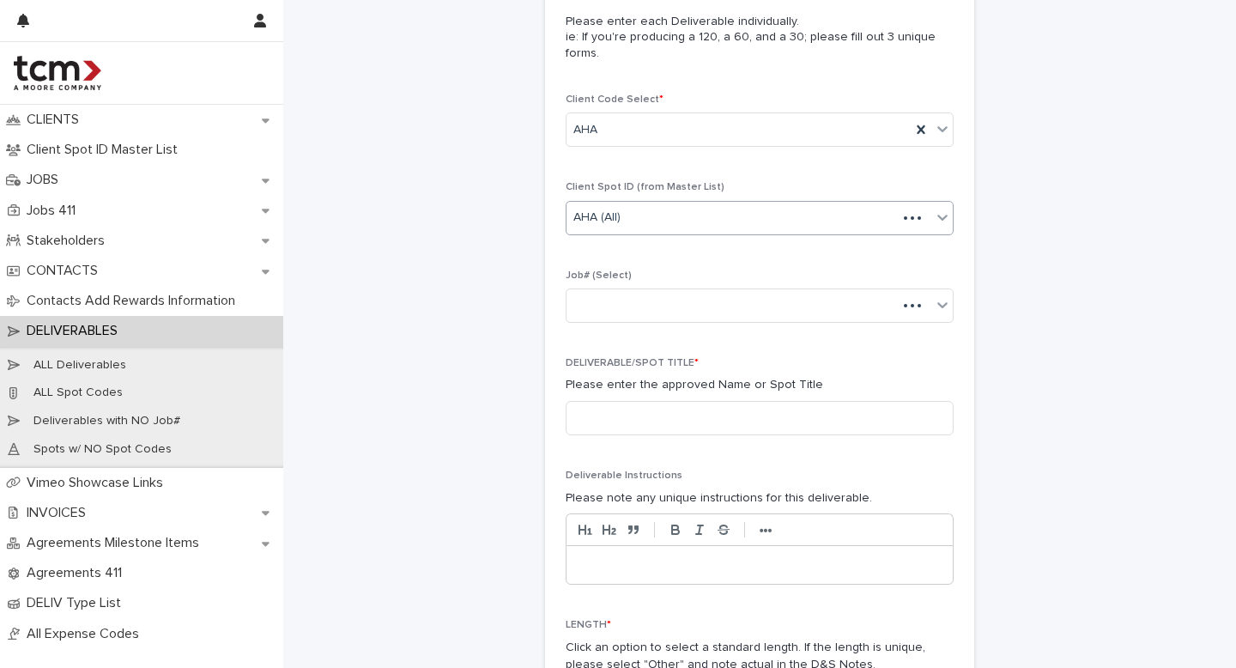
scroll to position [140, 0]
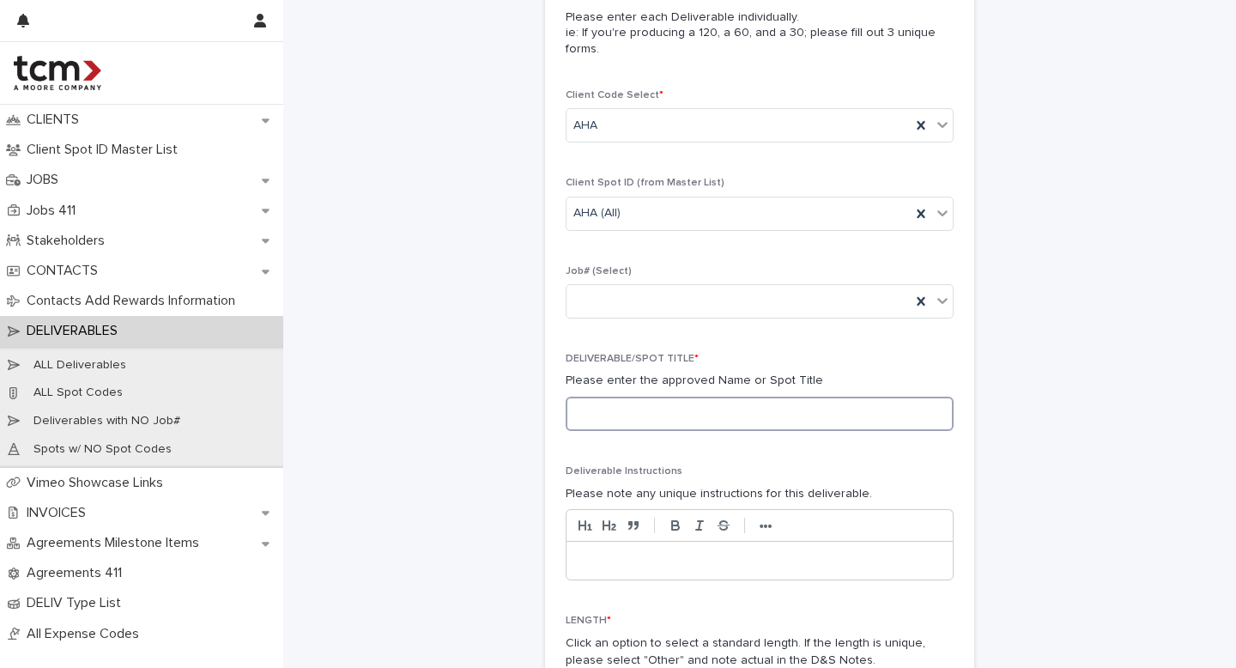
click at [615, 409] on input at bounding box center [760, 414] width 388 height 34
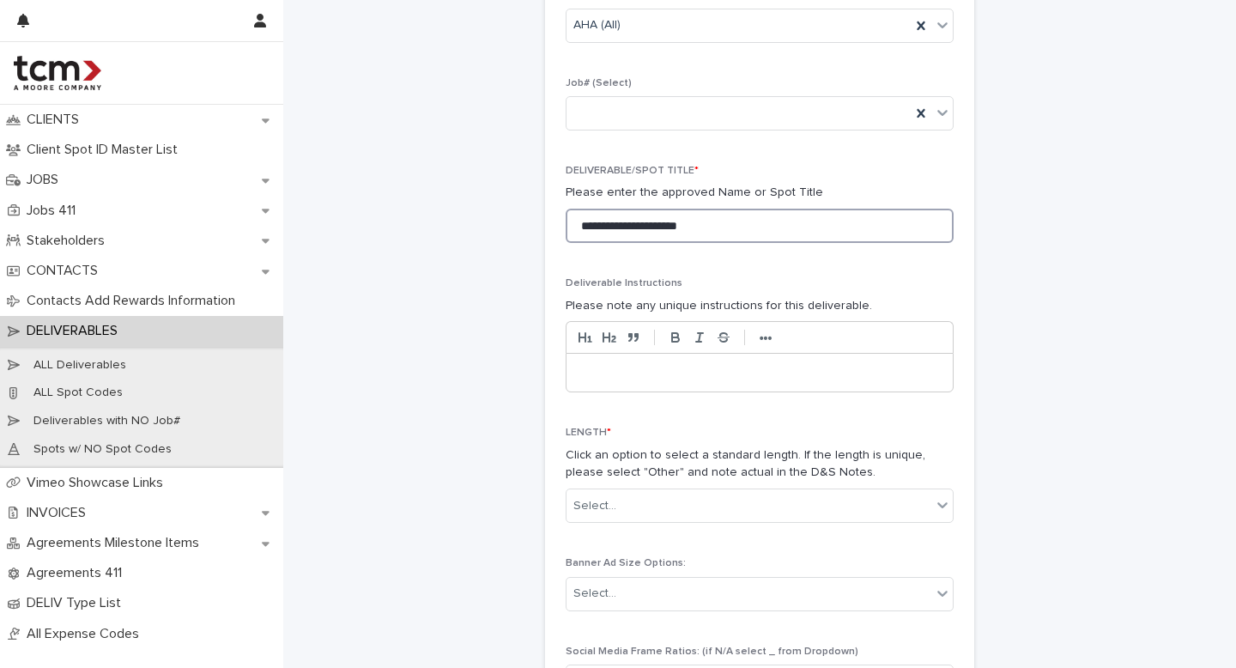
scroll to position [360, 0]
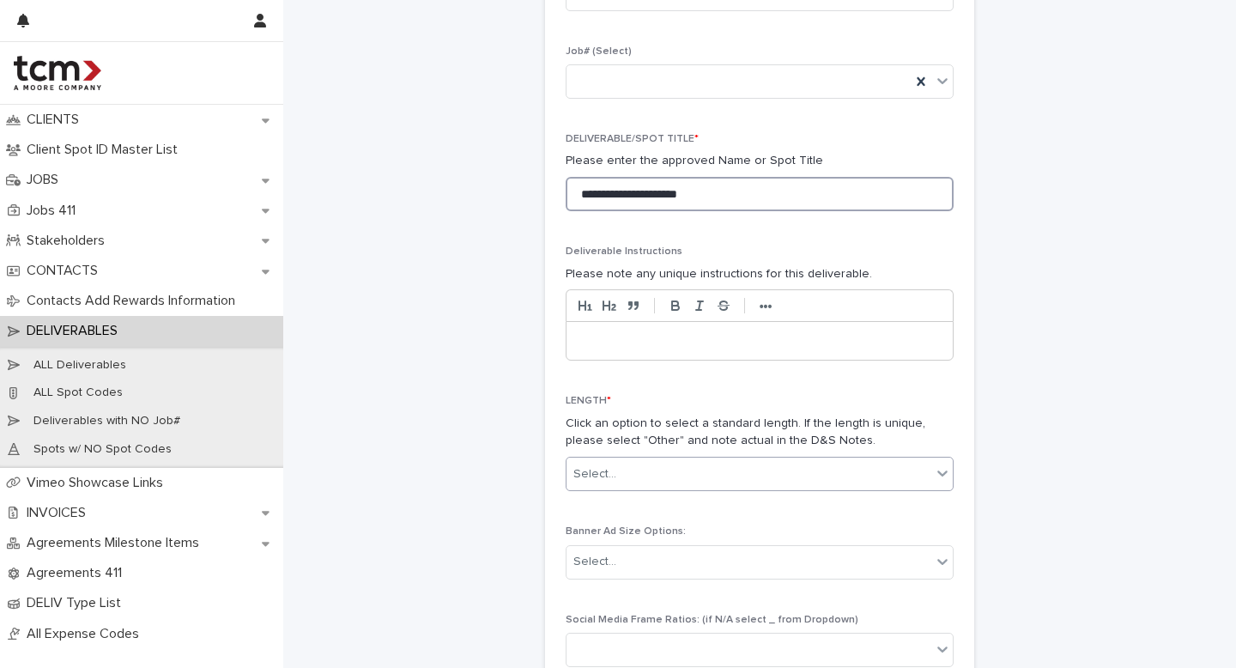
type input "**********"
click at [617, 472] on div "Select..." at bounding box center [748, 474] width 365 height 28
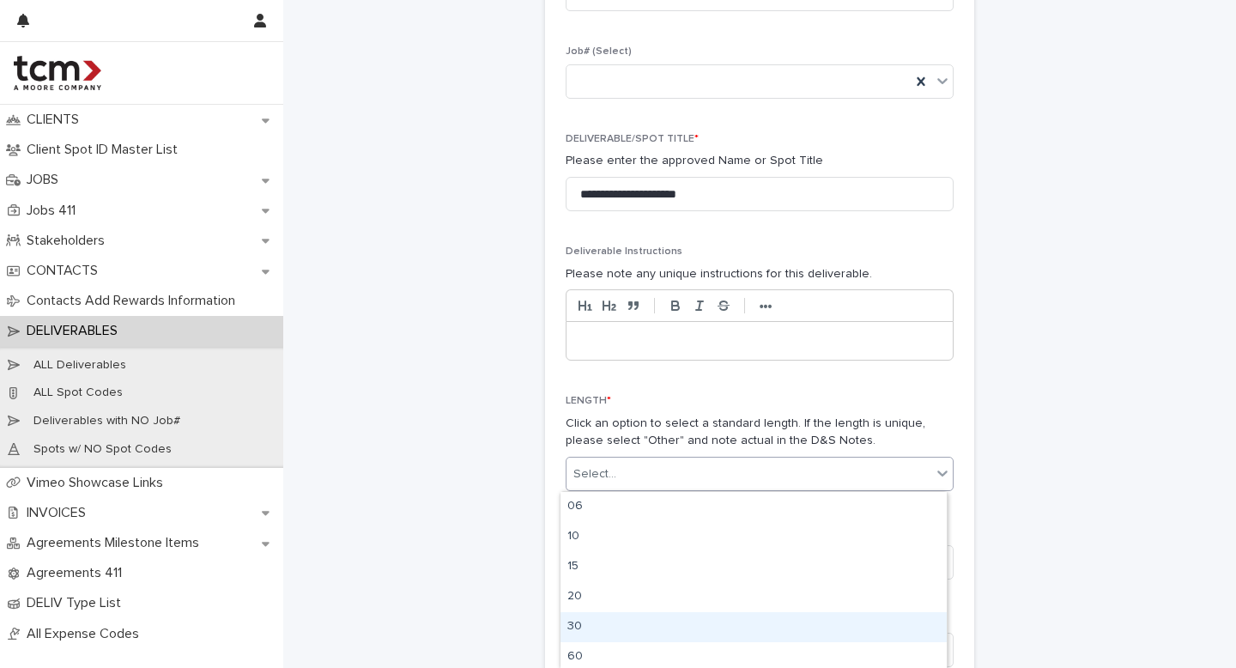
click at [594, 630] on div "30" at bounding box center [753, 627] width 386 height 30
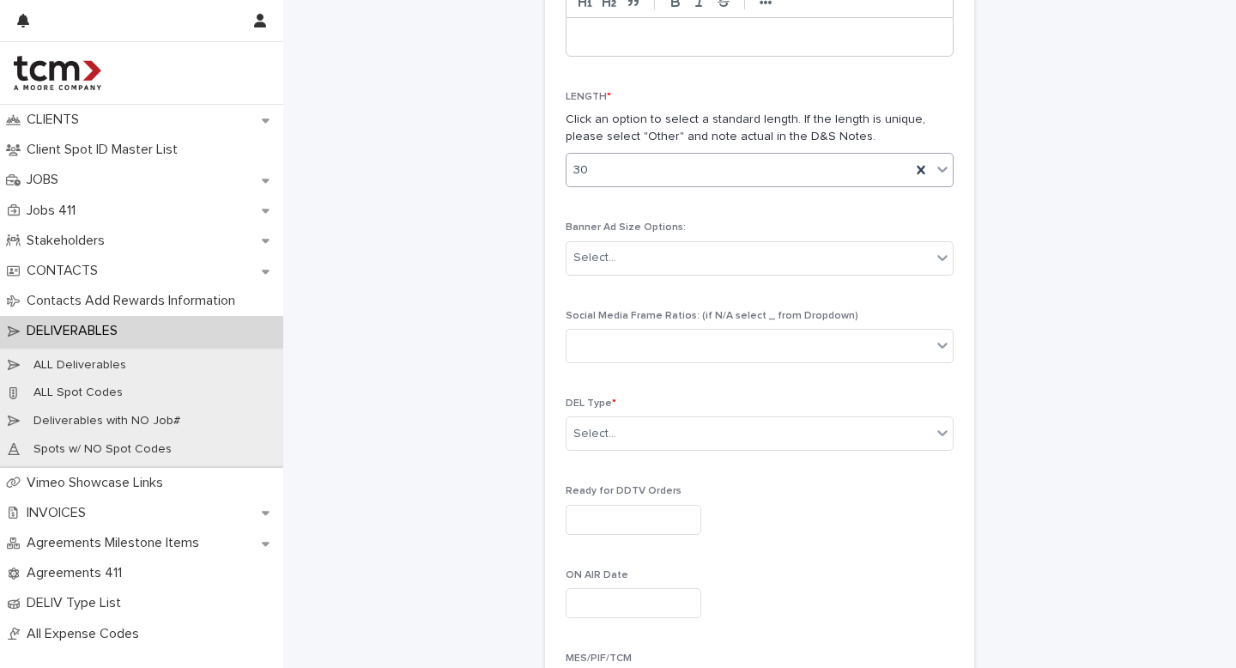
scroll to position [671, 0]
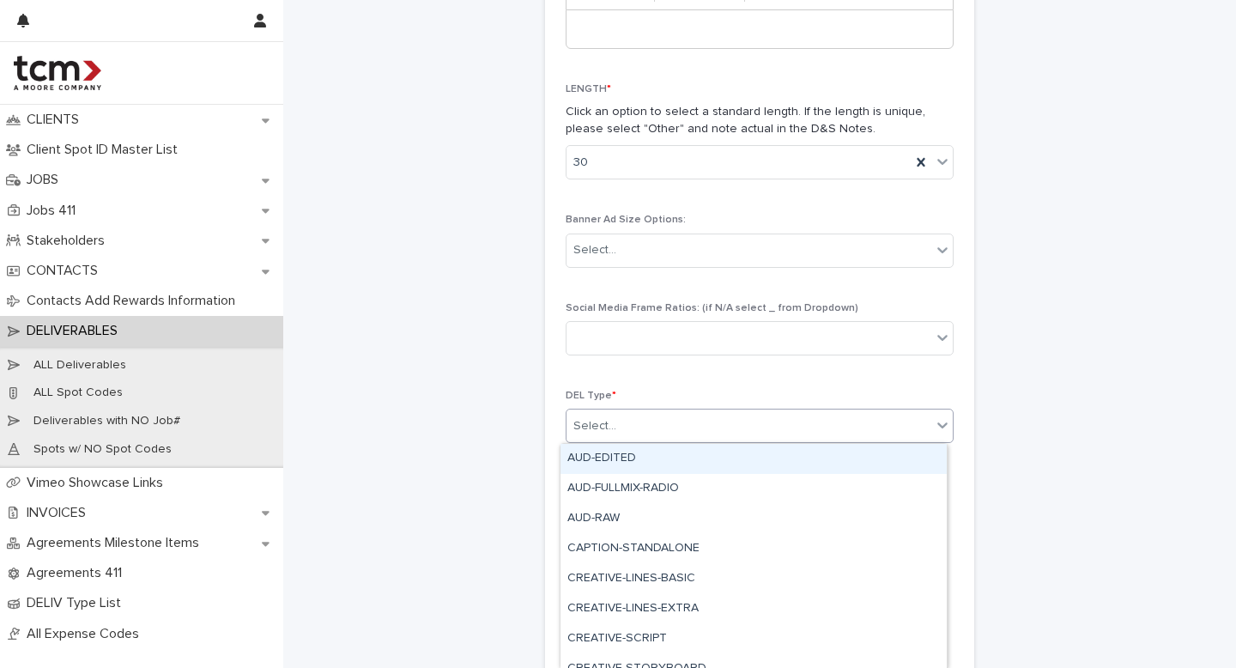
click at [611, 430] on div "Select..." at bounding box center [748, 426] width 365 height 28
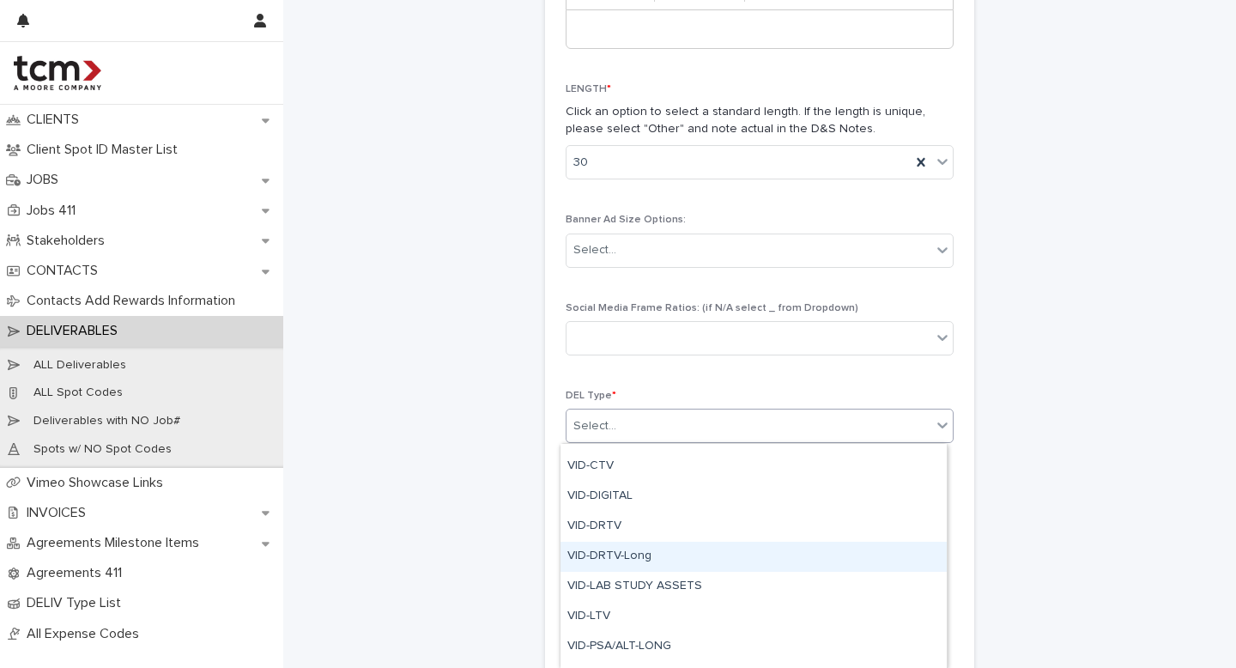
scroll to position [766, 0]
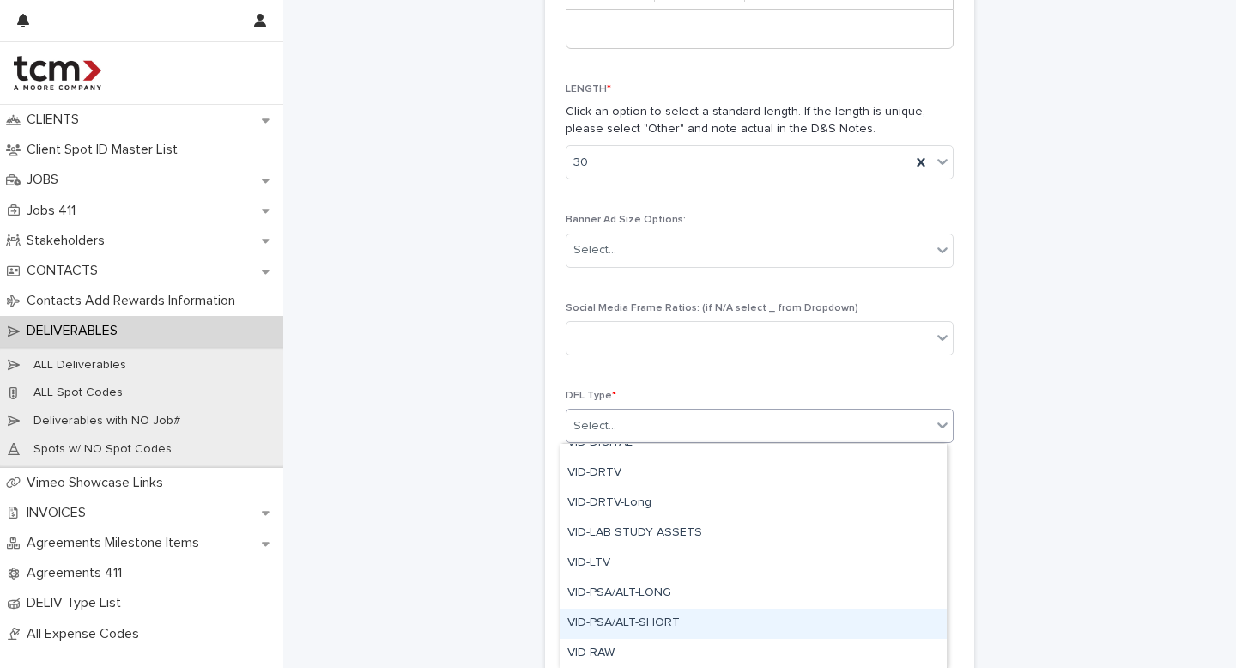
click at [632, 627] on div "VID-PSA/ALT-SHORT" at bounding box center [753, 624] width 386 height 30
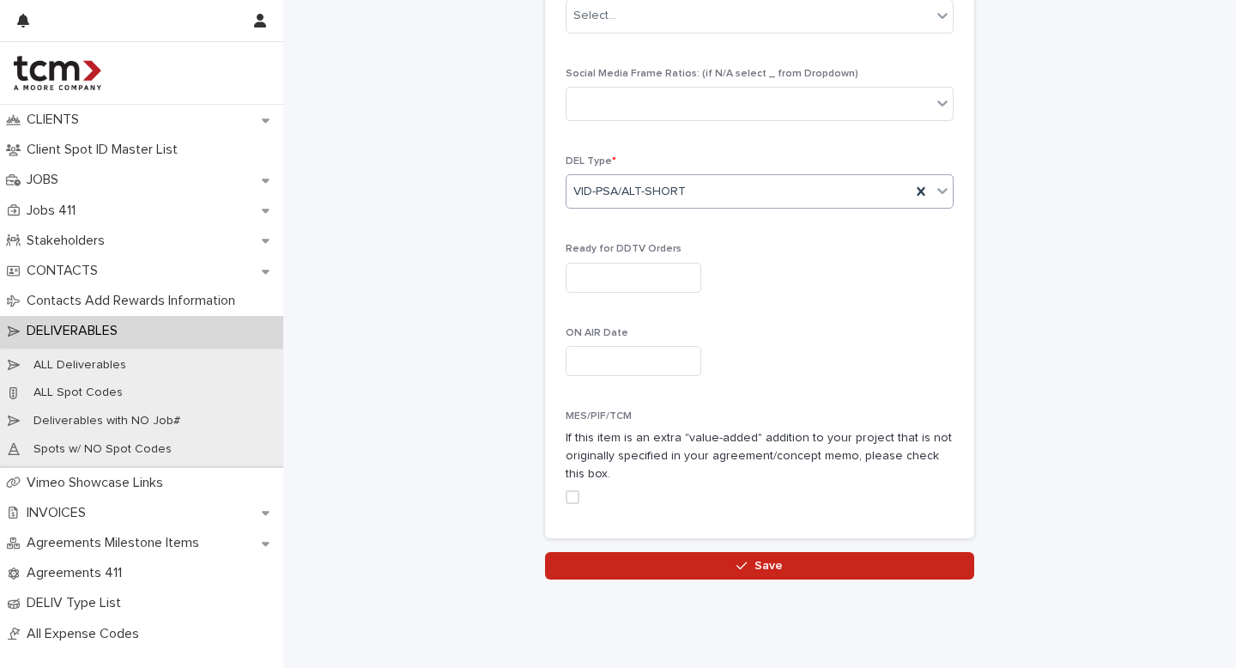
scroll to position [929, 0]
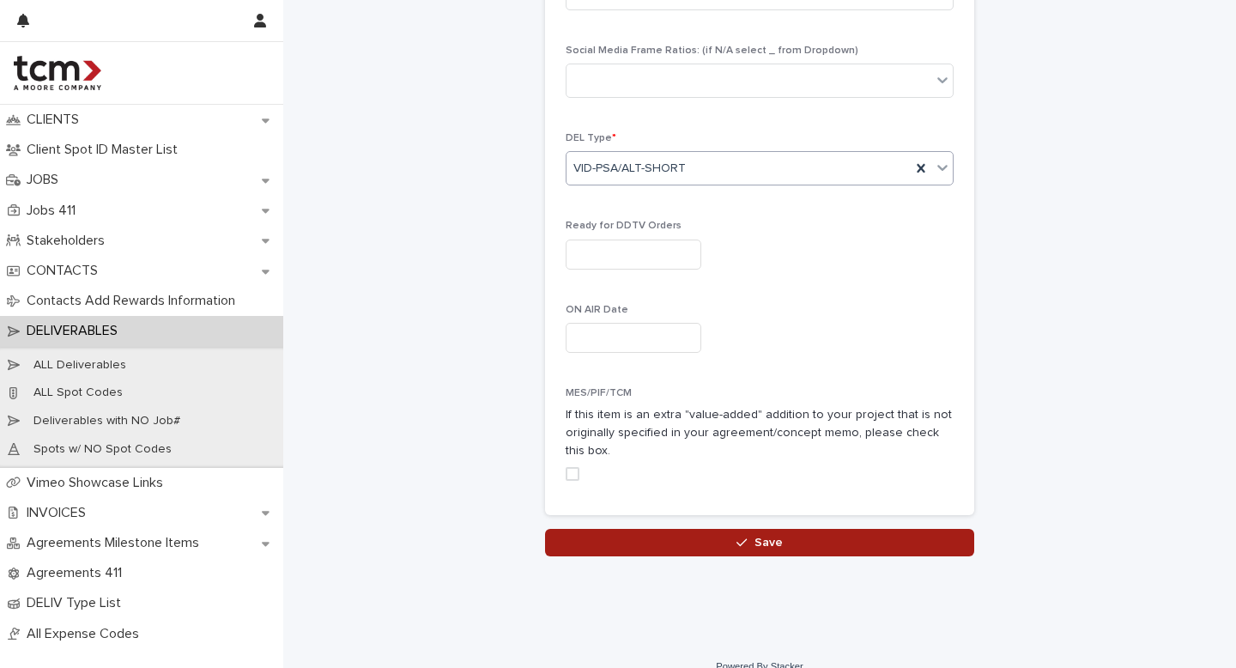
click at [596, 547] on button "Save" at bounding box center [759, 542] width 429 height 27
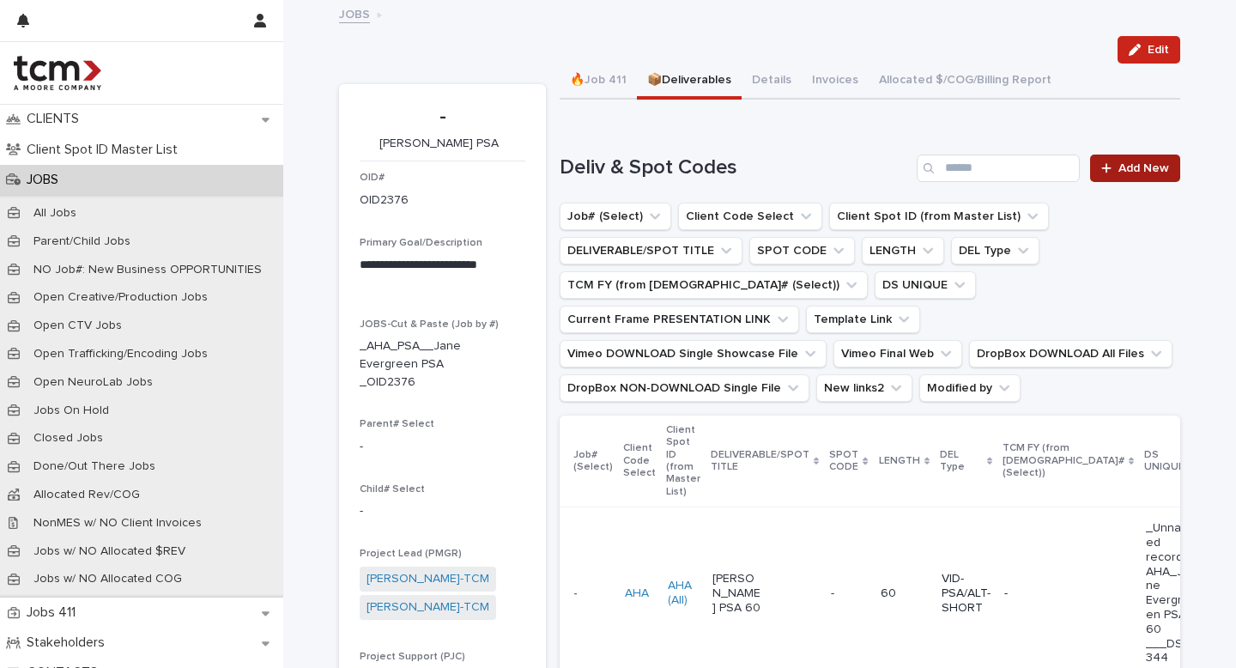
click at [1129, 160] on link "Add New" at bounding box center [1135, 167] width 90 height 27
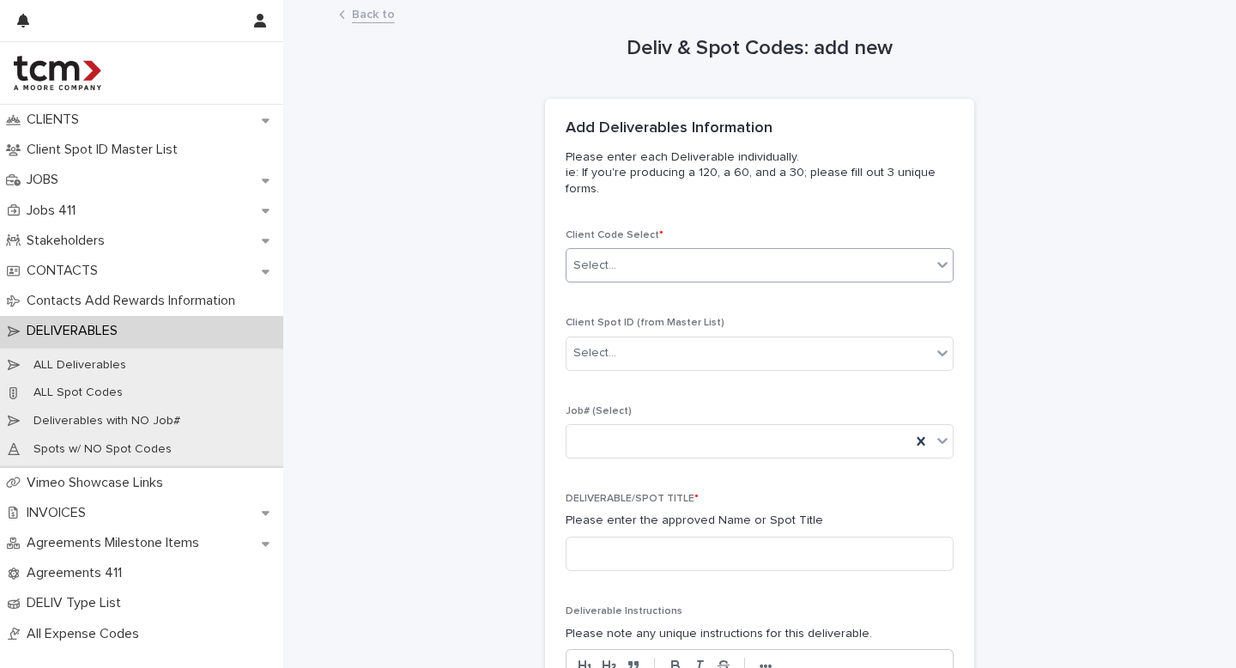
click at [664, 257] on div "Select..." at bounding box center [748, 265] width 365 height 28
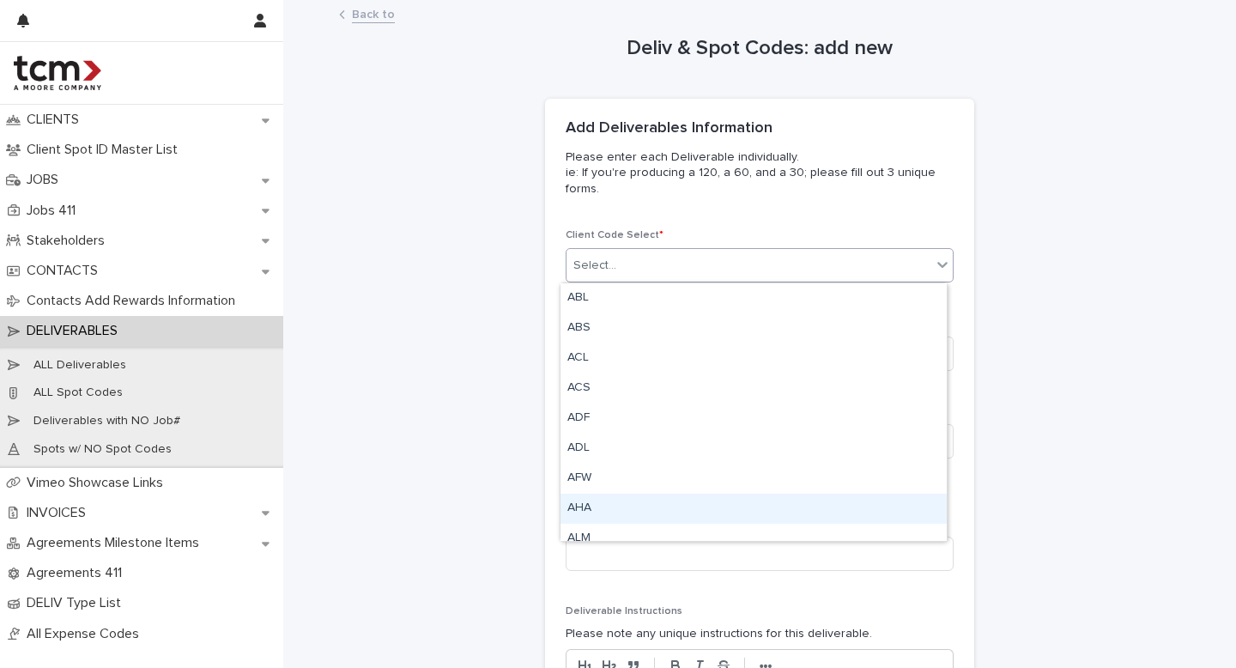
click at [599, 500] on div "AHA" at bounding box center [753, 509] width 386 height 30
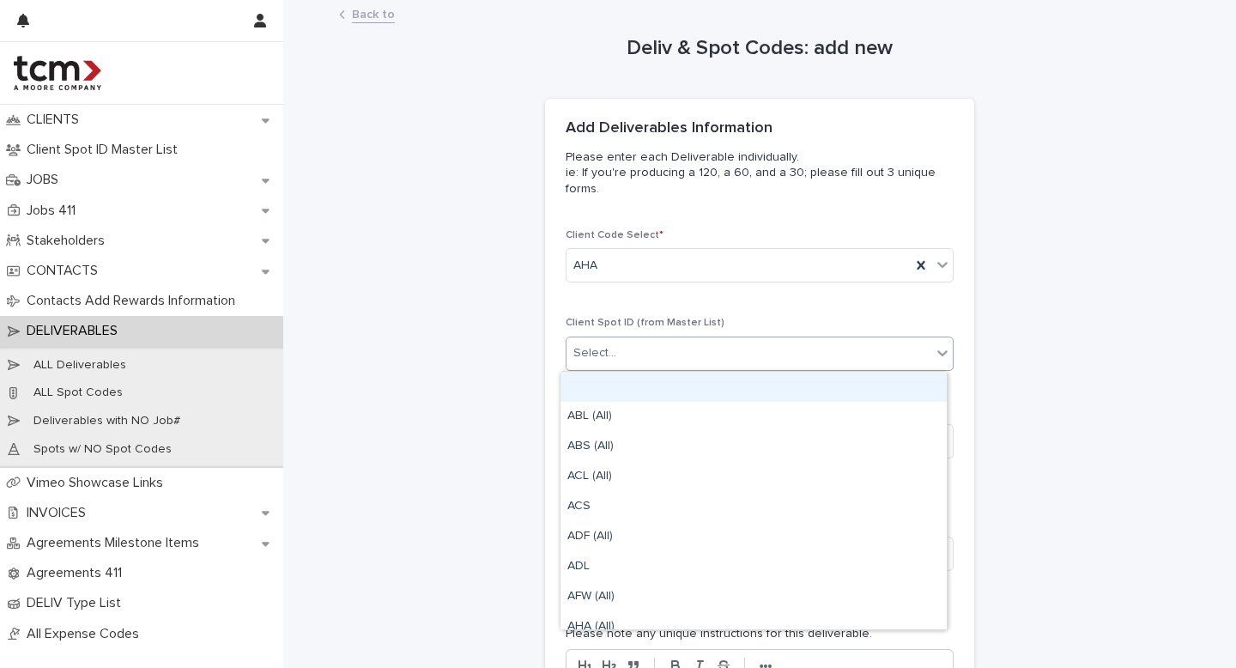
click at [630, 346] on div "Select..." at bounding box center [748, 353] width 365 height 28
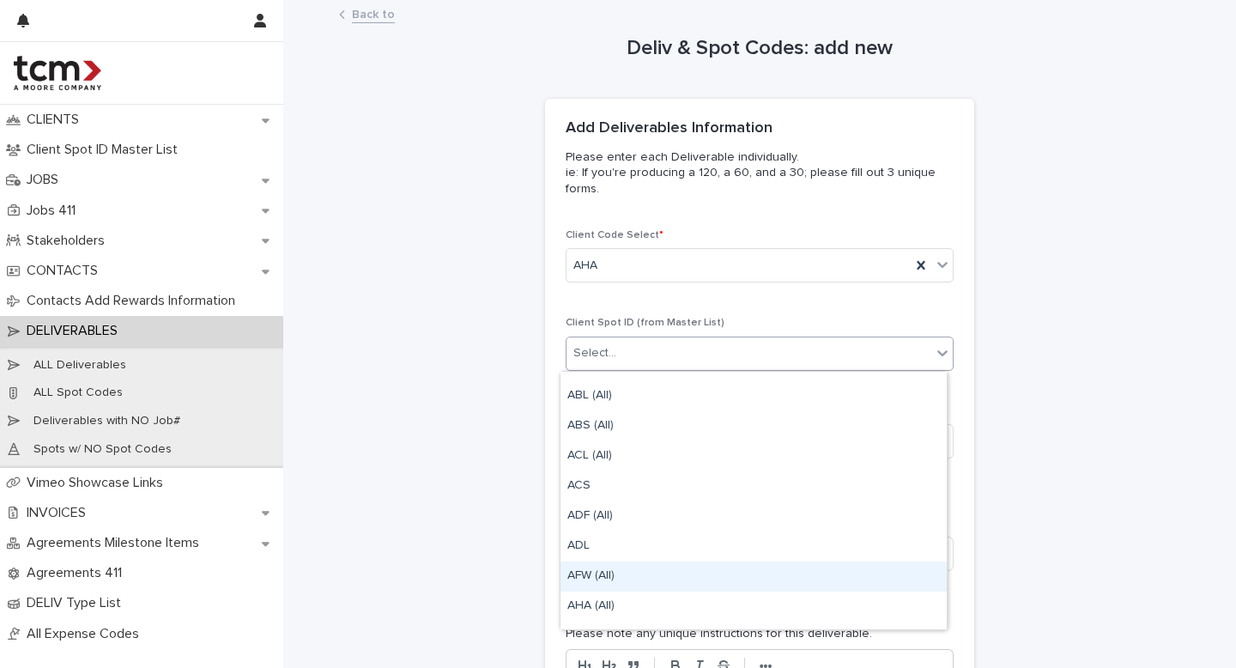
scroll to position [22, 0]
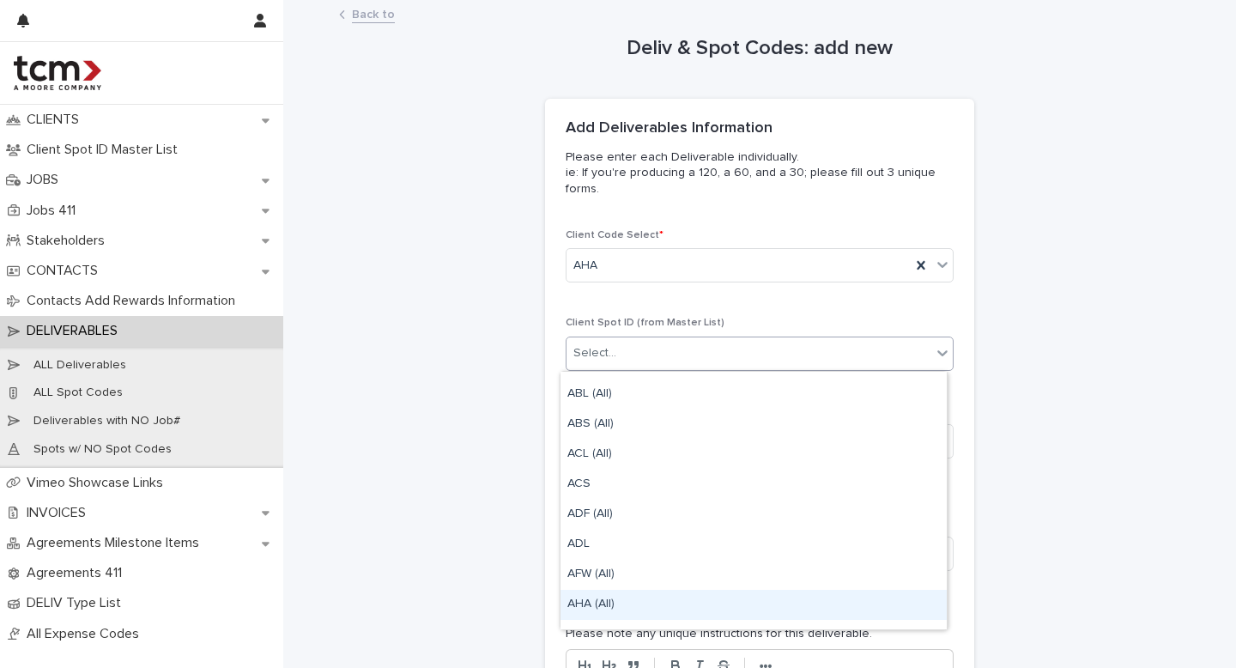
click at [603, 599] on div "AHA (All)" at bounding box center [753, 605] width 386 height 30
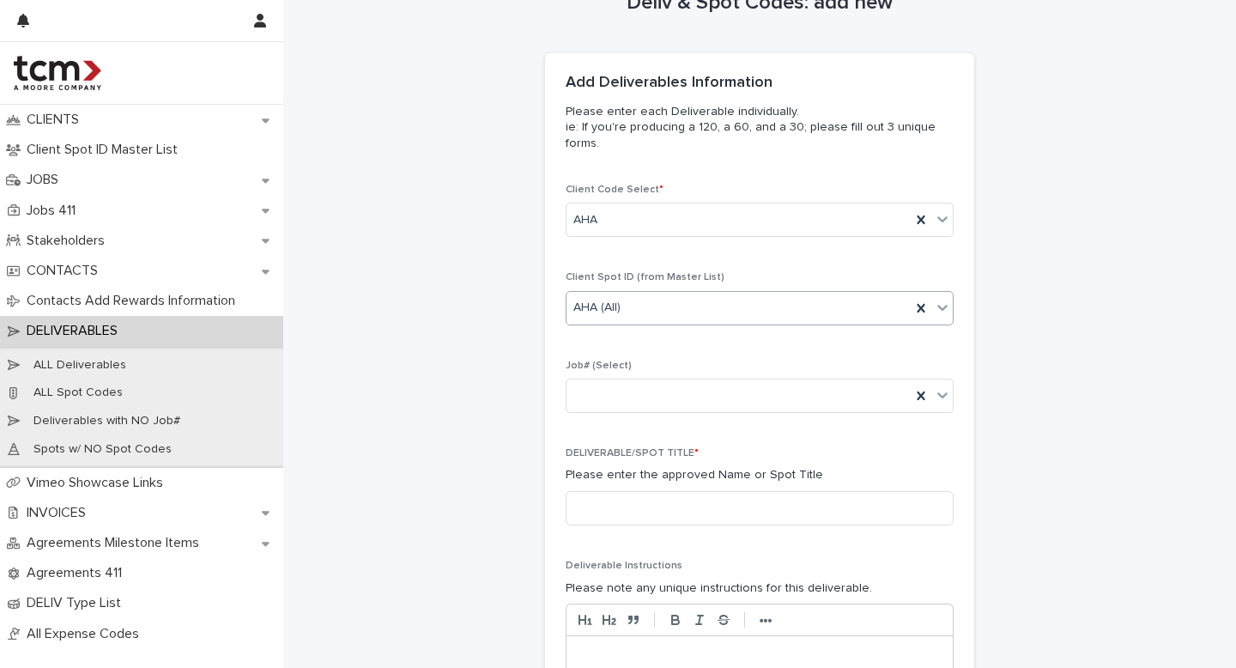
scroll to position [65, 0]
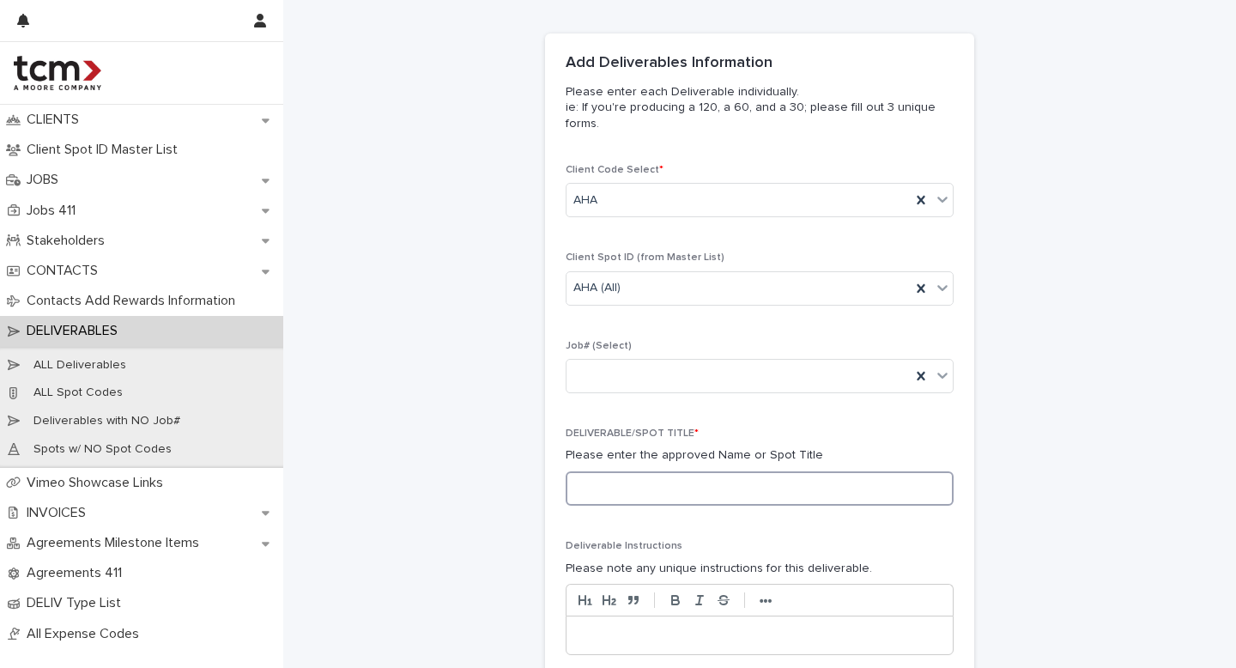
click at [609, 488] on input at bounding box center [760, 488] width 388 height 34
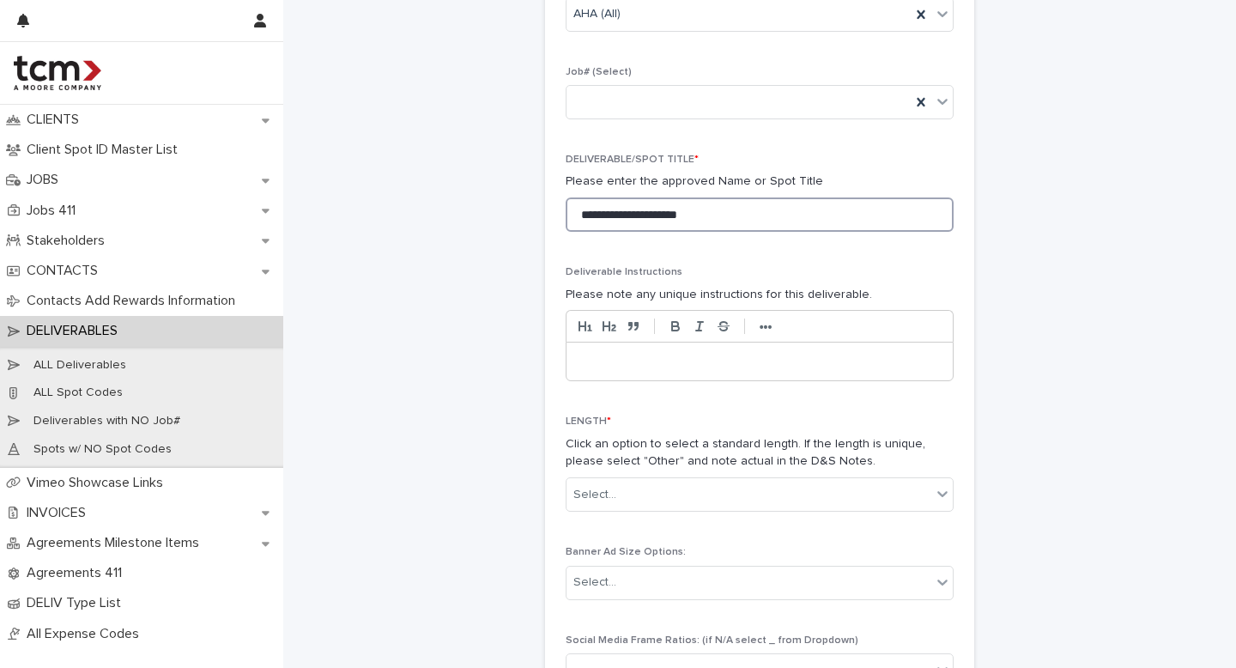
scroll to position [369, 0]
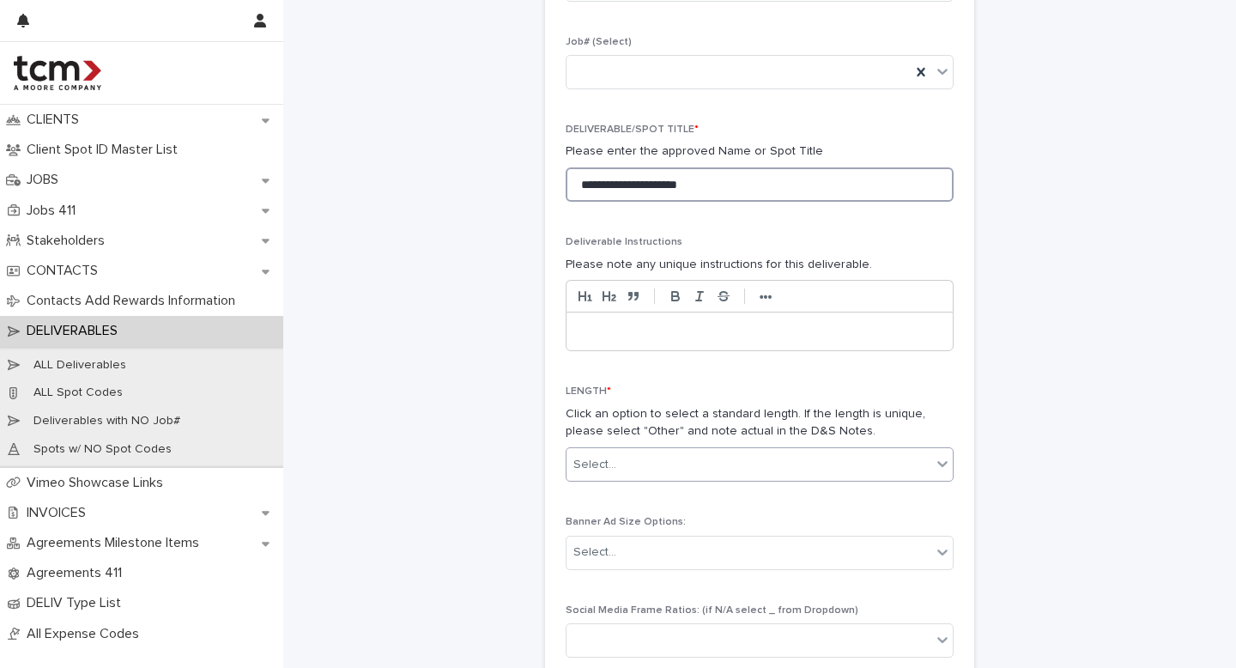
type input "**********"
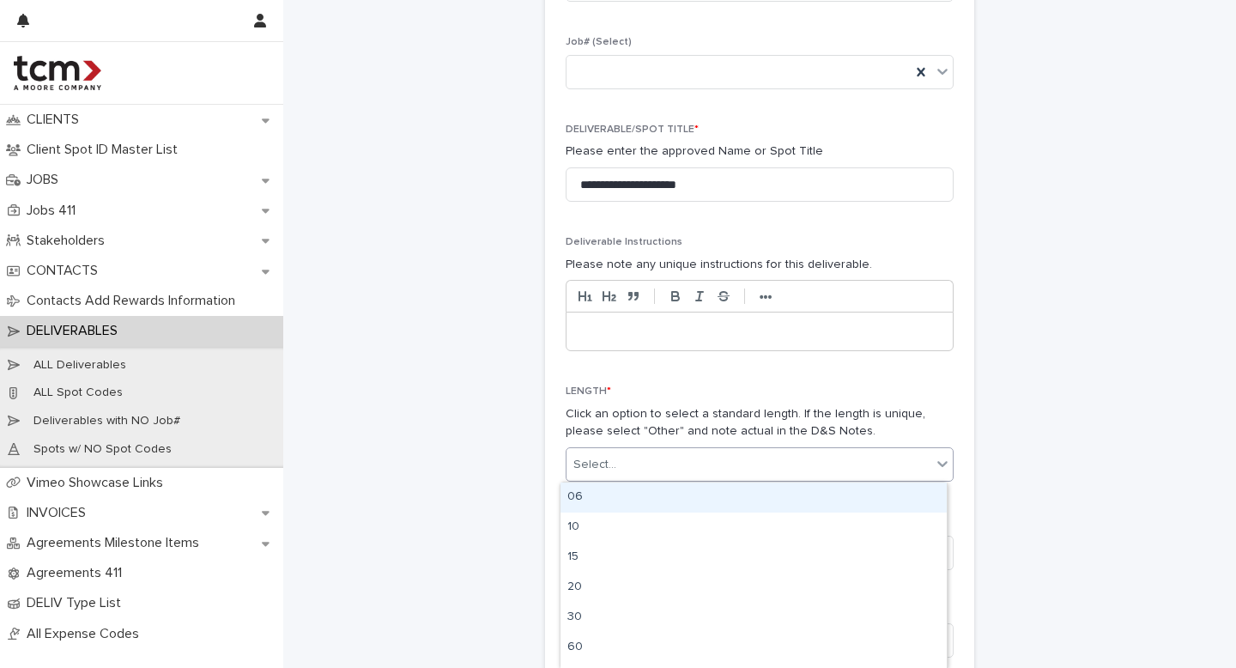
click at [597, 459] on div "Select..." at bounding box center [594, 465] width 43 height 18
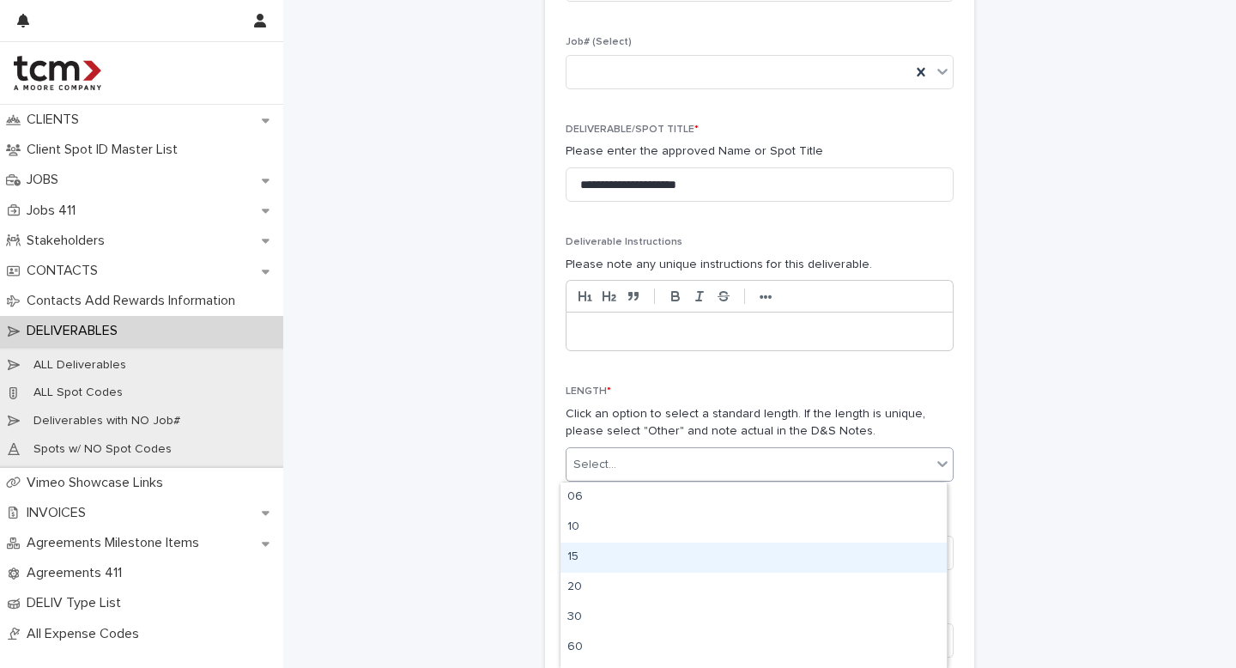
click at [581, 551] on div "15" at bounding box center [753, 557] width 386 height 30
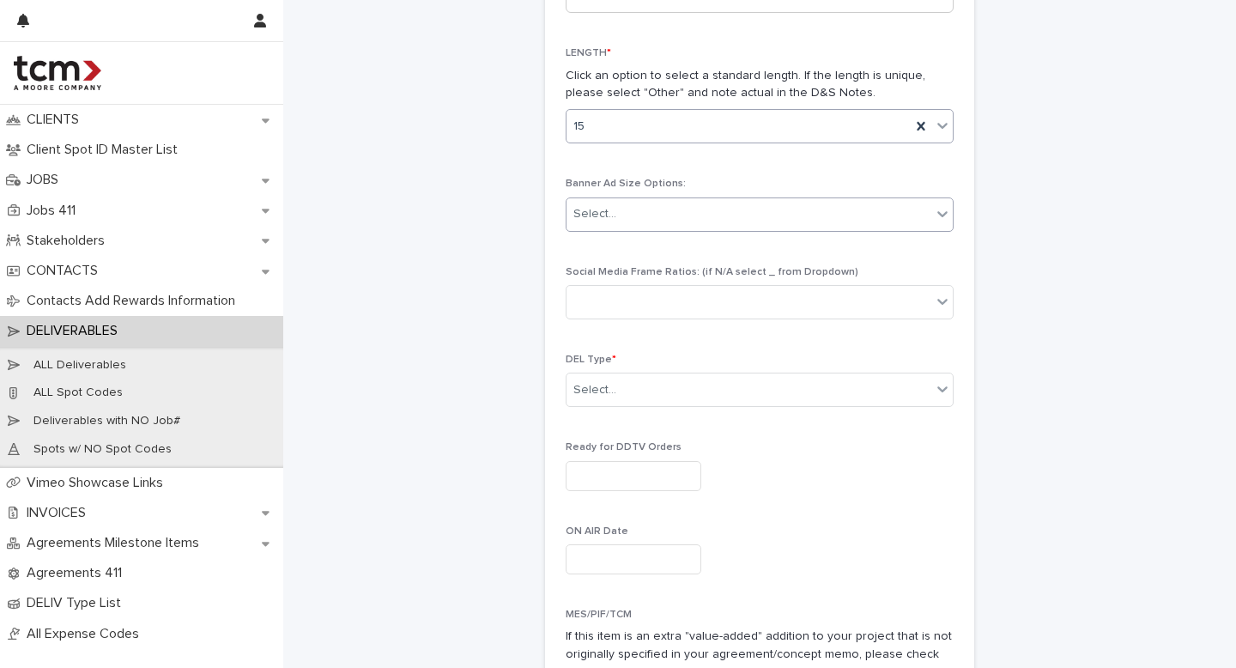
scroll to position [709, 0]
click at [630, 400] on div "Select..." at bounding box center [748, 388] width 365 height 28
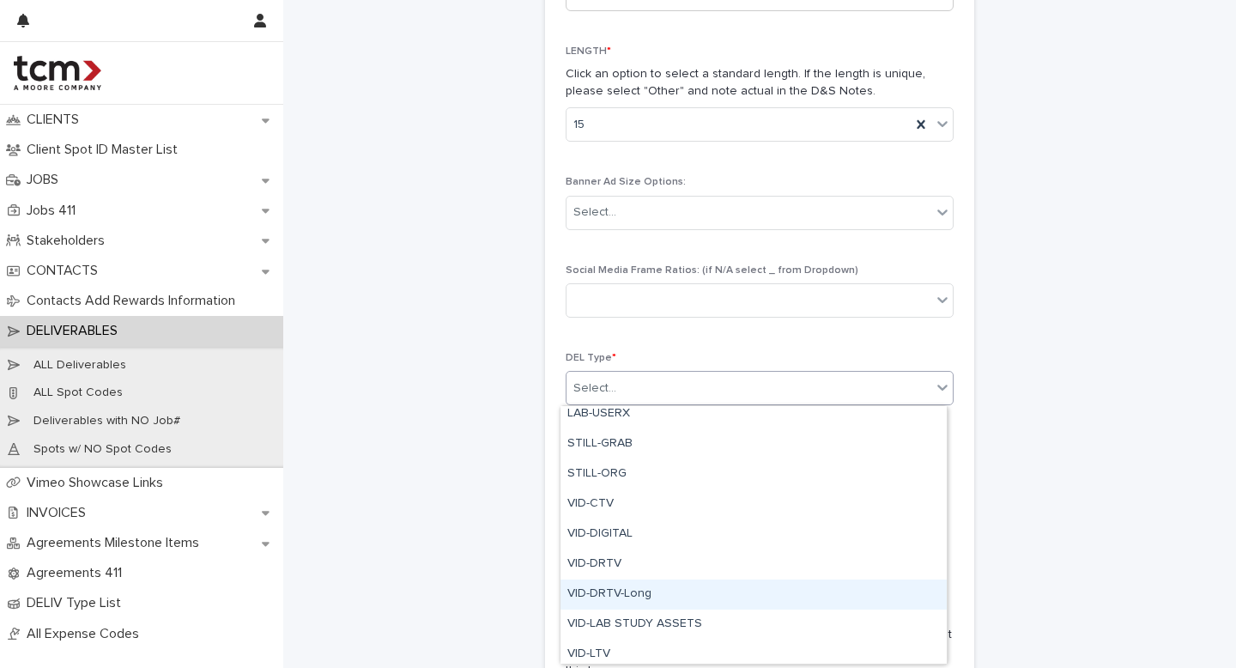
scroll to position [734, 0]
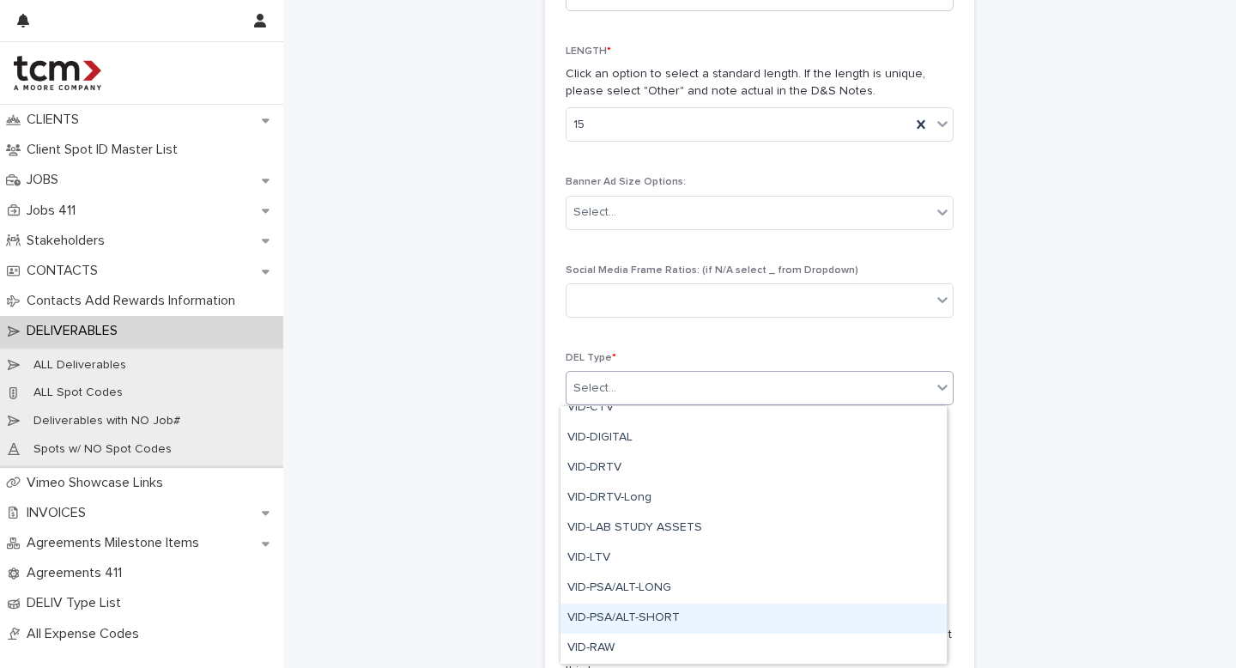
click at [618, 619] on div "VID-PSA/ALT-SHORT" at bounding box center [753, 618] width 386 height 30
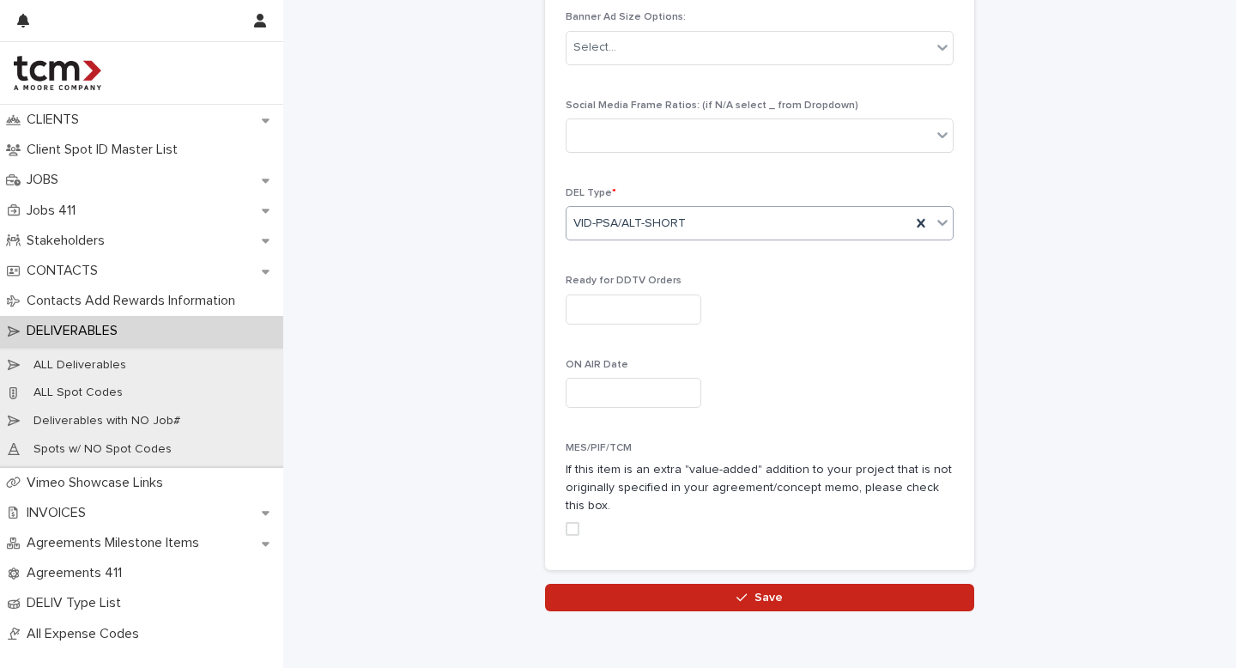
scroll to position [875, 0]
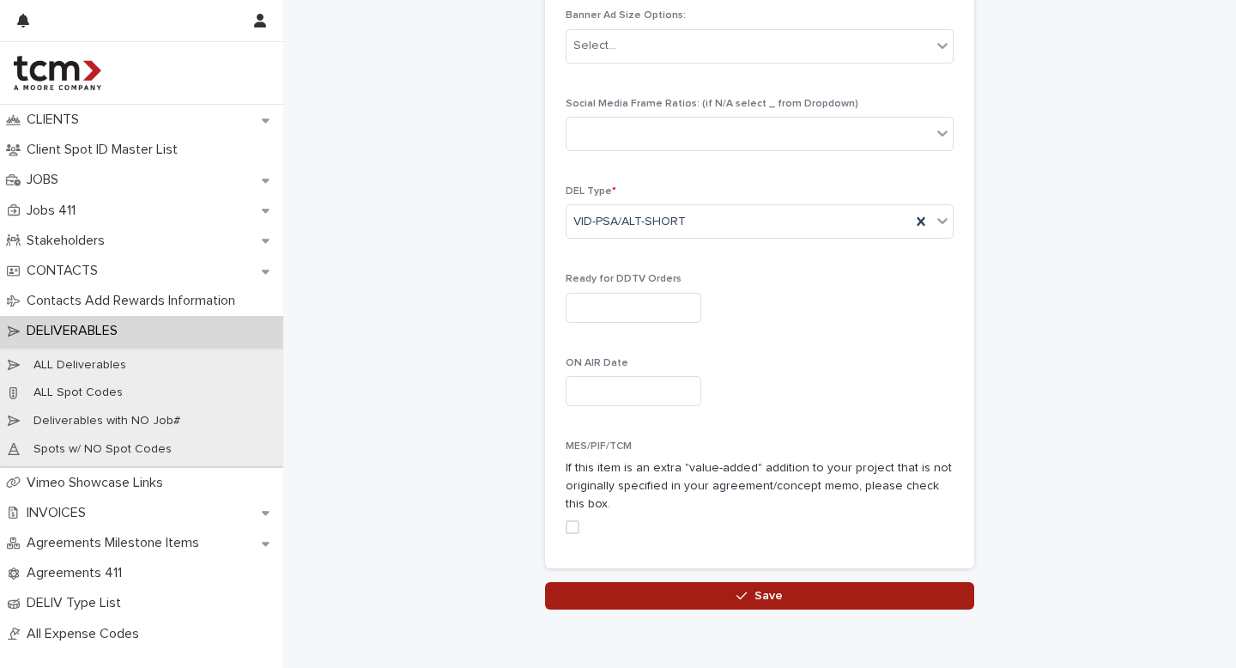
click at [620, 602] on button "Save" at bounding box center [759, 595] width 429 height 27
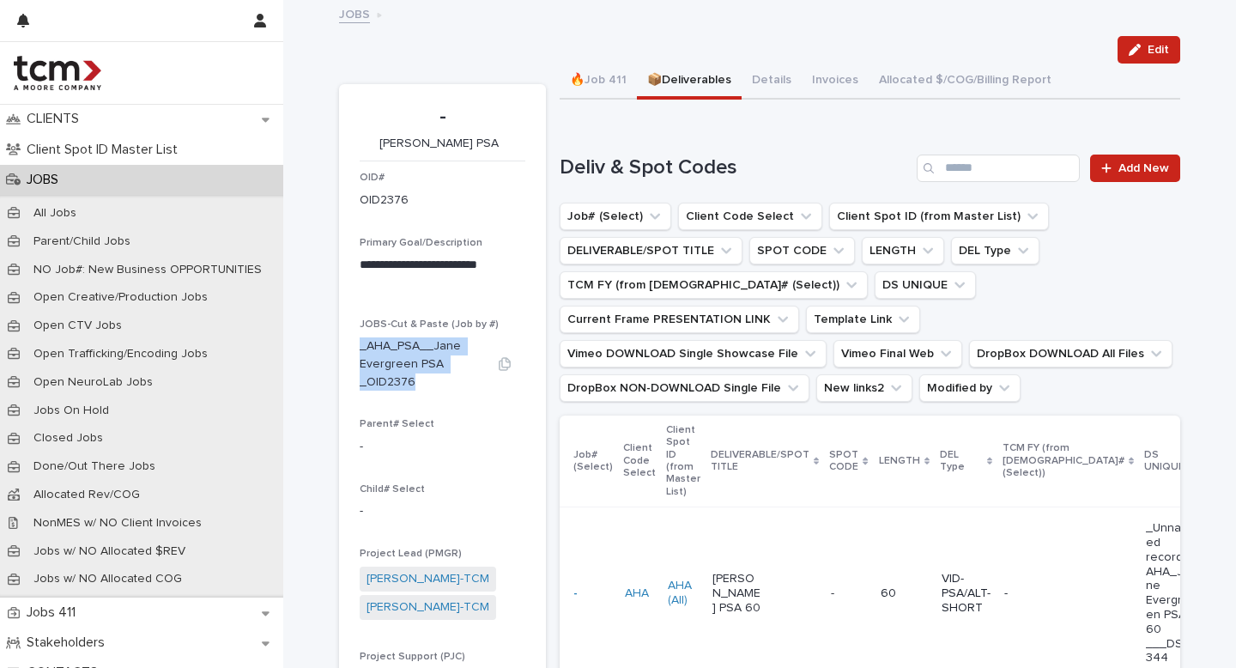
drag, startPoint x: 421, startPoint y: 381, endPoint x: 355, endPoint y: 350, distance: 73.0
click at [360, 350] on p "_AHA_PSA__Jane Evergreen PSA _OID2376" at bounding box center [422, 363] width 124 height 53
copy p "_AHA_PSA__Jane Evergreen PSA _OID2376"
